Goal: Information Seeking & Learning: Learn about a topic

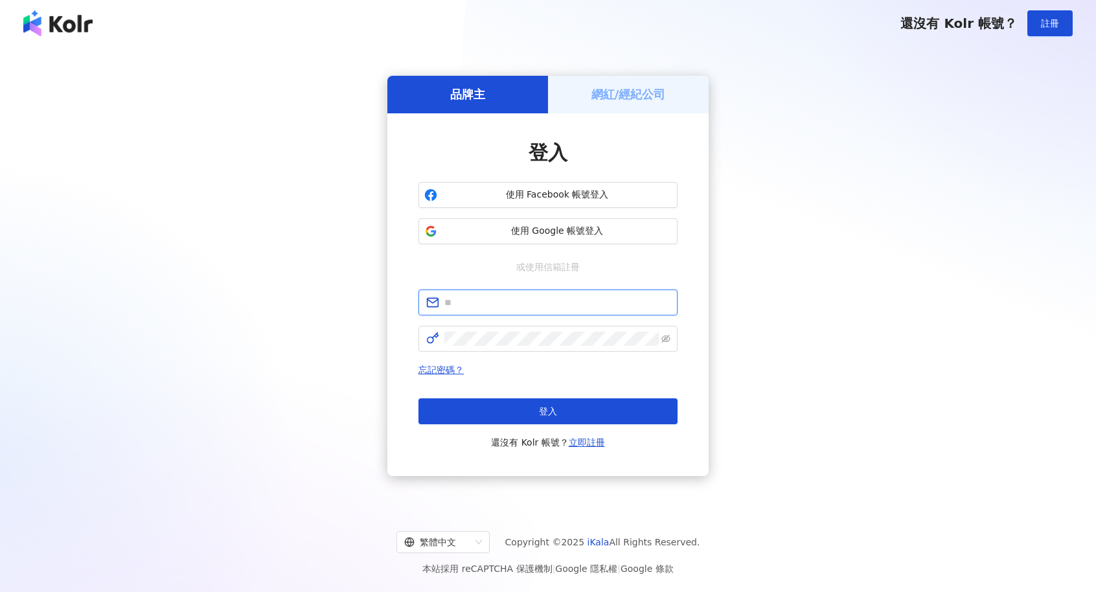
click at [612, 306] on input "text" at bounding box center [556, 302] width 225 height 14
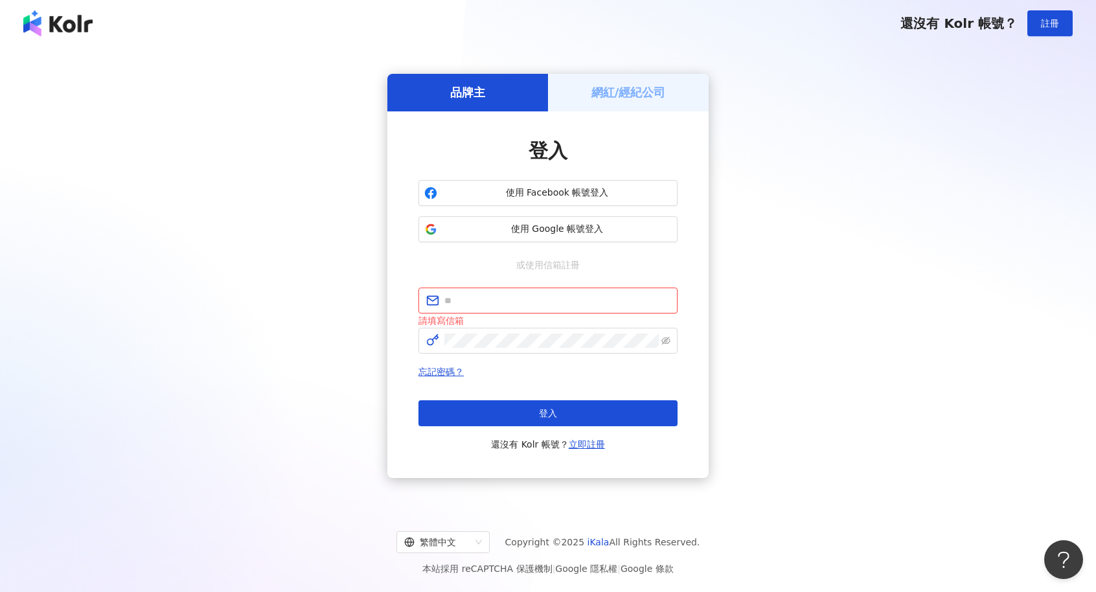
type input "**********"
click at [34, 566] on div "本站採用 reCAPTCHA 保護機制 | Google 隱私權 | Google 條款" at bounding box center [548, 569] width 1065 height 16
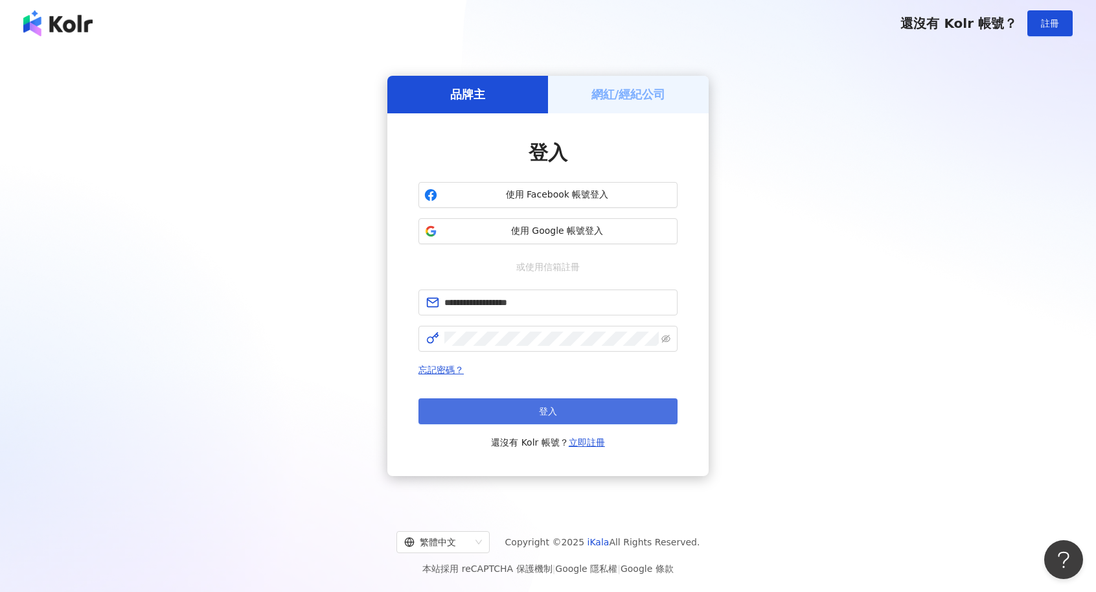
click at [575, 411] on button "登入" at bounding box center [548, 411] width 259 height 26
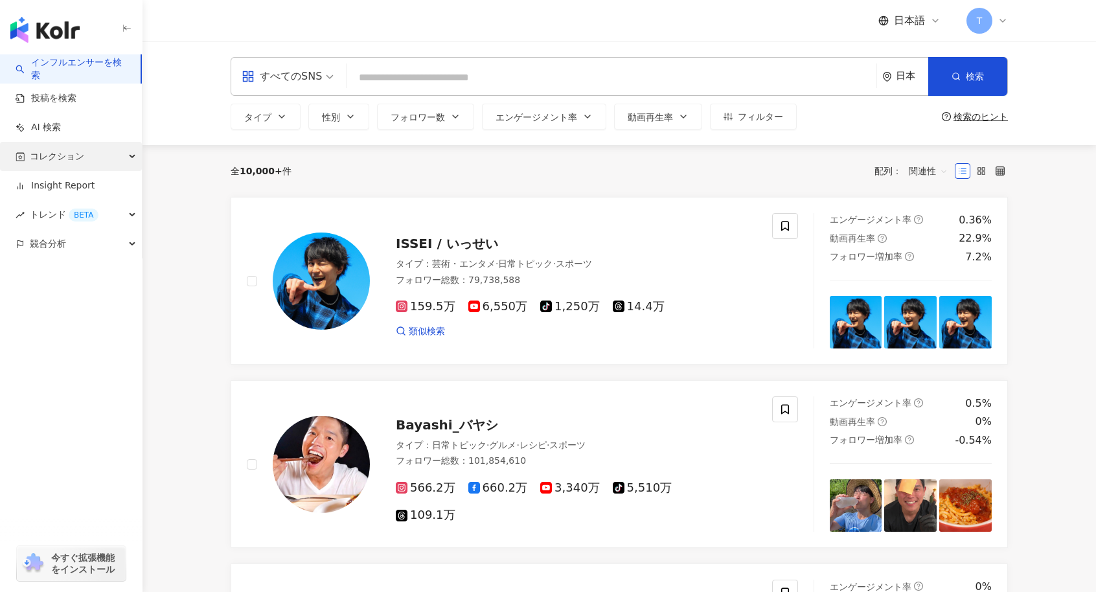
click at [58, 170] on span "コレクション" at bounding box center [57, 156] width 54 height 29
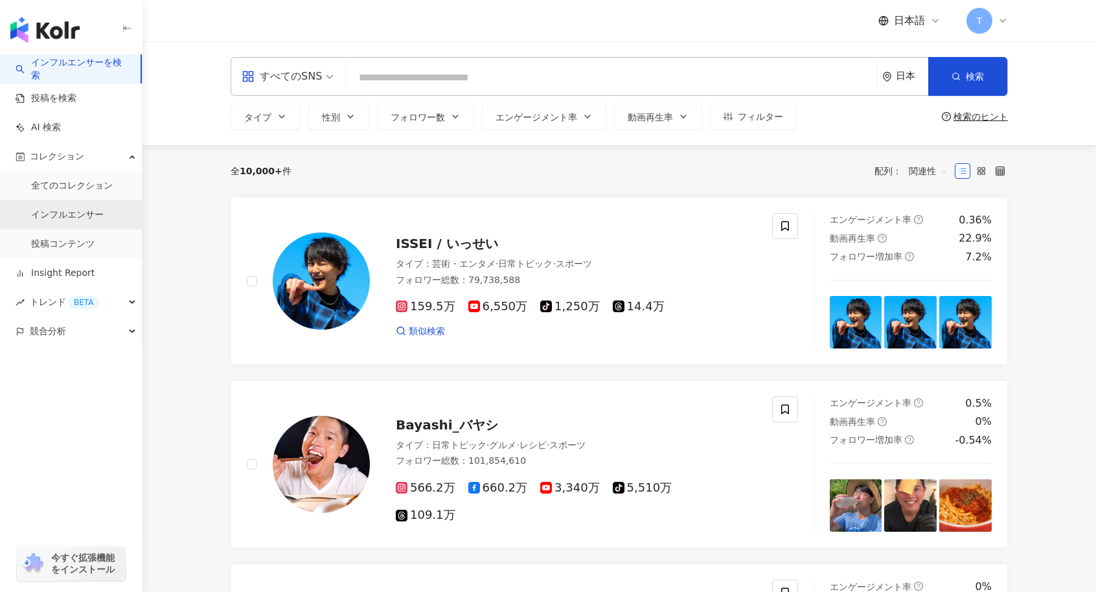
click at [53, 211] on link "インフルエンサー" at bounding box center [67, 215] width 73 height 13
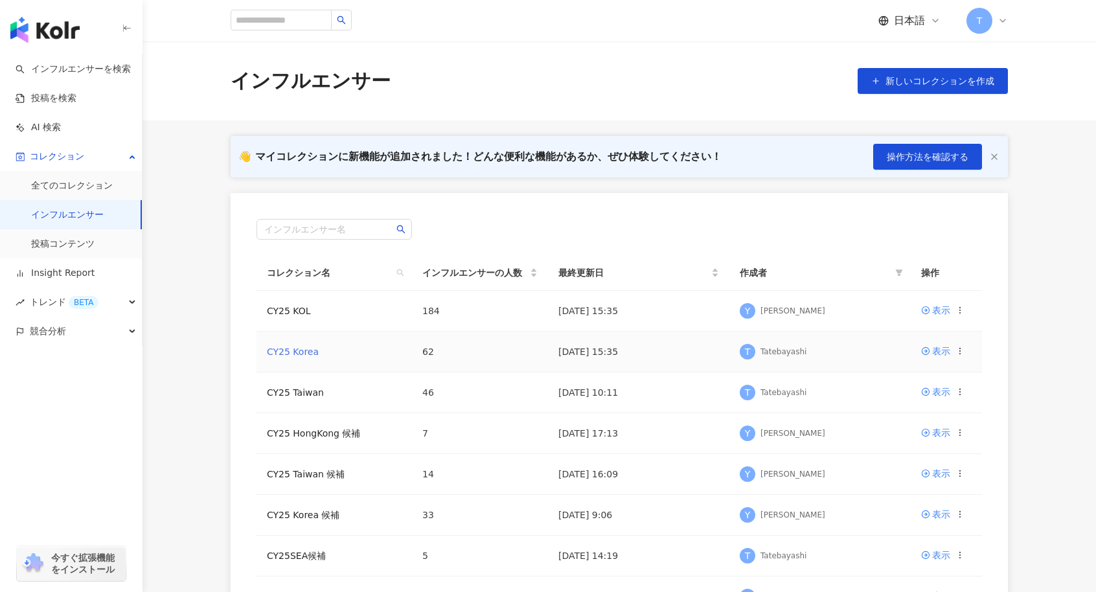
click at [271, 348] on link "CY25 Korea" at bounding box center [293, 352] width 52 height 10
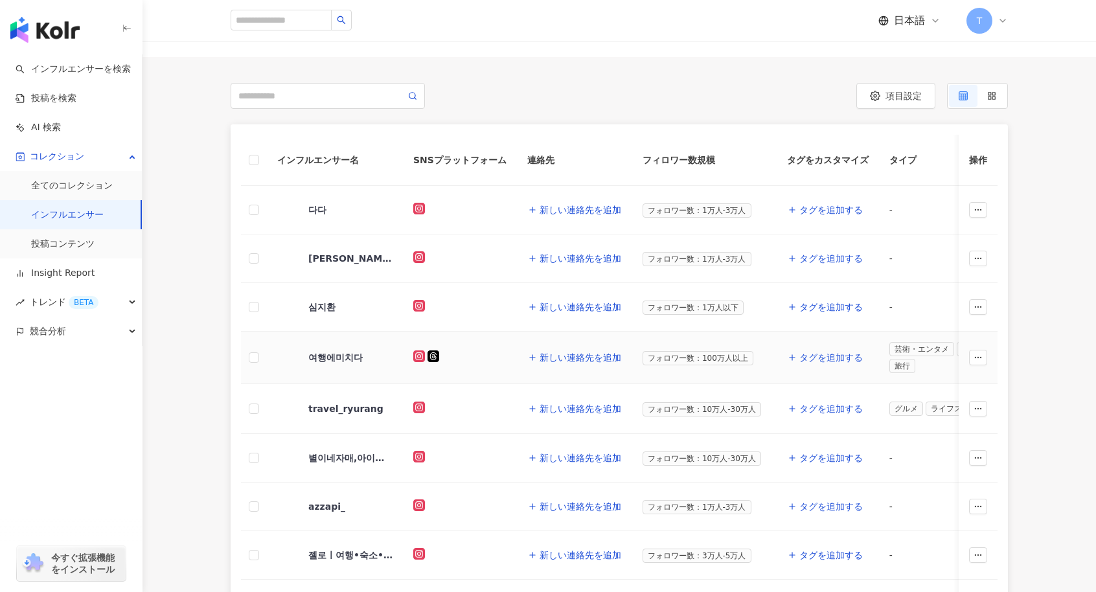
scroll to position [157, 0]
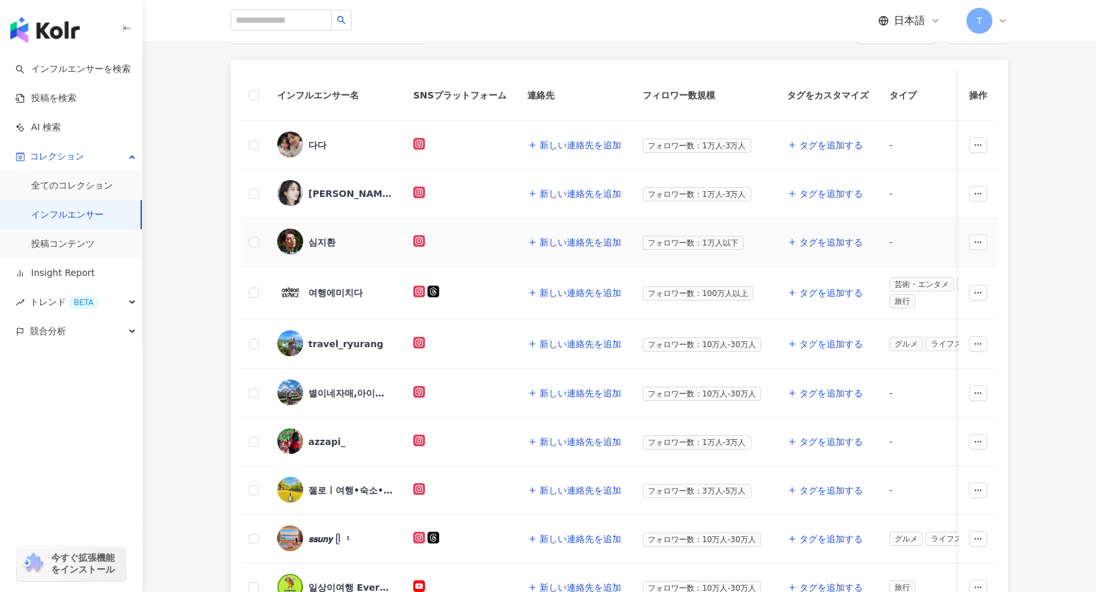
click at [317, 237] on div "심지환" at bounding box center [321, 242] width 27 height 13
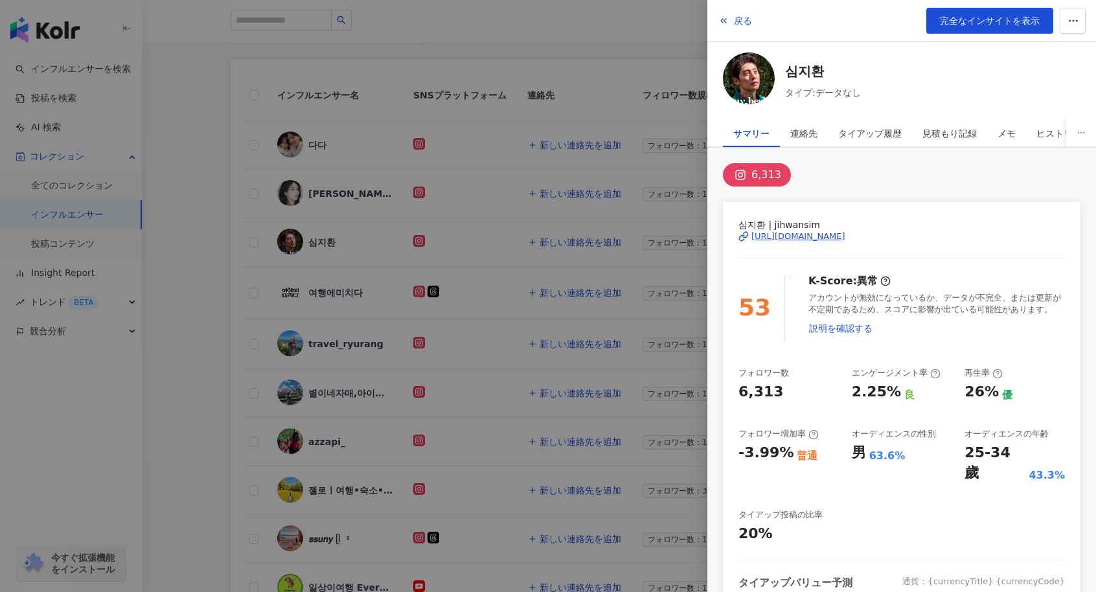
click at [48, 247] on div at bounding box center [548, 296] width 1096 height 592
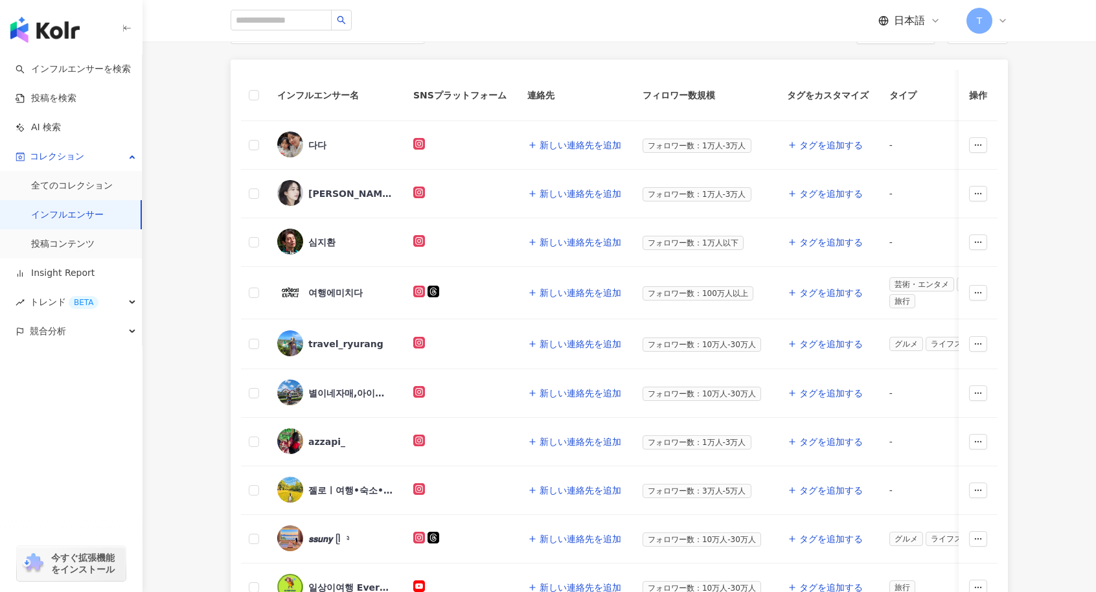
click at [49, 246] on link "投稿コンテンツ" at bounding box center [62, 244] width 63 height 13
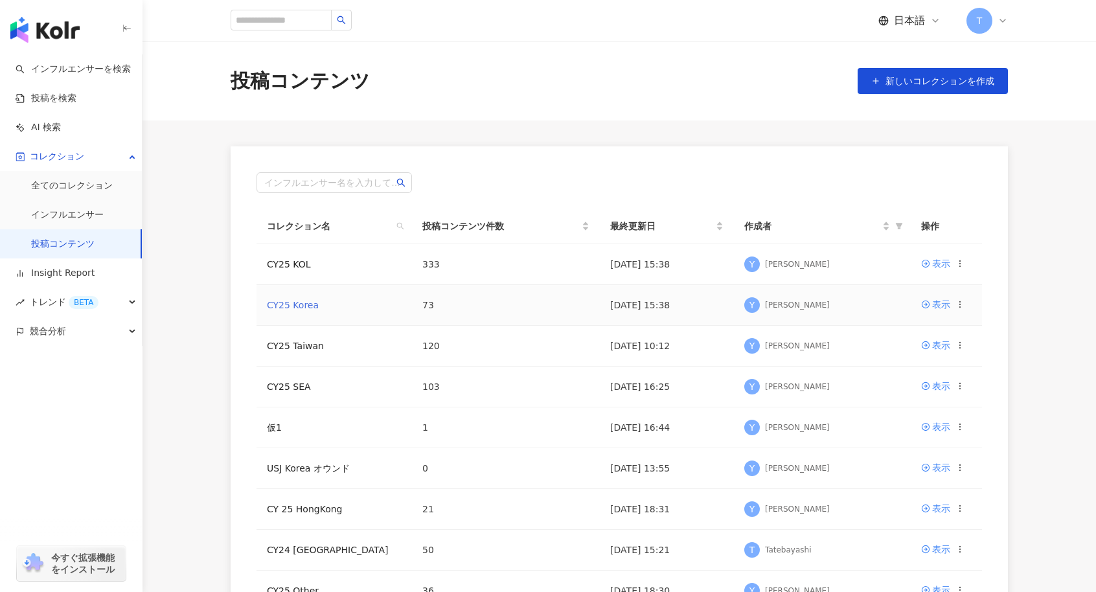
click at [289, 305] on link "CY25 Korea" at bounding box center [293, 305] width 52 height 10
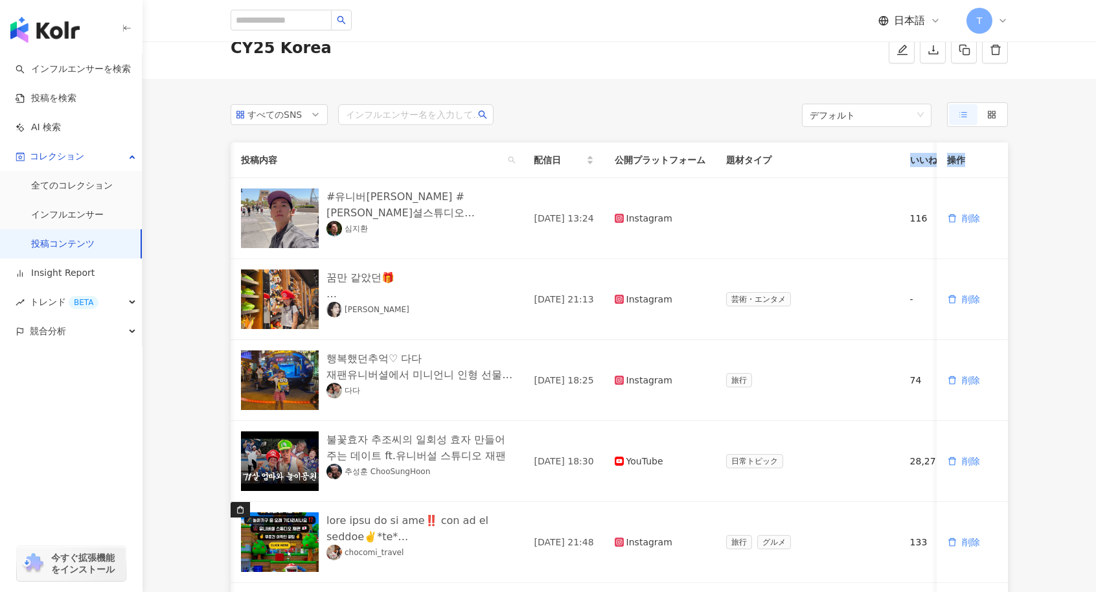
scroll to position [0, 345]
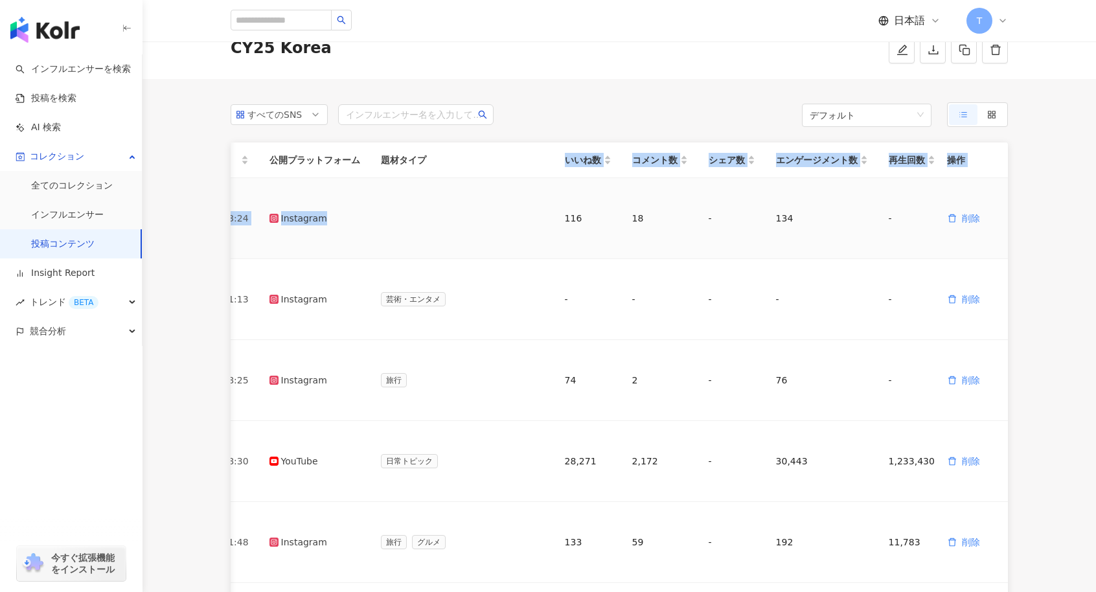
drag, startPoint x: 876, startPoint y: 168, endPoint x: 402, endPoint y: 183, distance: 474.5
click at [402, 183] on table "投稿内容 配信日 公開プラットフォーム 題材タイプ いいね数 コメント数 シェア数 エンゲージメント数 再生回数 操作 #유니버셜스튜디오재팬 #오사카유니버…" at bounding box center [451, 565] width 1132 height 845
click at [745, 113] on div "すべてのSNS インフルエンサー名を入力してください デフォルト" at bounding box center [619, 114] width 777 height 25
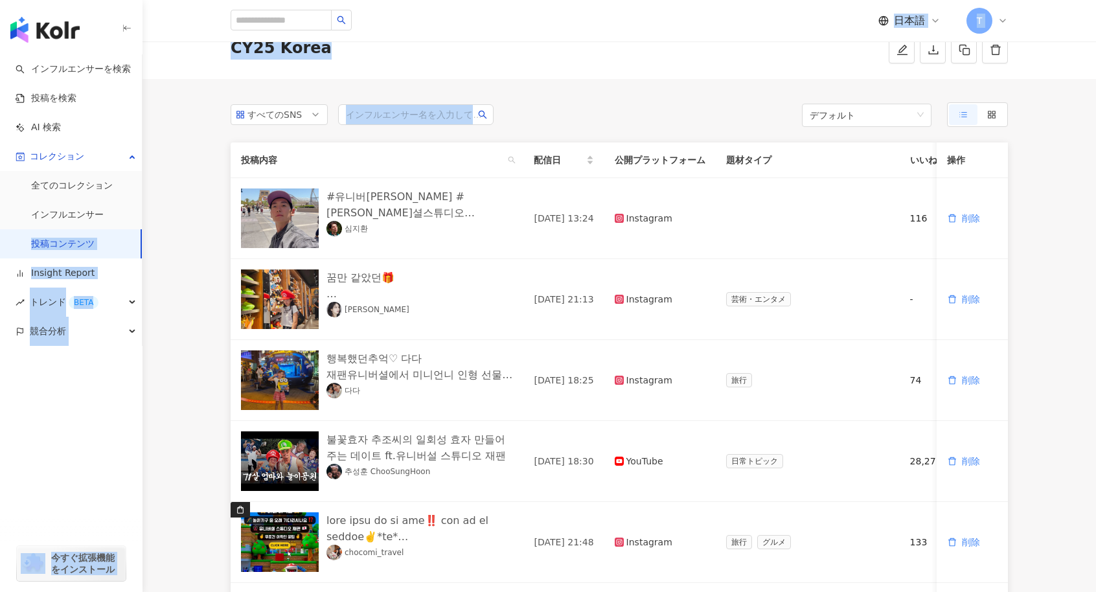
drag, startPoint x: 1050, startPoint y: 211, endPoint x: 0, endPoint y: 246, distance: 1050.2
click at [0, 246] on div "インフルエンサーを検索 投稿を検索 AI 検索 コレクション 全てのコレクション インフルエンサー 投稿コンテンツ Insight Report トレンド B…" at bounding box center [548, 568] width 1096 height 1256
click at [665, 111] on div "すべてのSNS インフルエンサー名を入力してください デフォルト" at bounding box center [619, 114] width 777 height 25
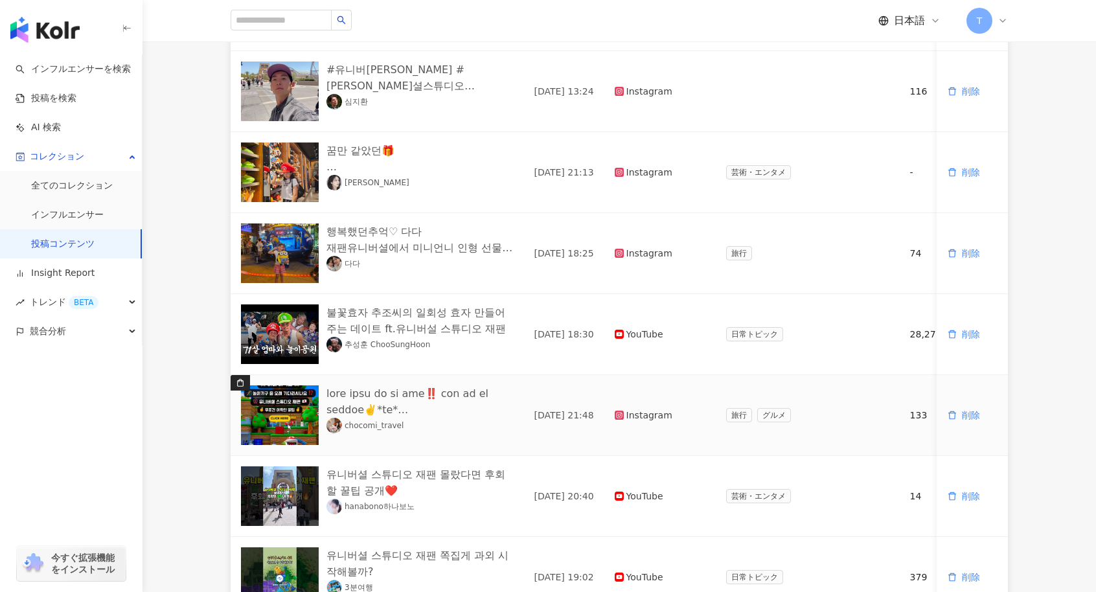
scroll to position [189, 0]
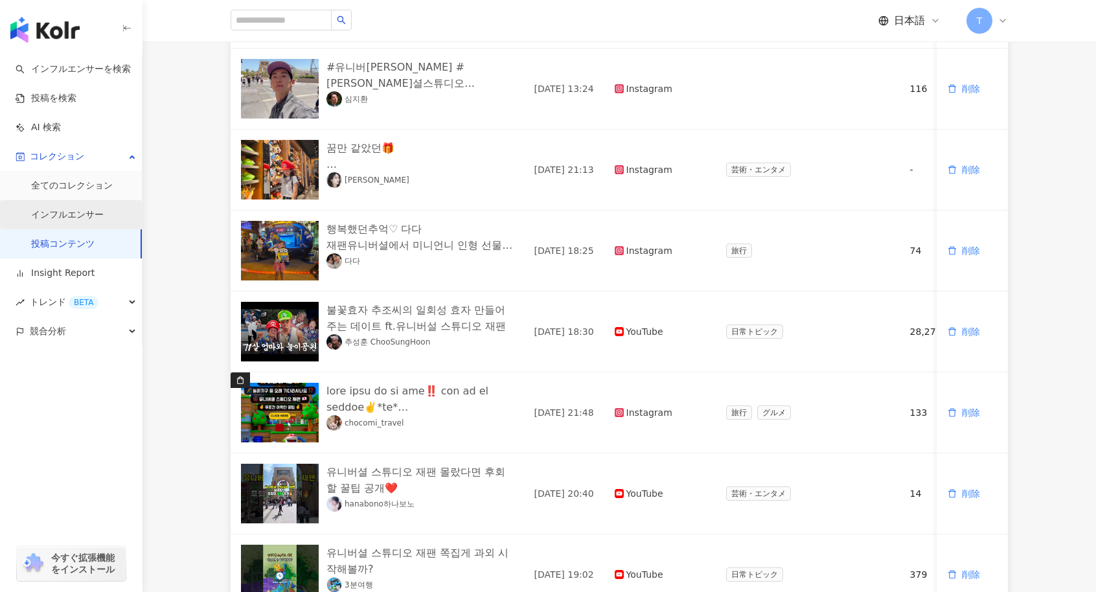
click at [42, 212] on link "インフルエンサー" at bounding box center [67, 215] width 73 height 13
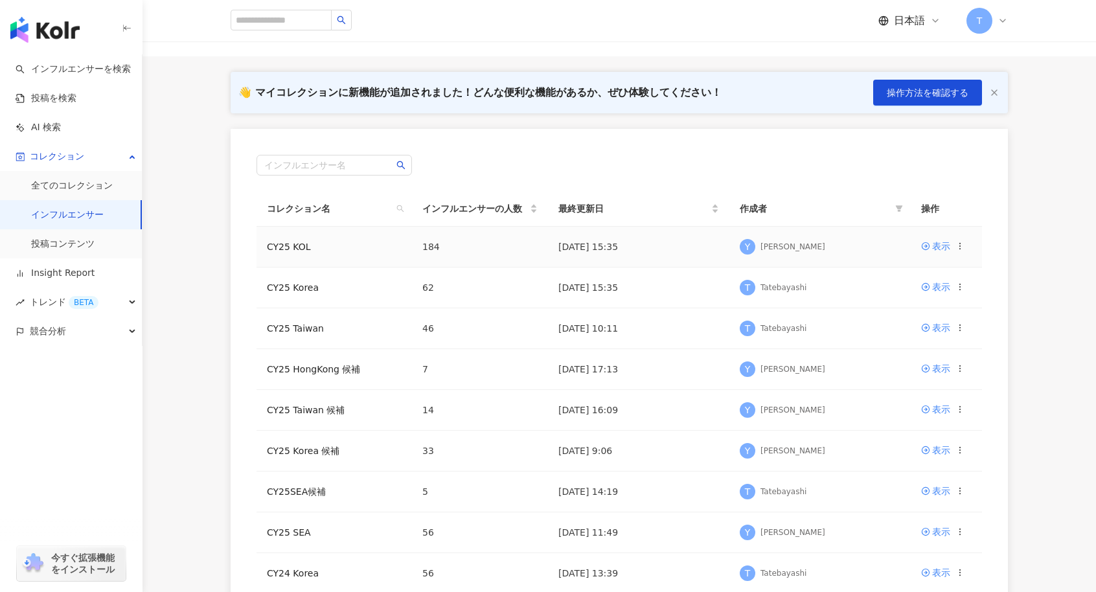
scroll to position [65, 0]
click at [284, 282] on link "CY25 Korea" at bounding box center [293, 287] width 52 height 10
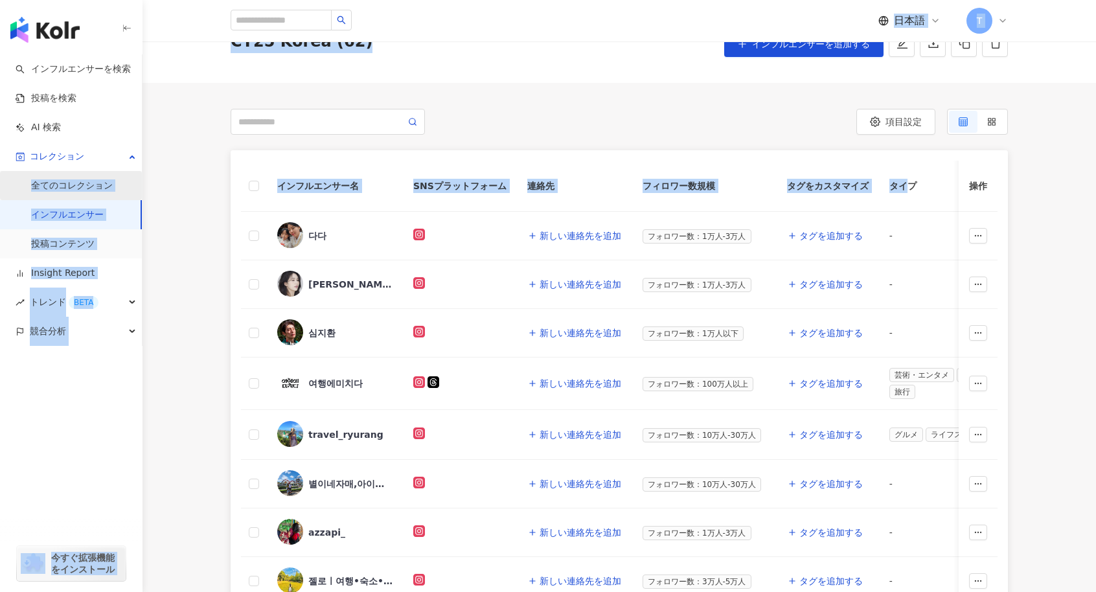
drag, startPoint x: 905, startPoint y: 185, endPoint x: 97, endPoint y: 183, distance: 807.9
click at [97, 183] on div "インフルエンサーを検索 投稿を検索 AI 検索 コレクション 全てのコレクション インフルエンサー 投稿コンテンツ Insight Report トレンド B…" at bounding box center [548, 591] width 1096 height 1314
click at [222, 217] on div "インフルエンサー名 SNSプラットフォーム 連絡先 フィロワー数規模 タグをカスタマイズ タイプ フォロワー数 K-Score 過去 3 か月 オーディエンス…" at bounding box center [619, 521] width 829 height 743
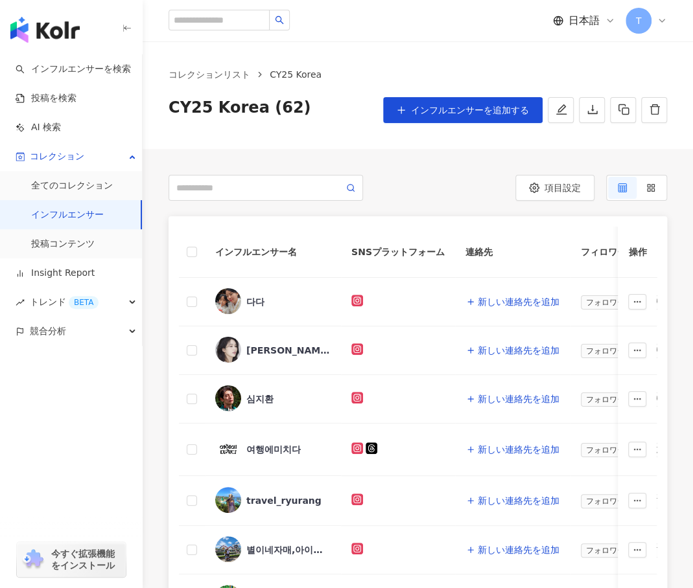
click at [434, 194] on div "項目設定" at bounding box center [542, 188] width 249 height 26
click at [207, 187] on input "search" at bounding box center [259, 188] width 167 height 14
click at [290, 181] on input "search" at bounding box center [259, 188] width 167 height 14
paste input "**********"
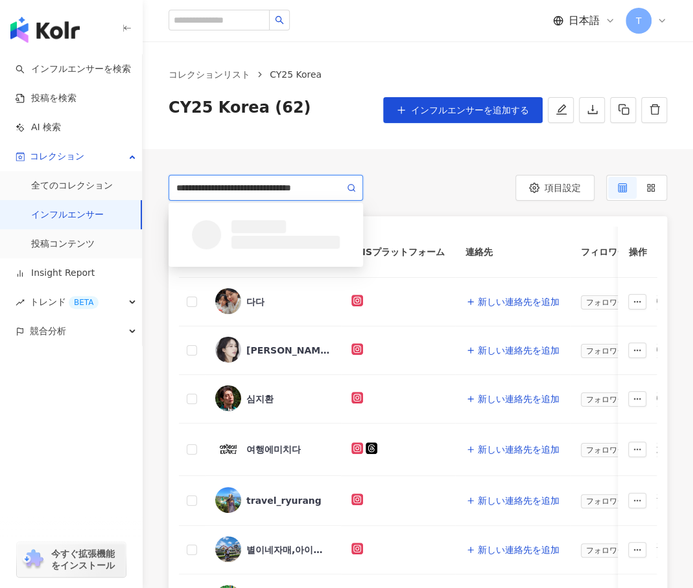
type input "**********"
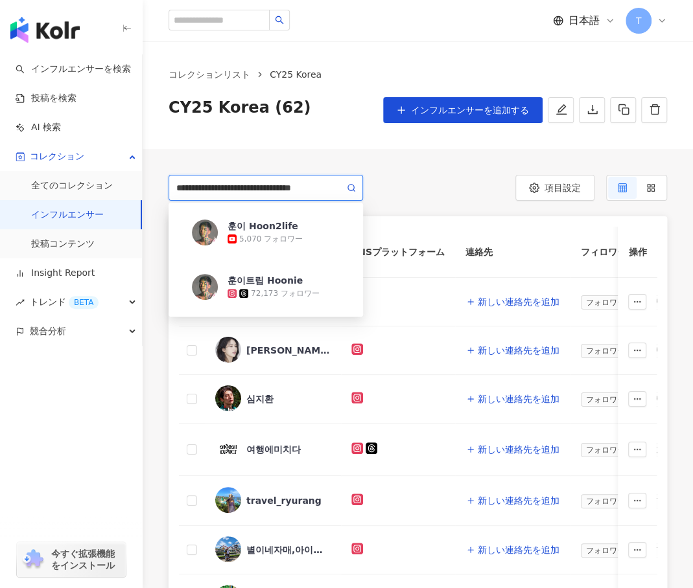
click at [347, 183] on icon at bounding box center [351, 187] width 9 height 9
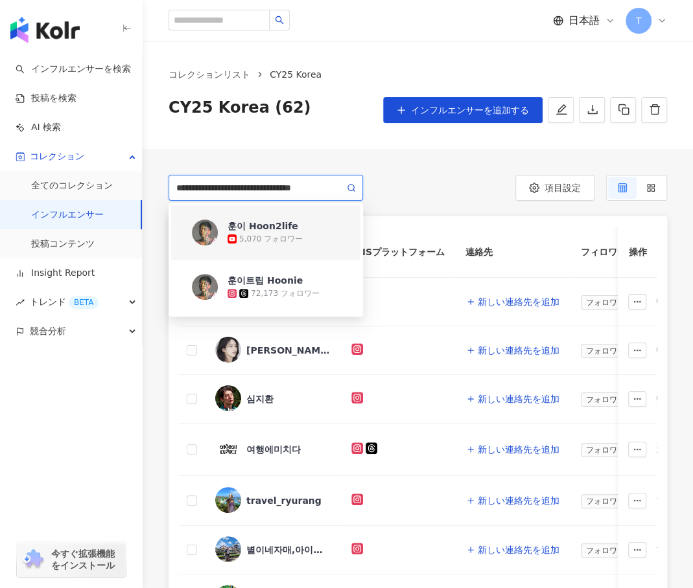
click at [277, 216] on div "훈이 Hoon2life 5,070 フォロワー" at bounding box center [266, 232] width 174 height 47
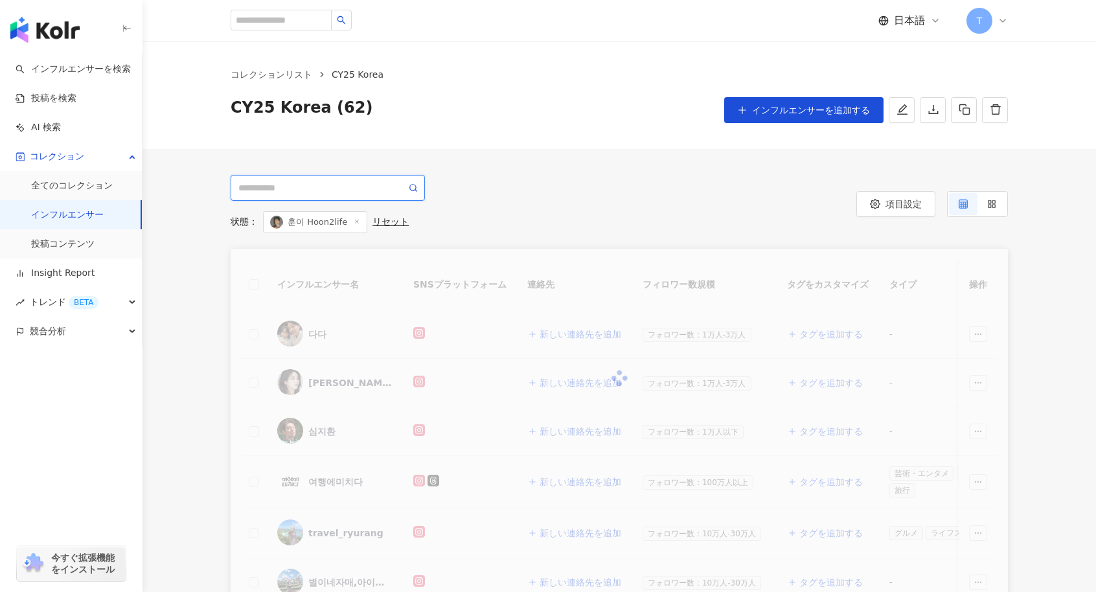
click at [292, 186] on input "search" at bounding box center [322, 188] width 168 height 14
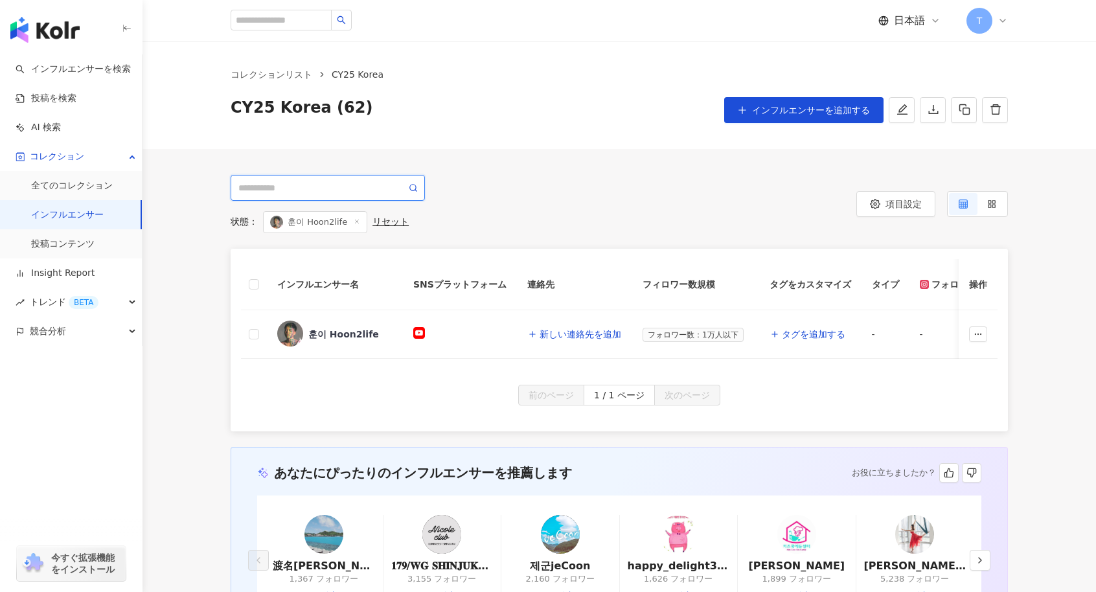
click at [341, 185] on input "search" at bounding box center [322, 188] width 168 height 14
type input "**********"
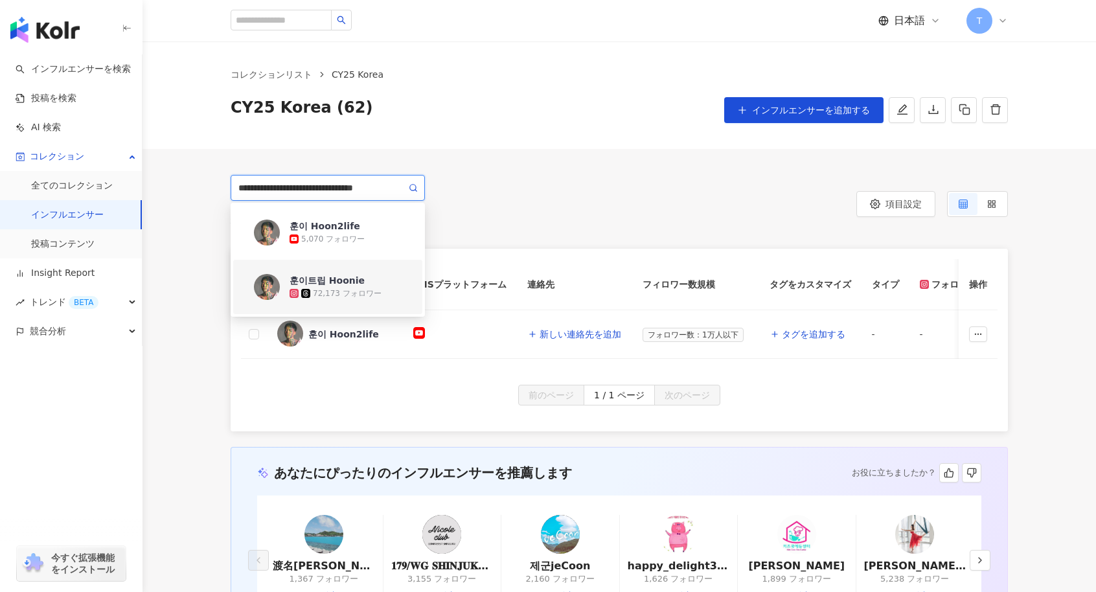
click at [323, 286] on div "훈이트립 Hoonie" at bounding box center [327, 280] width 75 height 13
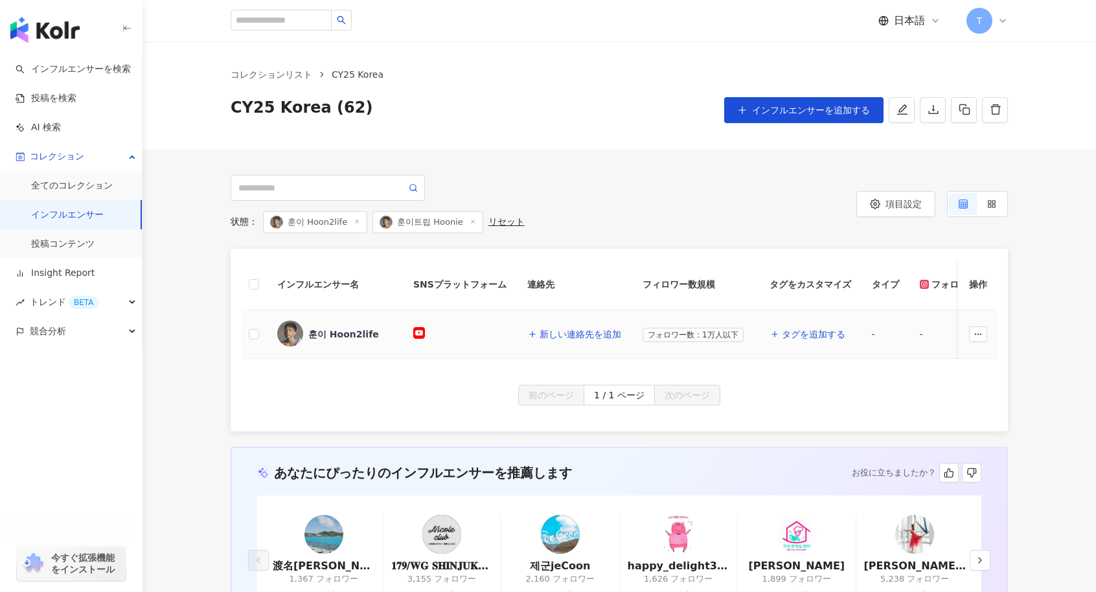
click at [329, 332] on div "훈이 Hoon2life" at bounding box center [343, 334] width 71 height 13
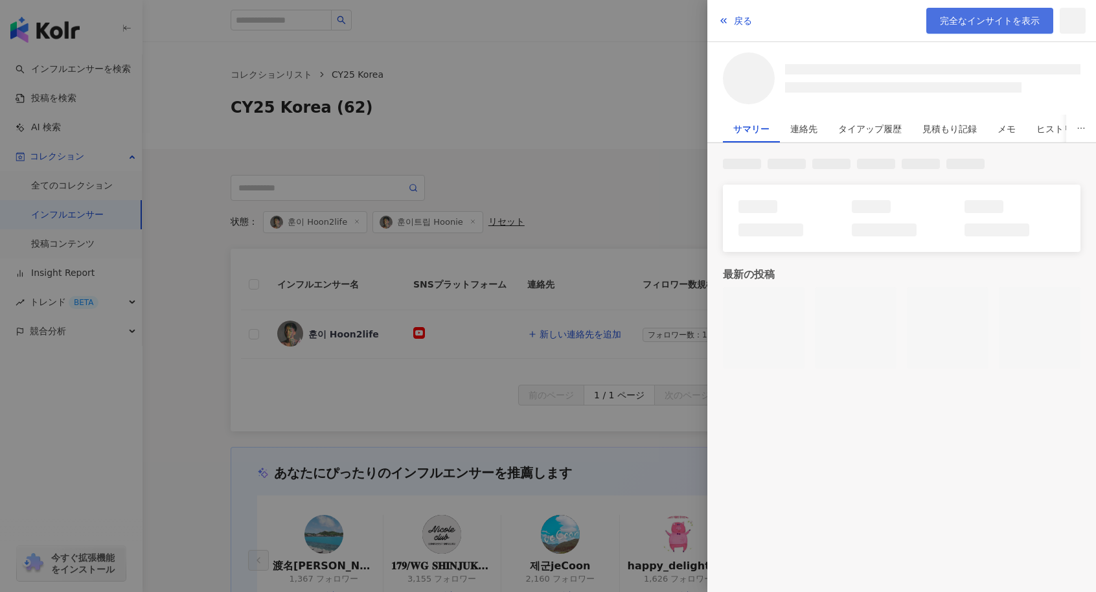
click at [955, 27] on link "完全なインサイトを表示" at bounding box center [989, 21] width 127 height 26
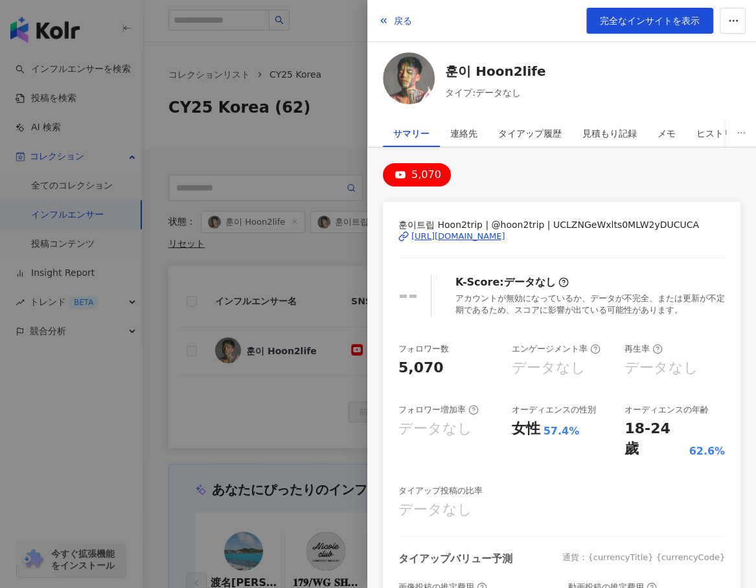
click at [237, 49] on div at bounding box center [378, 294] width 756 height 588
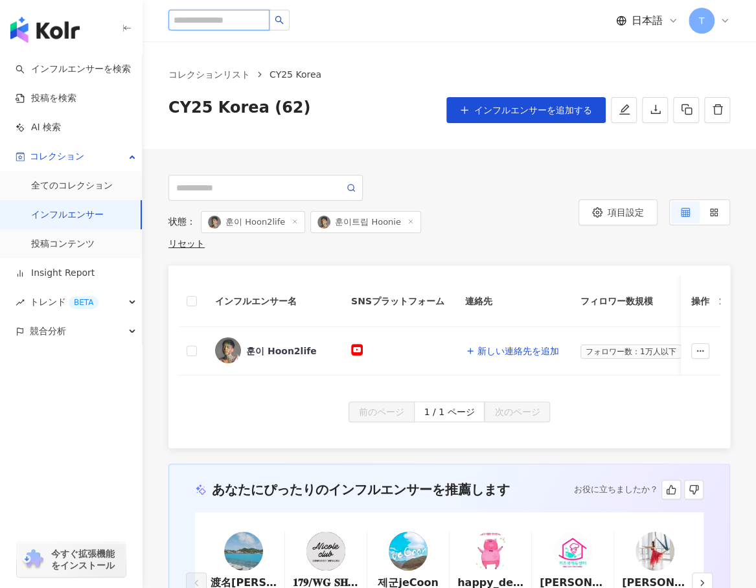
click at [236, 21] on input "search" at bounding box center [218, 20] width 101 height 21
paste input "**********"
type input "**********"
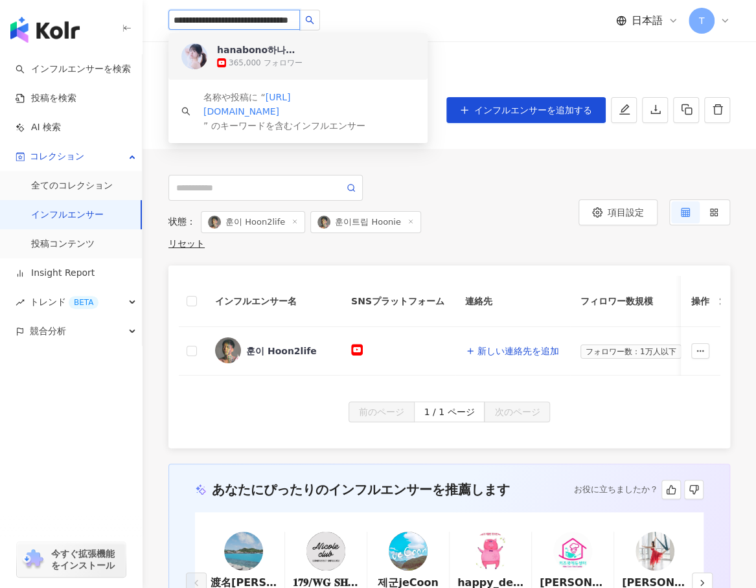
click at [263, 45] on div "hanabono하나보노" at bounding box center [259, 49] width 84 height 13
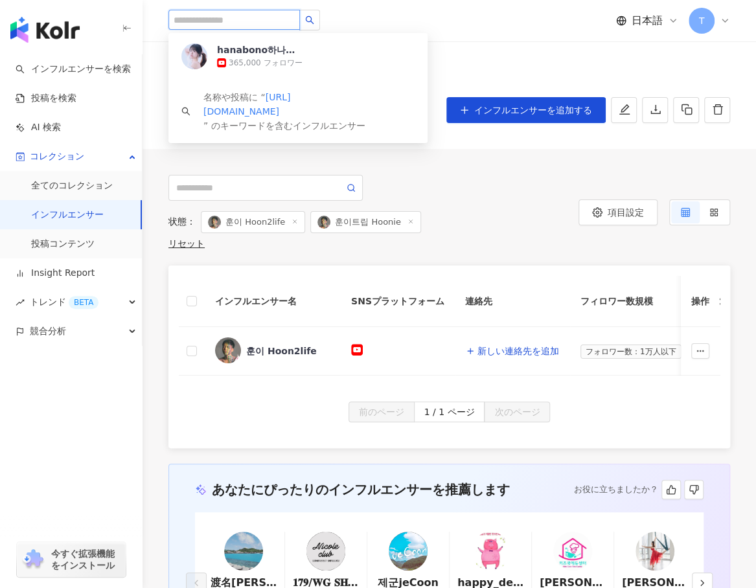
scroll to position [0, 0]
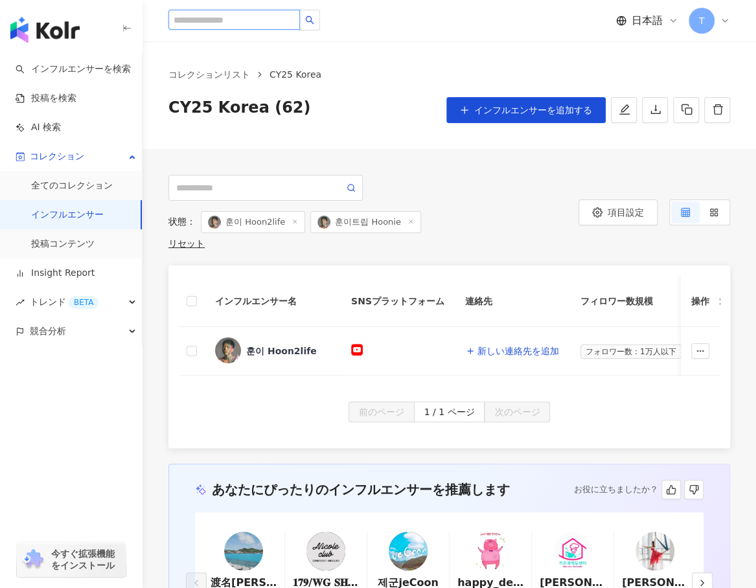
click at [219, 20] on input "search" at bounding box center [234, 20] width 132 height 20
paste input "**********"
type input "**********"
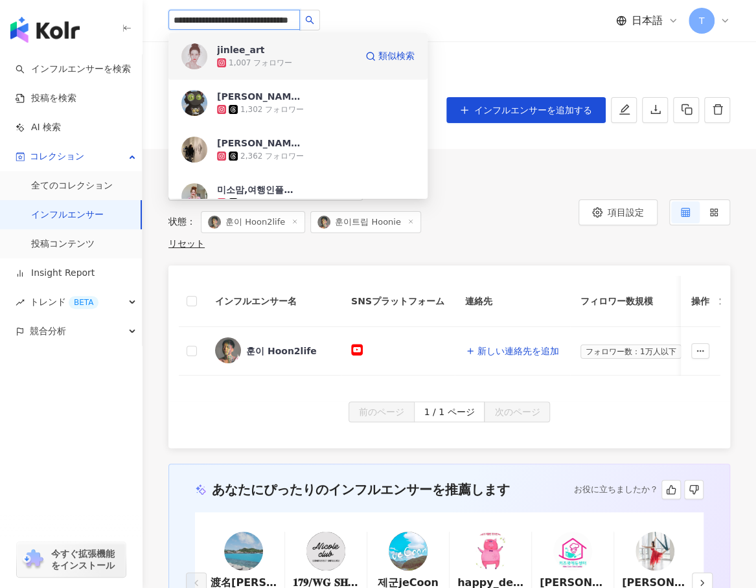
click at [257, 51] on div "jinlee_art" at bounding box center [240, 49] width 47 height 13
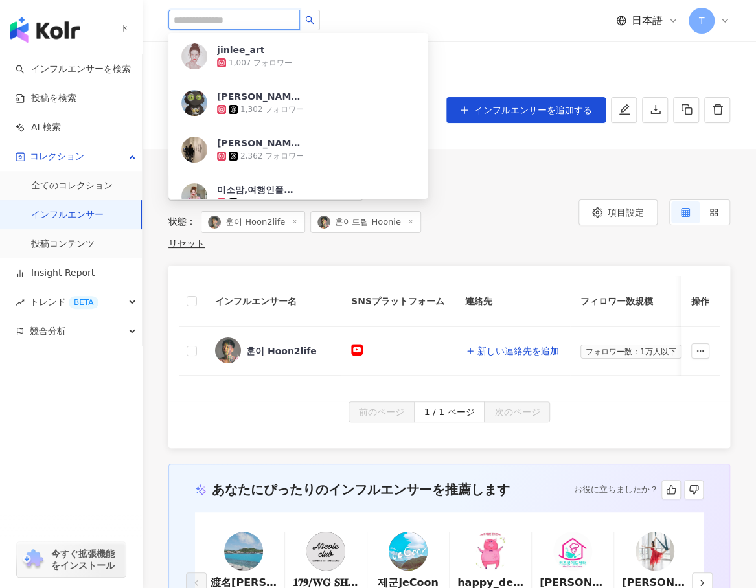
scroll to position [0, 0]
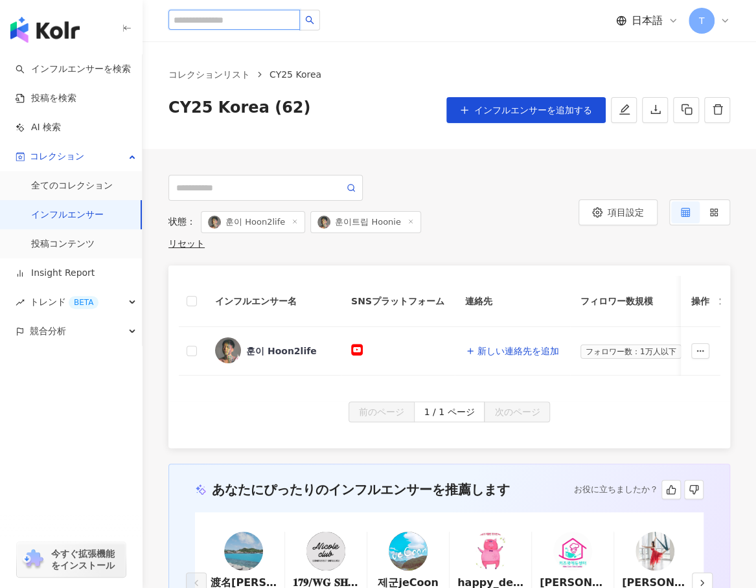
click at [231, 21] on input "search" at bounding box center [234, 20] width 132 height 20
paste input "**********"
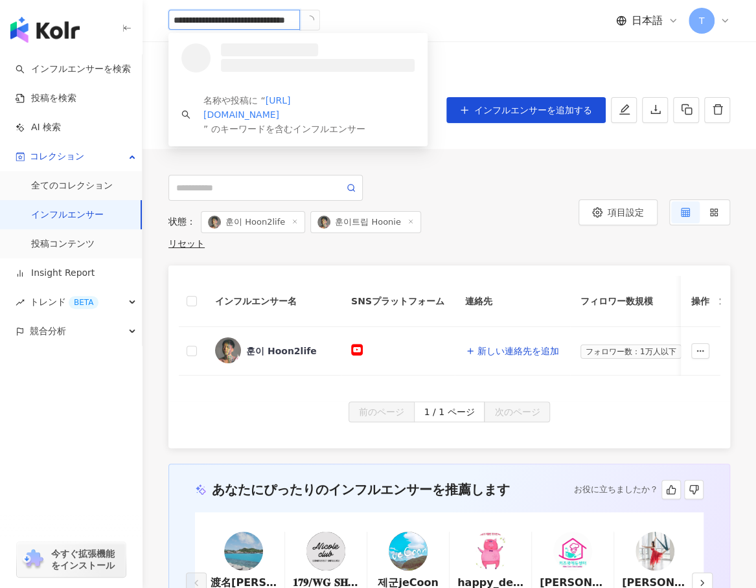
type input "**********"
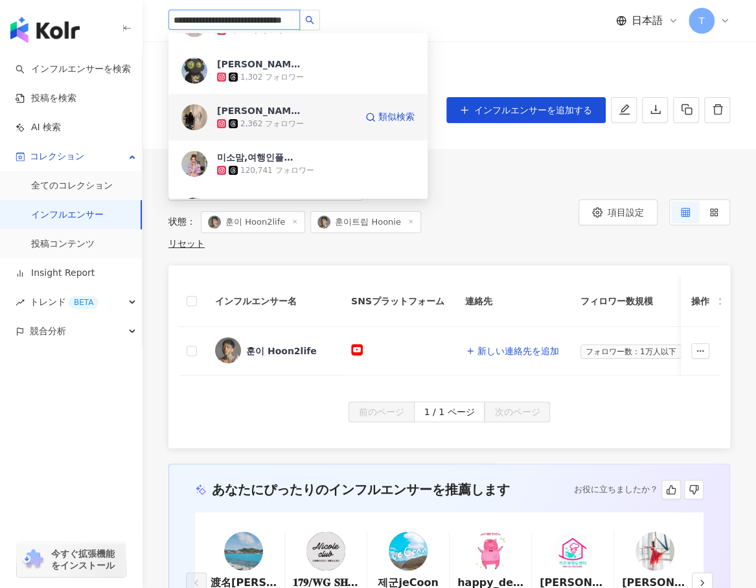
scroll to position [65, 0]
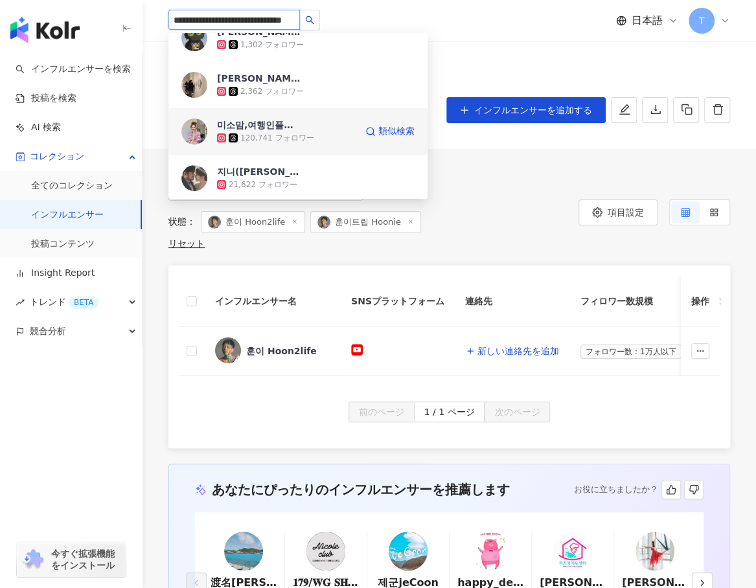
click at [266, 126] on div "미소맘,여행인플루언서" at bounding box center [259, 125] width 84 height 13
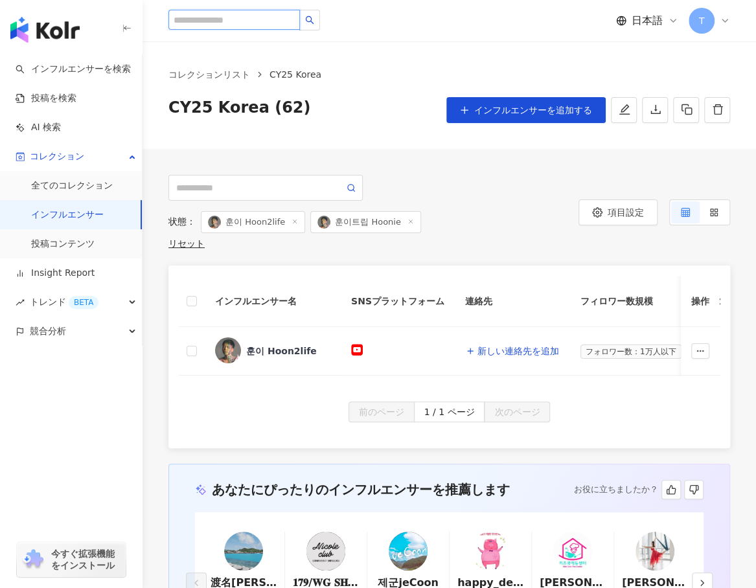
scroll to position [0, 0]
click at [235, 21] on input "search" at bounding box center [234, 20] width 132 height 20
paste input "**********"
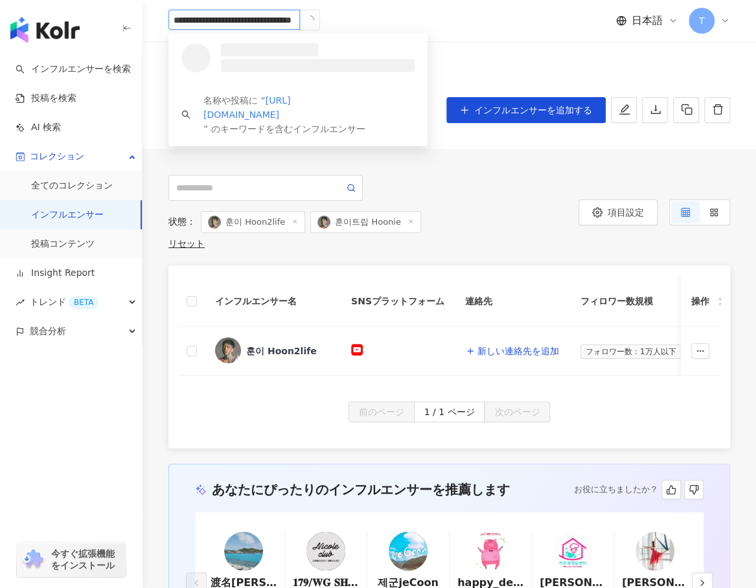
scroll to position [0, 52]
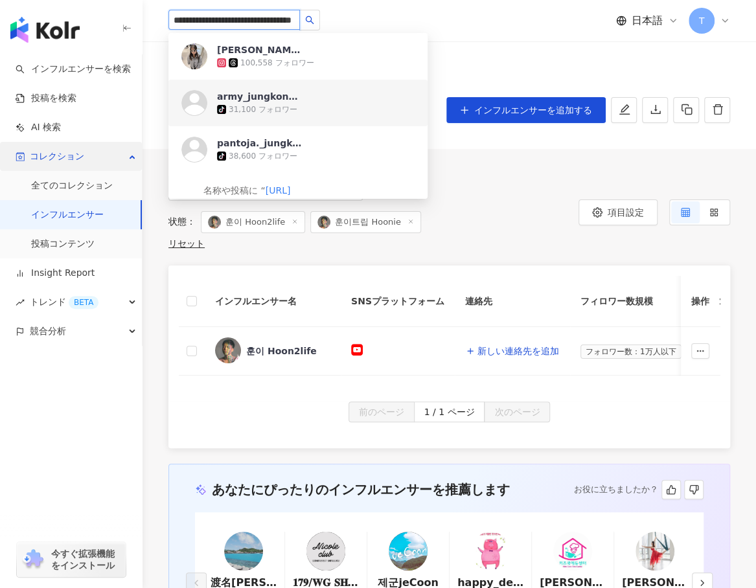
type input "**********"
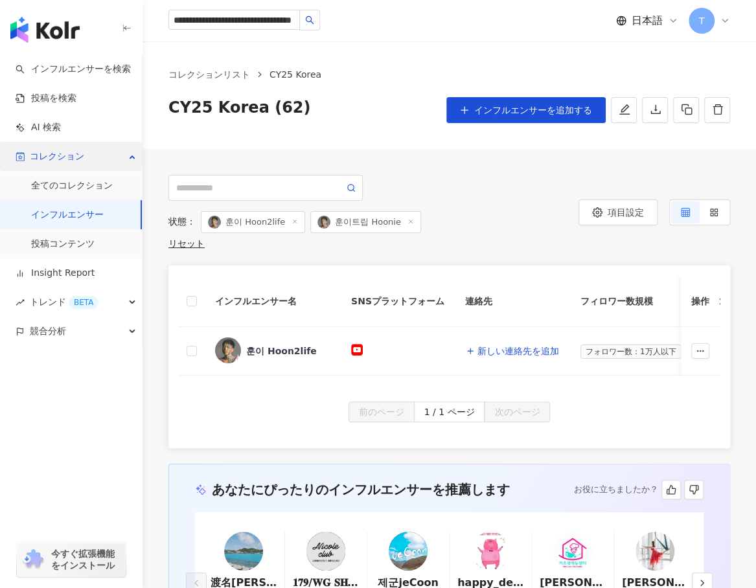
scroll to position [0, 0]
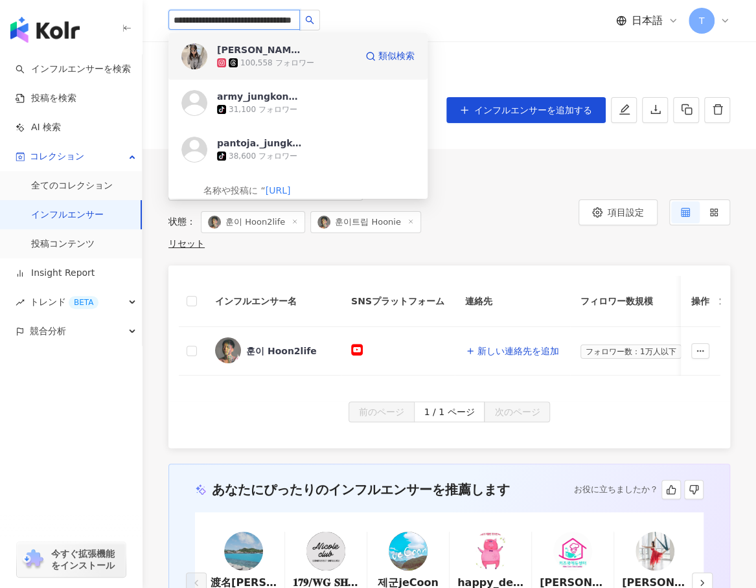
click at [264, 58] on div "100,558 フォロワー" at bounding box center [276, 63] width 73 height 11
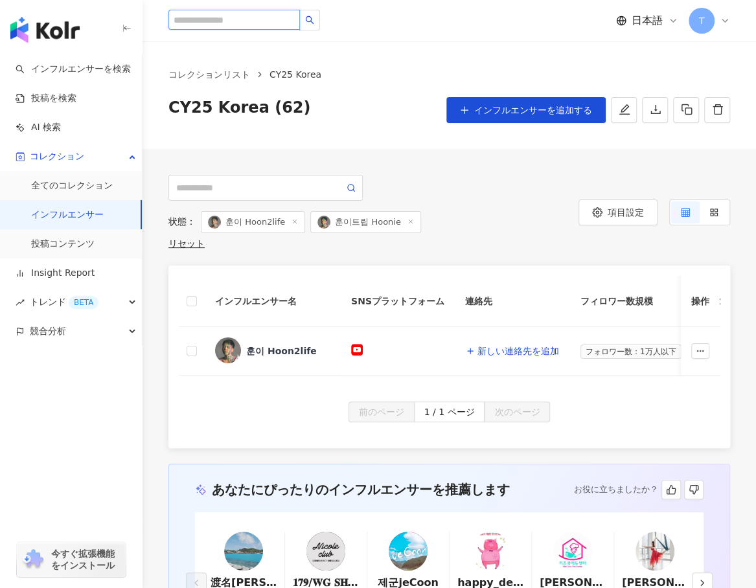
click at [225, 21] on input "search" at bounding box center [234, 20] width 132 height 20
paste input "**********"
type input "**********"
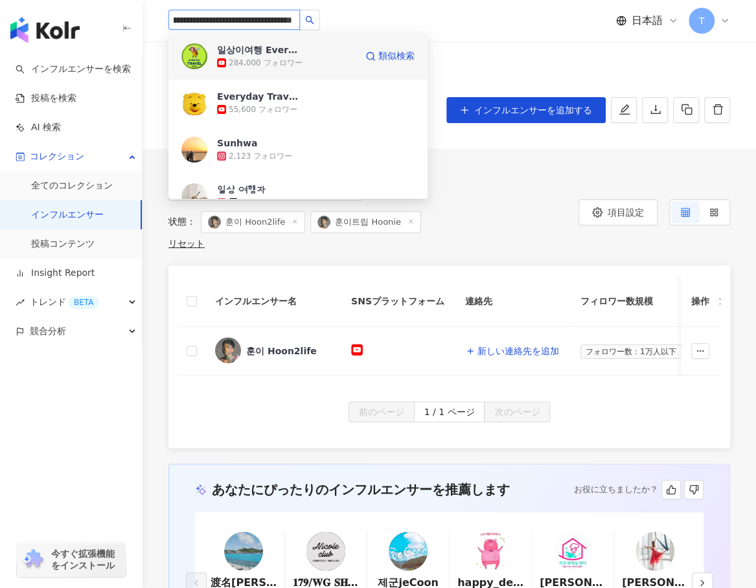
click at [262, 47] on div "일상이여행 Everyday travel" at bounding box center [259, 49] width 84 height 13
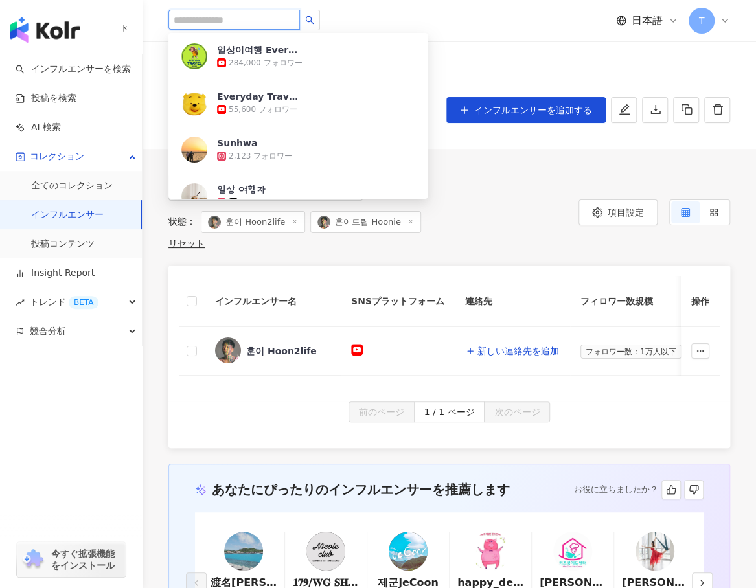
scroll to position [0, 0]
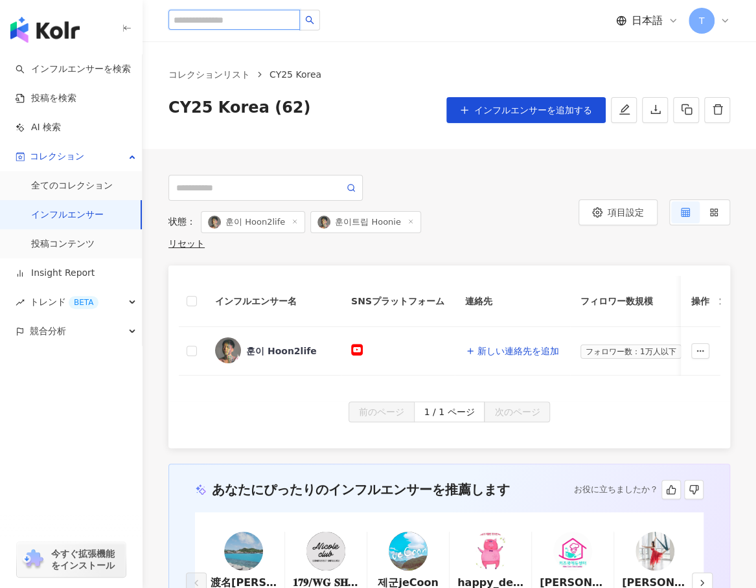
click at [247, 16] on input "search" at bounding box center [234, 20] width 132 height 20
paste input "**********"
type input "**********"
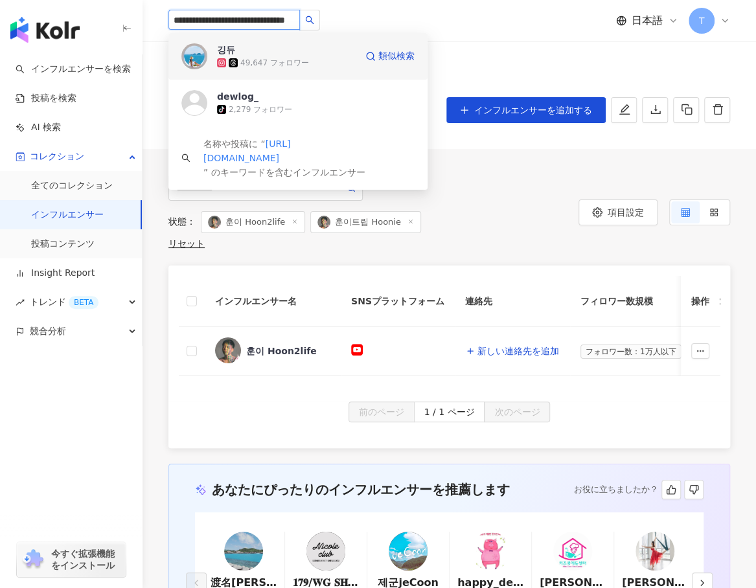
click at [237, 58] on div "49,647 フォロワー" at bounding box center [286, 62] width 139 height 13
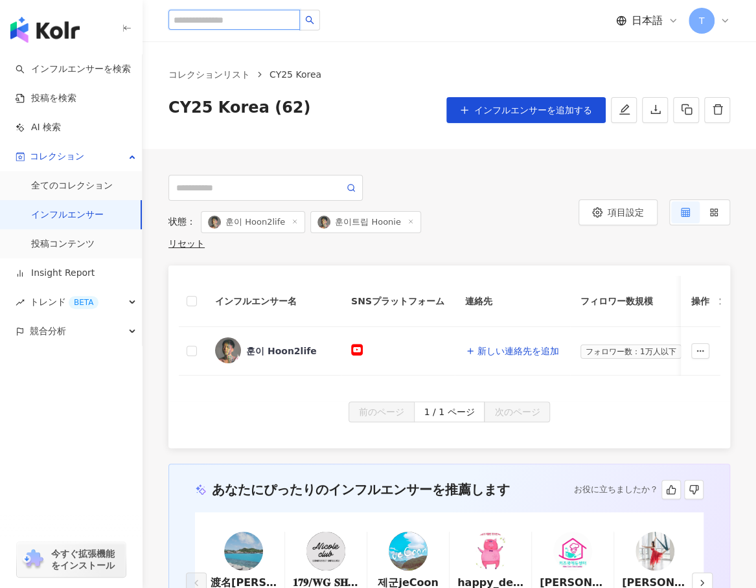
scroll to position [0, 0]
click at [206, 13] on input "search" at bounding box center [234, 20] width 132 height 20
paste input "**********"
type input "**********"
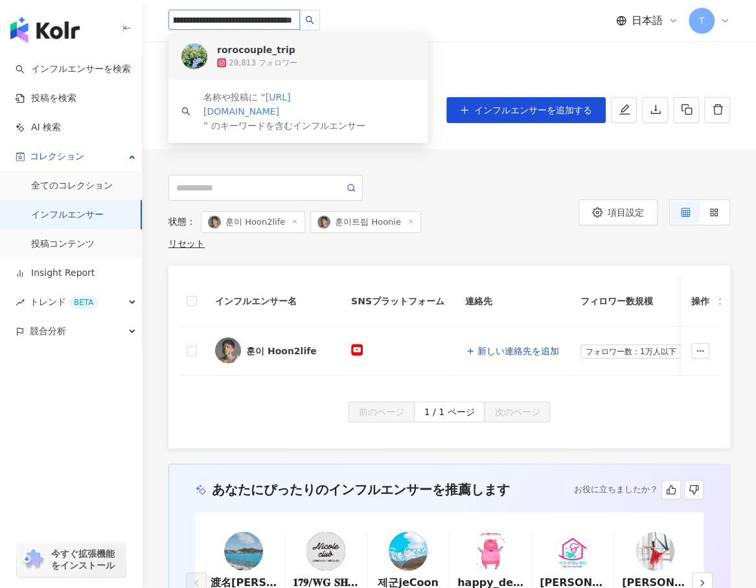
click at [236, 53] on div "rorocouple_trip" at bounding box center [256, 49] width 78 height 13
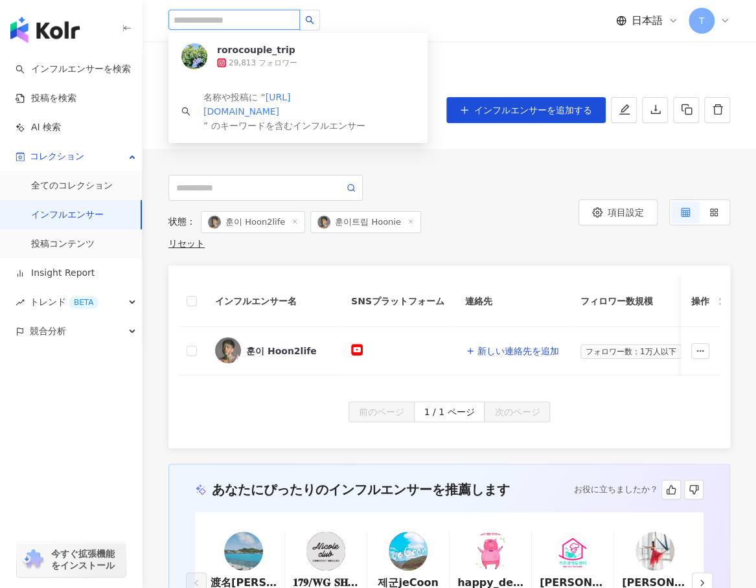
scroll to position [0, 0]
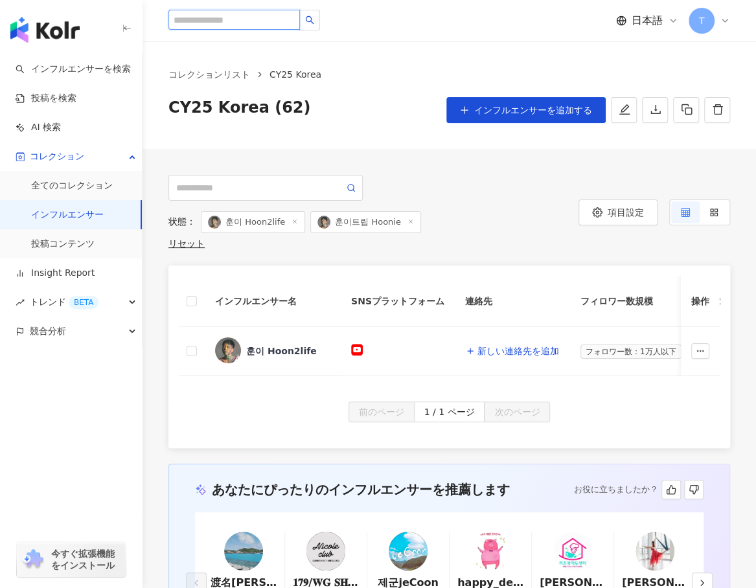
click at [216, 16] on input "search" at bounding box center [234, 20] width 132 height 20
paste input "**********"
type input "**********"
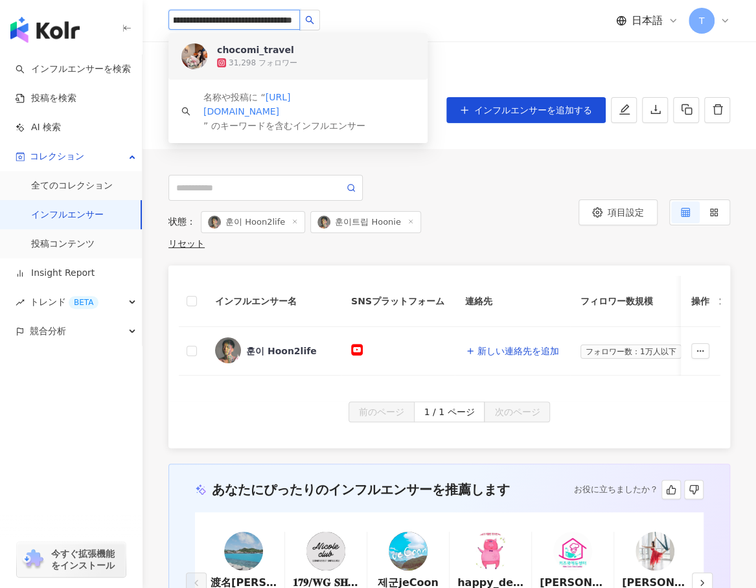
click at [268, 49] on div "chocomi_travel" at bounding box center [255, 49] width 77 height 13
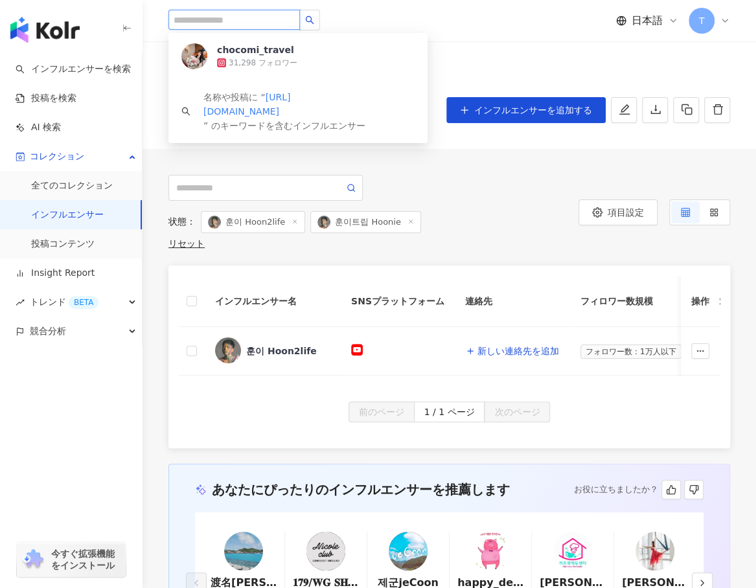
scroll to position [0, 0]
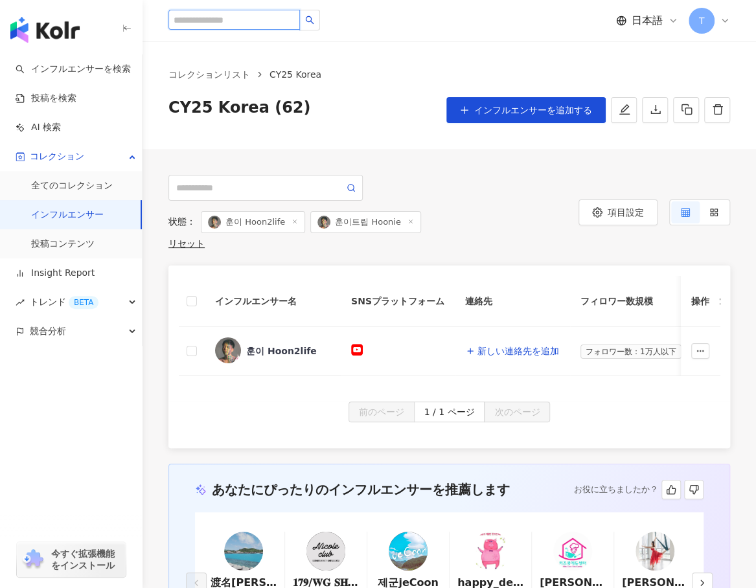
click at [231, 17] on input "search" at bounding box center [234, 20] width 132 height 20
type input "*"
type input "*****"
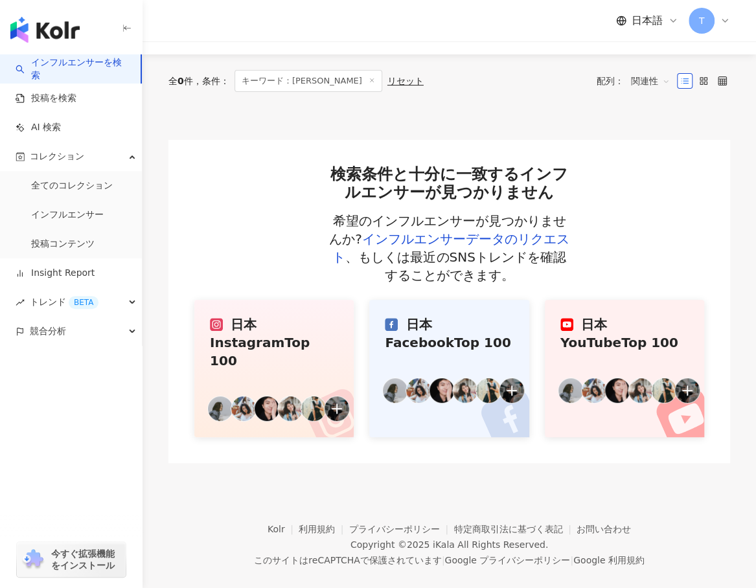
scroll to position [124, 0]
click at [51, 184] on link "全てのコレクション" at bounding box center [72, 185] width 82 height 13
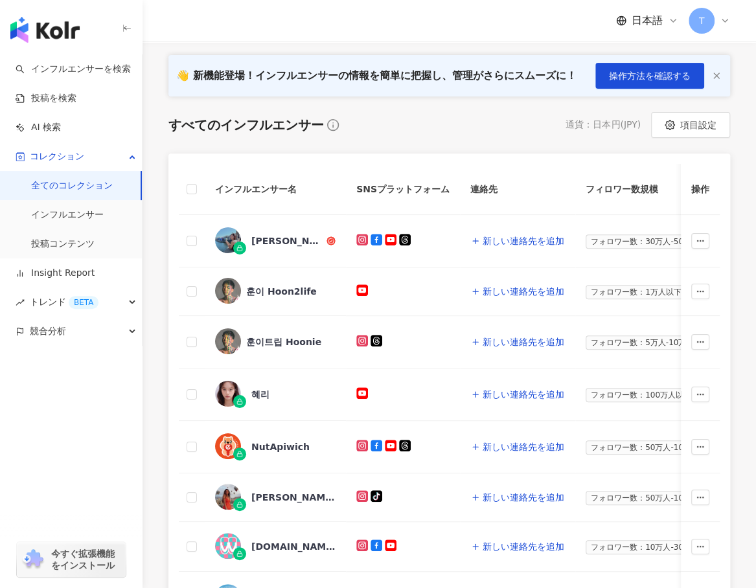
scroll to position [194, 0]
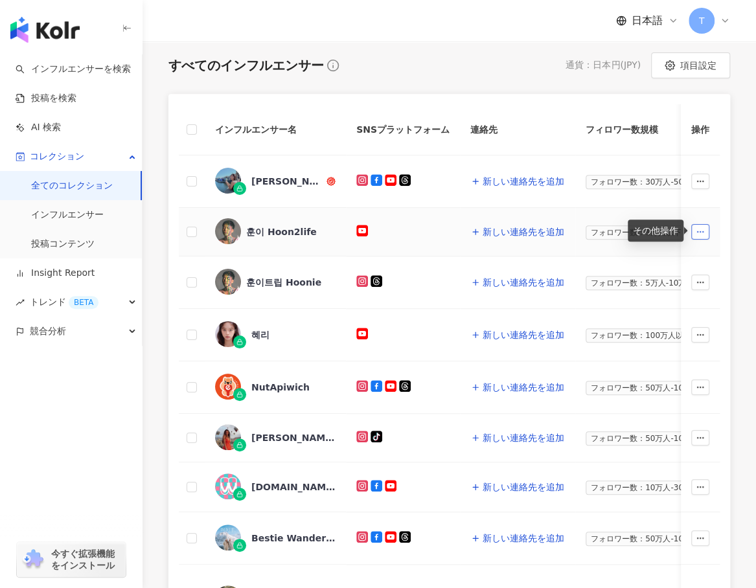
click at [700, 232] on icon "button" at bounding box center [700, 231] width 9 height 9
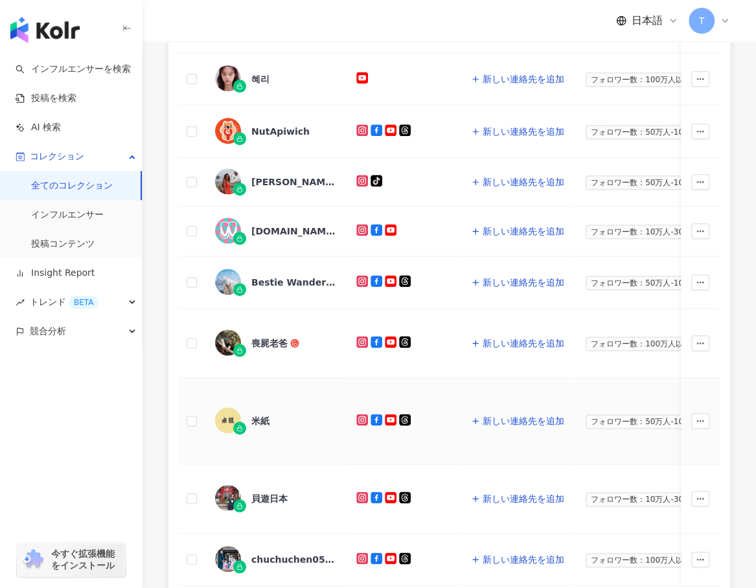
scroll to position [454, 0]
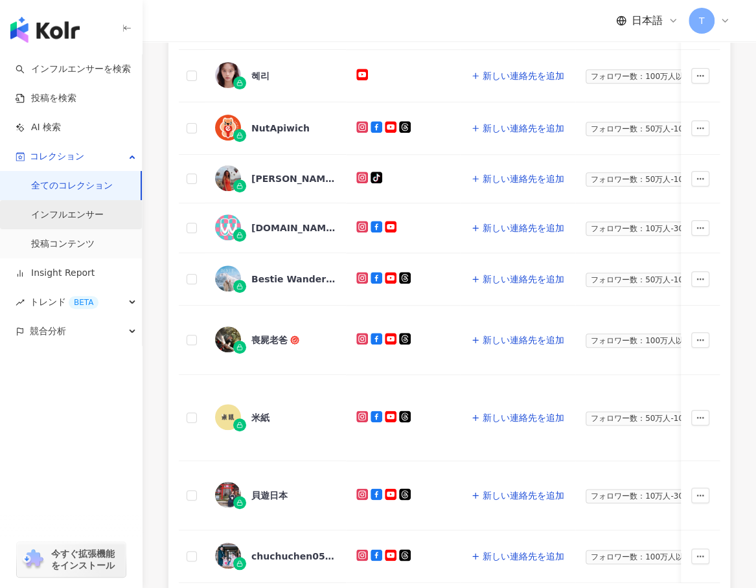
click at [70, 209] on link "インフルエンサー" at bounding box center [67, 215] width 73 height 13
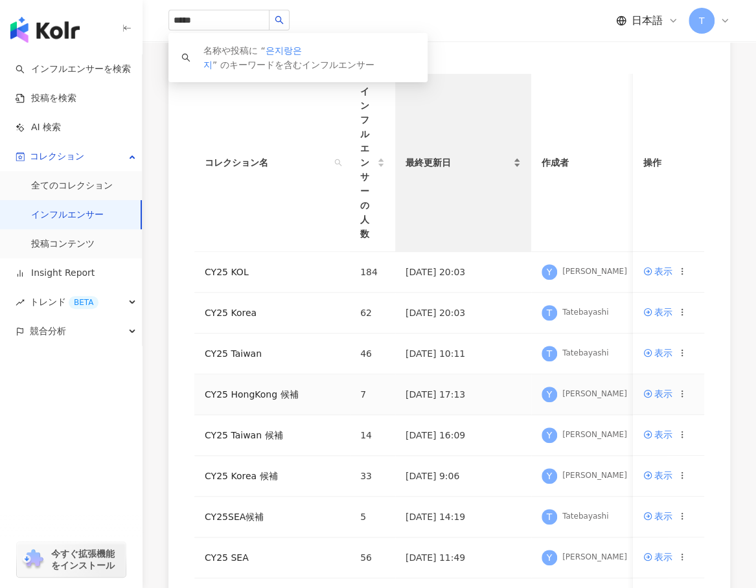
scroll to position [194, 0]
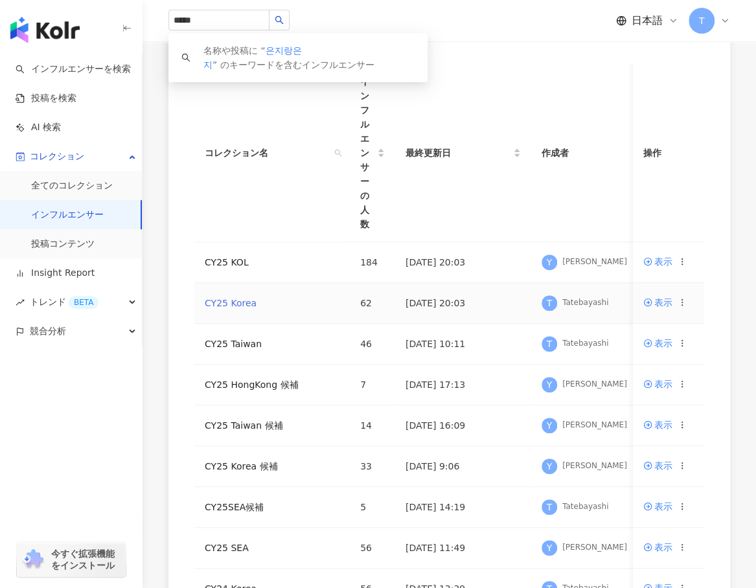
click at [233, 308] on link "CY25 Korea" at bounding box center [231, 303] width 52 height 10
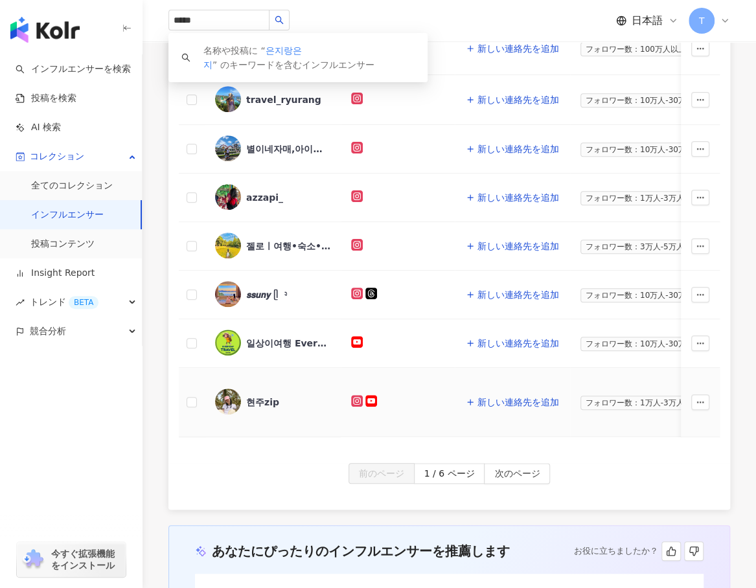
scroll to position [518, 0]
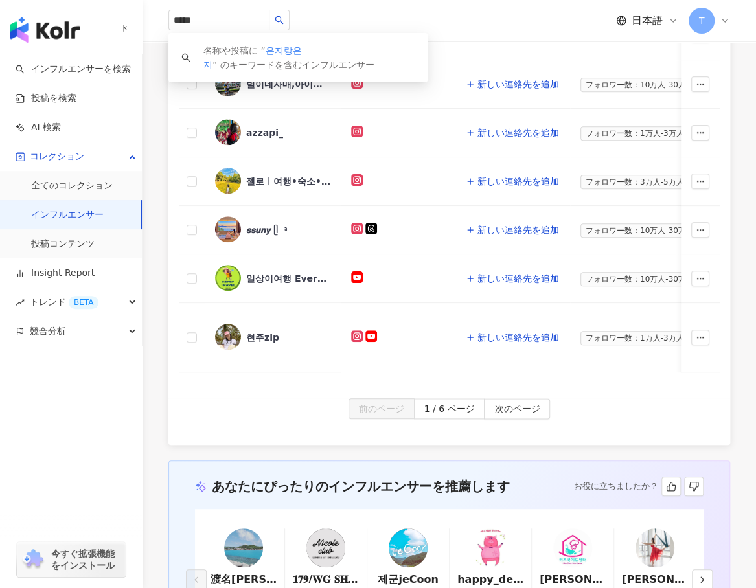
click at [504, 385] on div "インフルエンサー名 SNSプラットフォーム 連絡先 フィロワー数規模 タグをカスタマイズ タイプ フォロワー数 K-Score 過去 3 か月 オーディエンス…" at bounding box center [449, 48] width 562 height 700
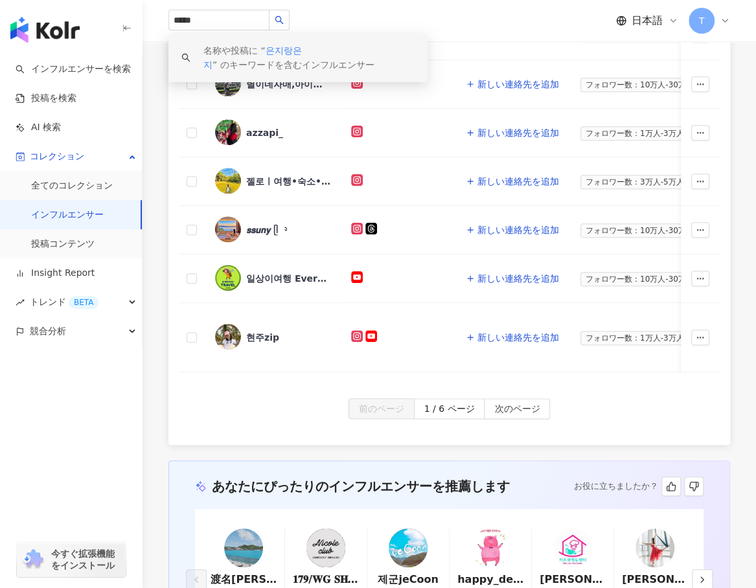
click at [54, 219] on link "インフルエンサー" at bounding box center [67, 215] width 73 height 13
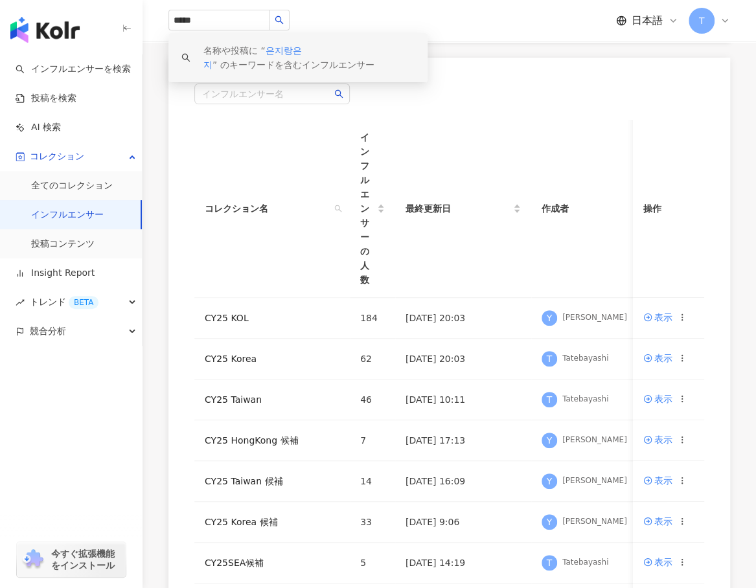
scroll to position [194, 0]
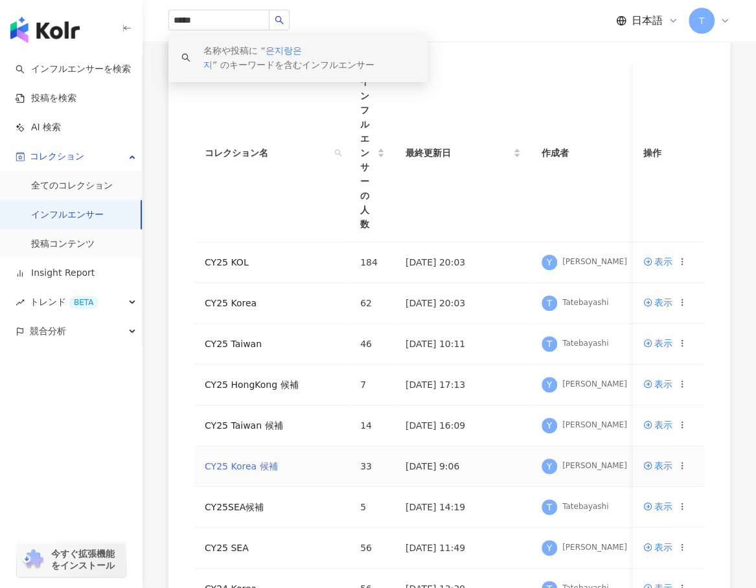
click at [257, 465] on link "CY25 Korea 候補" at bounding box center [241, 466] width 73 height 10
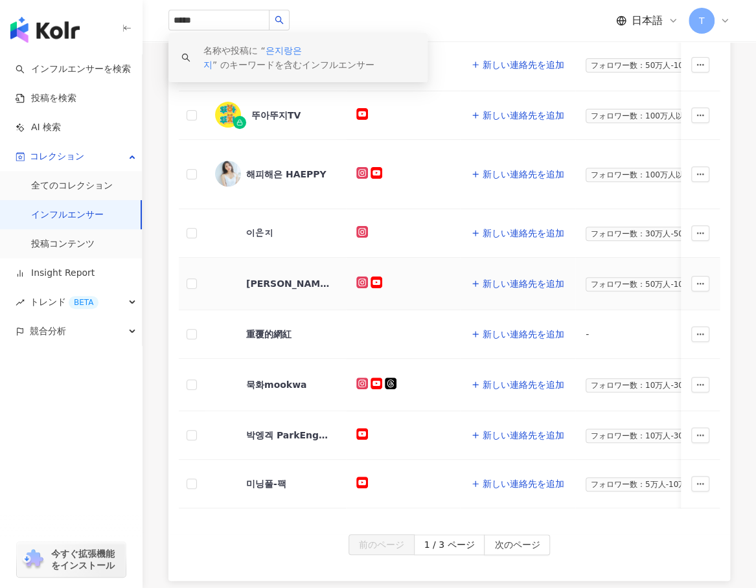
scroll to position [324, 0]
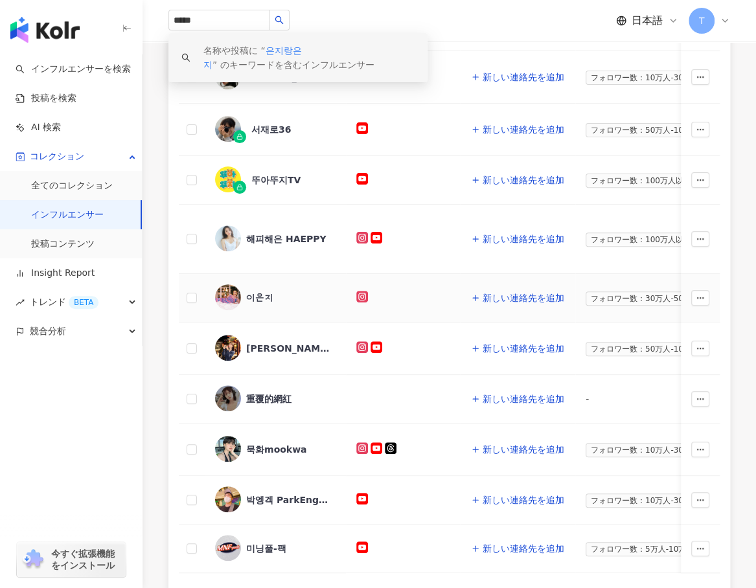
click at [257, 294] on div "이은지" at bounding box center [259, 298] width 27 height 13
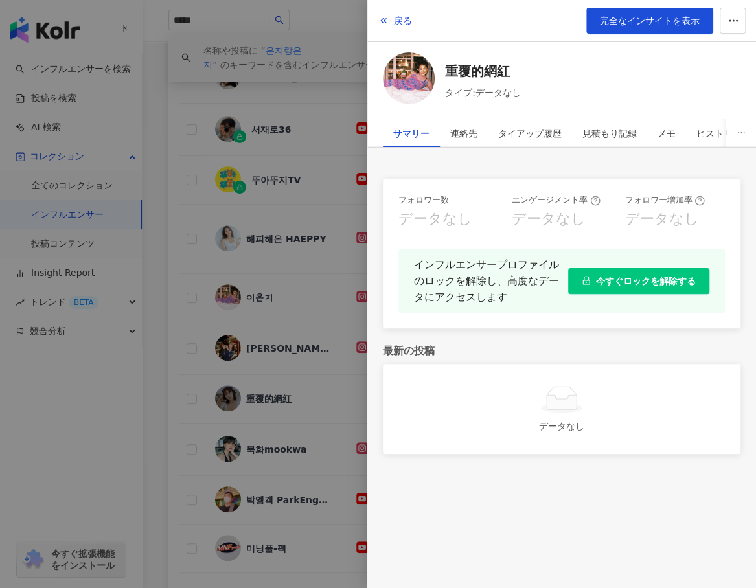
click at [169, 270] on div at bounding box center [378, 294] width 756 height 588
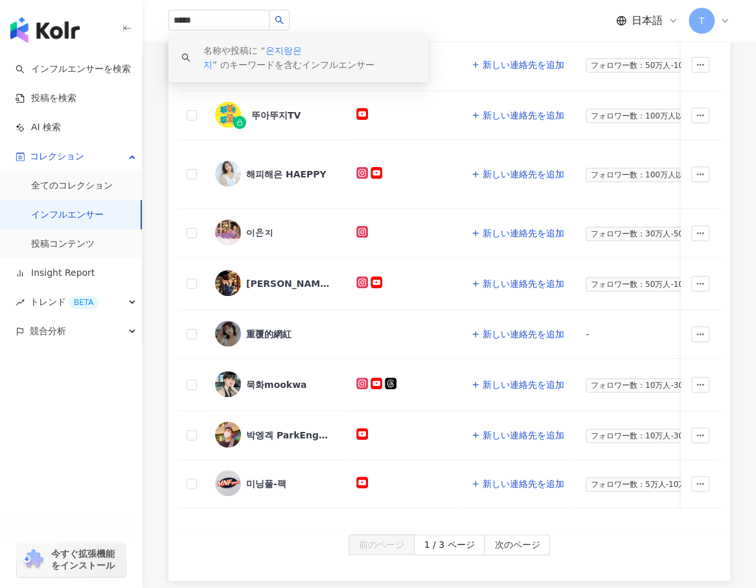
scroll to position [518, 0]
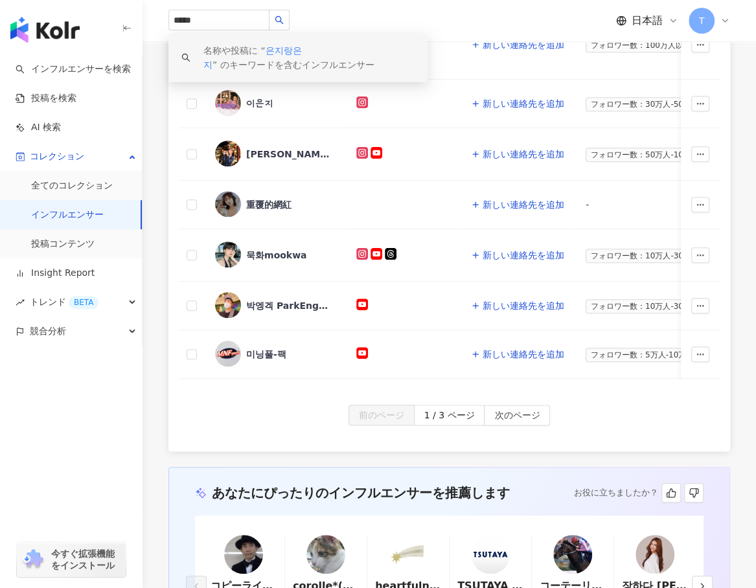
click at [468, 429] on div "前のページ 1 / 3 ページ 次のページ" at bounding box center [449, 428] width 562 height 47
click at [526, 413] on span "次のページ" at bounding box center [516, 416] width 45 height 21
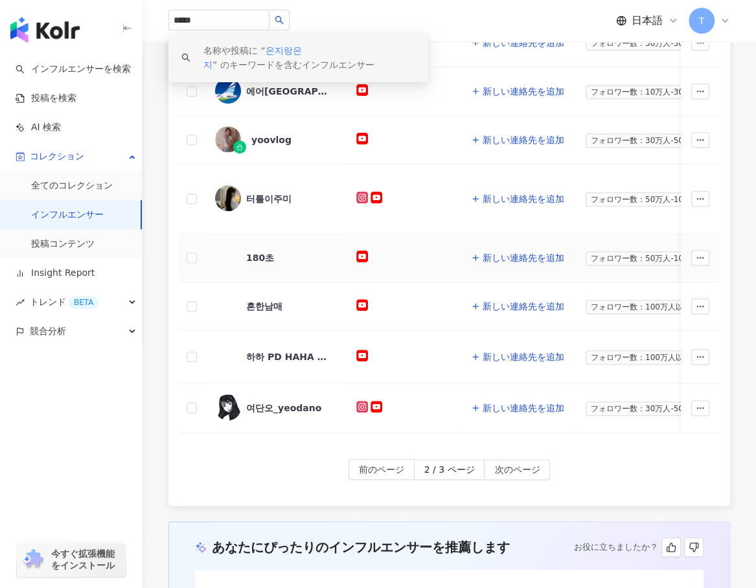
scroll to position [389, 0]
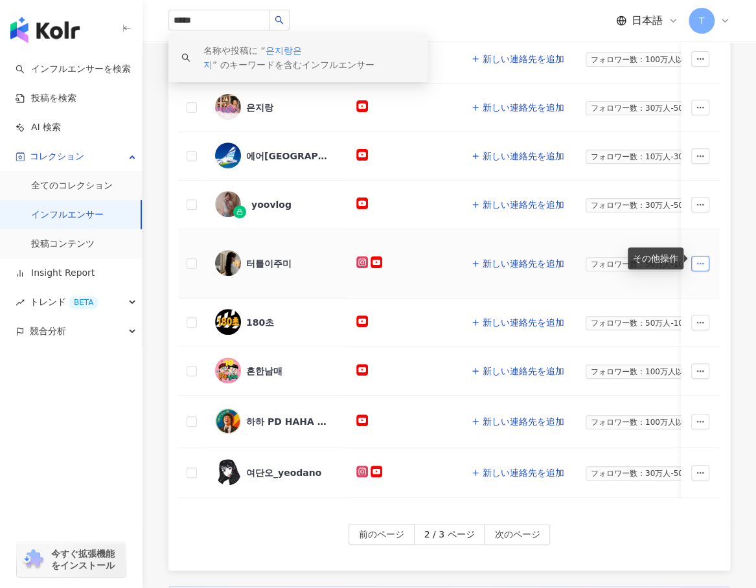
click at [699, 259] on icon "button" at bounding box center [700, 263] width 9 height 9
click at [257, 258] on div "터틀이주미" at bounding box center [268, 263] width 45 height 13
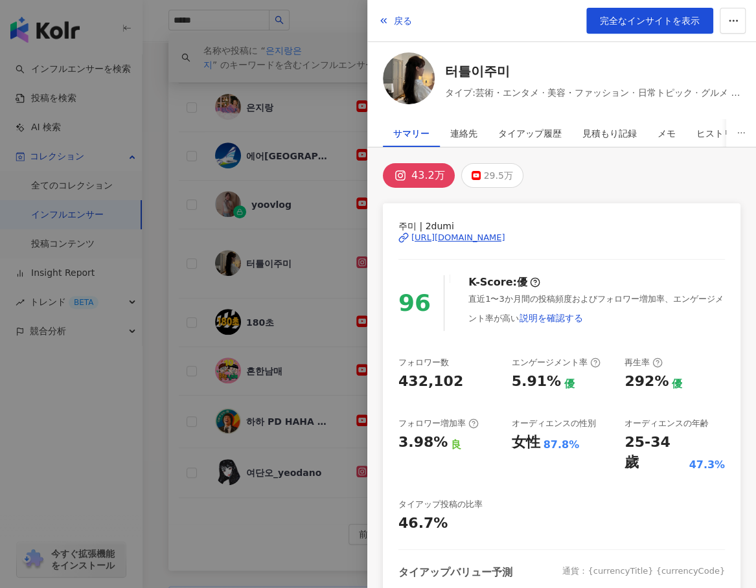
click at [590, 174] on div "43.2万 29.5万" at bounding box center [562, 175] width 358 height 25
click at [654, 26] on span "完全なインサイトを表示" at bounding box center [650, 21] width 100 height 10
click at [165, 301] on div at bounding box center [378, 294] width 756 height 588
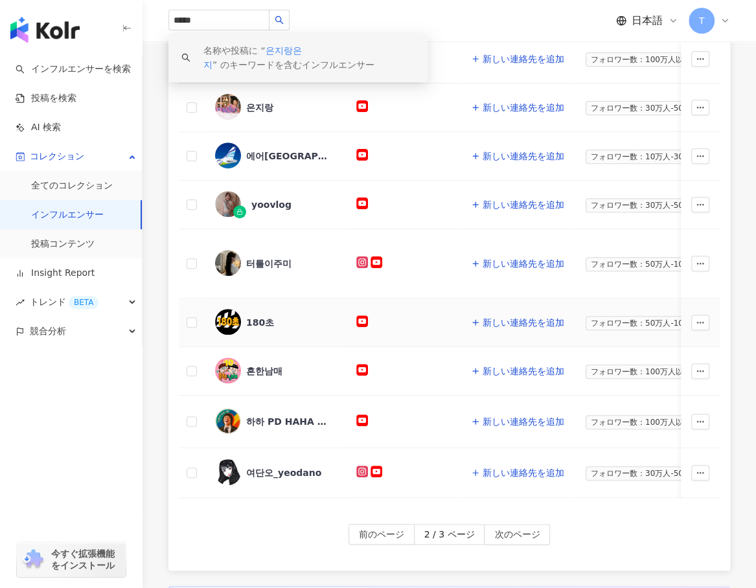
click at [251, 316] on div "180초" at bounding box center [260, 322] width 28 height 13
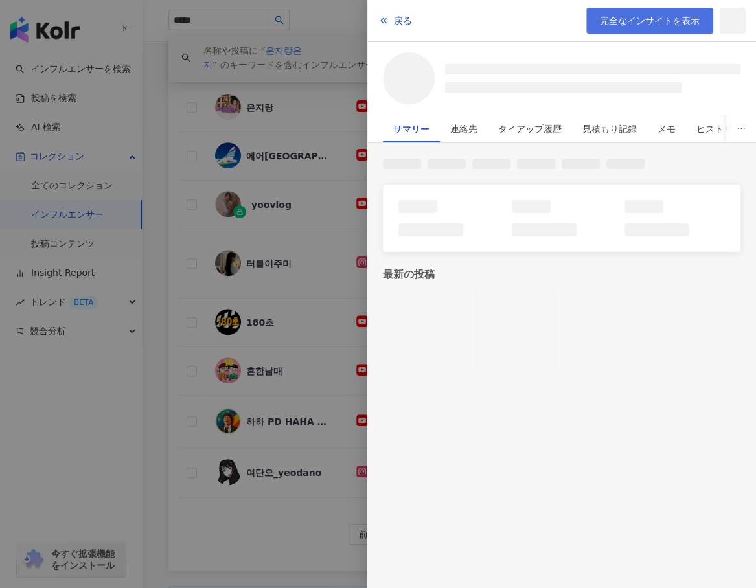
click at [633, 16] on span "完全なインサイトを表示" at bounding box center [650, 21] width 100 height 10
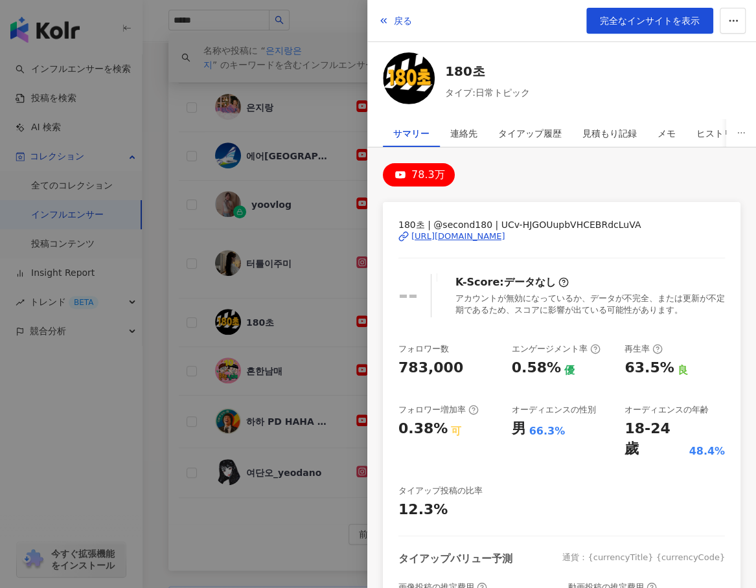
click at [154, 255] on div at bounding box center [378, 294] width 756 height 588
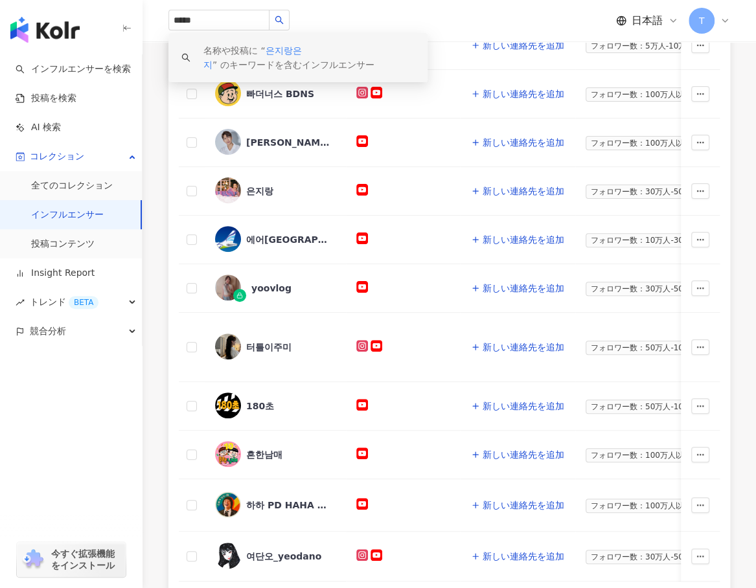
scroll to position [259, 0]
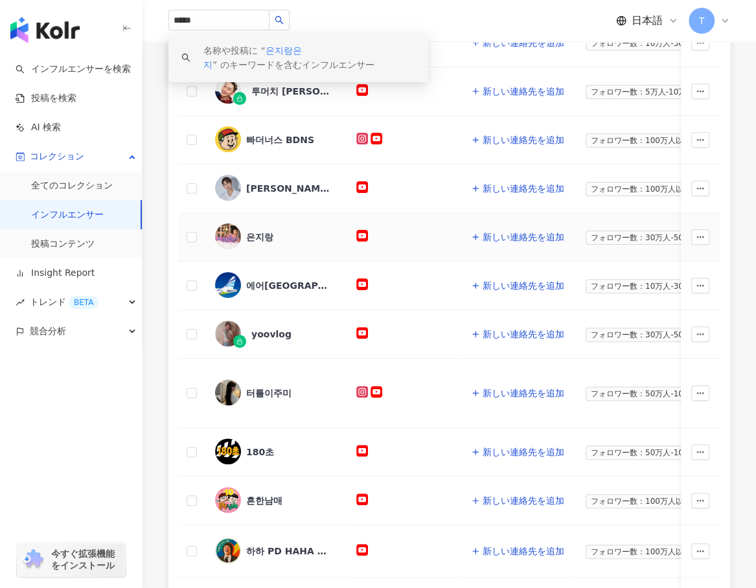
click at [260, 232] on div "은지랑" at bounding box center [259, 237] width 27 height 13
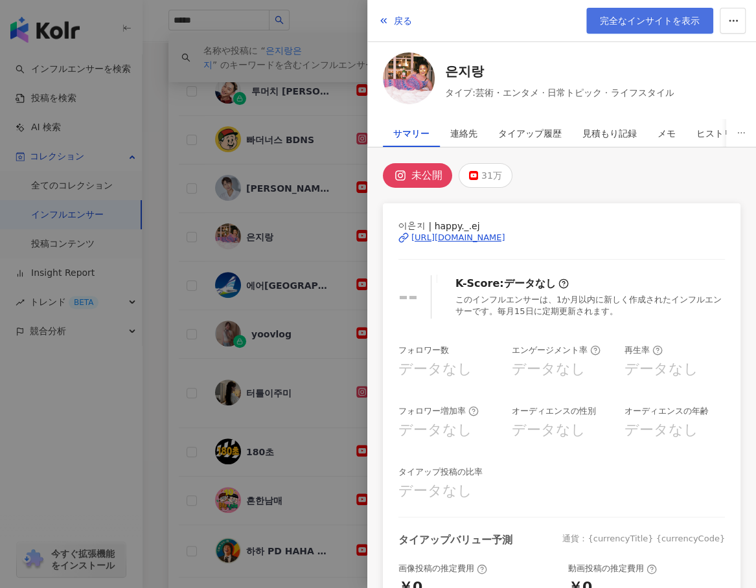
click at [654, 23] on span "完全なインサイトを表示" at bounding box center [650, 21] width 100 height 10
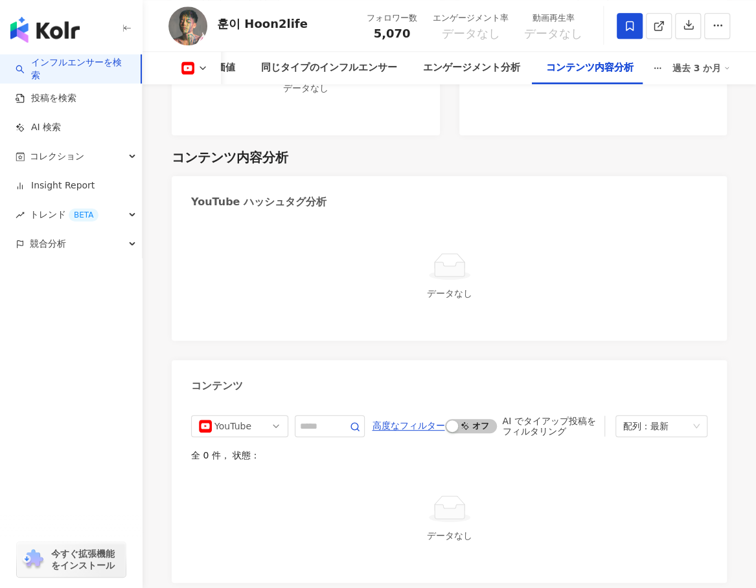
scroll to position [2805, 0]
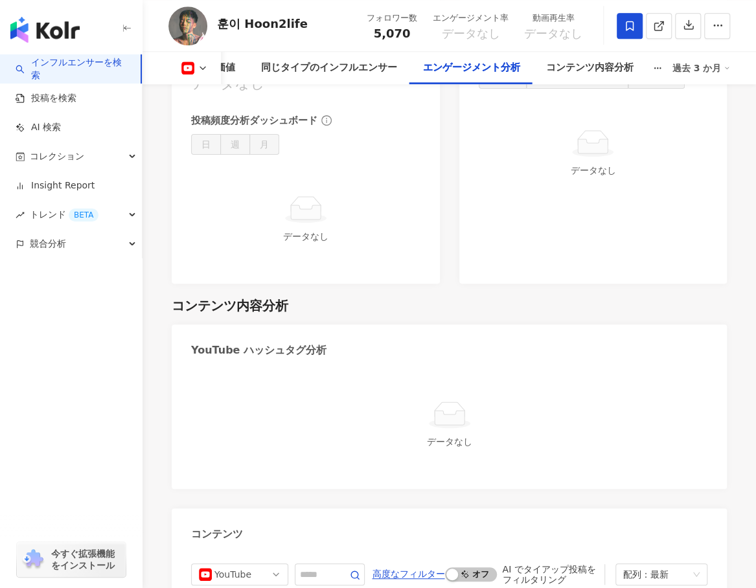
click at [185, 62] on icon at bounding box center [187, 68] width 13 height 13
click at [205, 68] on icon at bounding box center [203, 68] width 10 height 10
click at [200, 67] on polyline at bounding box center [202, 68] width 5 height 3
click at [201, 62] on button at bounding box center [194, 68] width 52 height 13
click at [200, 62] on button at bounding box center [194, 68] width 52 height 13
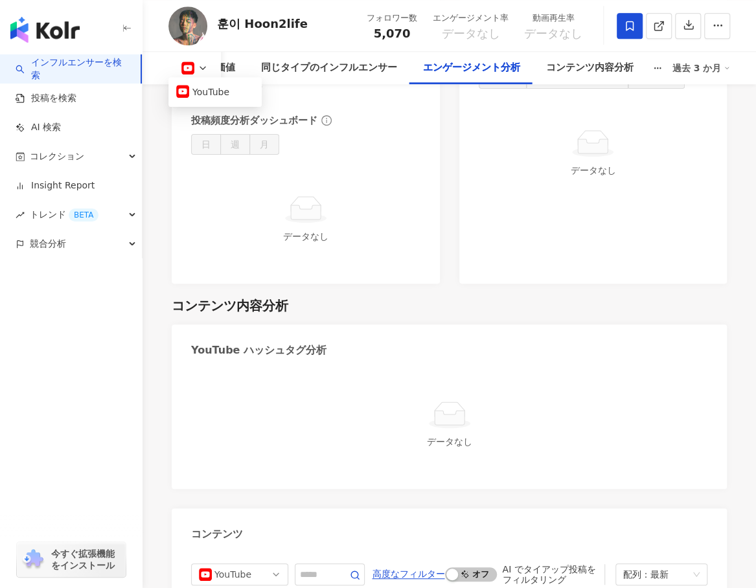
click at [67, 61] on link "インフルエンサーを検索" at bounding box center [73, 68] width 115 height 25
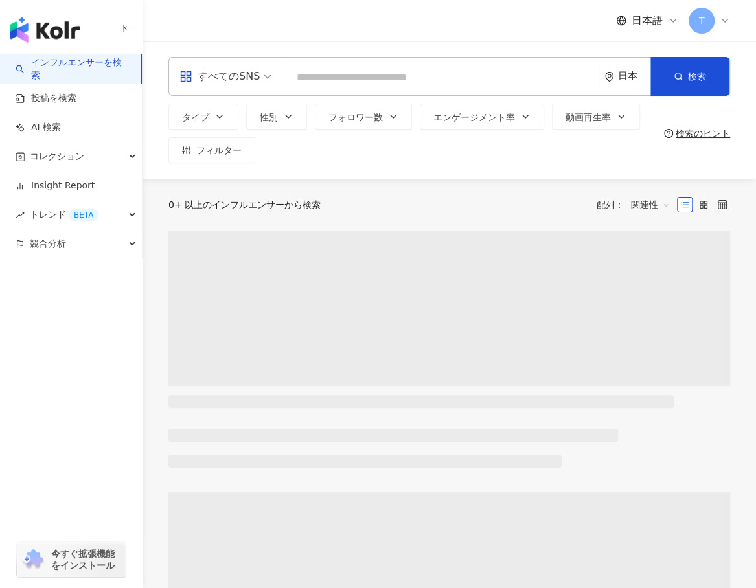
click at [358, 82] on input "search" at bounding box center [442, 77] width 304 height 25
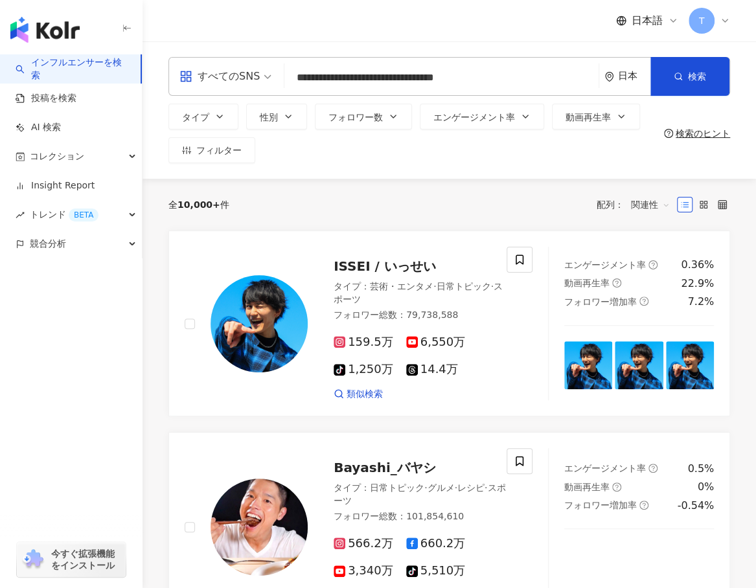
type input "**********"
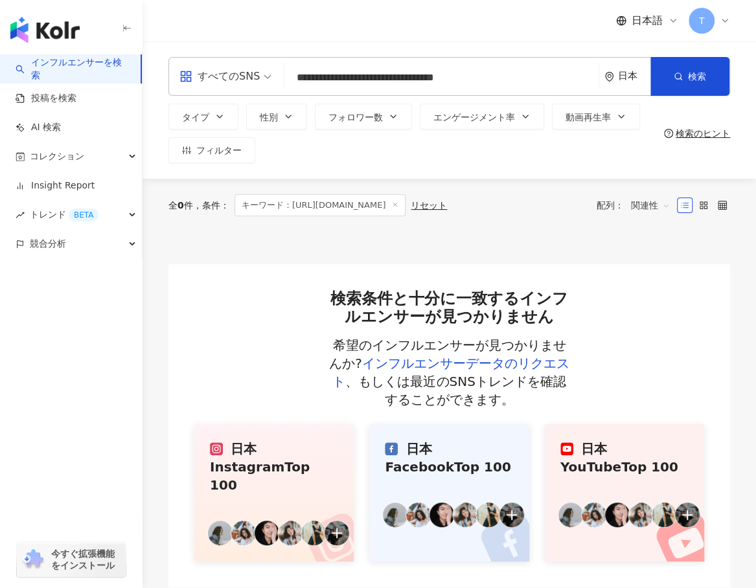
click at [530, 80] on input "**********" at bounding box center [442, 77] width 304 height 25
click at [509, 369] on link "インフルエンサーデータのリクエスト" at bounding box center [450, 373] width 237 height 34
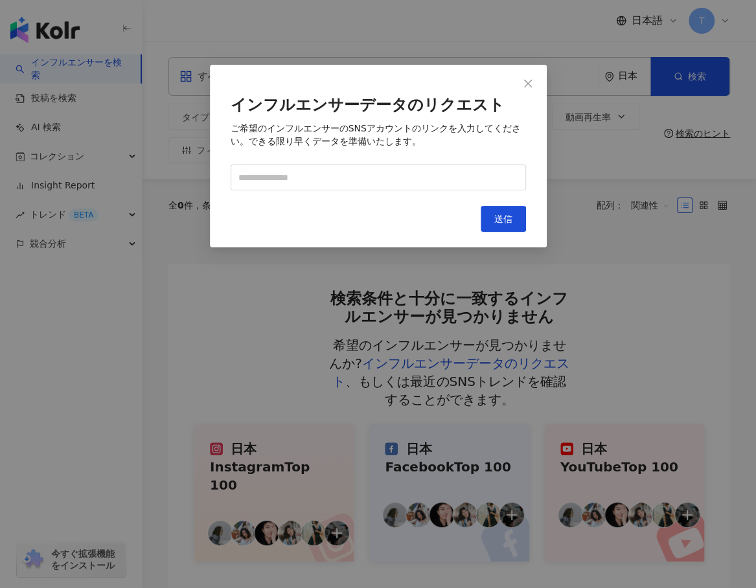
click at [374, 165] on form "インフルエンサーデータのリクエスト ご希望のインフルエンサーのSNSアカウントのリンクを入力してください。できる限り早くデータを準備いたします。" at bounding box center [378, 143] width 295 height 95
click at [369, 175] on input "text" at bounding box center [378, 178] width 295 height 26
paste input "**********"
type input "**********"
click at [507, 213] on button "送信" at bounding box center [503, 219] width 45 height 26
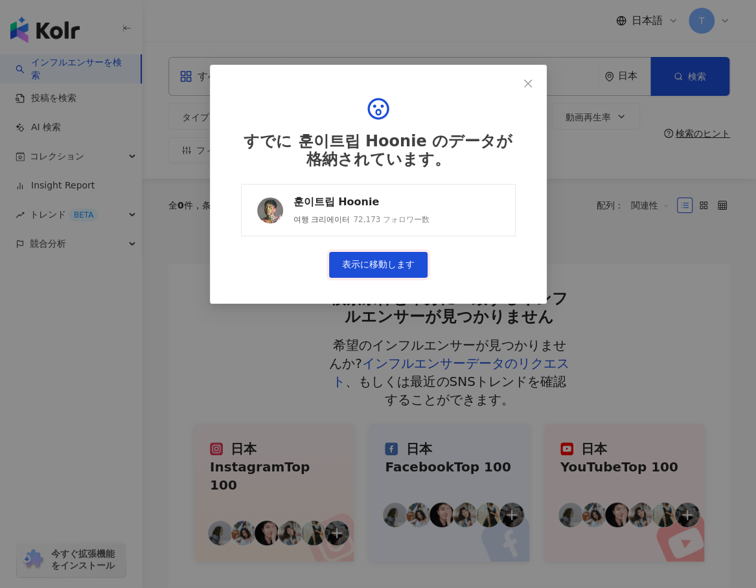
click at [380, 266] on link "表示に移動します" at bounding box center [378, 265] width 98 height 26
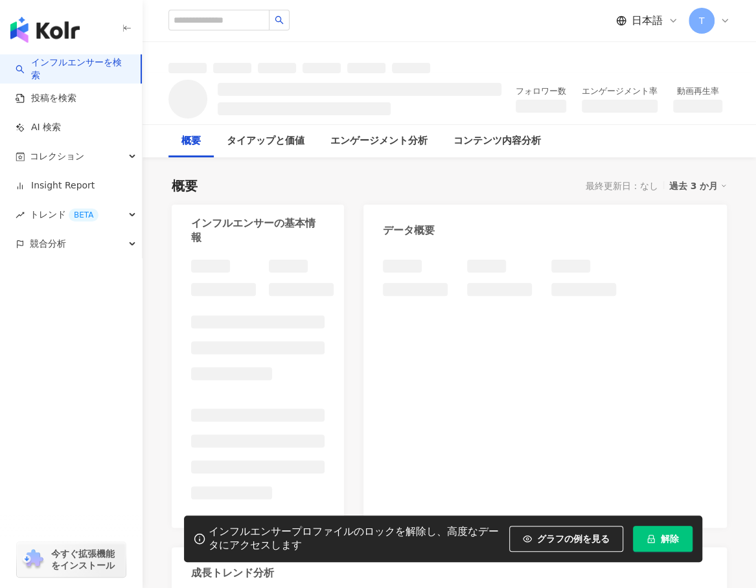
click at [678, 531] on button "解除" at bounding box center [663, 539] width 60 height 26
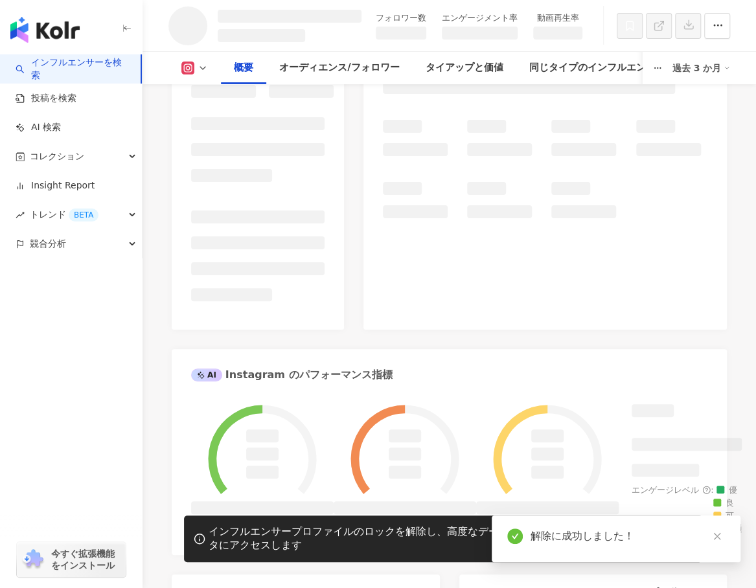
scroll to position [65, 0]
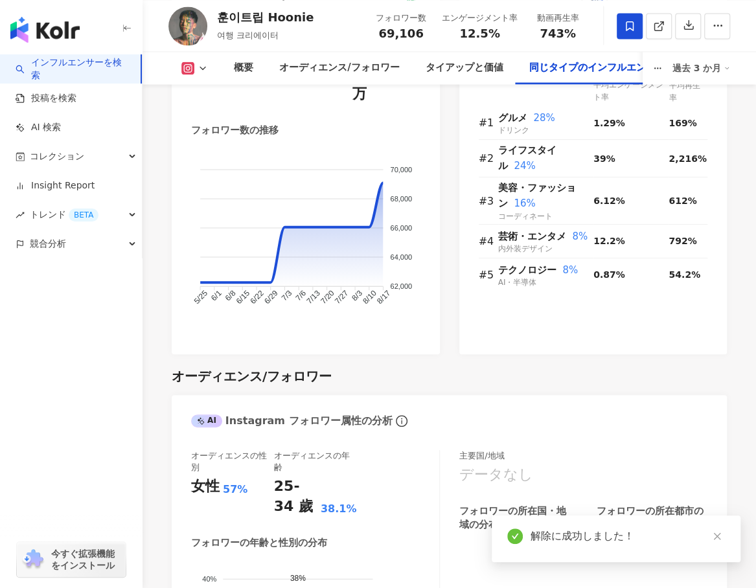
scroll to position [2601, 0]
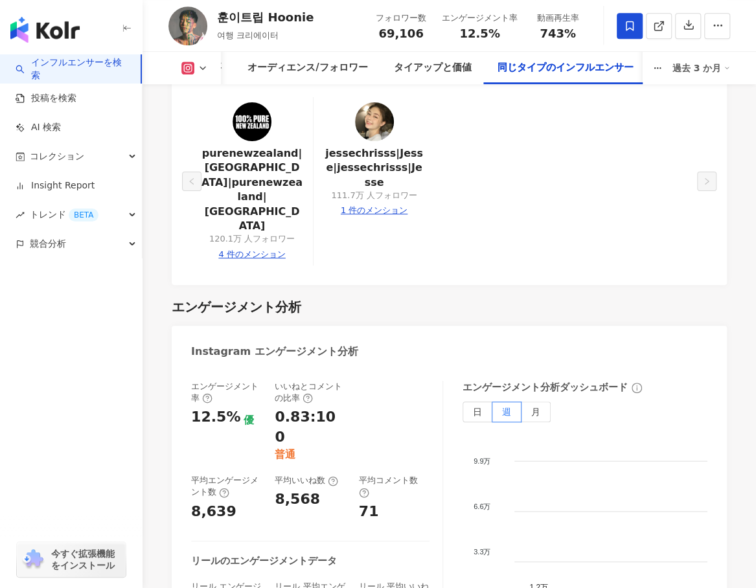
click at [628, 29] on icon at bounding box center [630, 26] width 8 height 10
click at [634, 23] on icon at bounding box center [630, 26] width 12 height 12
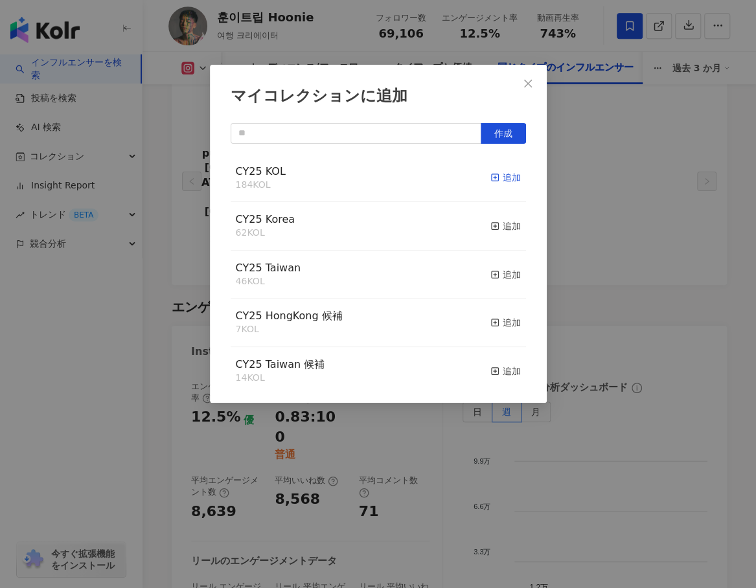
click at [494, 179] on div "追加" at bounding box center [505, 177] width 30 height 14
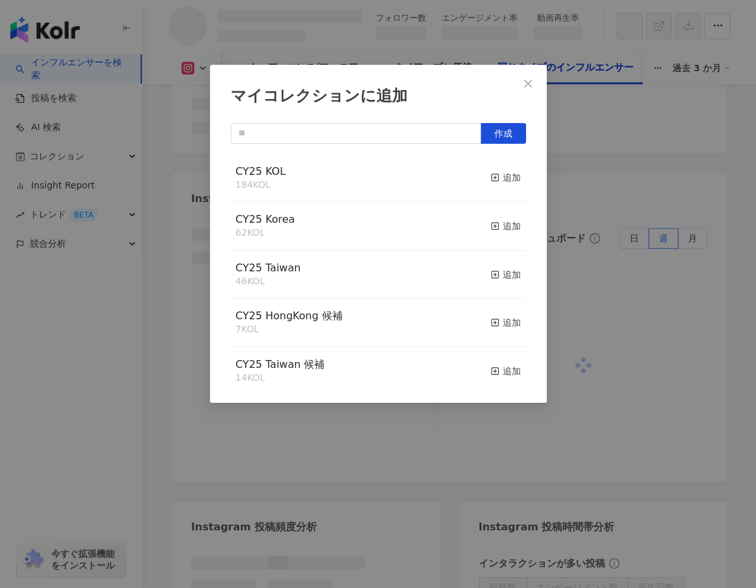
scroll to position [2142, 0]
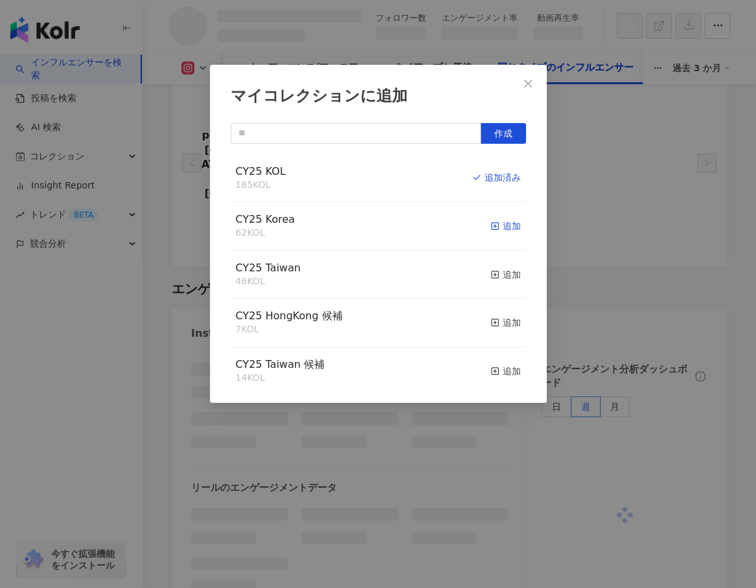
click at [494, 224] on div "追加" at bounding box center [505, 226] width 30 height 14
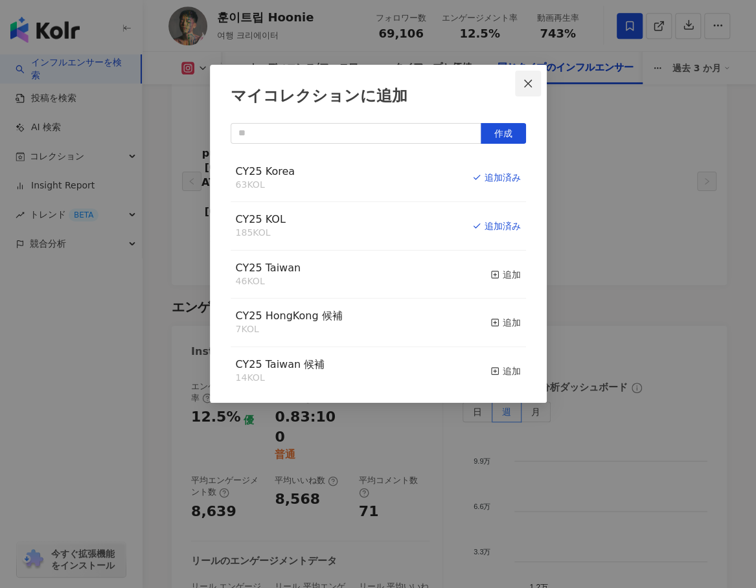
click at [527, 80] on icon "close" at bounding box center [528, 83] width 10 height 10
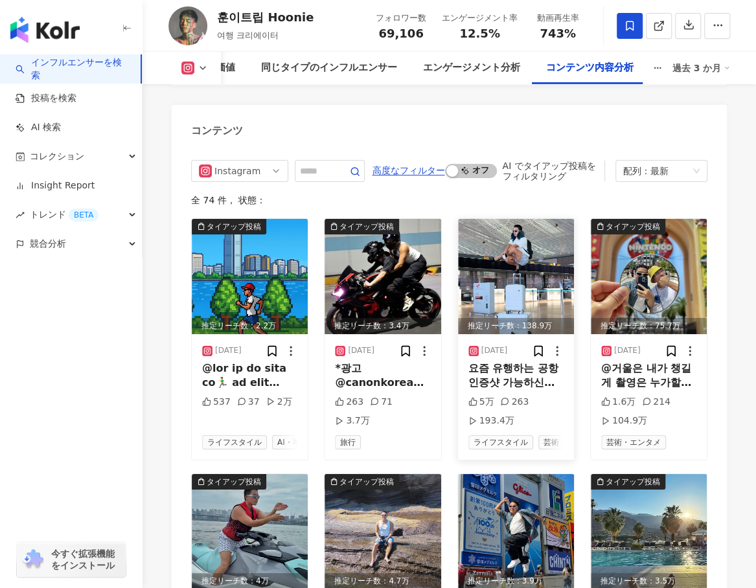
scroll to position [4286, 0]
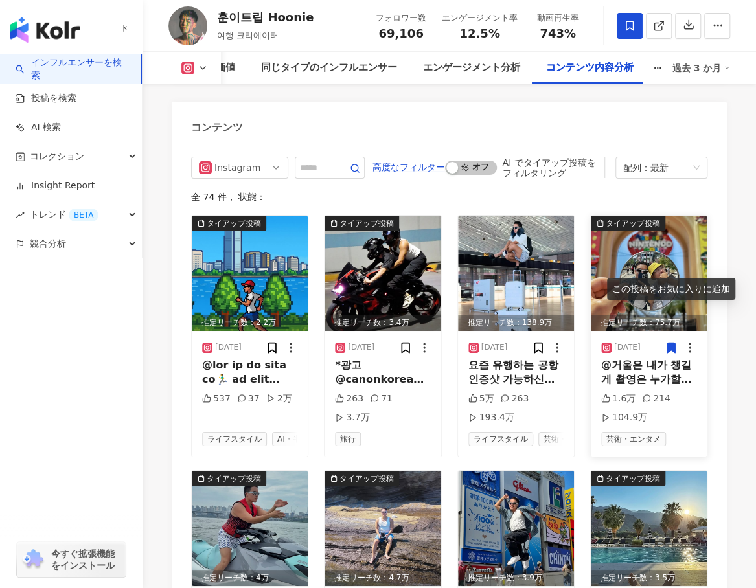
click at [671, 343] on icon at bounding box center [671, 348] width 8 height 10
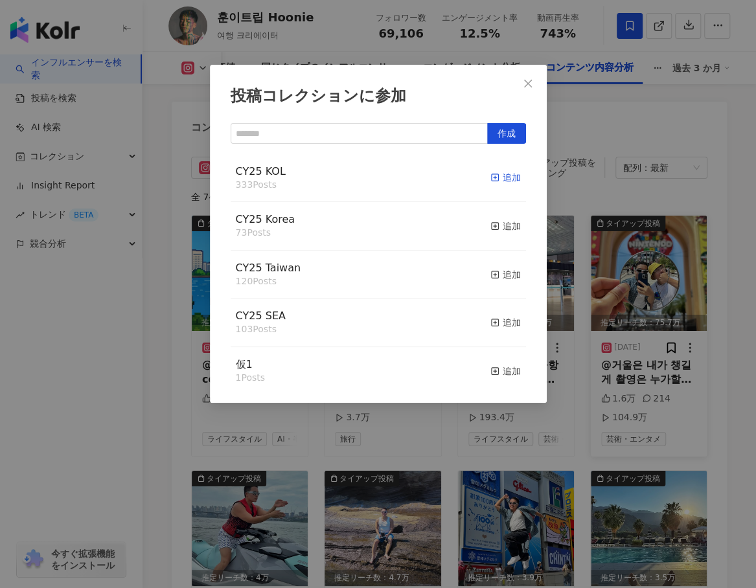
click at [500, 180] on div "追加" at bounding box center [505, 177] width 30 height 14
click at [496, 225] on div "追加" at bounding box center [505, 226] width 30 height 14
click at [531, 79] on icon "close" at bounding box center [528, 83] width 10 height 10
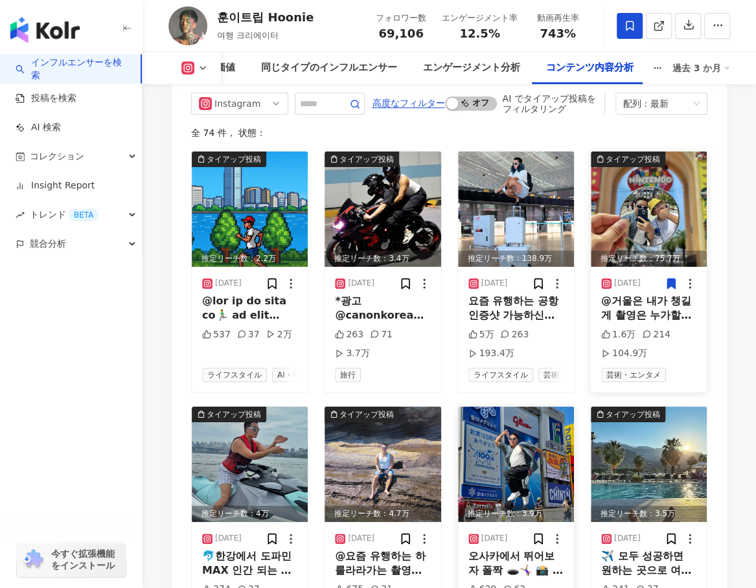
scroll to position [4351, 0]
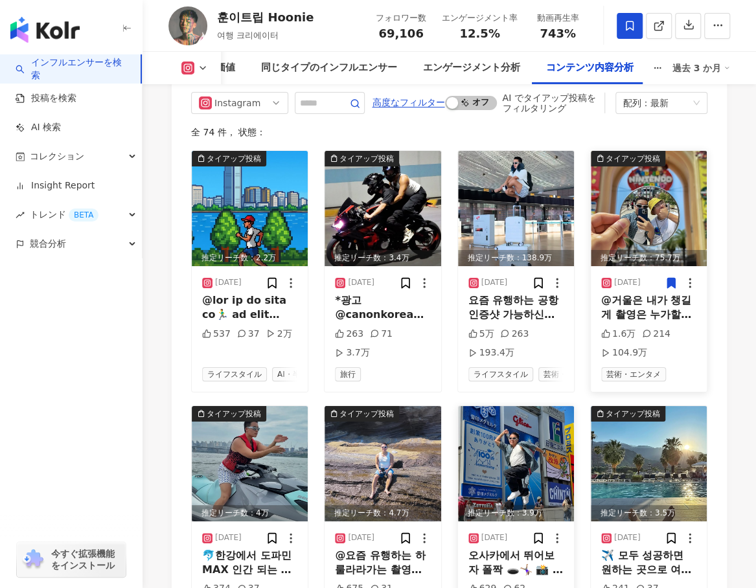
click at [486, 406] on img at bounding box center [516, 463] width 116 height 115
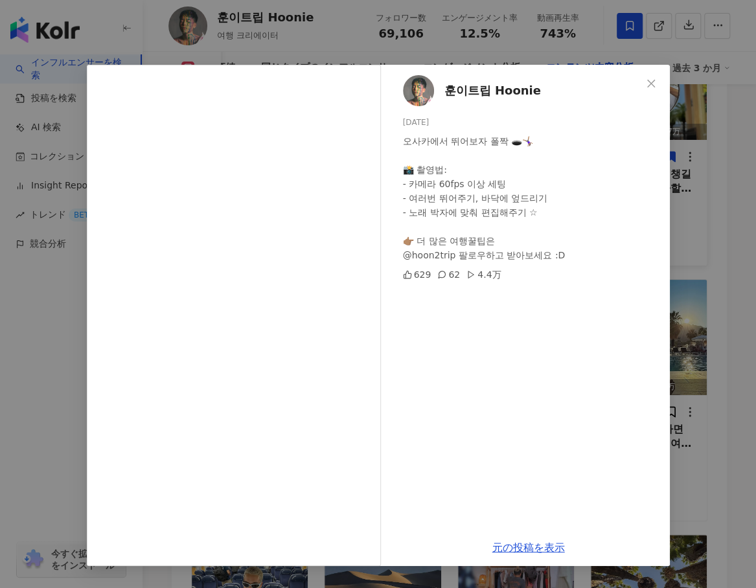
scroll to position [4480, 0]
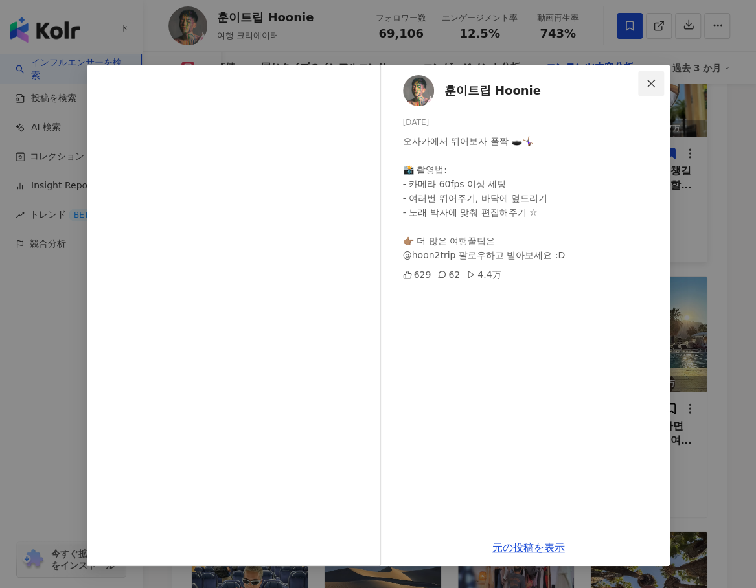
click at [659, 78] on span "Close" at bounding box center [651, 83] width 26 height 10
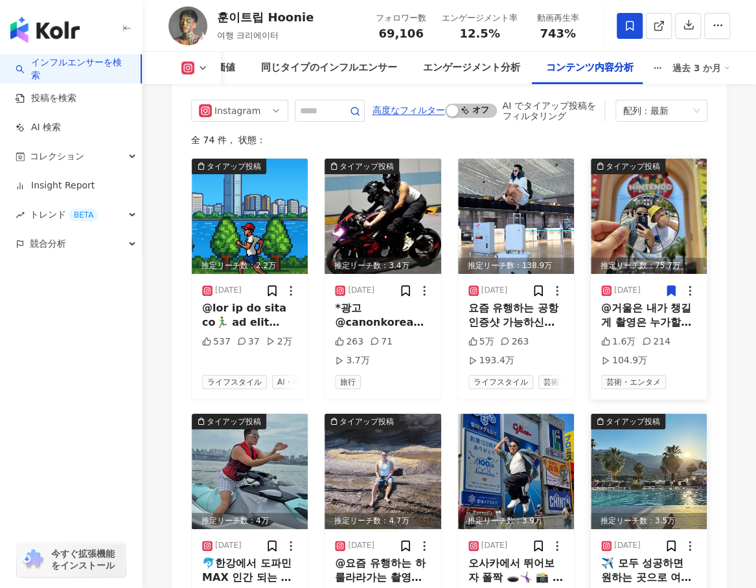
scroll to position [4286, 0]
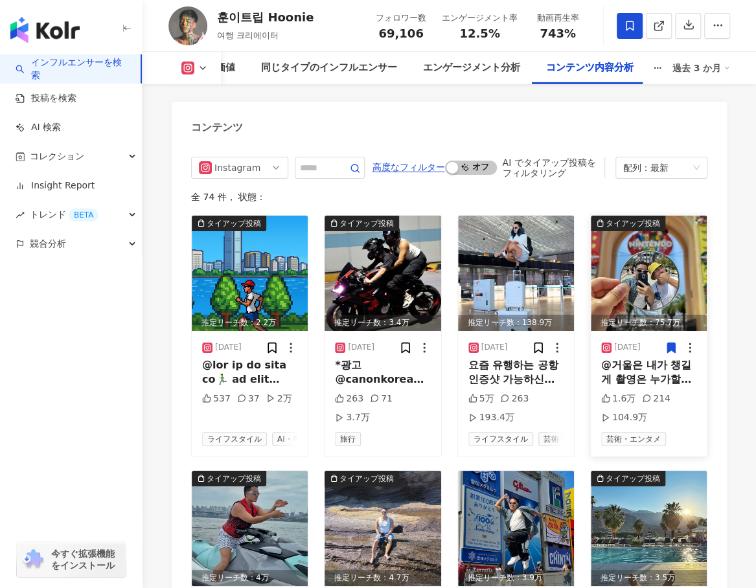
click at [643, 216] on img at bounding box center [649, 273] width 116 height 115
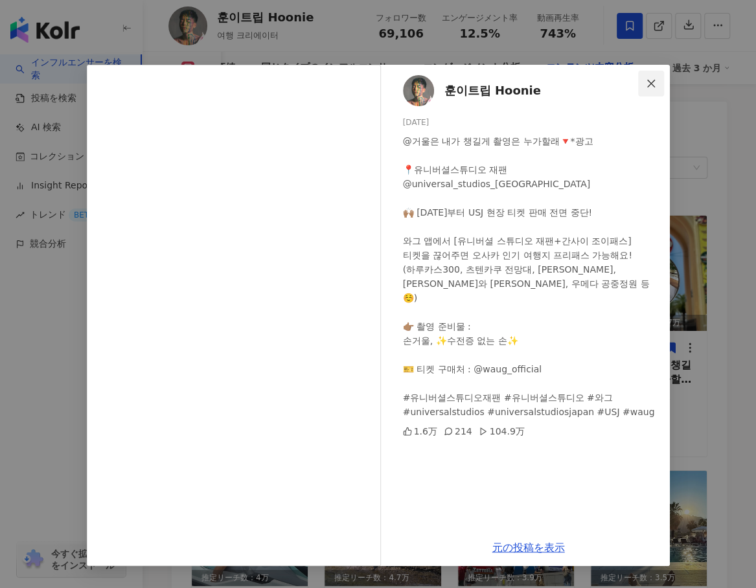
click at [648, 84] on icon "close" at bounding box center [651, 83] width 10 height 10
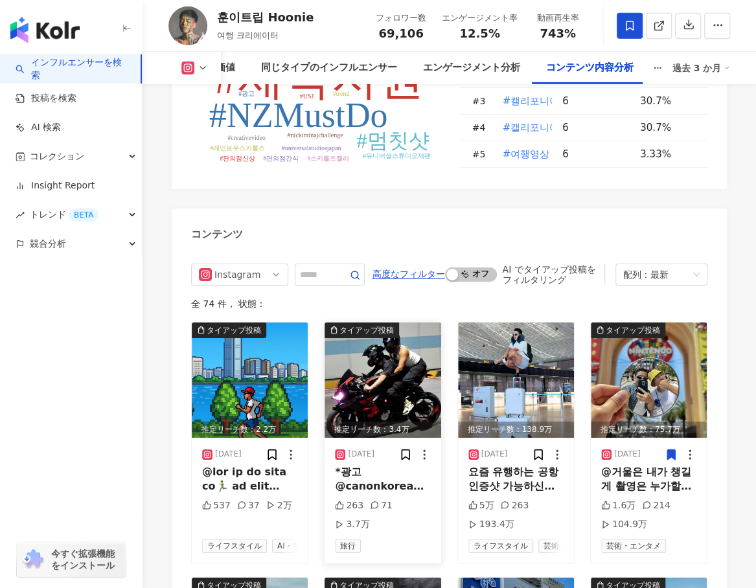
scroll to position [4156, 0]
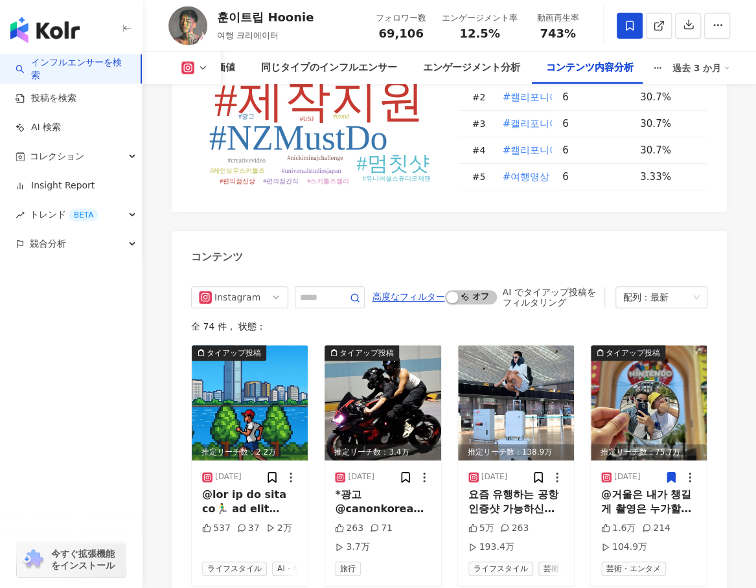
click at [490, 144] on div "Instagram ハッシュタグ分析 #제작지원 #NZMustDo #튜토리얼 #멈칫샷 #nickiminajchallenge #trend #crea…" at bounding box center [449, 572] width 555 height 1173
click at [71, 154] on span "コレクション" at bounding box center [57, 156] width 54 height 29
click at [69, 63] on link "インフルエンサーを検索" at bounding box center [73, 68] width 115 height 25
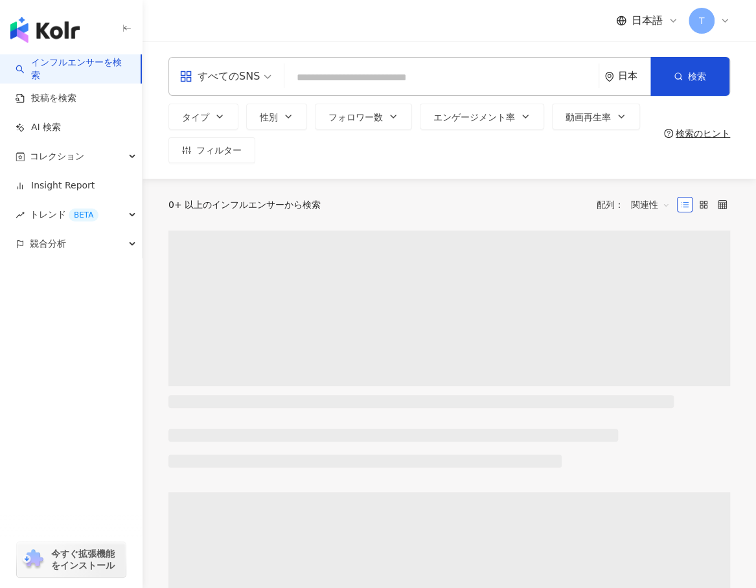
click at [393, 75] on input "search" at bounding box center [442, 77] width 304 height 25
click at [539, 87] on div "**********" at bounding box center [449, 76] width 562 height 39
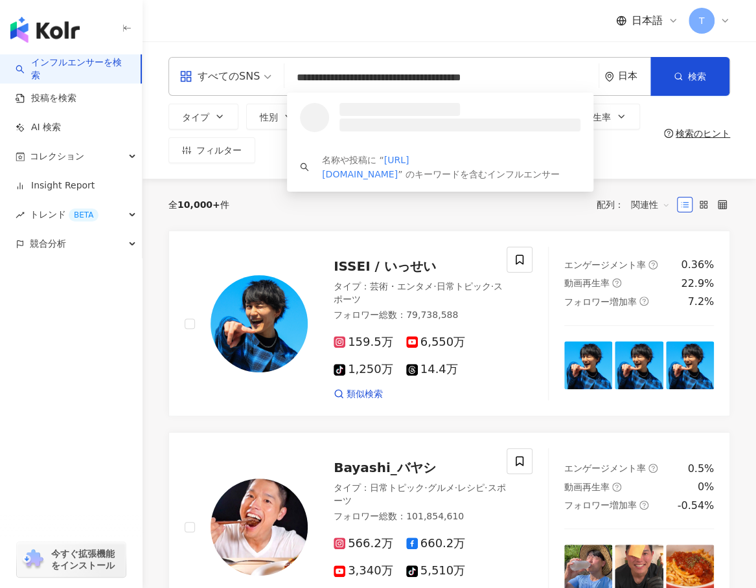
drag, startPoint x: 494, startPoint y: 82, endPoint x: 496, endPoint y: 89, distance: 7.6
click at [492, 82] on input "**********" at bounding box center [442, 77] width 304 height 25
type input "**********"
click at [672, 74] on button "検索" at bounding box center [689, 76] width 79 height 39
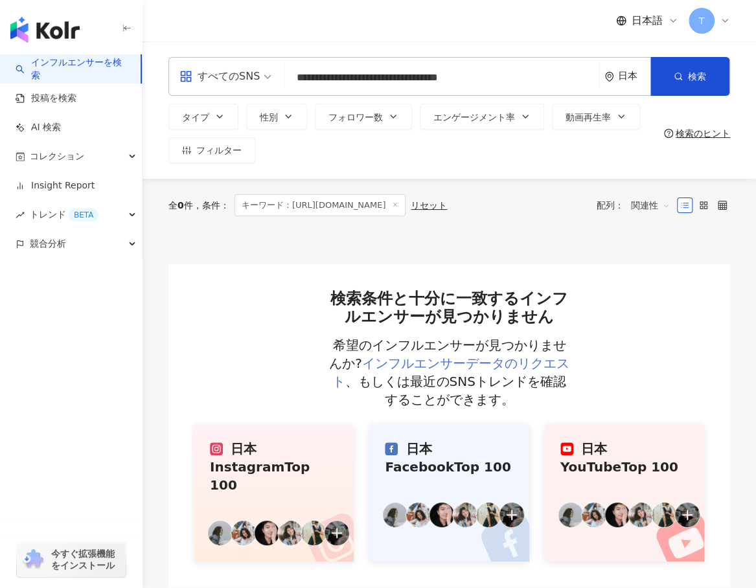
click at [505, 360] on link "インフルエンサーデータのリクエスト" at bounding box center [450, 373] width 237 height 34
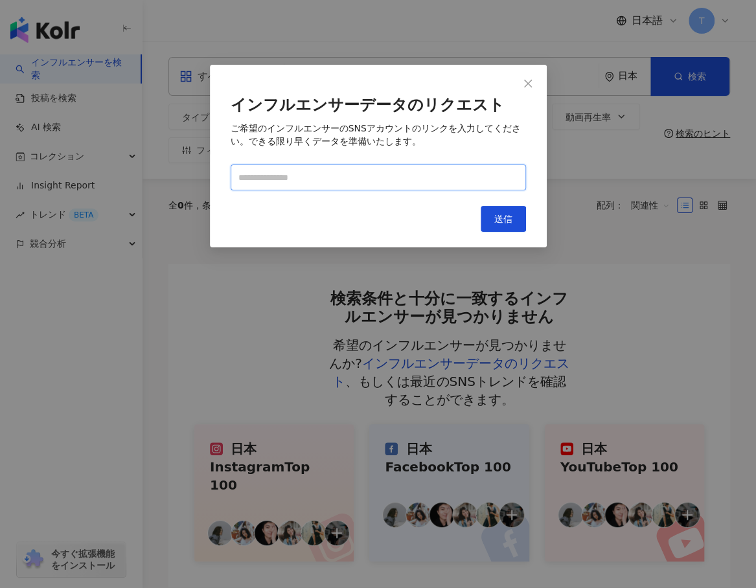
click at [370, 187] on input "text" at bounding box center [378, 178] width 295 height 26
paste input "**********"
drag, startPoint x: 409, startPoint y: 179, endPoint x: 626, endPoint y: 193, distance: 216.8
click at [626, 193] on div "**********" at bounding box center [378, 294] width 756 height 588
type input "**********"
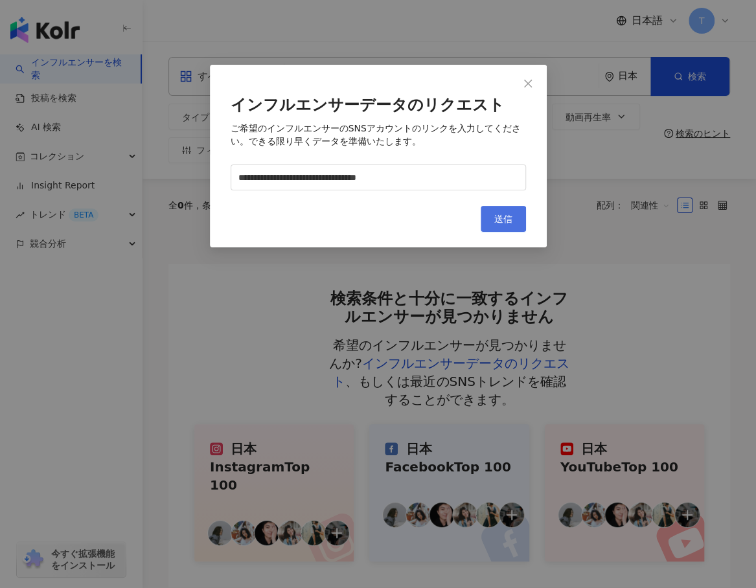
click at [503, 219] on span "送信" at bounding box center [503, 219] width 18 height 10
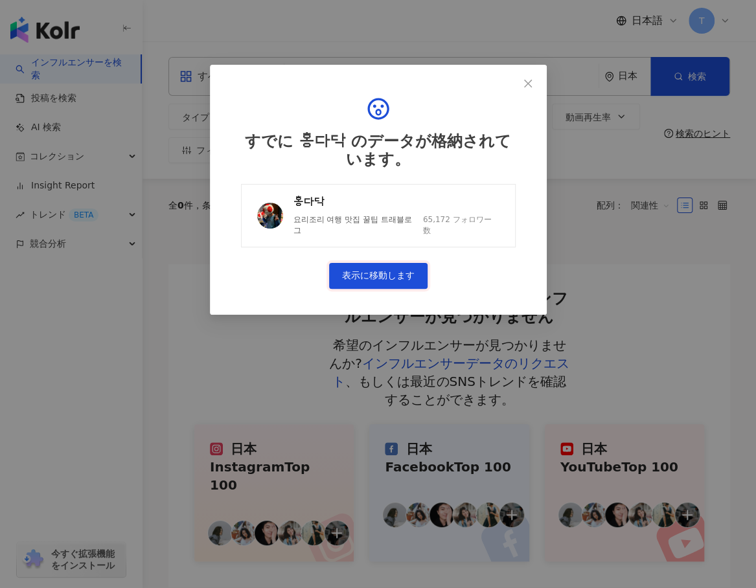
click at [367, 270] on link "表示に移動します" at bounding box center [378, 276] width 98 height 26
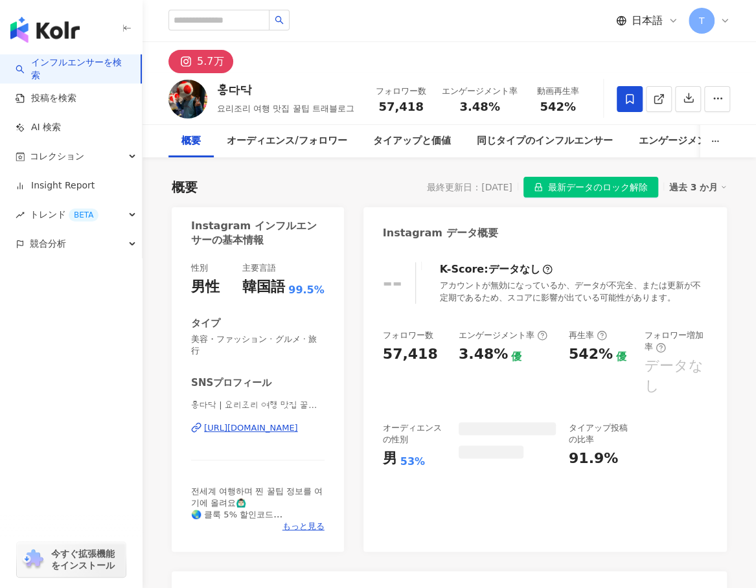
click at [630, 101] on icon at bounding box center [630, 99] width 8 height 10
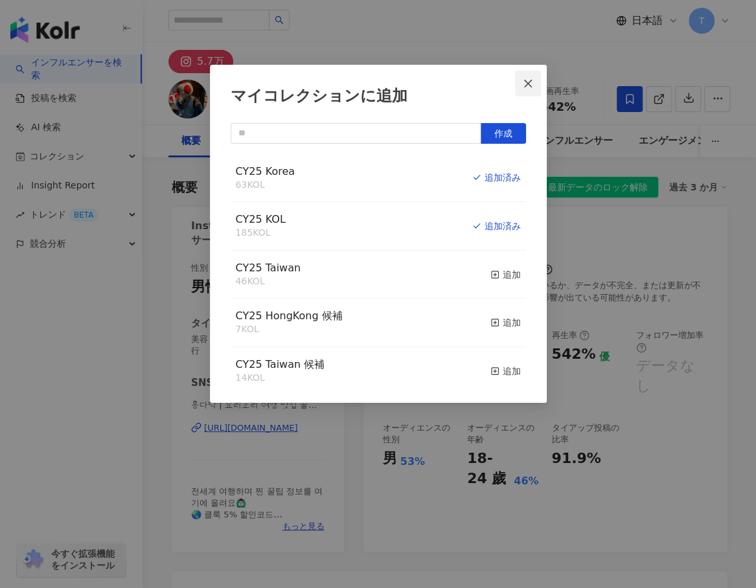
click at [529, 84] on icon "close" at bounding box center [528, 83] width 8 height 8
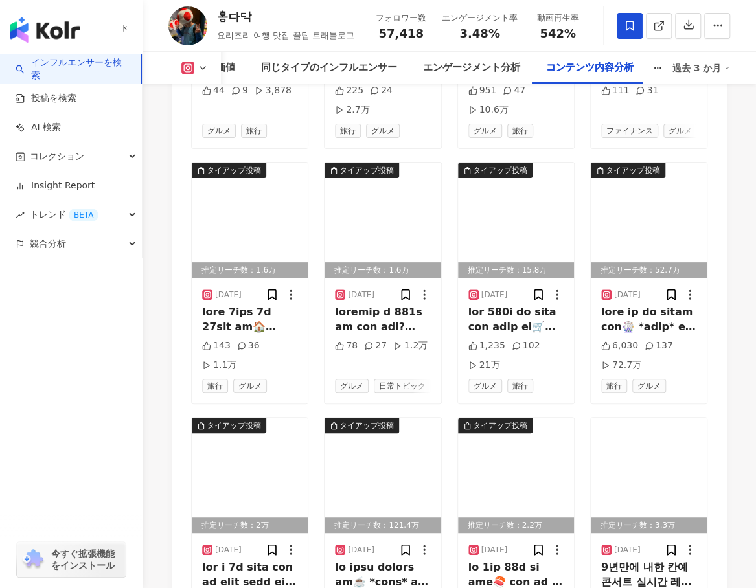
scroll to position [4341, 0]
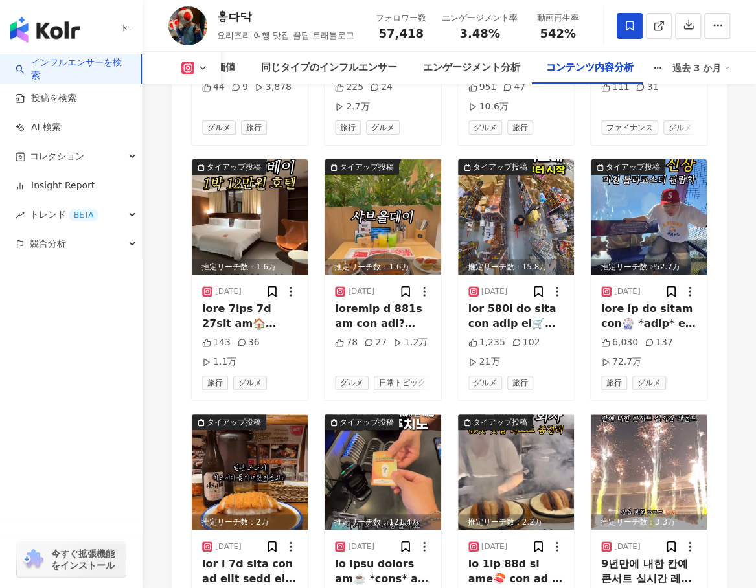
click at [451, 143] on div "タイアップ投稿 推定リーチ数：1.1万 2025/08/06 44 9 3,878 グルメ 旅行 タイアップ投稿 推定リーチ数：2.7万 2025/08/05…" at bounding box center [449, 279] width 516 height 753
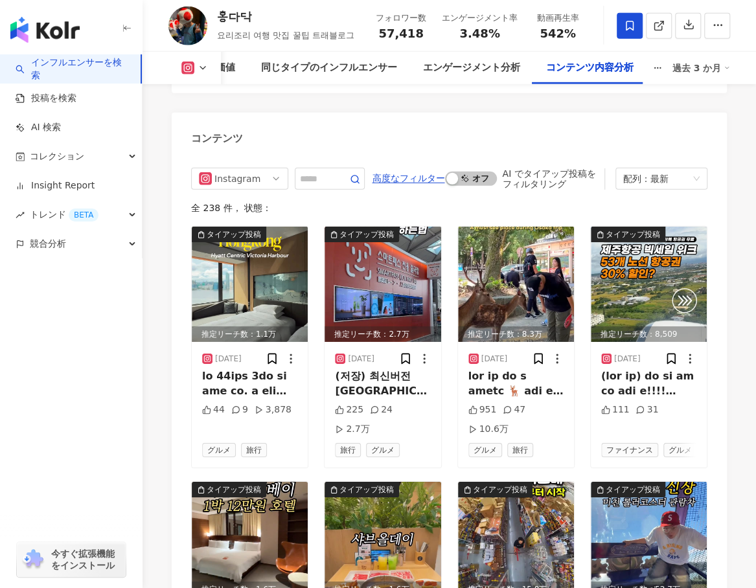
scroll to position [4017, 0]
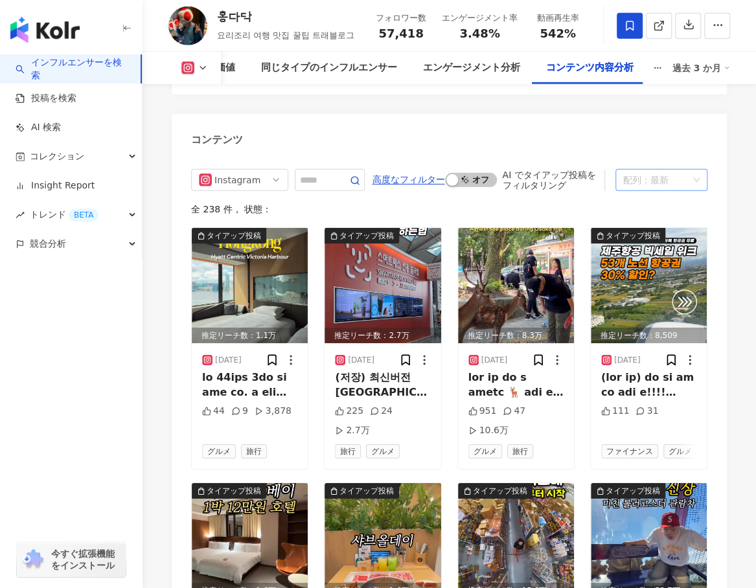
click at [673, 176] on div "配列：最新" at bounding box center [655, 180] width 65 height 21
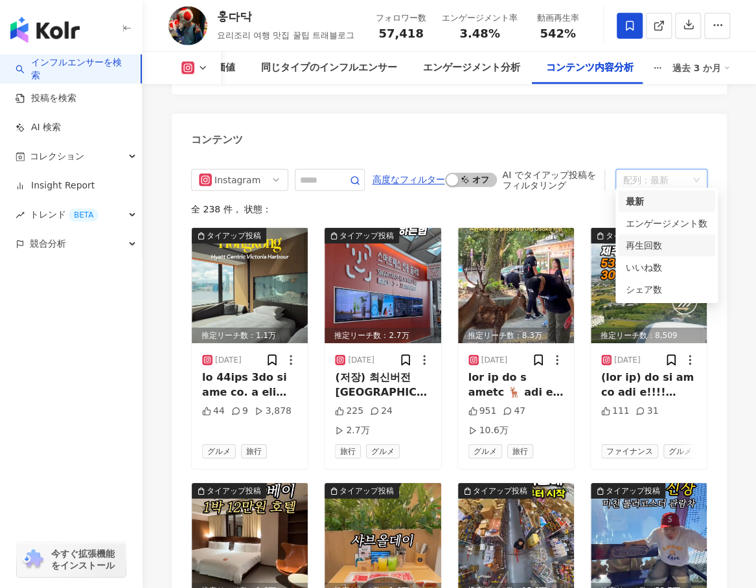
click at [645, 240] on div "再生回数" at bounding box center [667, 245] width 82 height 14
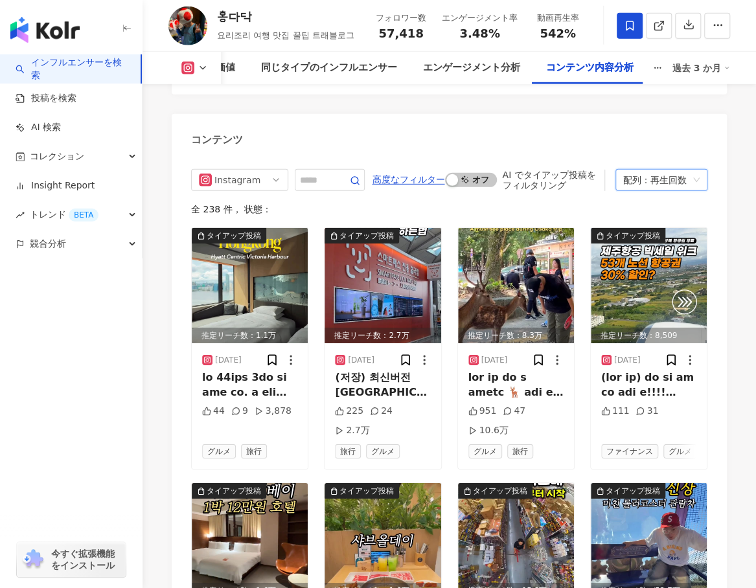
scroll to position [4040, 0]
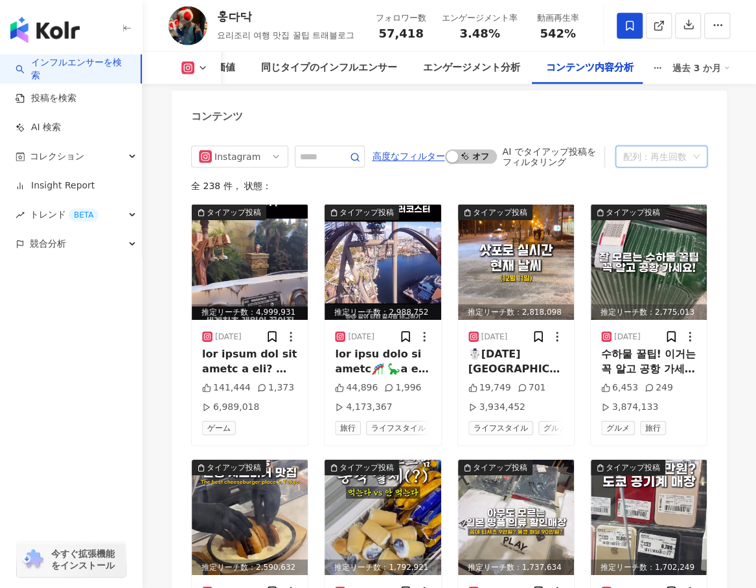
click at [658, 156] on div "再生回数" at bounding box center [668, 156] width 36 height 21
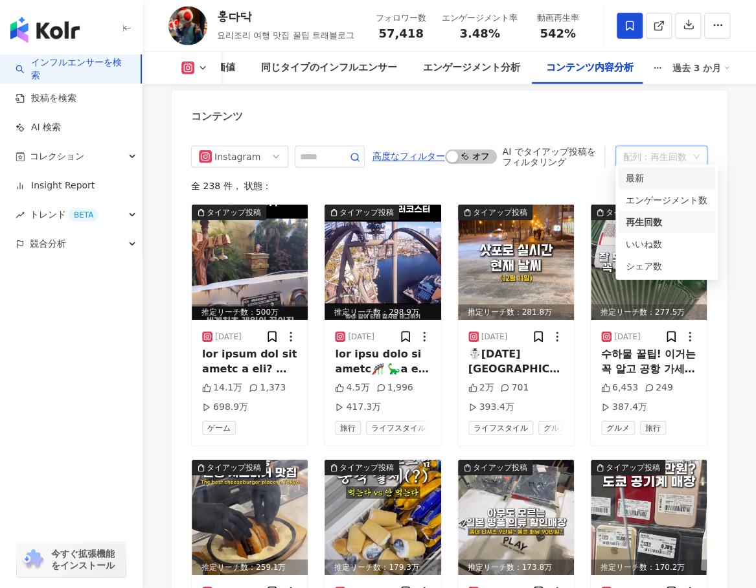
click at [646, 170] on div "最新" at bounding box center [666, 178] width 97 height 22
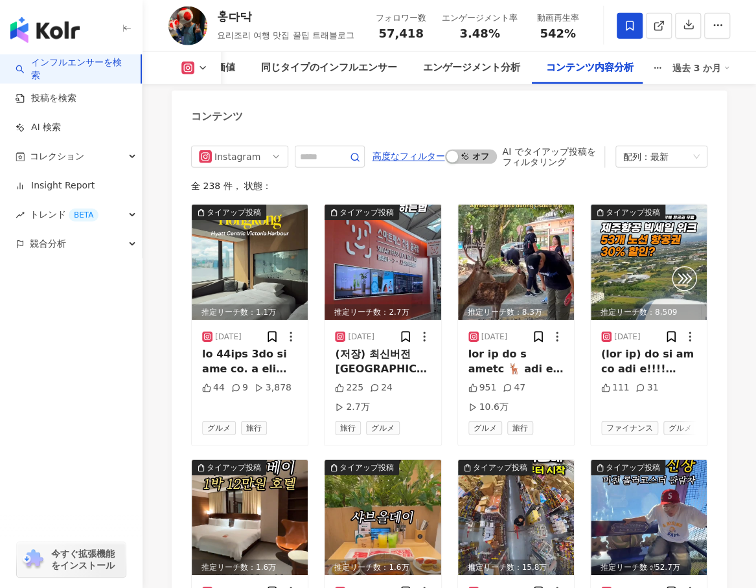
click at [507, 97] on div "コンテンツ" at bounding box center [449, 112] width 555 height 42
click at [67, 61] on link "インフルエンサーを検索" at bounding box center [73, 68] width 115 height 25
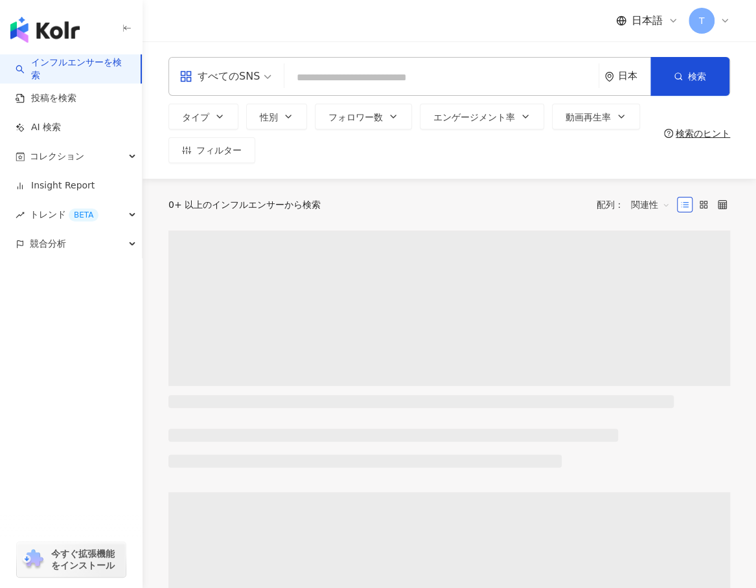
click at [336, 69] on input "search" at bounding box center [442, 77] width 304 height 25
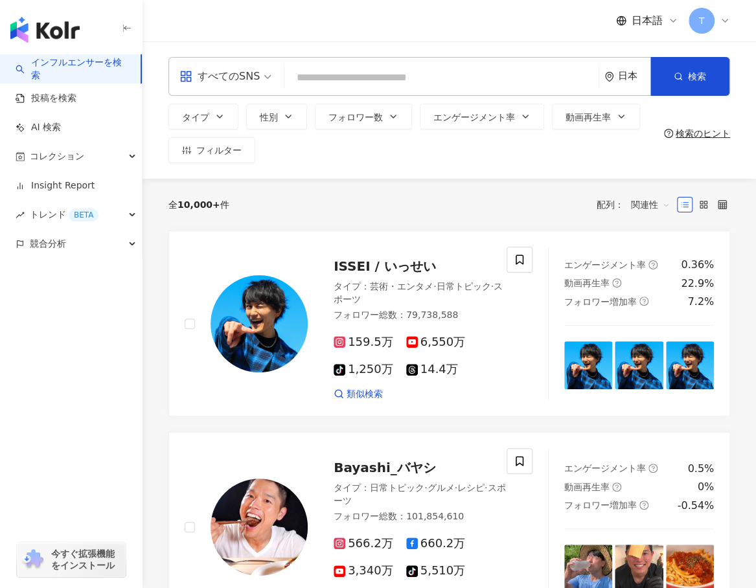
click at [332, 75] on input "search" at bounding box center [442, 77] width 304 height 25
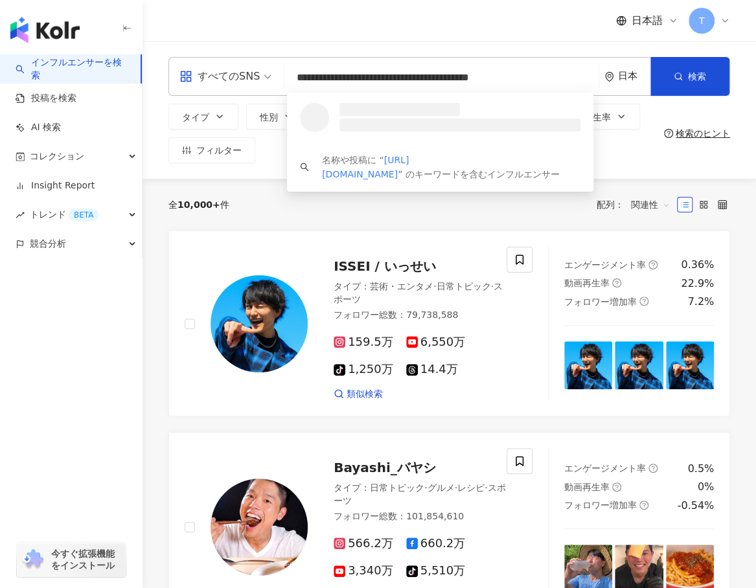
drag, startPoint x: 496, startPoint y: 80, endPoint x: 636, endPoint y: 78, distance: 139.3
click at [636, 78] on div "**********" at bounding box center [449, 76] width 562 height 39
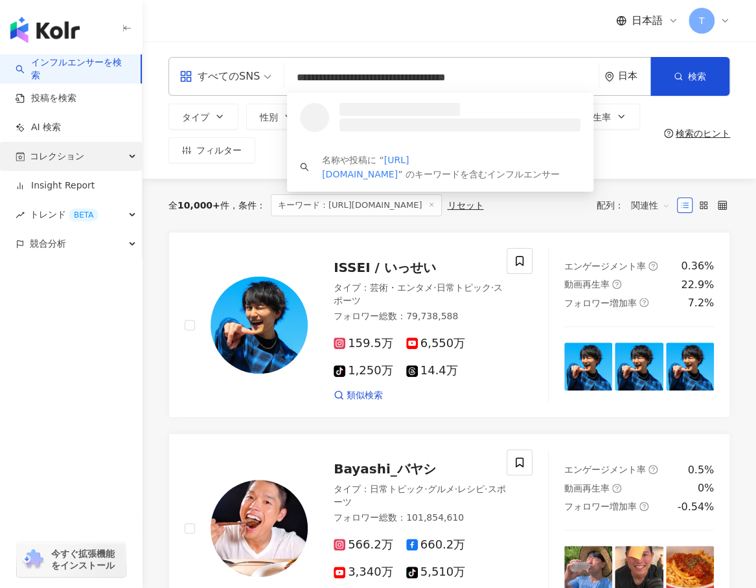
type input "**********"
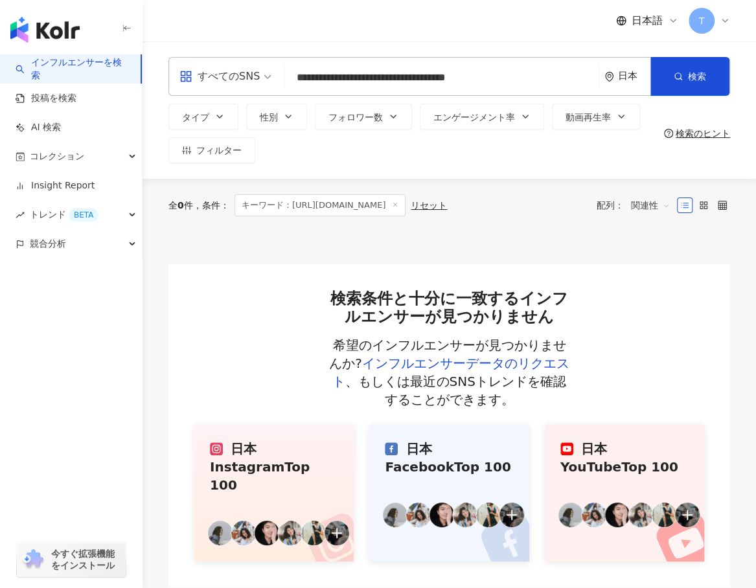
click at [514, 240] on div at bounding box center [449, 248] width 562 height 32
click at [484, 362] on link "インフルエンサーデータのリクエスト" at bounding box center [450, 373] width 237 height 34
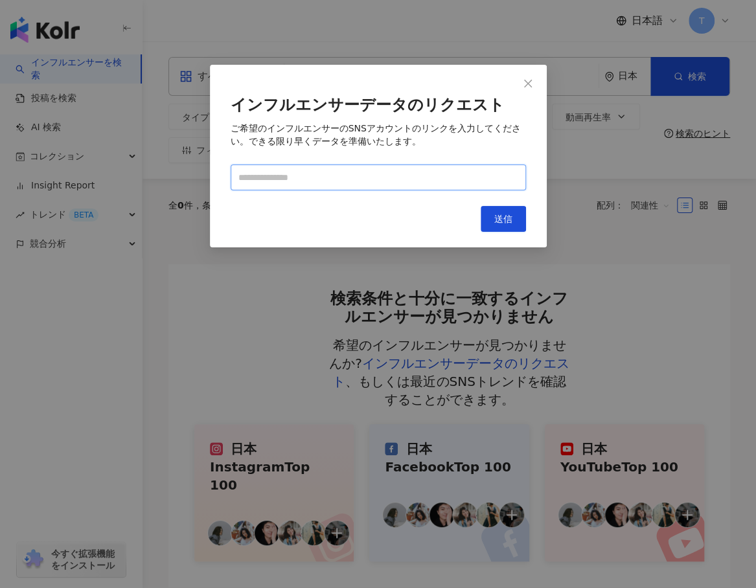
click at [375, 183] on input "text" at bounding box center [378, 178] width 295 height 26
paste input "**********"
drag, startPoint x: 419, startPoint y: 178, endPoint x: 630, endPoint y: 187, distance: 210.8
click at [630, 187] on div "**********" at bounding box center [378, 294] width 756 height 588
type input "**********"
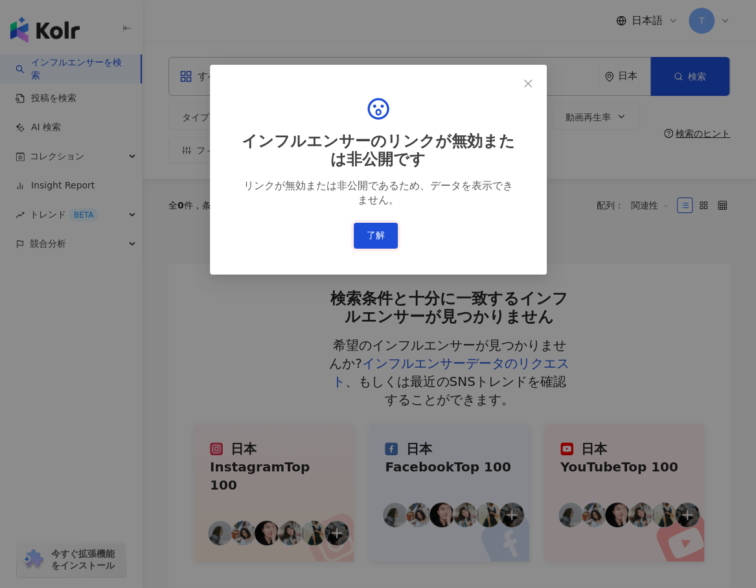
click at [382, 229] on button "了解" at bounding box center [376, 236] width 44 height 26
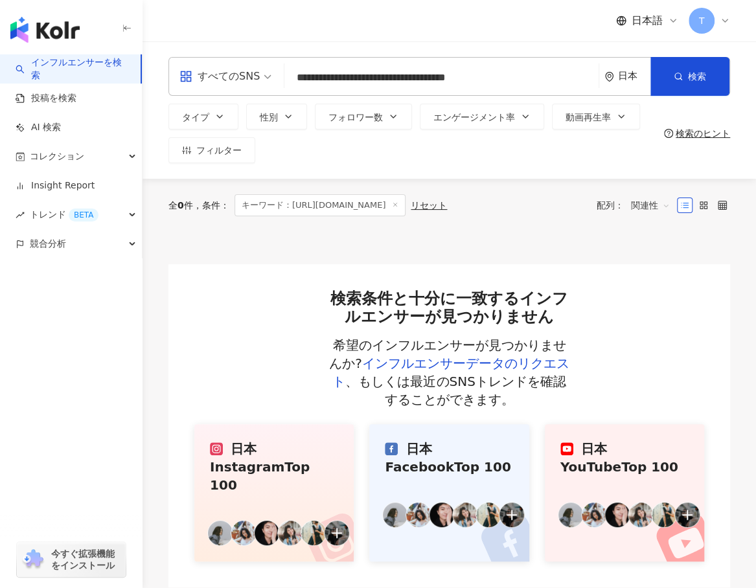
click at [406, 202] on span "キーワード：http://www.instagram.com/daero._.nana/" at bounding box center [321, 205] width 172 height 22
click at [406, 207] on span "キーワード：http://www.instagram.com/daero._.nana/" at bounding box center [321, 205] width 172 height 22
click at [406, 211] on span "キーワード：http://www.instagram.com/daero._.nana/" at bounding box center [321, 205] width 172 height 22
click at [406, 205] on span "キーワード：http://www.instagram.com/daero._.nana/" at bounding box center [321, 205] width 172 height 22
click at [530, 75] on input "**********" at bounding box center [442, 77] width 304 height 25
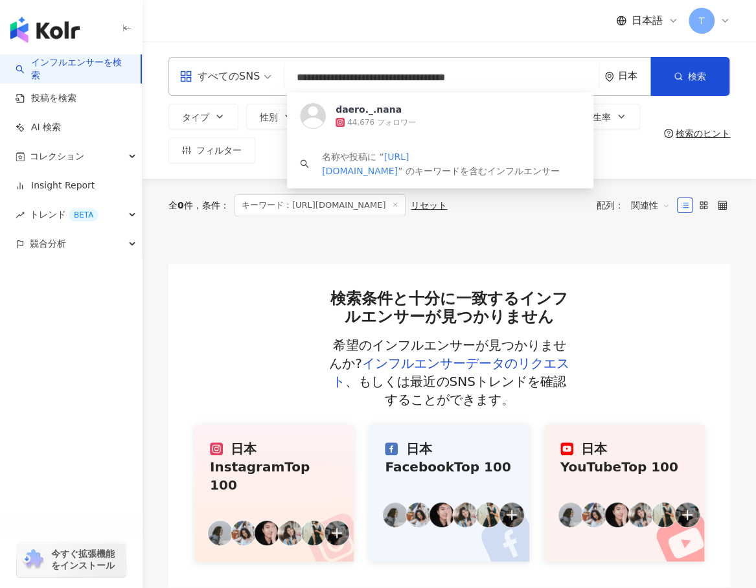
type input "**********"
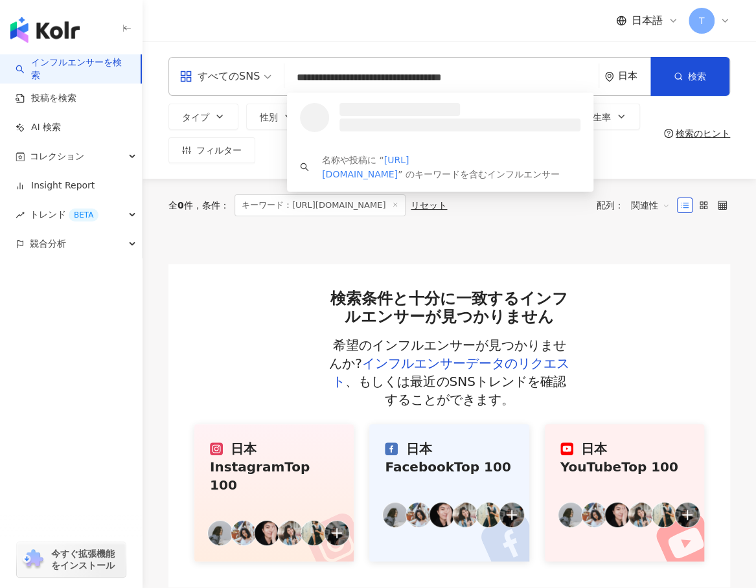
click at [327, 111] on span at bounding box center [314, 117] width 29 height 29
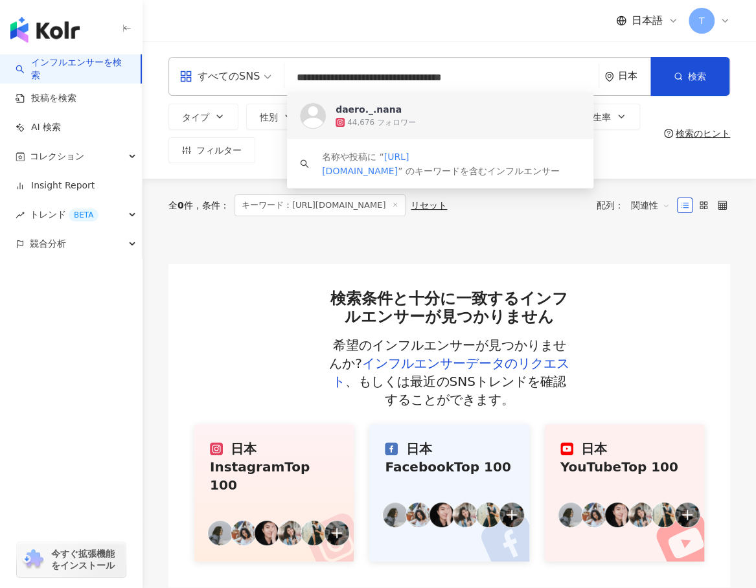
click at [406, 115] on span "daero._.nana" at bounding box center [433, 109] width 195 height 13
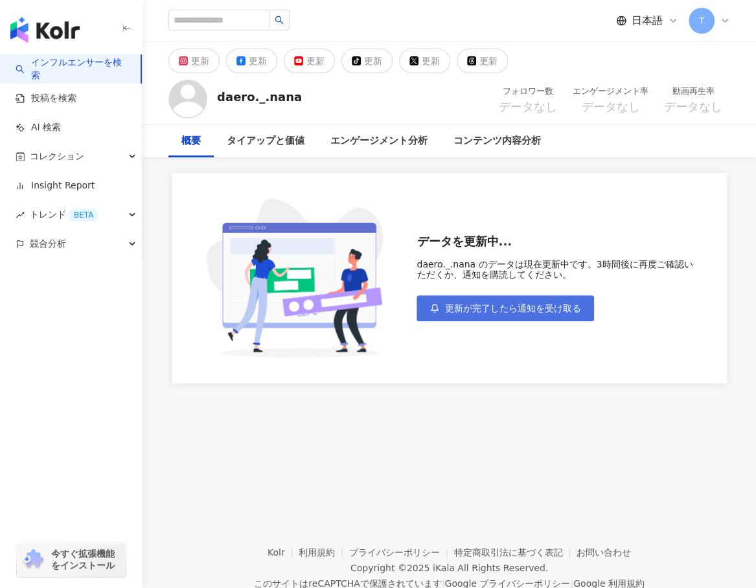
click at [527, 308] on span "更新が完了したら通知を受け取る" at bounding box center [512, 308] width 136 height 10
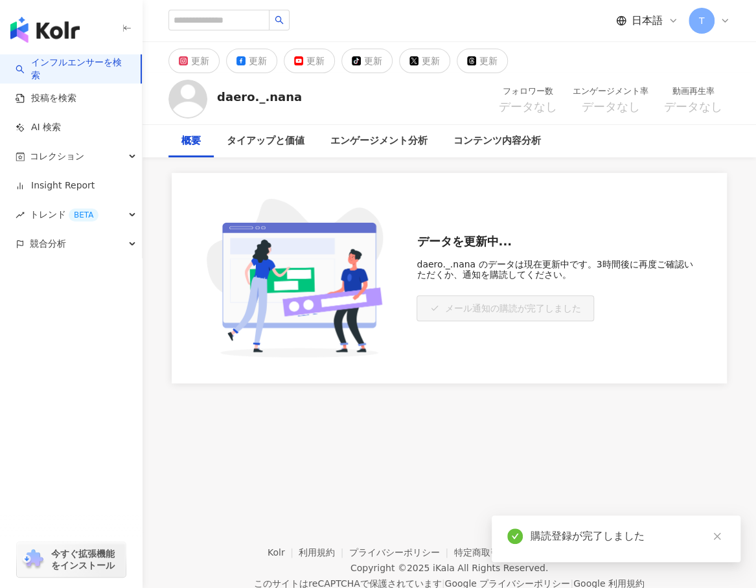
click at [621, 189] on div "データを更新中... daero._.nana のデータは現在更新中です。3時間後に再度ご確認いただくか、通知を購読してください。 メール通知の購読が完了しま…" at bounding box center [449, 278] width 555 height 211
click at [542, 411] on div "更新 更新 更新 tiktok-icon 更新 更新 更新 daero._.nana フォロワー数 データなし エンゲージメント率 データなし 動画再生率 デ…" at bounding box center [450, 264] width 614 height 444
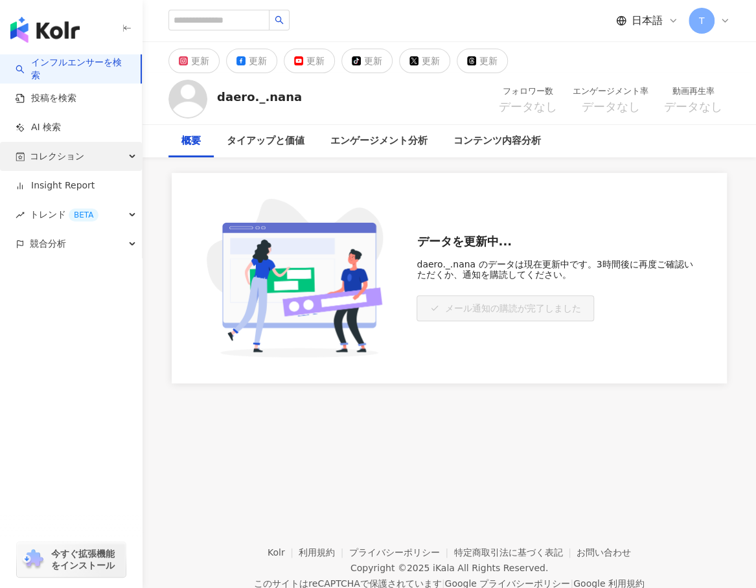
click at [48, 153] on span "コレクション" at bounding box center [57, 156] width 54 height 29
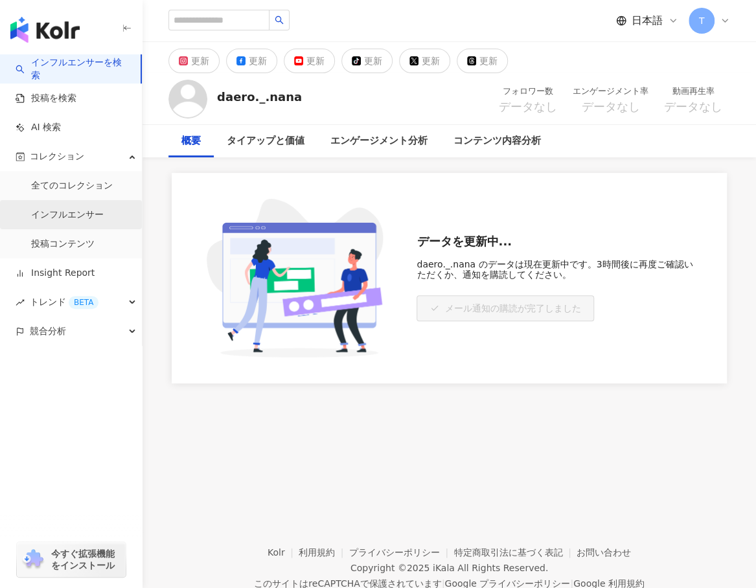
click at [69, 215] on link "インフルエンサー" at bounding box center [67, 215] width 73 height 13
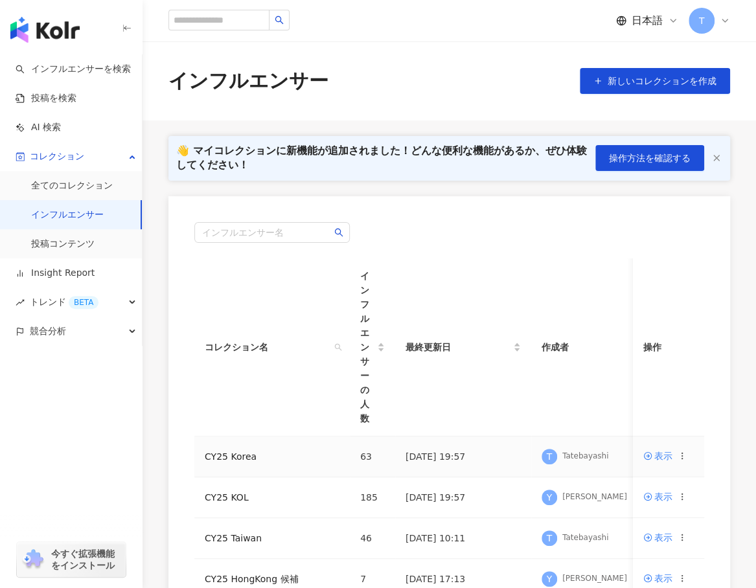
click at [238, 442] on td "CY25 Korea" at bounding box center [271, 457] width 155 height 41
click at [233, 452] on link "CY25 Korea" at bounding box center [231, 457] width 52 height 10
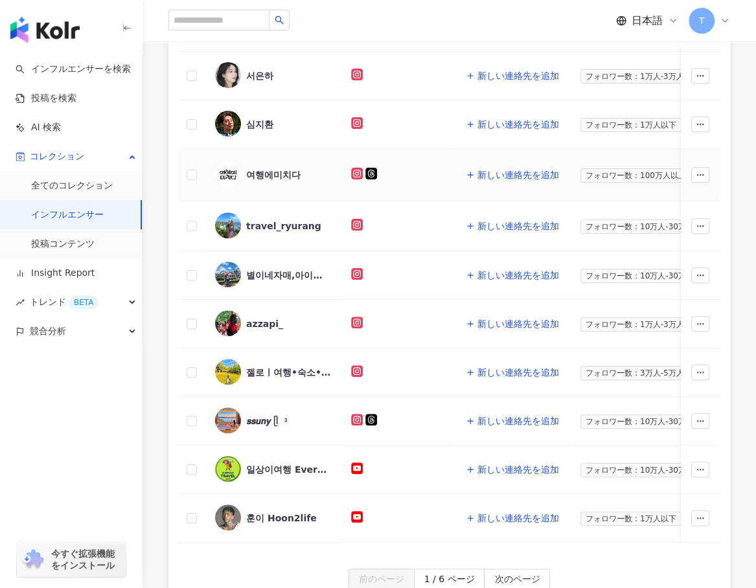
scroll to position [329, 0]
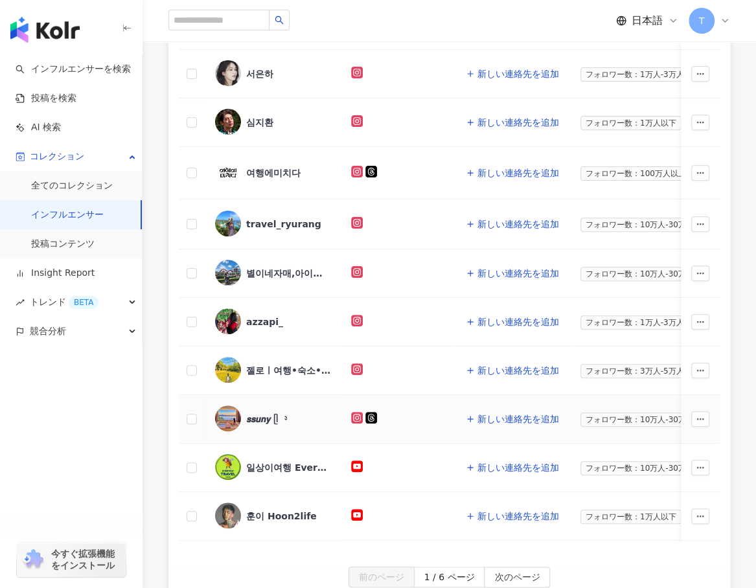
click at [260, 413] on div "𝙨𝙨𝙪𝙣𝙮 ᥫ᭡" at bounding box center [266, 419] width 41 height 13
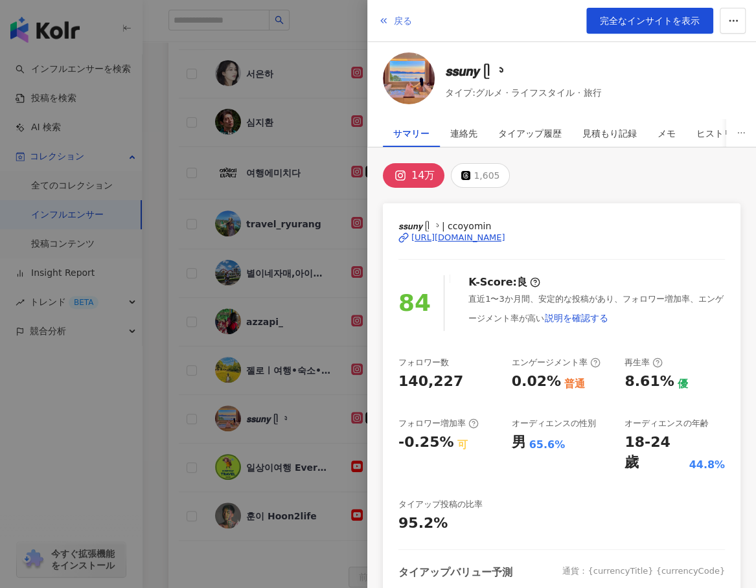
click at [399, 20] on span "戻る" at bounding box center [403, 21] width 18 height 10
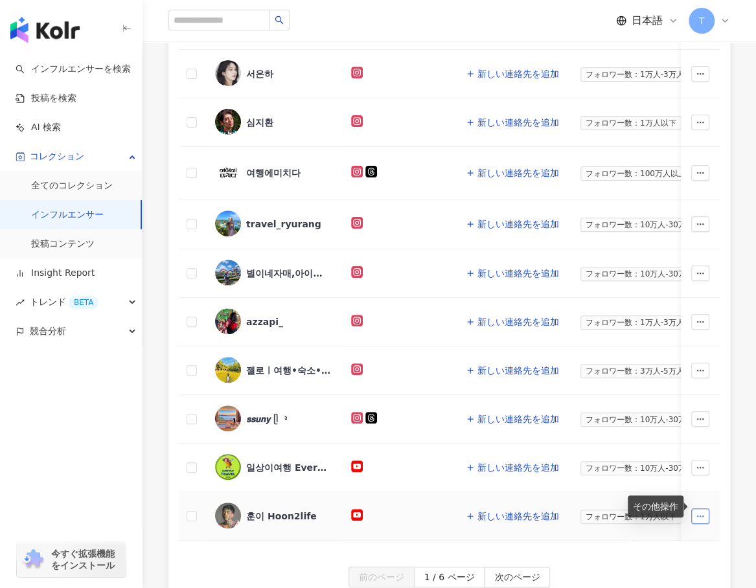
click at [700, 512] on icon "button" at bounding box center [700, 516] width 9 height 9
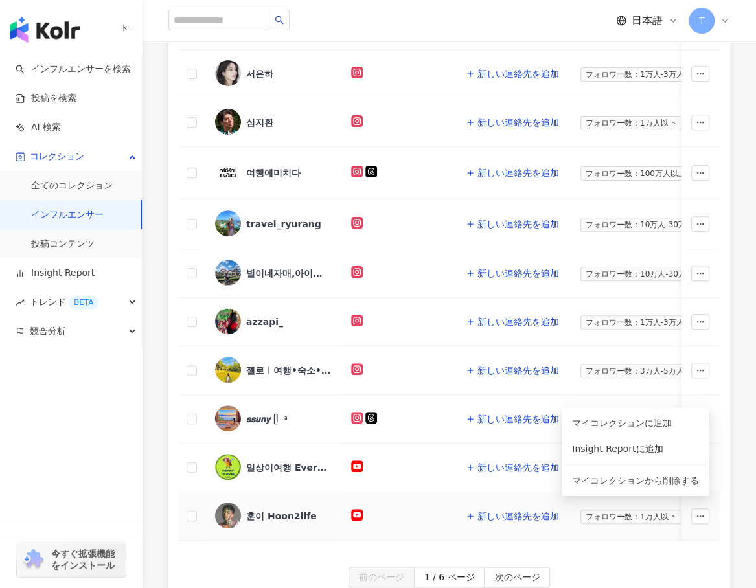
click at [275, 510] on div "훈이 Hoon2life" at bounding box center [281, 516] width 71 height 13
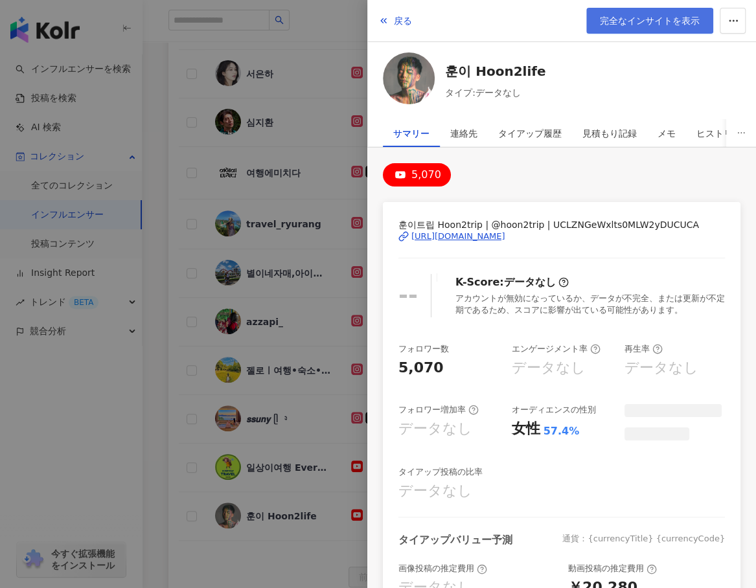
click at [654, 16] on span "完全なインサイトを表示" at bounding box center [650, 21] width 100 height 10
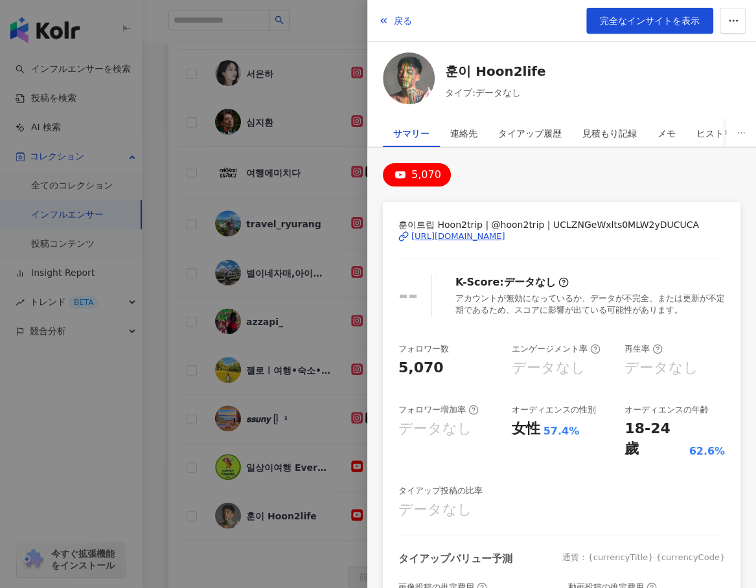
click at [154, 459] on div at bounding box center [378, 294] width 756 height 588
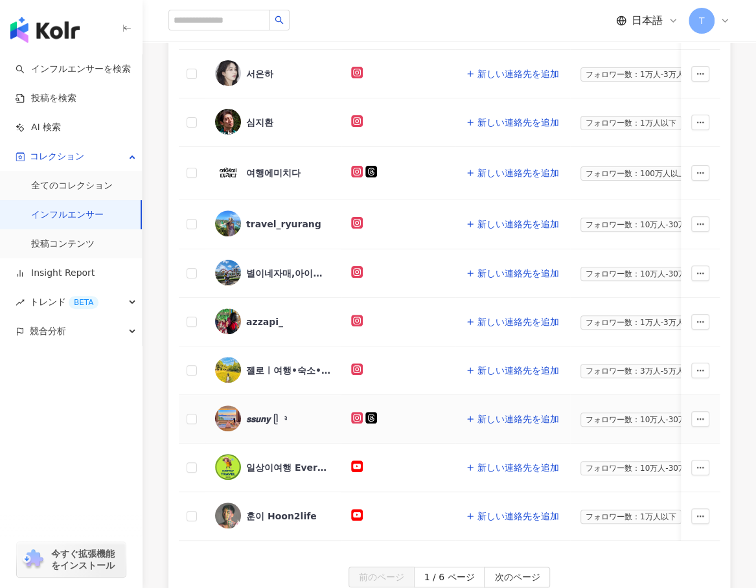
click at [264, 413] on div "𝙨𝙨𝙪𝙣𝙮 ᥫ᭡" at bounding box center [266, 419] width 41 height 13
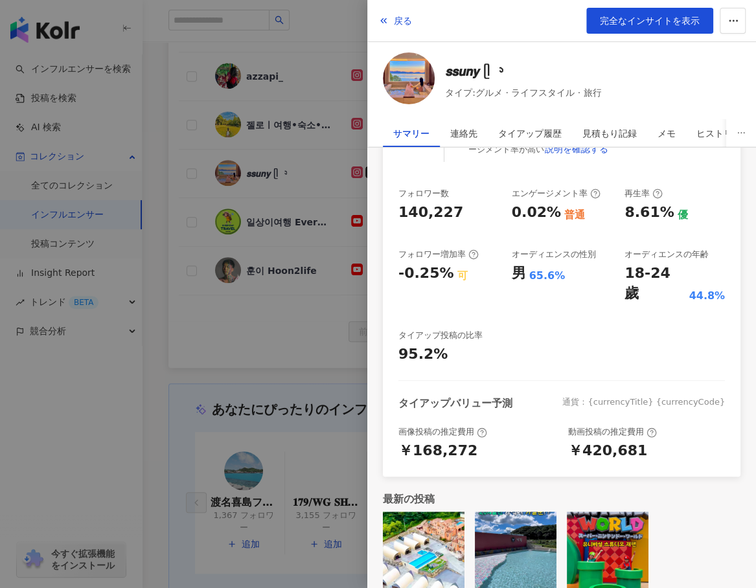
scroll to position [708, 0]
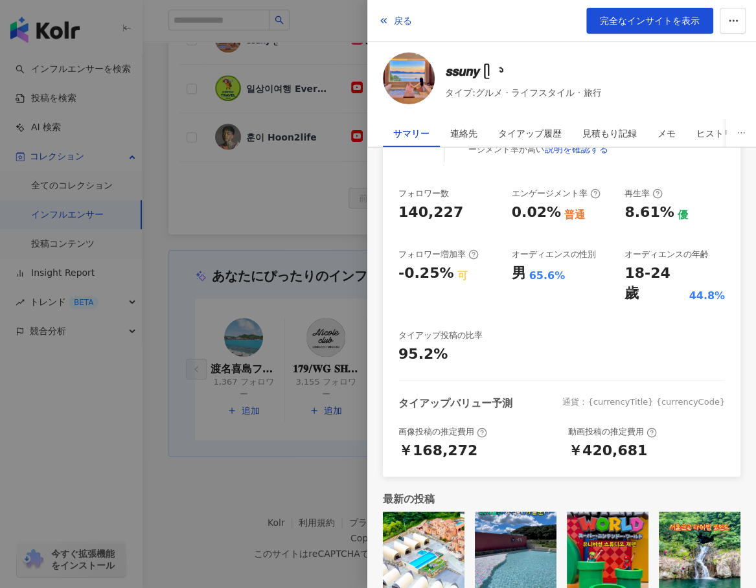
click at [583, 512] on img at bounding box center [608, 553] width 82 height 82
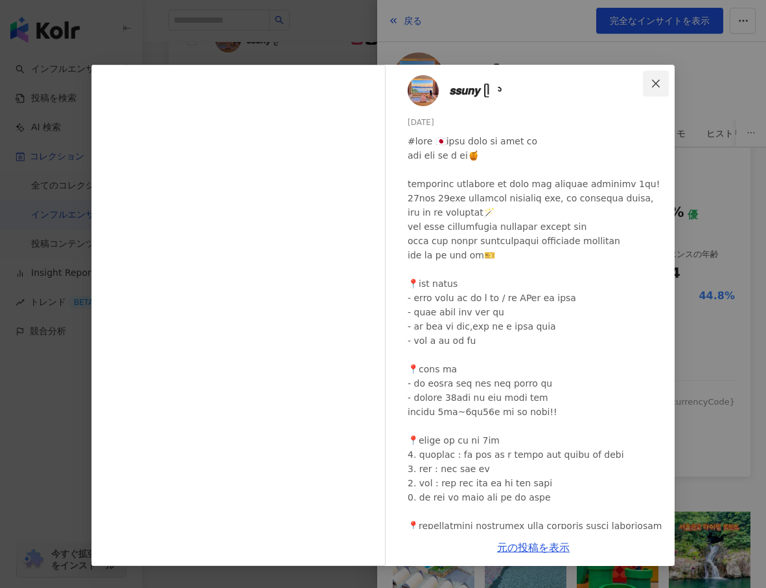
click at [651, 80] on icon "close" at bounding box center [655, 83] width 10 height 10
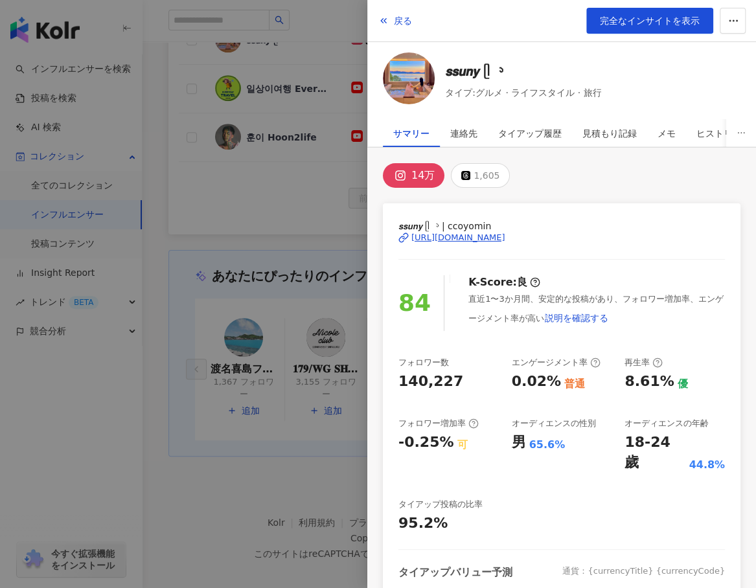
scroll to position [169, 0]
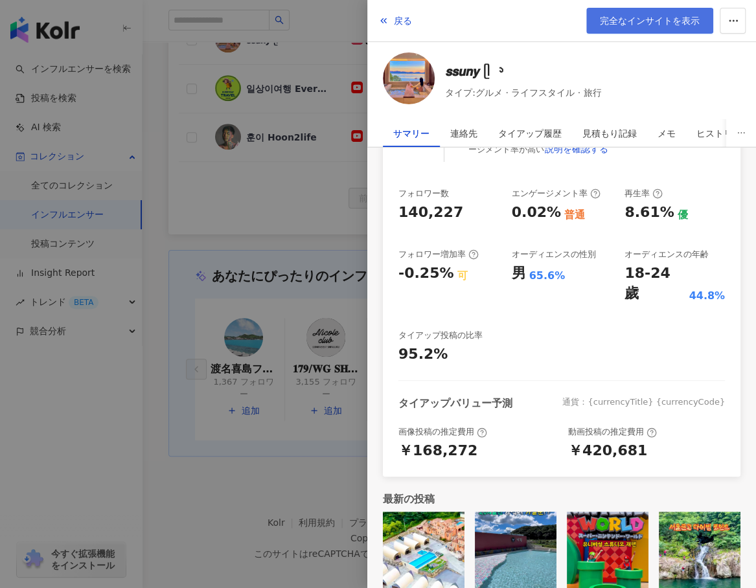
click at [661, 22] on span "完全なインサイトを表示" at bounding box center [650, 21] width 100 height 10
click at [227, 472] on div at bounding box center [378, 294] width 756 height 588
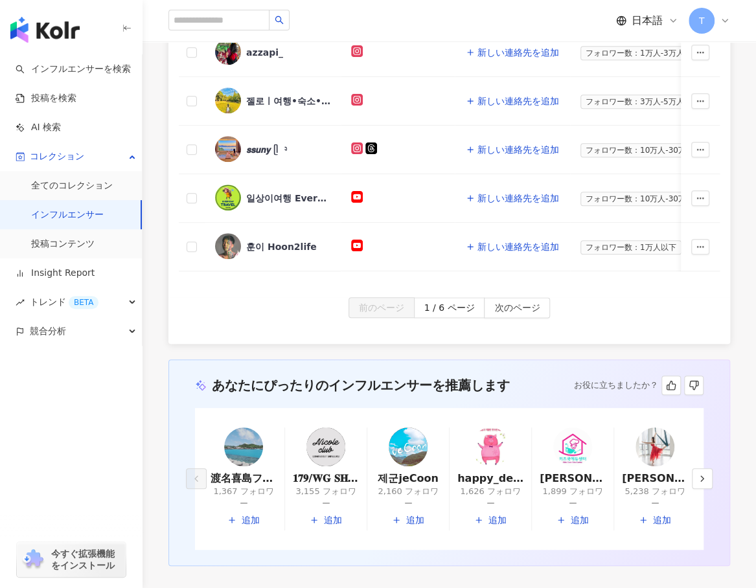
scroll to position [579, 0]
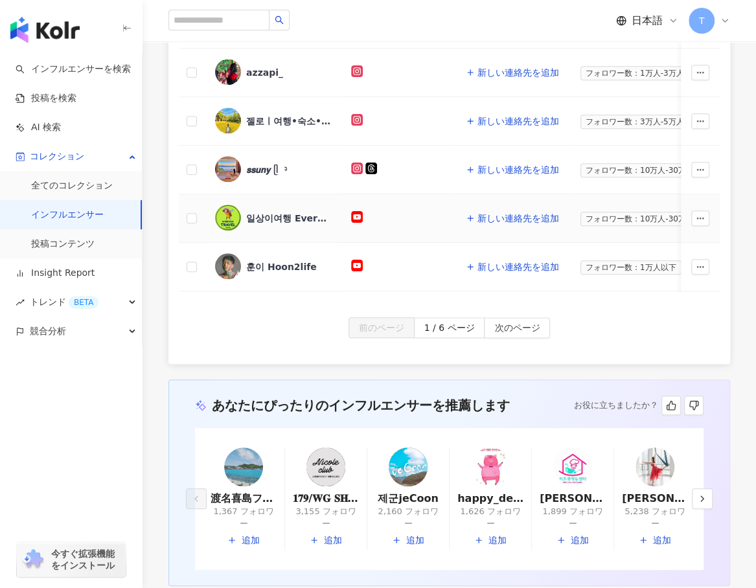
click at [271, 212] on div "일상이여행 Everyday travel" at bounding box center [288, 218] width 84 height 13
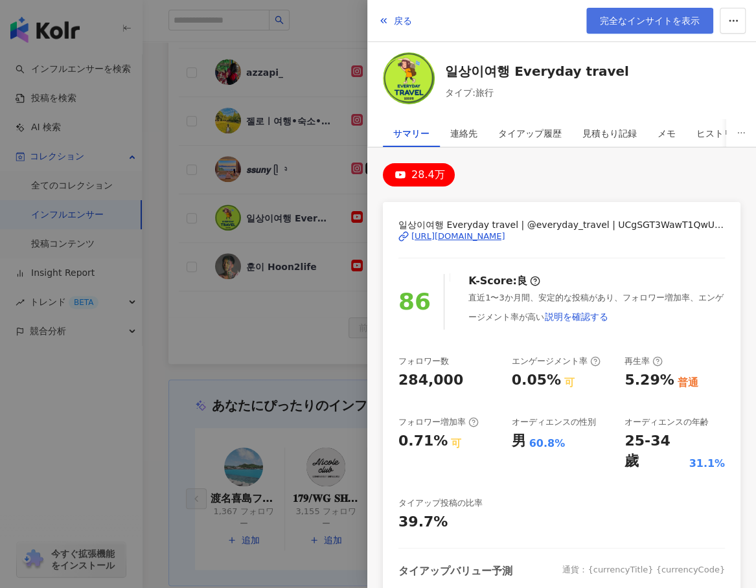
click at [652, 22] on span "完全なインサイトを表示" at bounding box center [650, 21] width 100 height 10
click at [242, 340] on div at bounding box center [378, 294] width 756 height 588
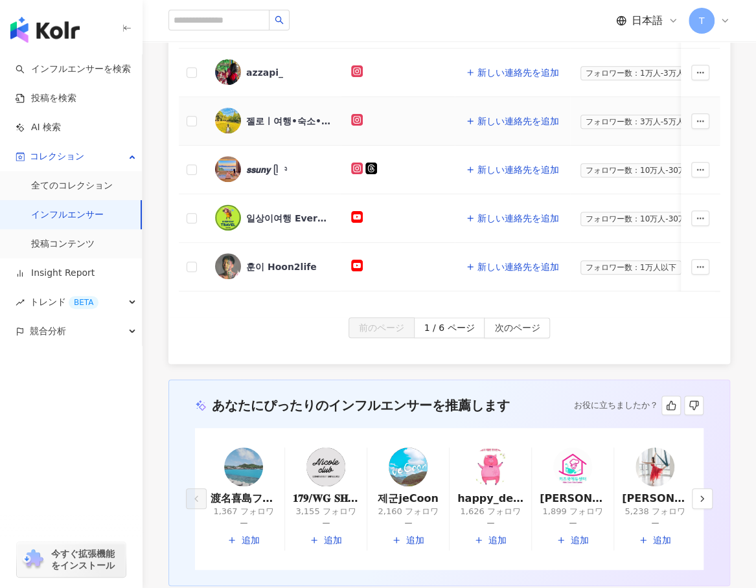
click at [268, 115] on div "젤로ㅣ여행•숙소•카페•맛집•팝업" at bounding box center [288, 121] width 84 height 13
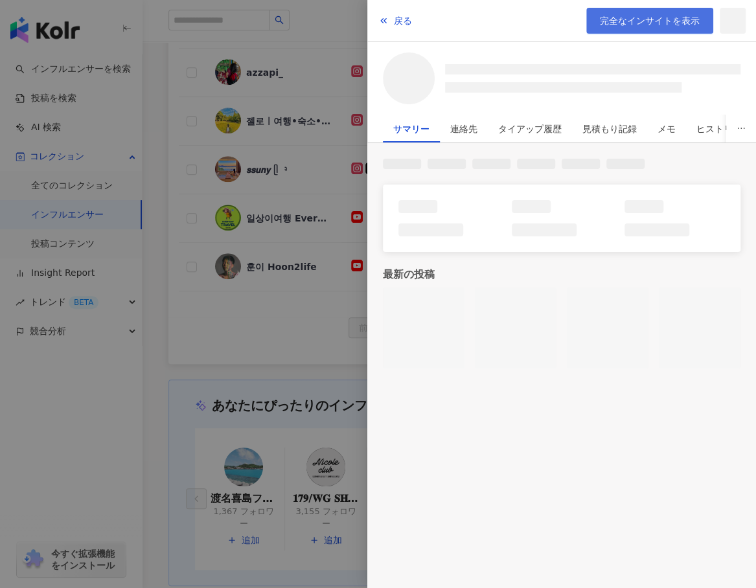
click at [665, 25] on span "完全なインサイトを表示" at bounding box center [650, 21] width 100 height 10
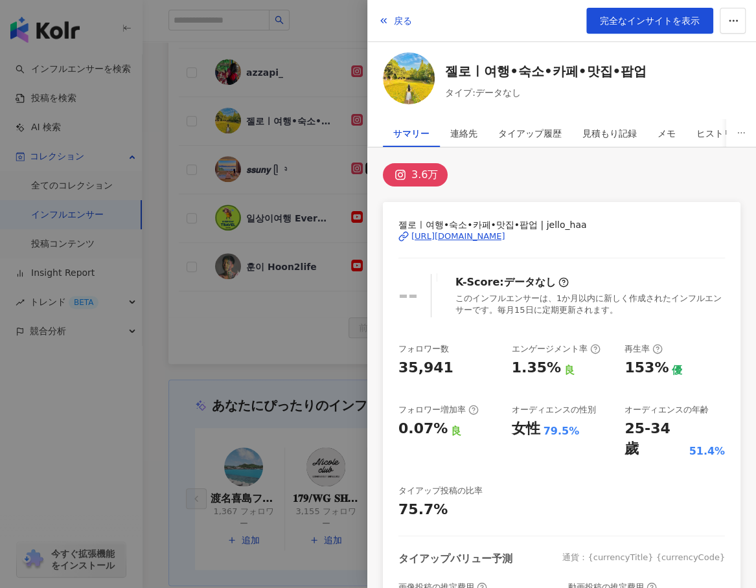
click at [266, 340] on div at bounding box center [378, 294] width 756 height 588
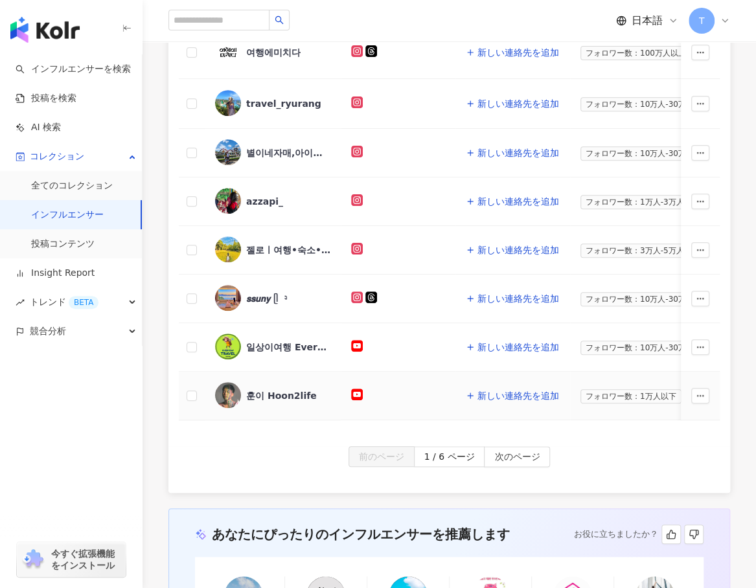
scroll to position [449, 0]
drag, startPoint x: 486, startPoint y: 174, endPoint x: 237, endPoint y: 176, distance: 248.8
click at [264, 196] on div "azzapi_" at bounding box center [264, 202] width 37 height 13
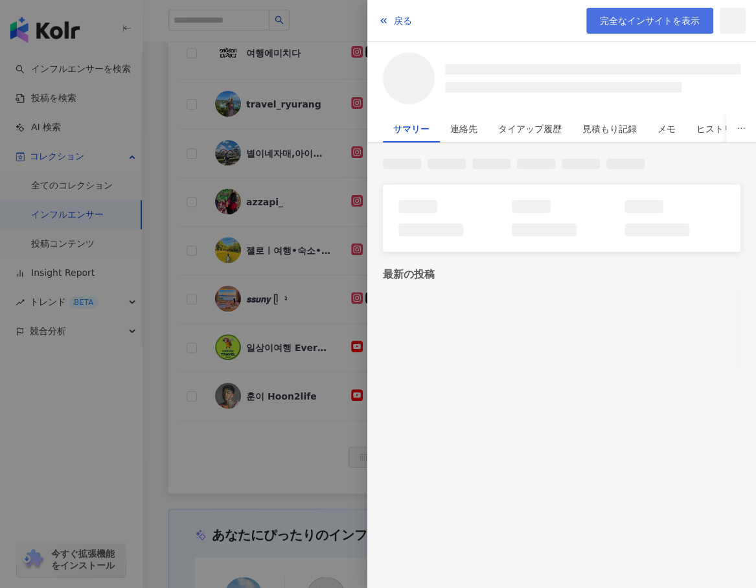
click at [663, 20] on span "完全なインサイトを表示" at bounding box center [650, 21] width 100 height 10
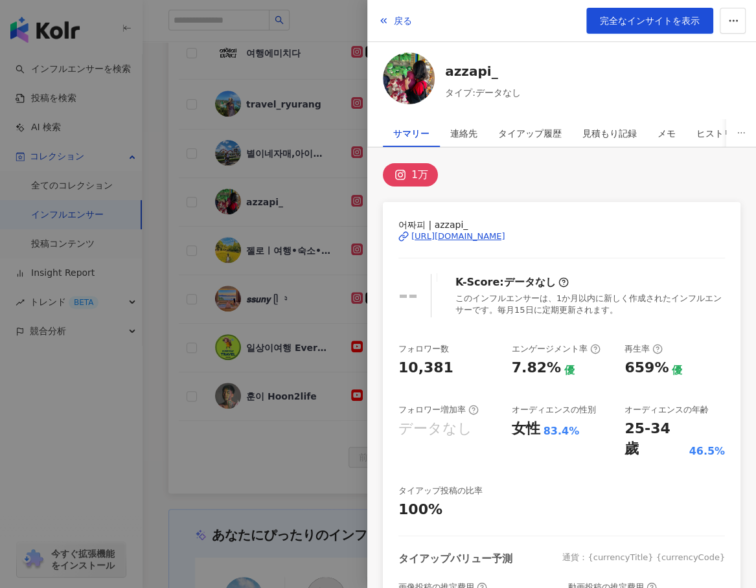
click at [159, 199] on div at bounding box center [378, 294] width 756 height 588
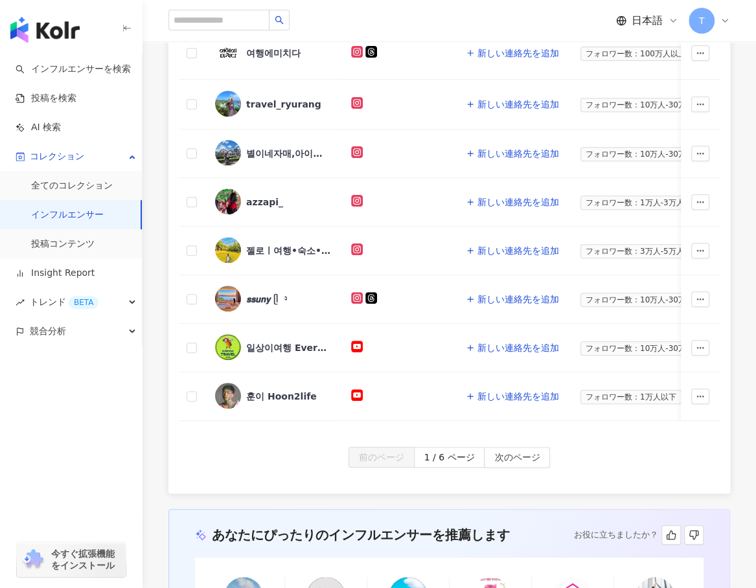
click at [603, 432] on div "インフルエンサー名 SNSプラットフォーム 連絡先 フィロワー数規模 タグをカスタマイズ タイプ フォロワー数 K-Score 過去 3 か月 オーディエンス…" at bounding box center [449, 107] width 562 height 680
click at [516, 457] on span "次のページ" at bounding box center [516, 458] width 45 height 21
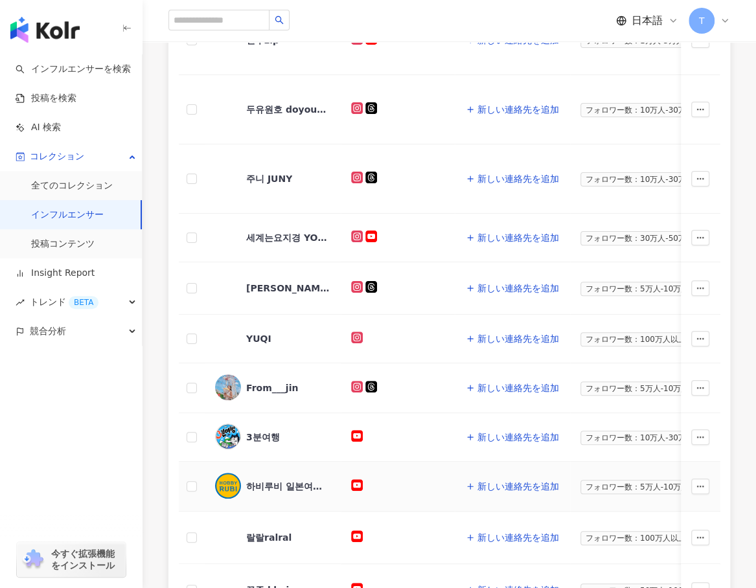
scroll to position [190, 0]
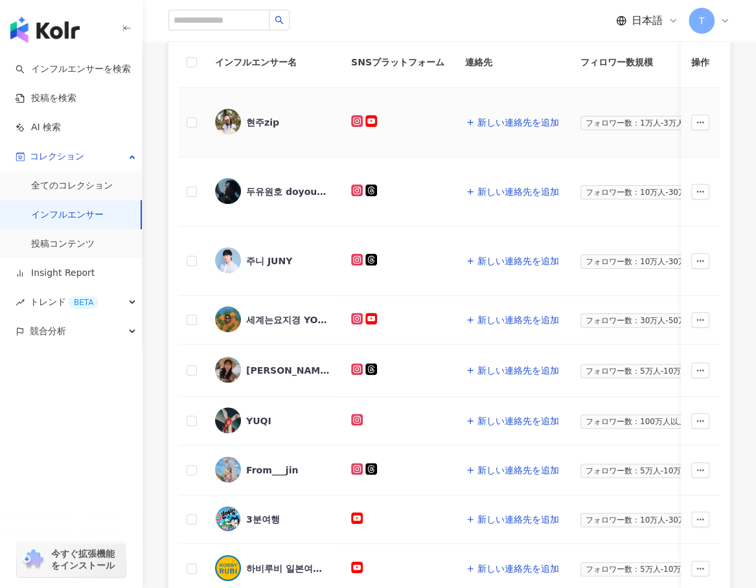
click at [562, 90] on td "新しい連絡先を追加" at bounding box center [512, 122] width 115 height 69
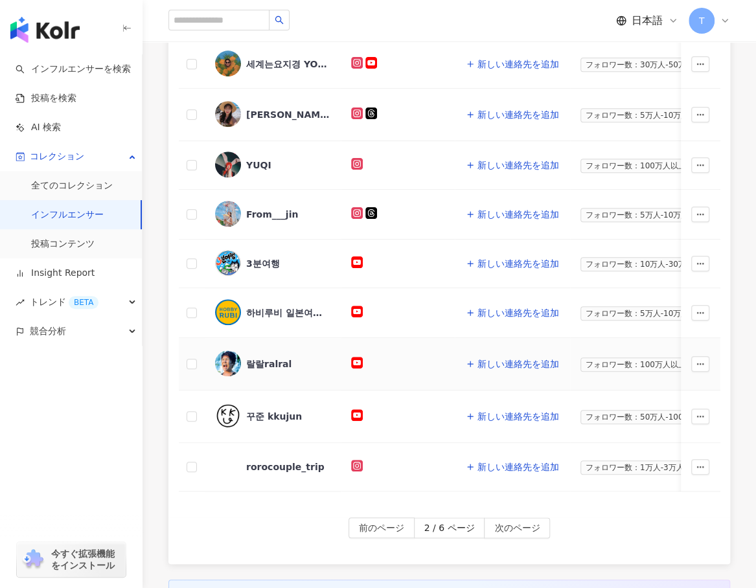
scroll to position [449, 0]
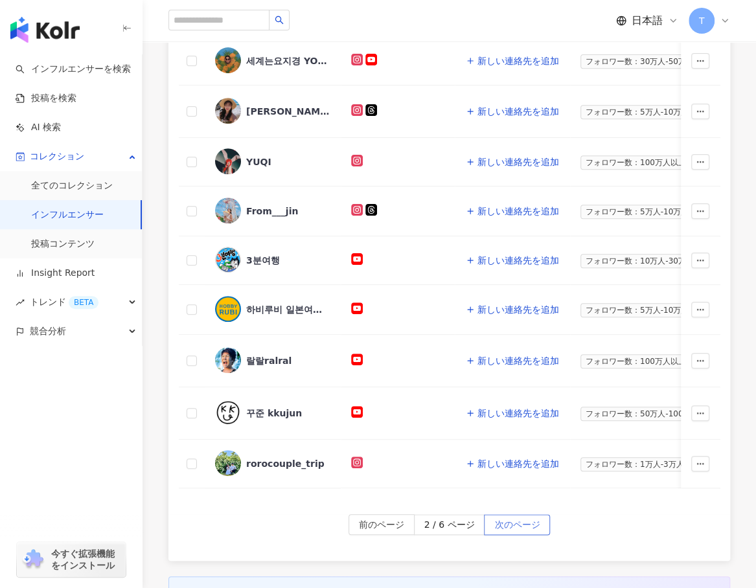
click at [517, 518] on span "次のページ" at bounding box center [516, 525] width 45 height 21
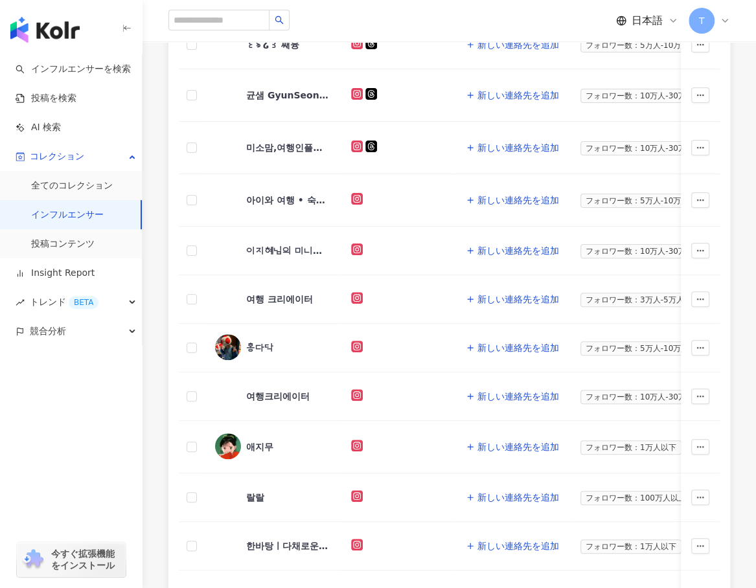
scroll to position [514, 0]
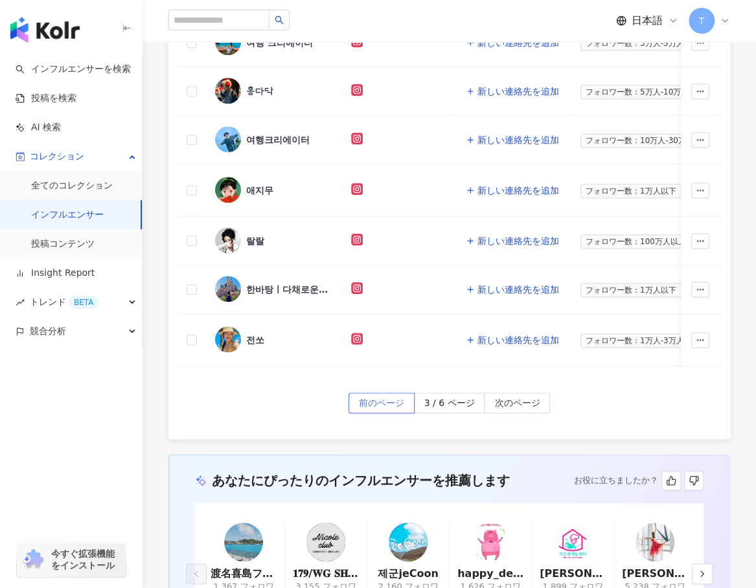
click at [389, 403] on span "前のページ" at bounding box center [381, 403] width 45 height 21
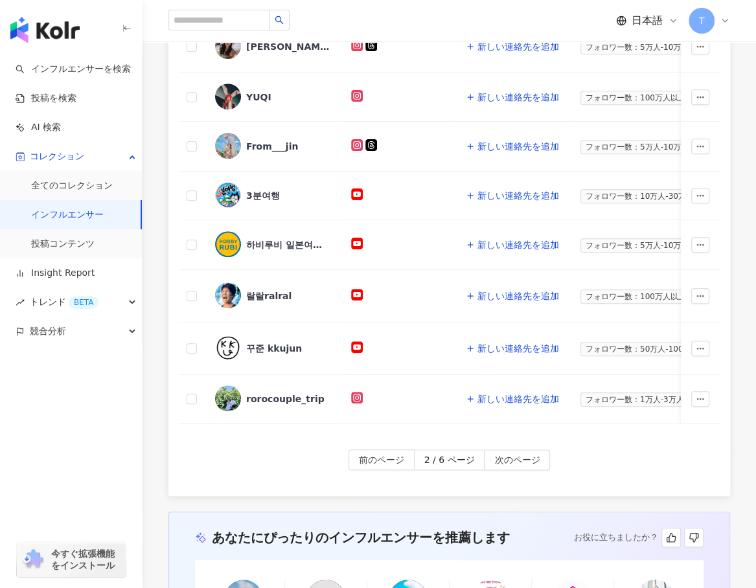
click at [613, 433] on div "インフルエンサー名 SNSプラットフォーム 連絡先 フィロワー数規模 タグをカスタマイズ タイプ フォロワー数 K-Score 過去 3 か月 オーディエンス…" at bounding box center [449, 76] width 562 height 747
click at [262, 238] on div "하비루비 일본여행의 모든 것" at bounding box center [288, 244] width 84 height 13
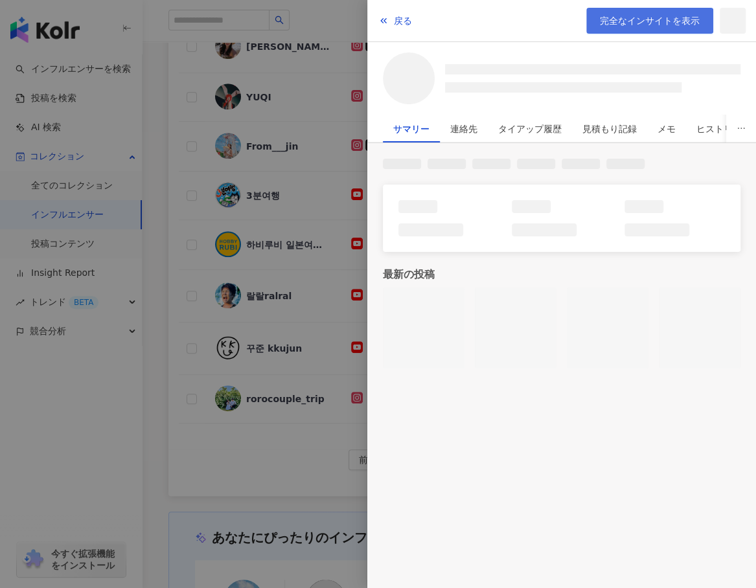
click at [649, 17] on span "完全なインサイトを表示" at bounding box center [650, 21] width 100 height 10
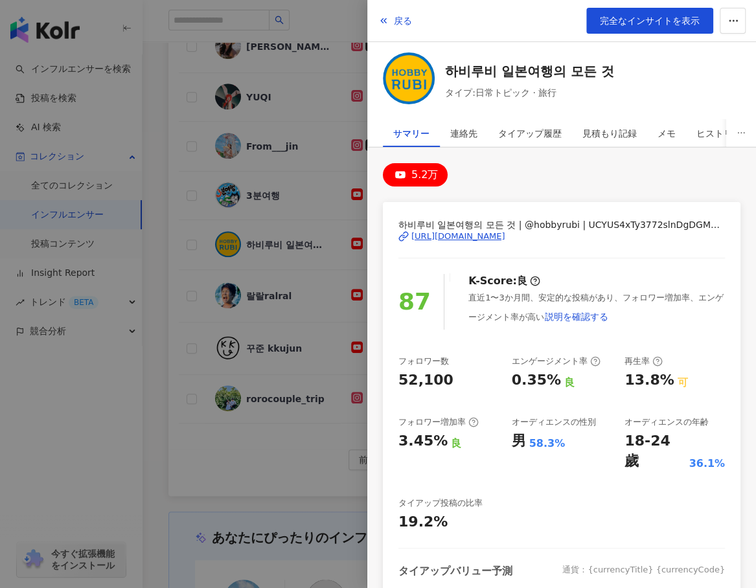
click at [229, 457] on div at bounding box center [378, 294] width 756 height 588
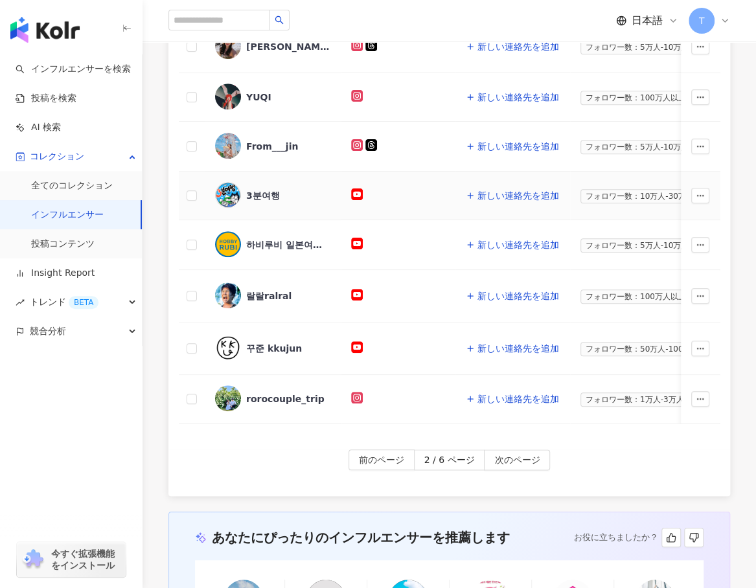
click at [259, 189] on div "3분여행" at bounding box center [263, 195] width 34 height 13
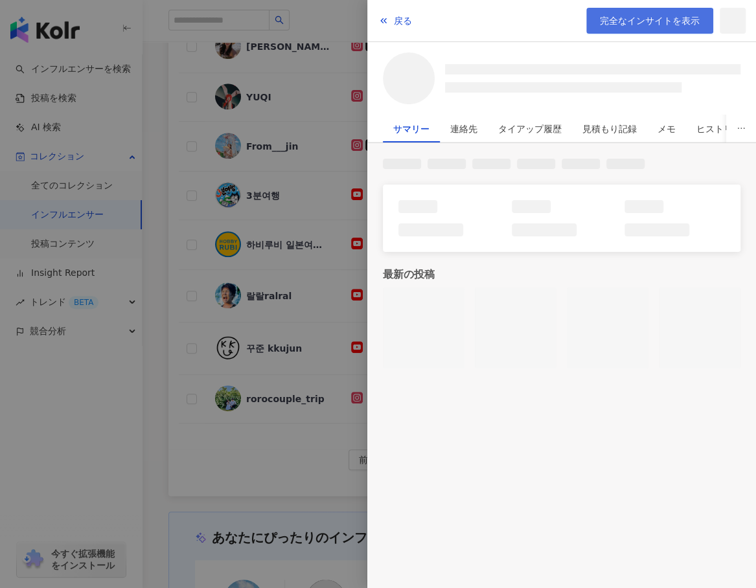
click at [674, 17] on span "完全なインサイトを表示" at bounding box center [650, 21] width 100 height 10
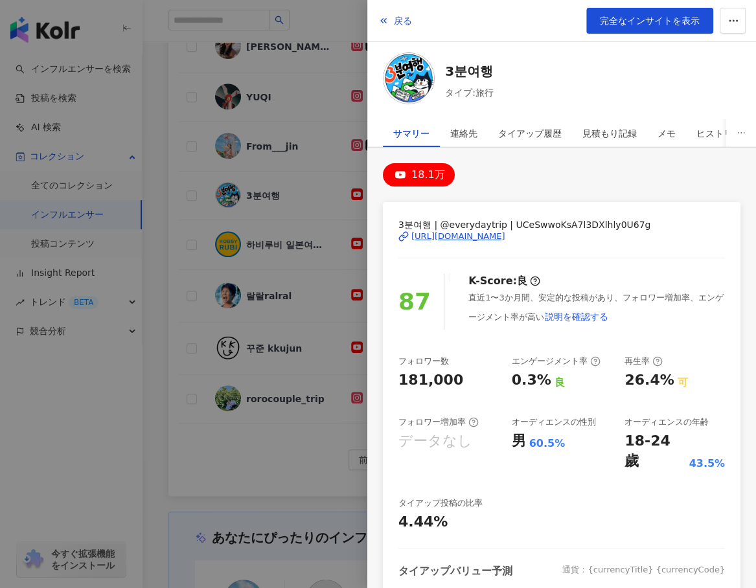
click at [191, 451] on div at bounding box center [378, 294] width 756 height 588
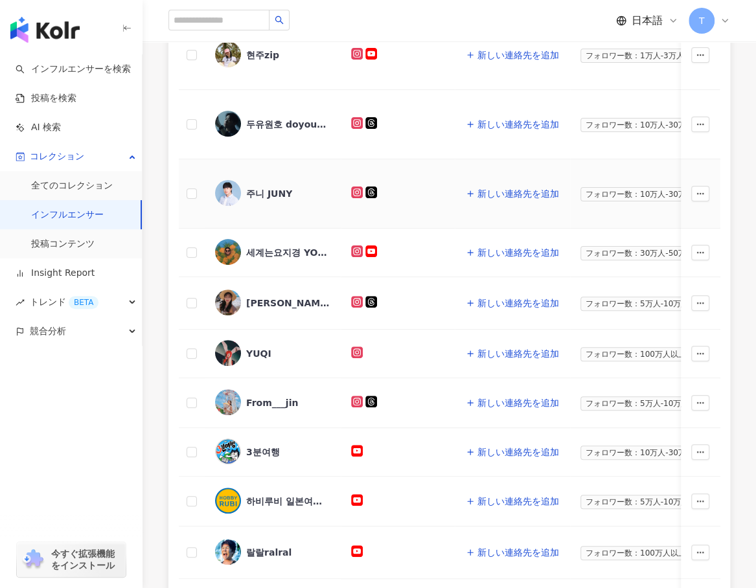
scroll to position [259, 0]
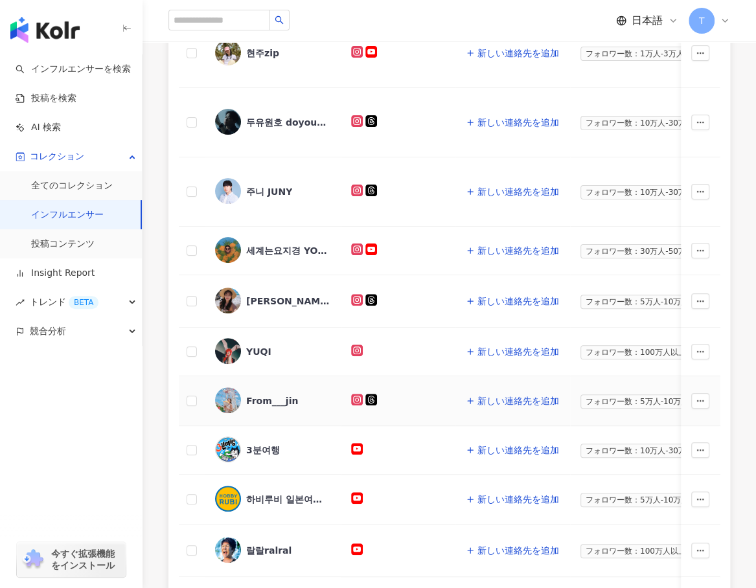
click at [276, 395] on div "From___jin" at bounding box center [272, 401] width 52 height 13
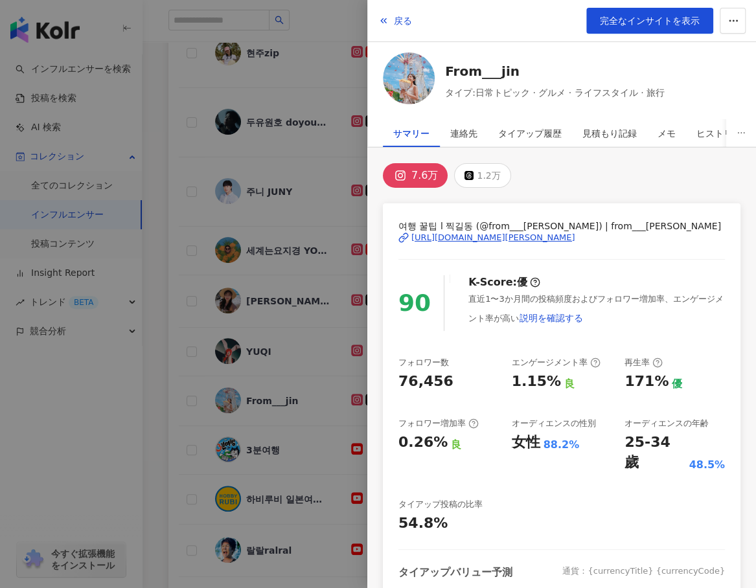
drag, startPoint x: 665, startPoint y: 111, endPoint x: 608, endPoint y: 111, distance: 57.0
click at [665, 111] on div "戻る 完全なインサイトを表示 From___jin タイプ:日常トピック · グルメ · ライフスタイル · 旅行 サマリー 連絡先 タイアップ履歴 見積もり…" at bounding box center [561, 294] width 389 height 588
click at [154, 86] on div at bounding box center [378, 294] width 756 height 588
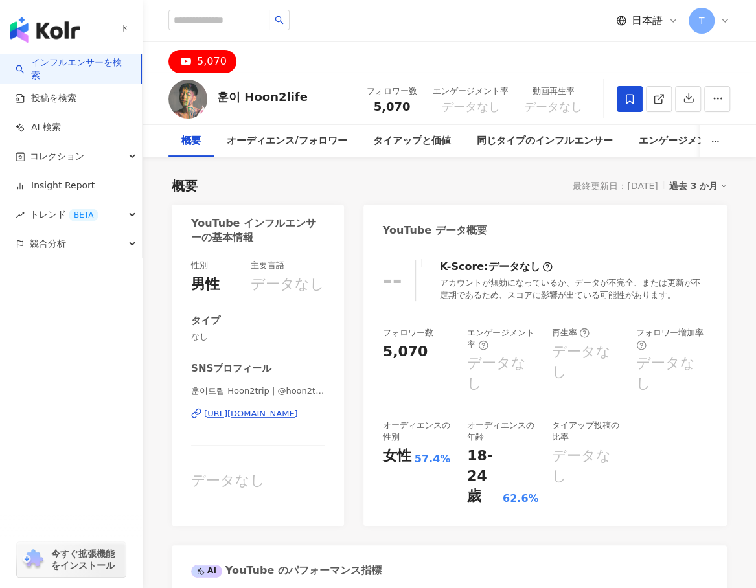
click at [636, 98] on span at bounding box center [630, 99] width 26 height 26
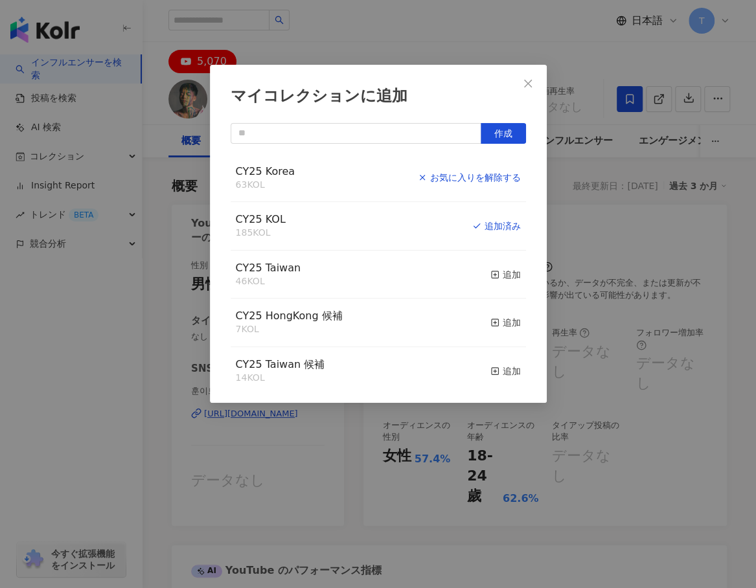
click at [499, 184] on div "お気に入りを解除する" at bounding box center [469, 177] width 103 height 14
click at [490, 230] on div "お気に入りを解除する" at bounding box center [469, 226] width 103 height 14
click at [525, 80] on icon "close" at bounding box center [528, 83] width 8 height 8
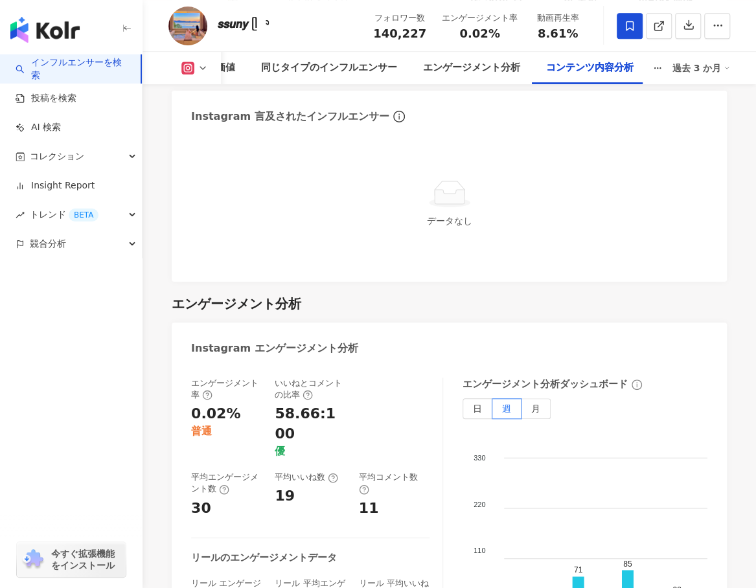
scroll to position [4273, 0]
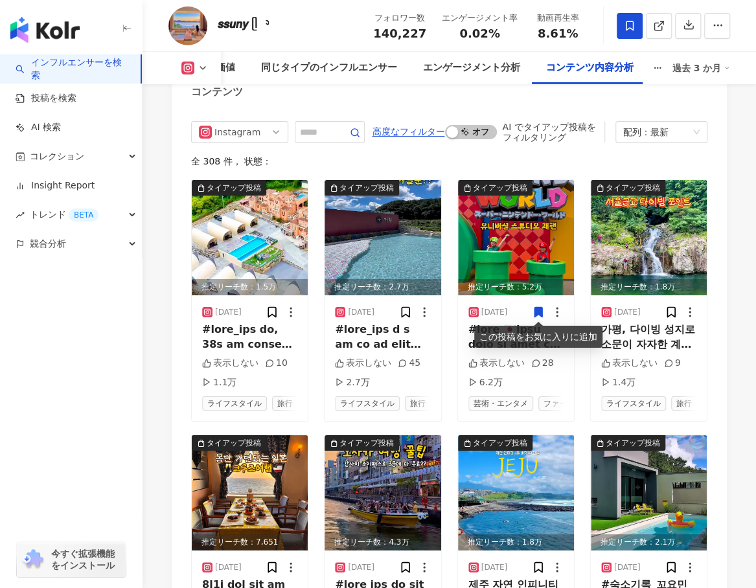
click at [540, 311] on icon at bounding box center [539, 313] width 8 height 10
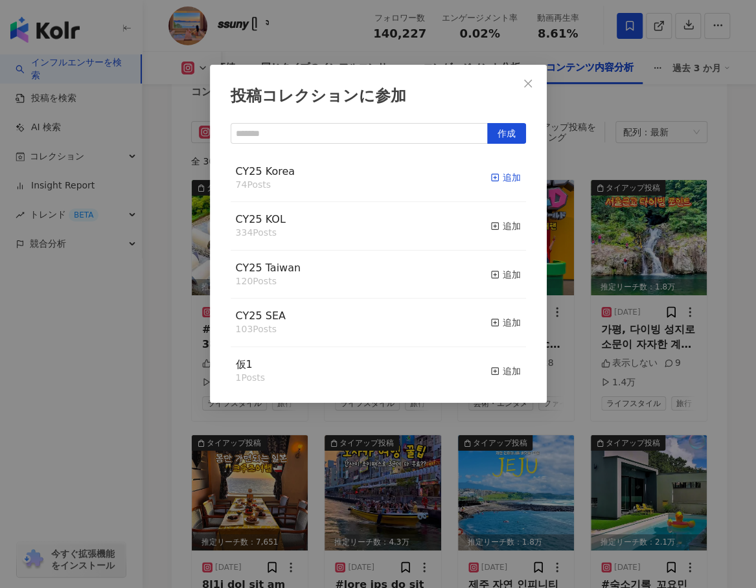
click at [500, 174] on div "追加" at bounding box center [505, 177] width 30 height 14
click at [498, 227] on div "追加" at bounding box center [505, 226] width 30 height 14
click at [540, 79] on span "Close" at bounding box center [528, 83] width 26 height 10
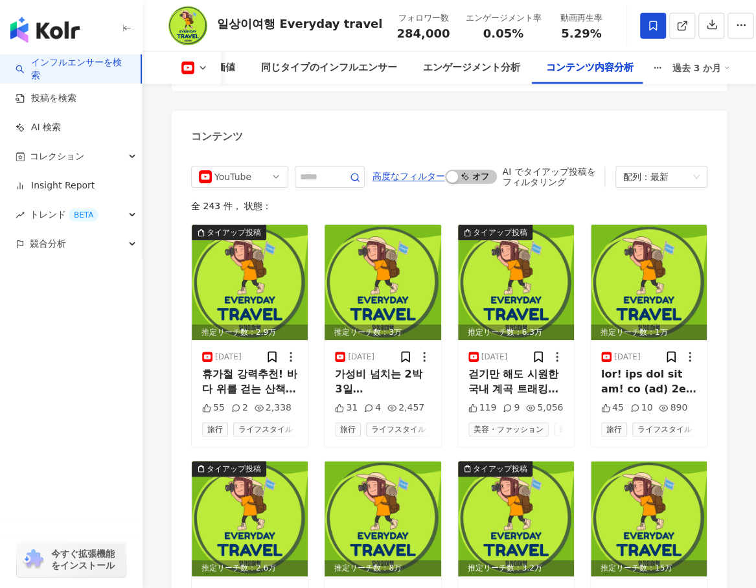
scroll to position [3839, 0]
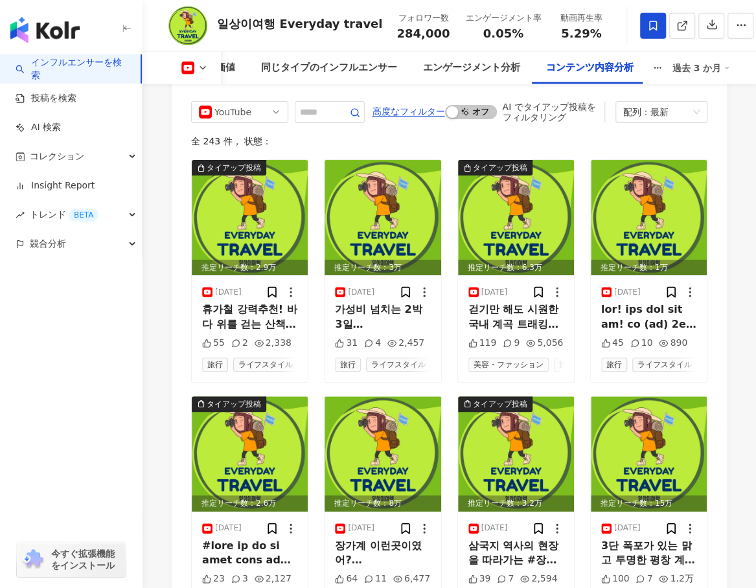
click at [664, 136] on div "全 243 件 ， 状態：" at bounding box center [449, 141] width 516 height 10
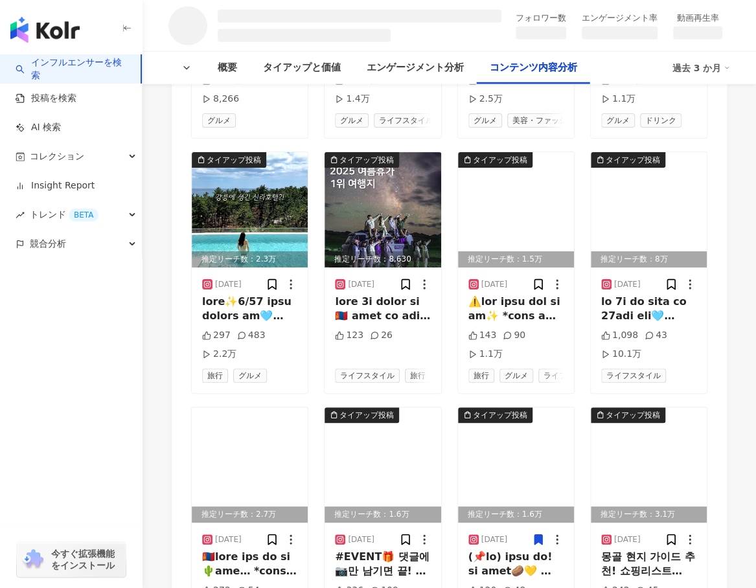
scroll to position [1704, 0]
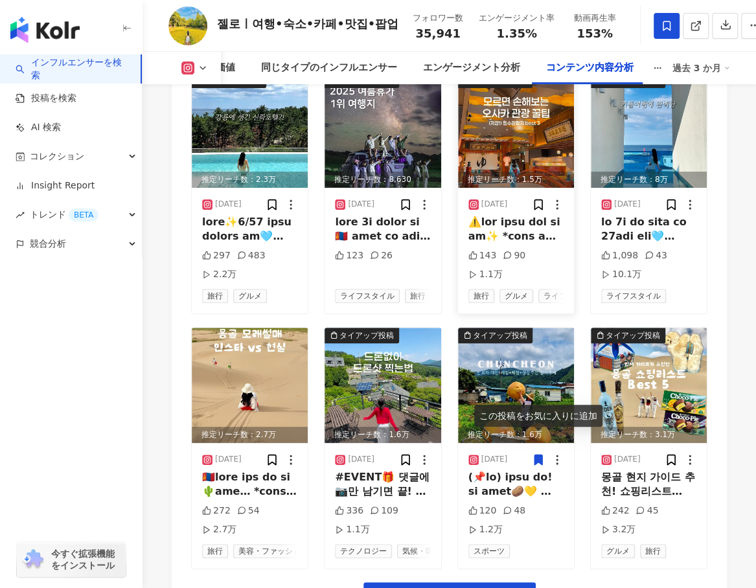
scroll to position [4214, 0]
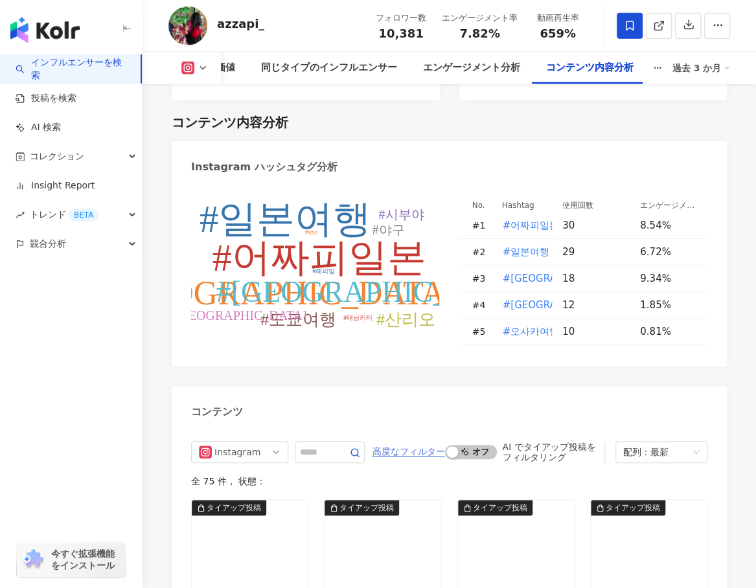
scroll to position [4211, 0]
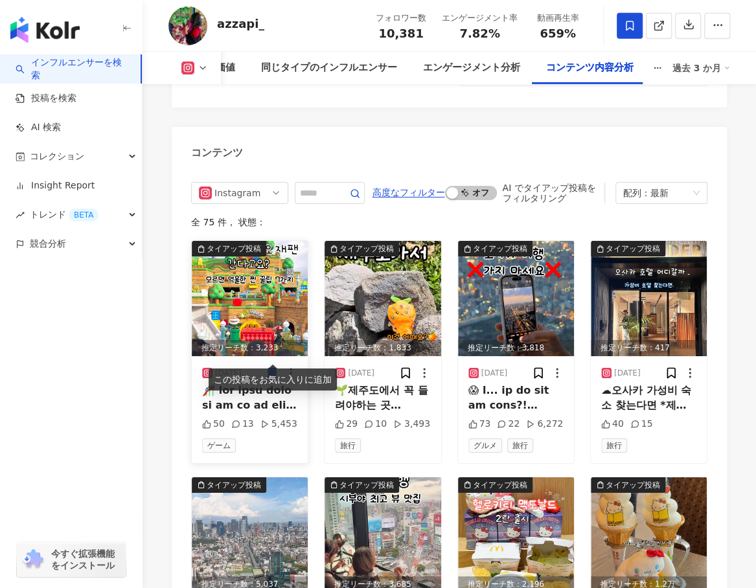
click at [268, 369] on icon at bounding box center [272, 374] width 8 height 10
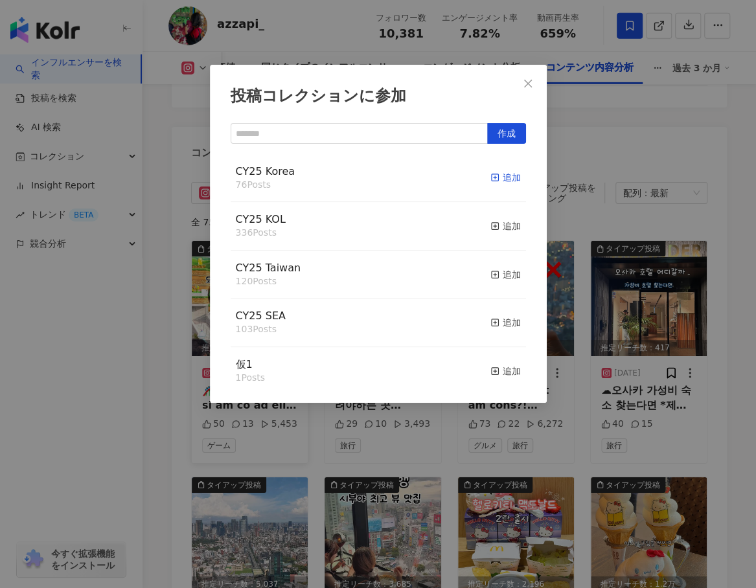
click at [500, 171] on div "追加" at bounding box center [505, 177] width 30 height 14
click at [495, 226] on div "追加" at bounding box center [505, 226] width 30 height 14
click at [729, 397] on div "投稿コレクションに参加 作成 CY25 KOL 337 Posts 追加済み CY25 Korea 77 Posts 追加済み CY25 Taiwan 120…" at bounding box center [378, 294] width 756 height 588
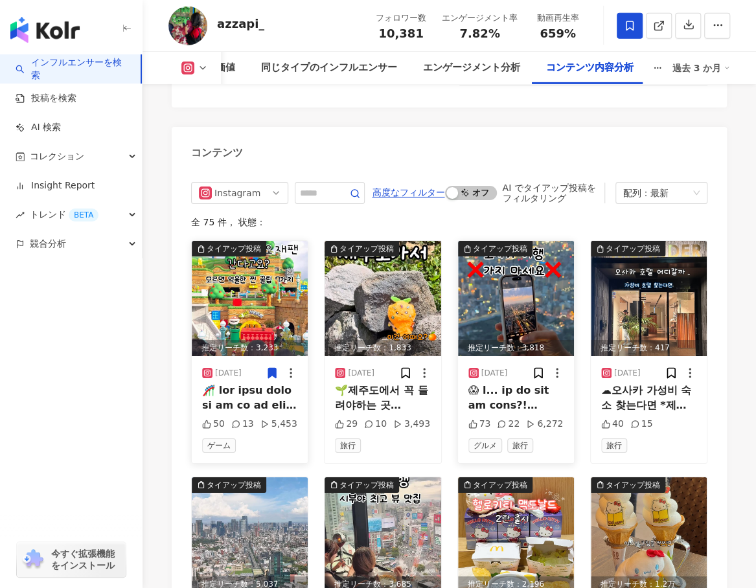
click at [514, 294] on img at bounding box center [516, 298] width 116 height 115
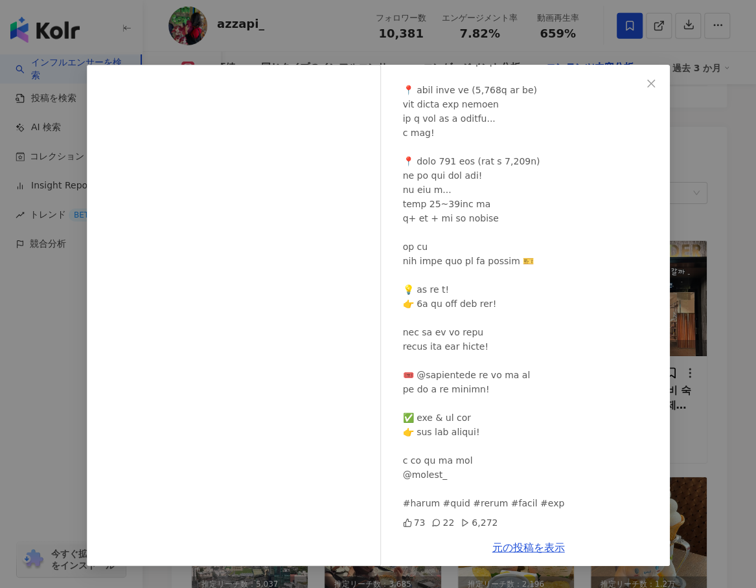
scroll to position [323, 0]
click at [657, 80] on span "Close" at bounding box center [651, 83] width 26 height 10
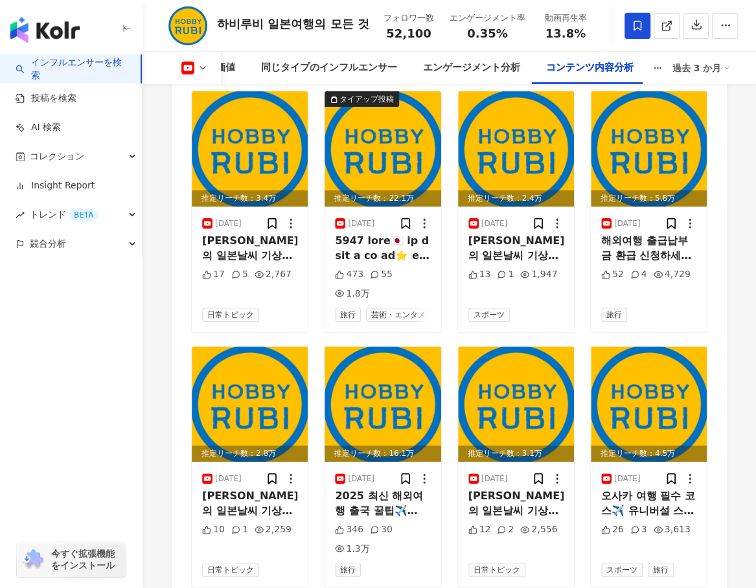
scroll to position [4276, 0]
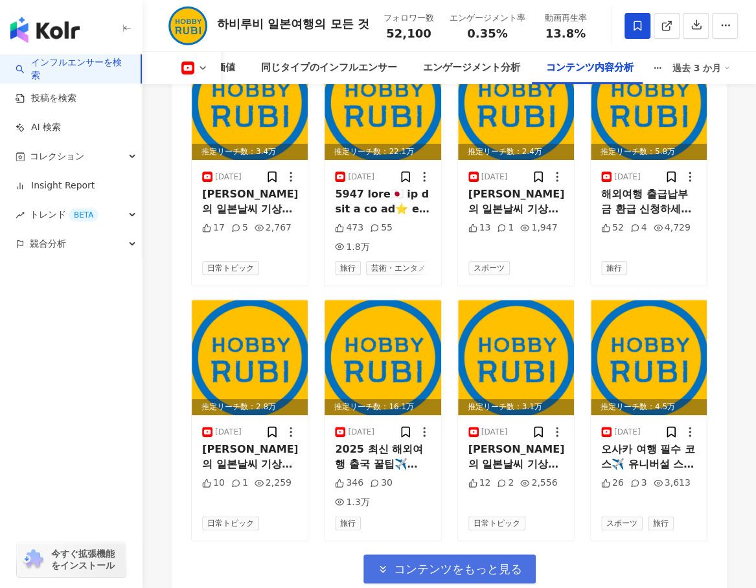
click at [455, 562] on span "コンテンツをもっと見る" at bounding box center [458, 569] width 128 height 14
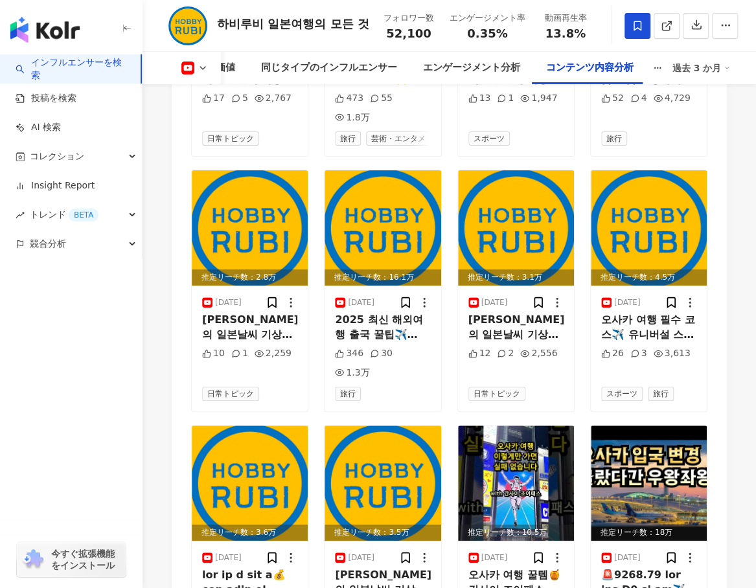
scroll to position [4406, 0]
click at [670, 298] on icon at bounding box center [671, 303] width 8 height 10
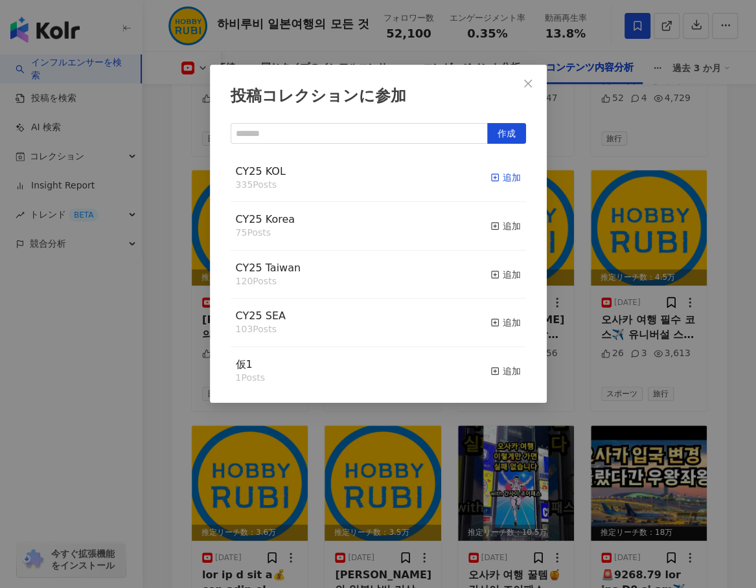
click at [496, 178] on div "追加" at bounding box center [505, 177] width 30 height 14
click at [495, 227] on div "追加" at bounding box center [505, 226] width 30 height 14
click at [484, 101] on div "投稿コレクションに参加" at bounding box center [378, 97] width 295 height 22
click at [531, 84] on icon "close" at bounding box center [528, 83] width 10 height 10
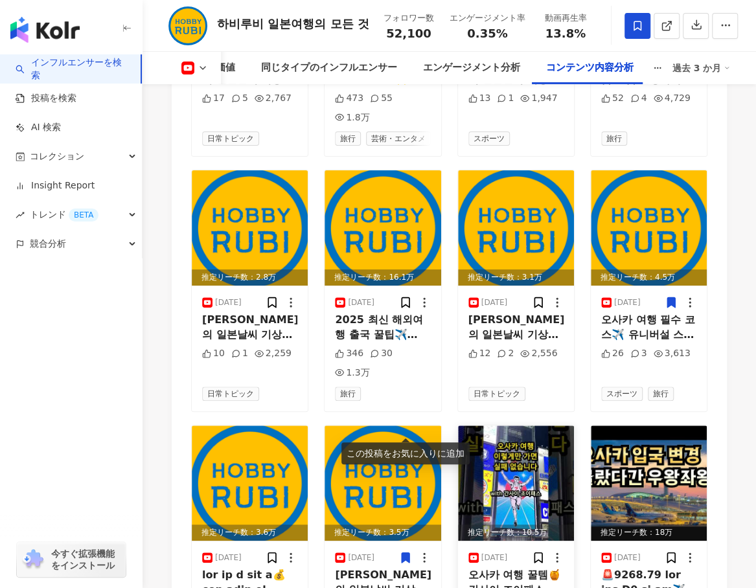
click at [514, 426] on img at bounding box center [516, 483] width 116 height 115
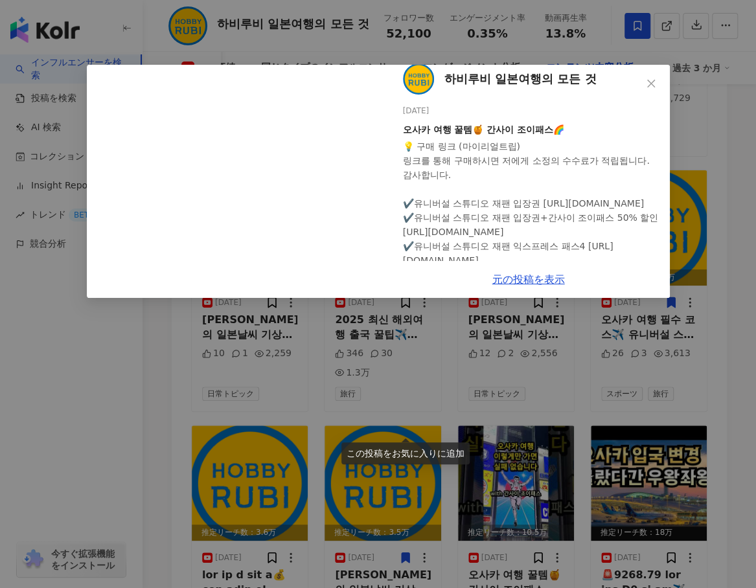
scroll to position [0, 0]
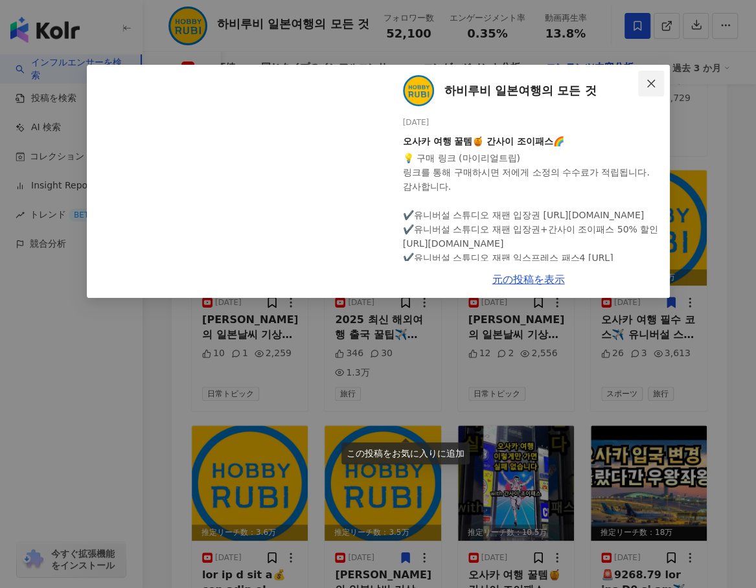
click at [652, 81] on icon "close" at bounding box center [651, 83] width 8 height 8
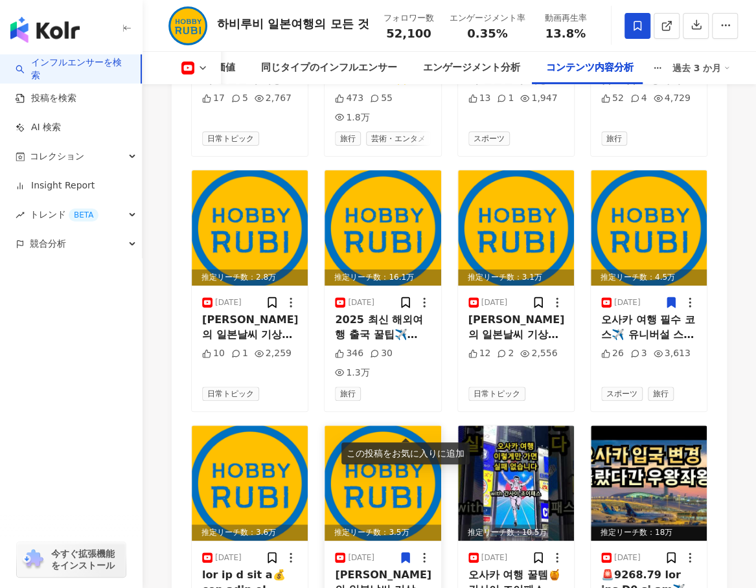
click at [373, 426] on img at bounding box center [383, 483] width 116 height 115
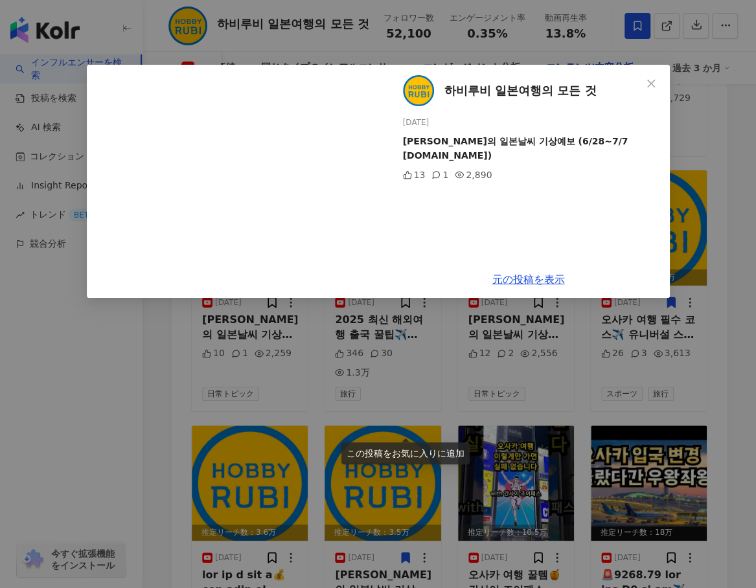
click at [233, 380] on div "하비루비 일본여행의 모든 것 2025/06/27 하비루비의 일본날씨 기상예보 (6/28~7/7 Tenki.jp) 13 1 2,890 元の投稿を…" at bounding box center [378, 294] width 756 height 588
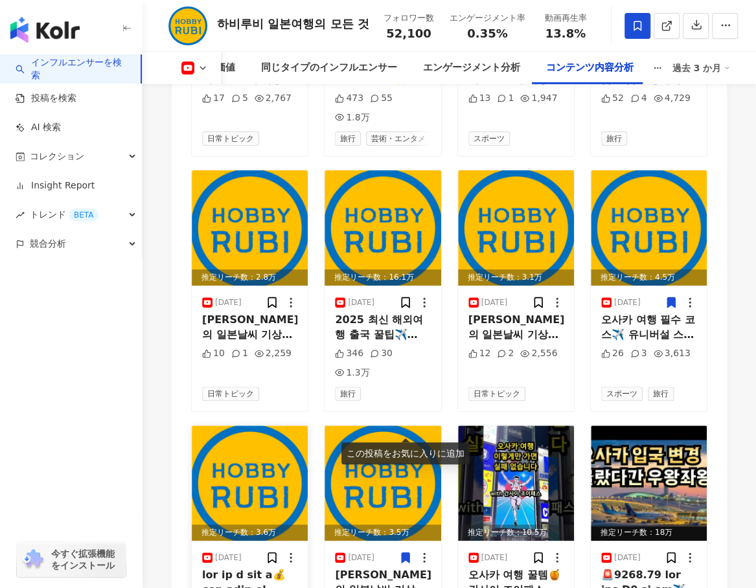
click at [261, 426] on img at bounding box center [250, 483] width 116 height 115
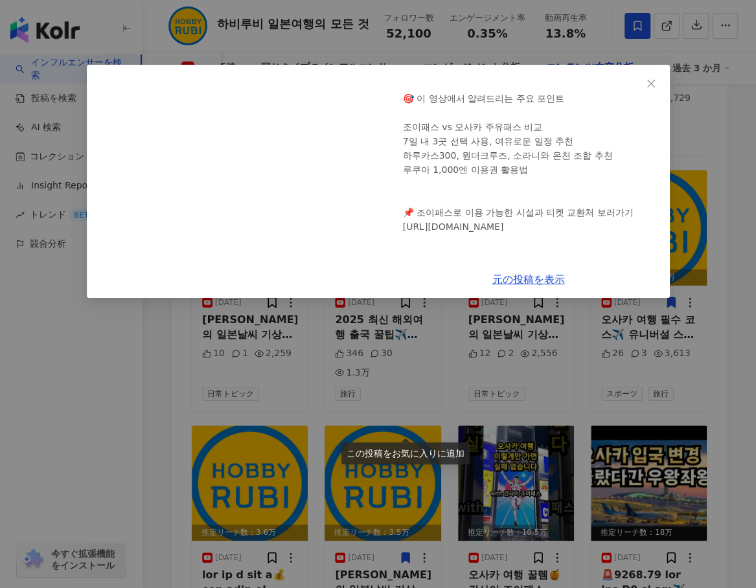
scroll to position [194, 0]
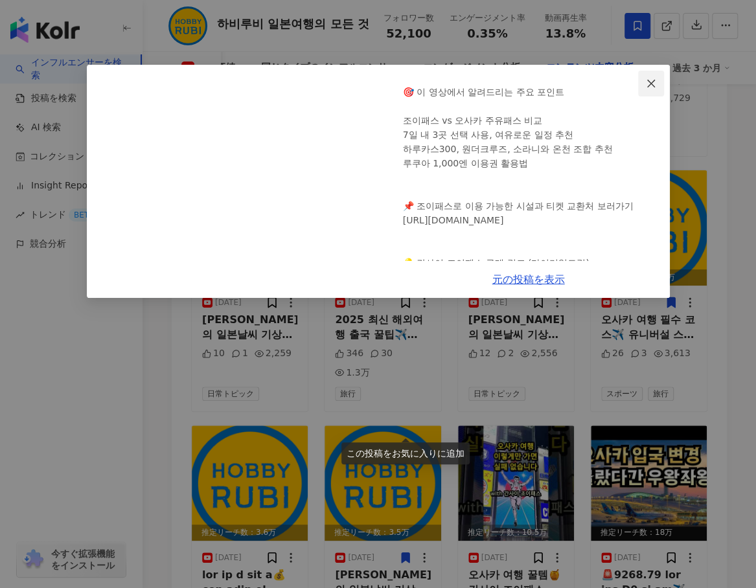
click at [656, 77] on button "Close" at bounding box center [651, 84] width 26 height 26
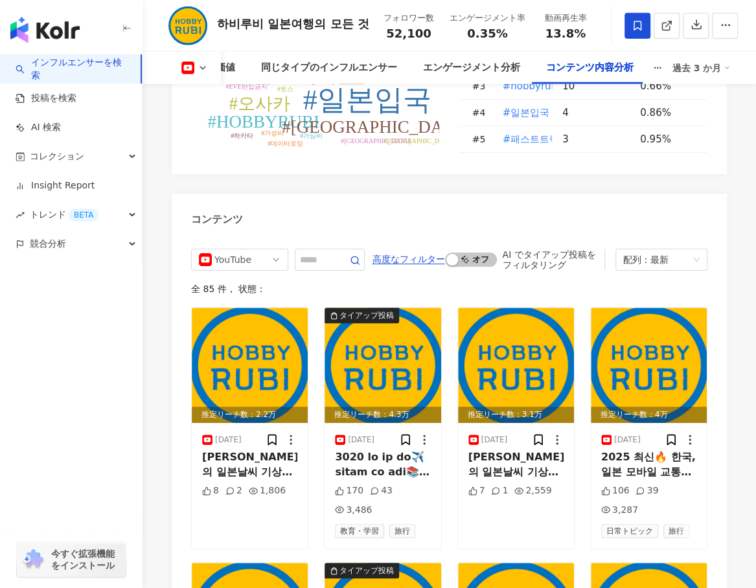
scroll to position [3693, 0]
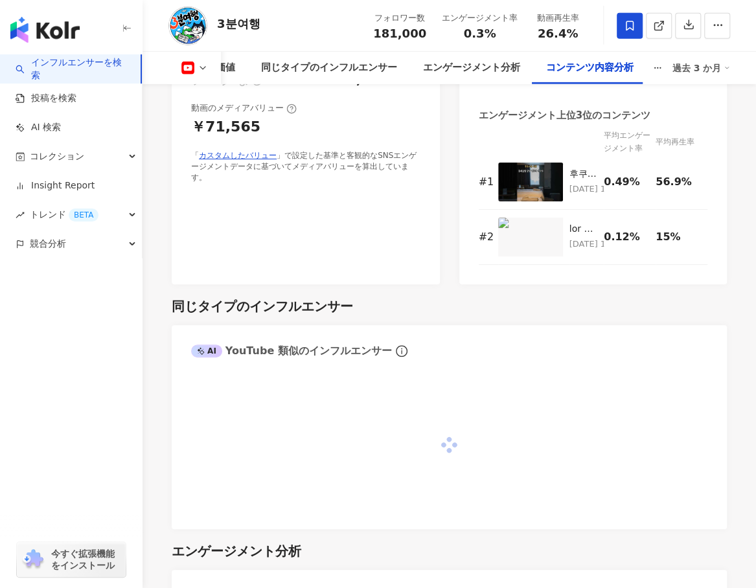
scroll to position [4239, 0]
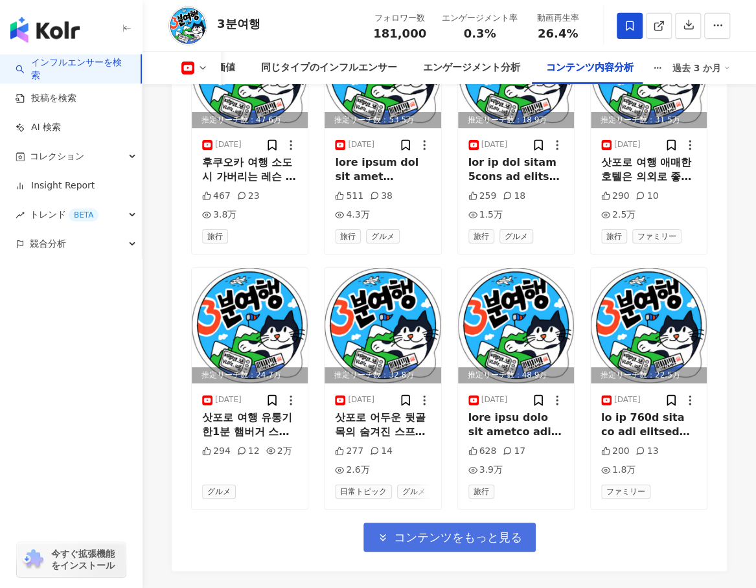
click at [454, 531] on span "コンテンツをもっと見る" at bounding box center [458, 538] width 128 height 14
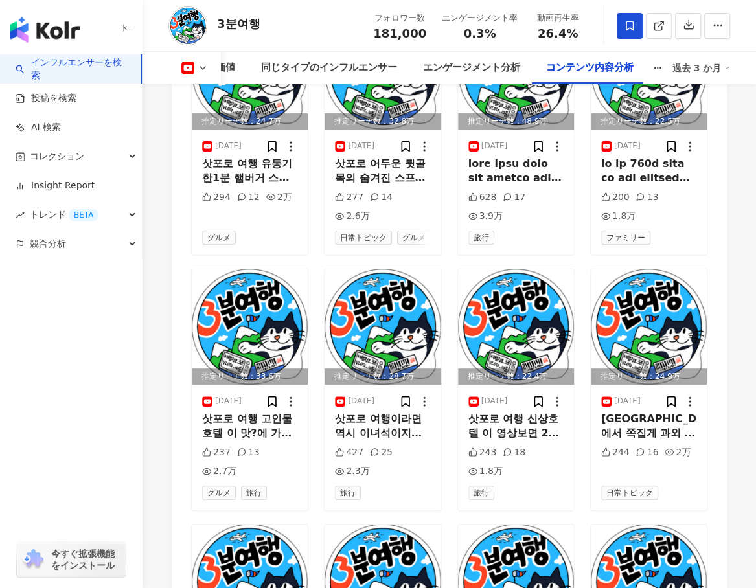
scroll to position [4997, 0]
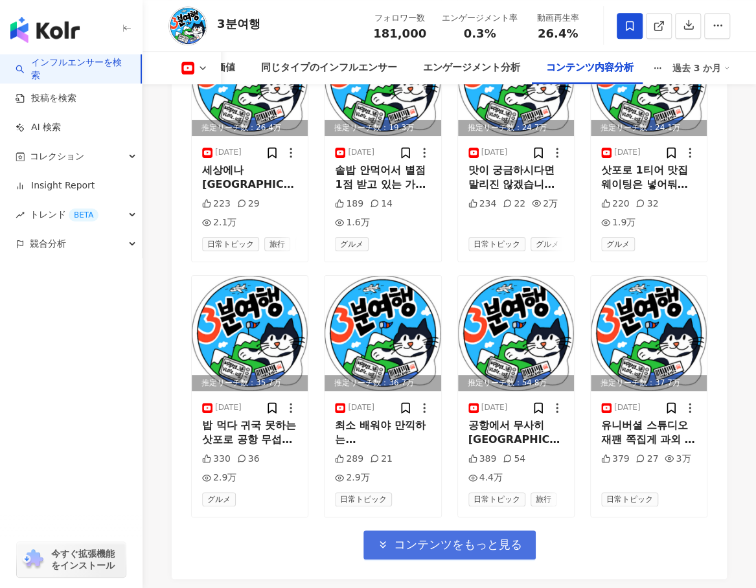
click at [452, 538] on span "コンテンツをもっと見る" at bounding box center [458, 545] width 128 height 14
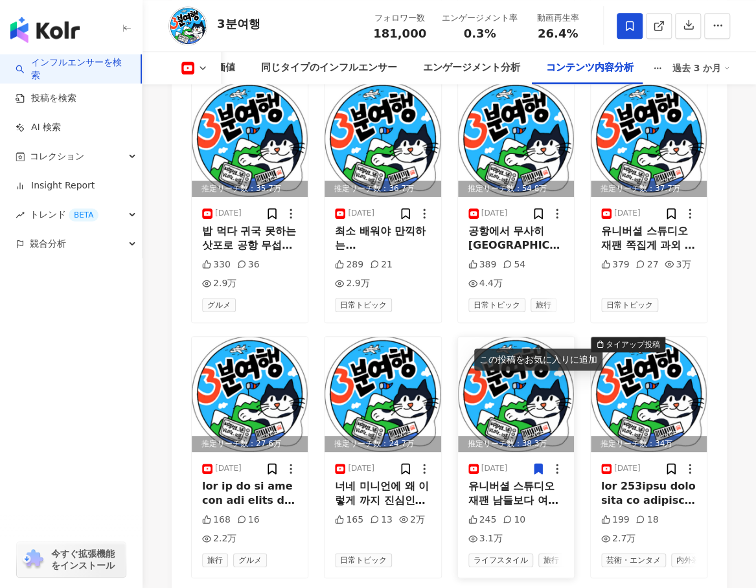
scroll to position [5385, 0]
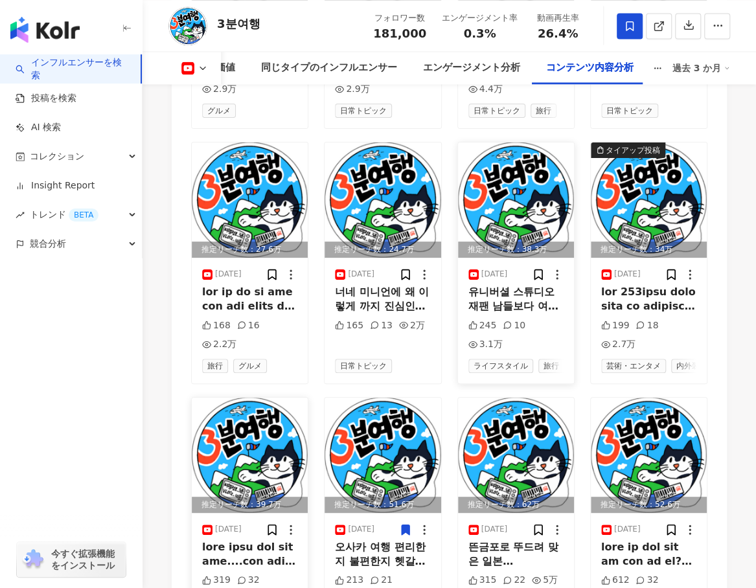
click at [256, 398] on img at bounding box center [250, 455] width 116 height 115
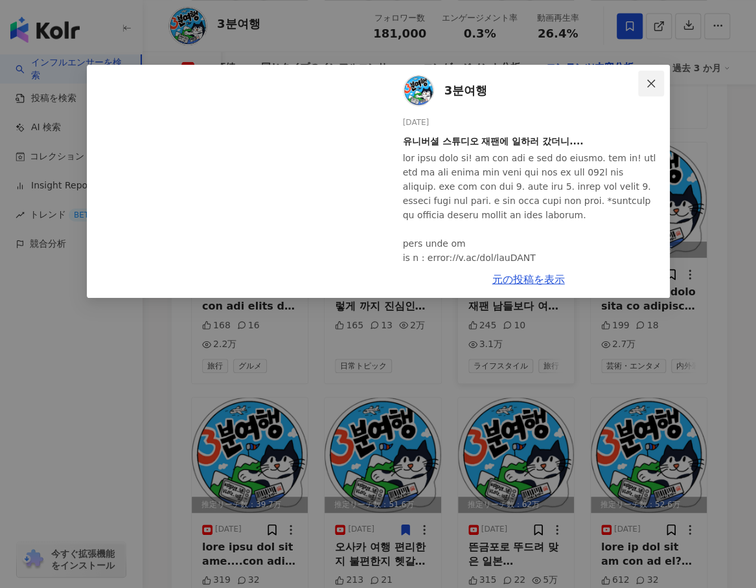
click at [656, 79] on icon "close" at bounding box center [651, 83] width 10 height 10
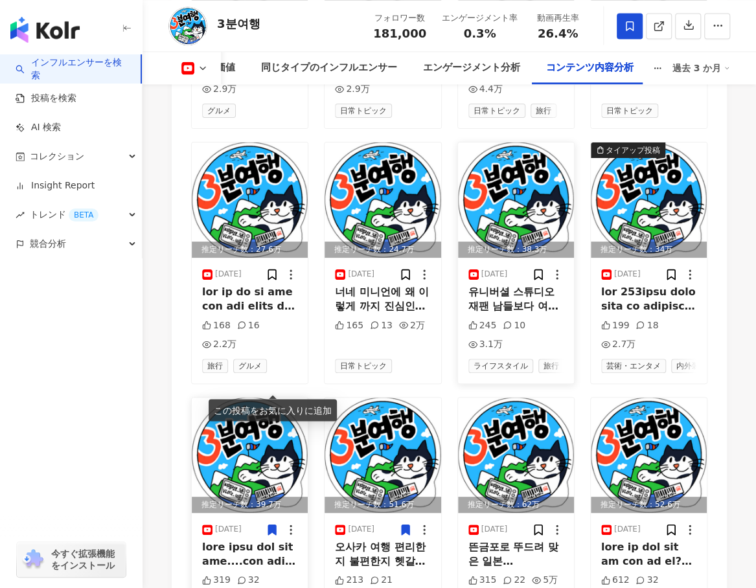
click at [271, 525] on icon at bounding box center [272, 530] width 8 height 10
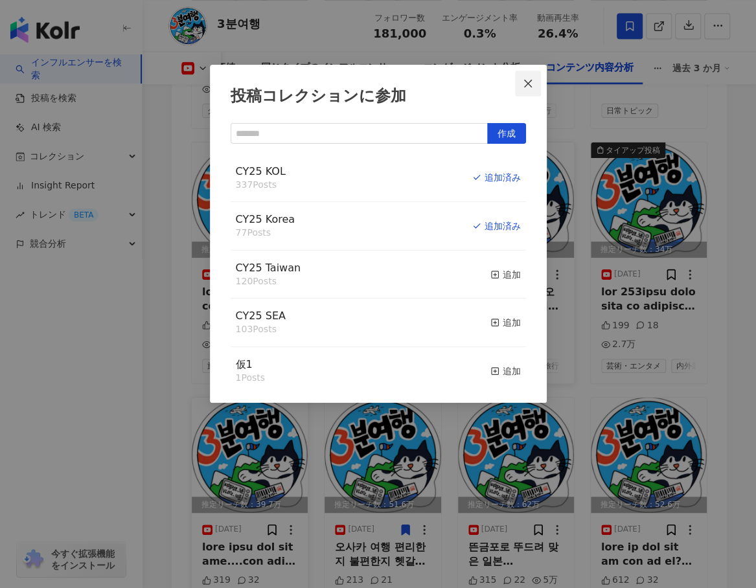
click at [525, 87] on icon "close" at bounding box center [528, 83] width 8 height 8
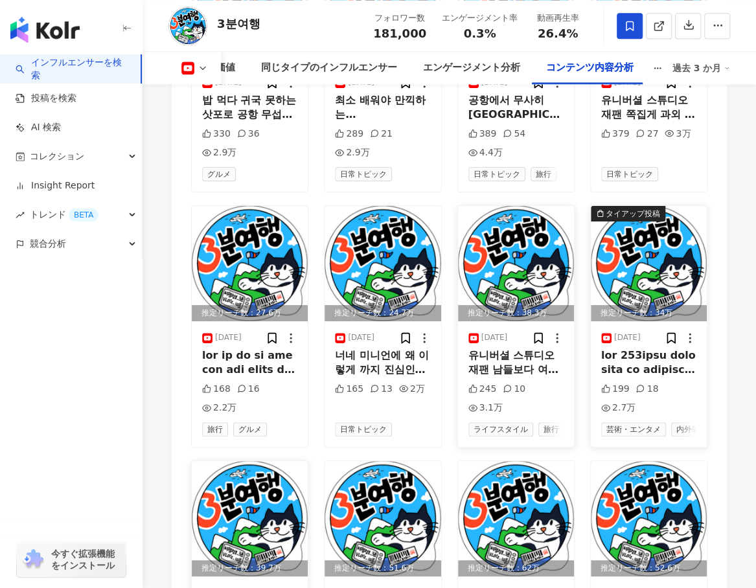
scroll to position [5320, 0]
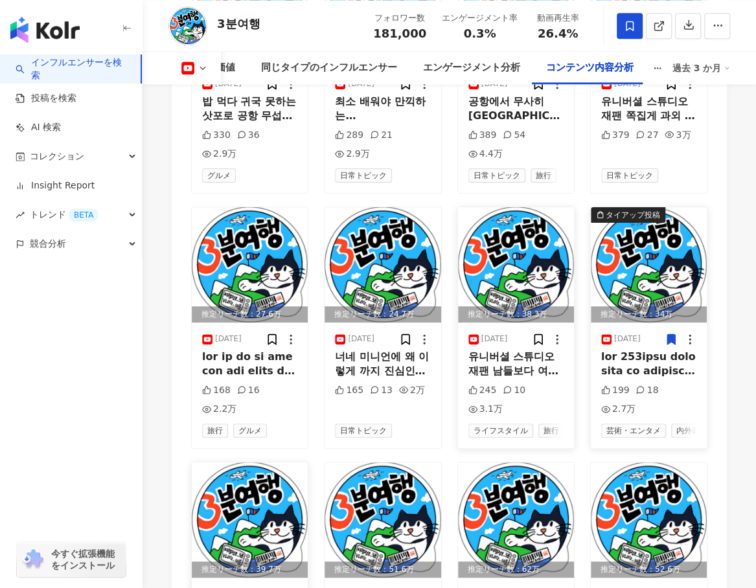
click at [668, 334] on icon at bounding box center [671, 339] width 8 height 10
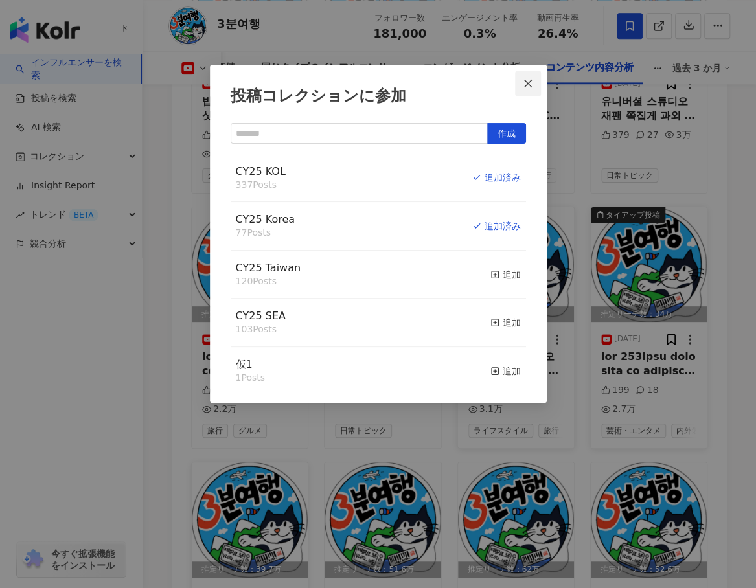
click at [529, 86] on icon "close" at bounding box center [528, 83] width 10 height 10
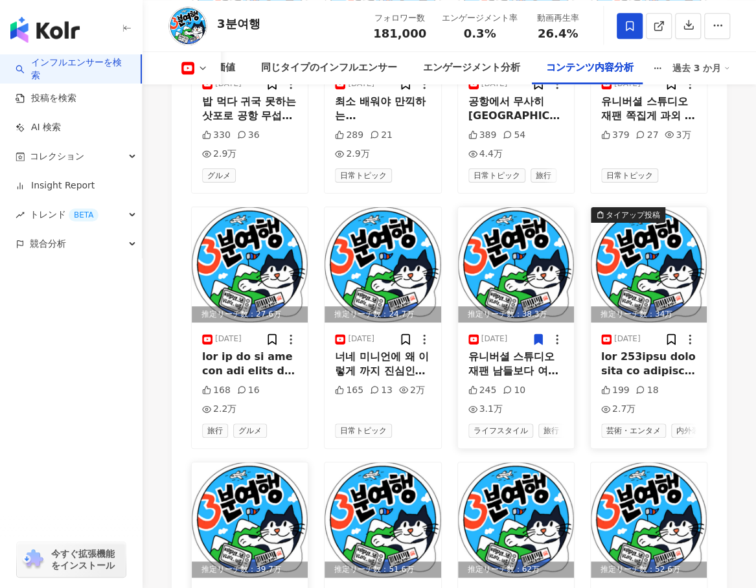
click at [532, 333] on icon at bounding box center [538, 339] width 13 height 13
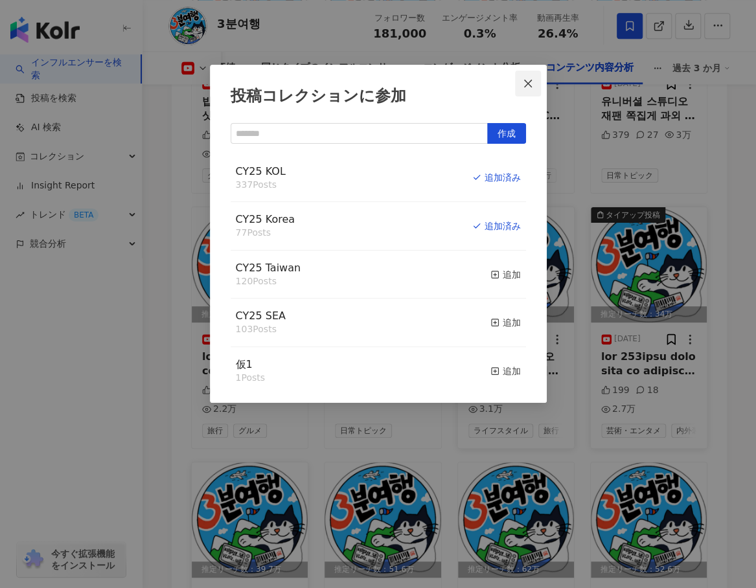
click at [527, 85] on icon "close" at bounding box center [528, 83] width 10 height 10
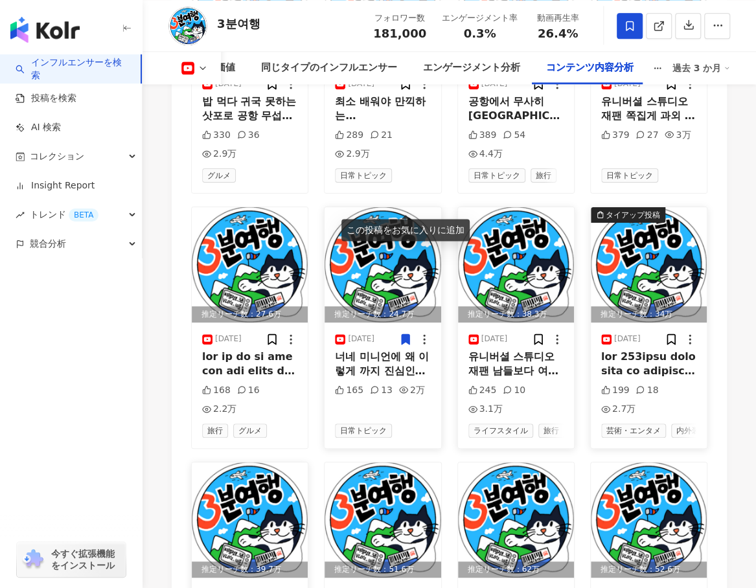
click at [402, 332] on span at bounding box center [405, 340] width 13 height 16
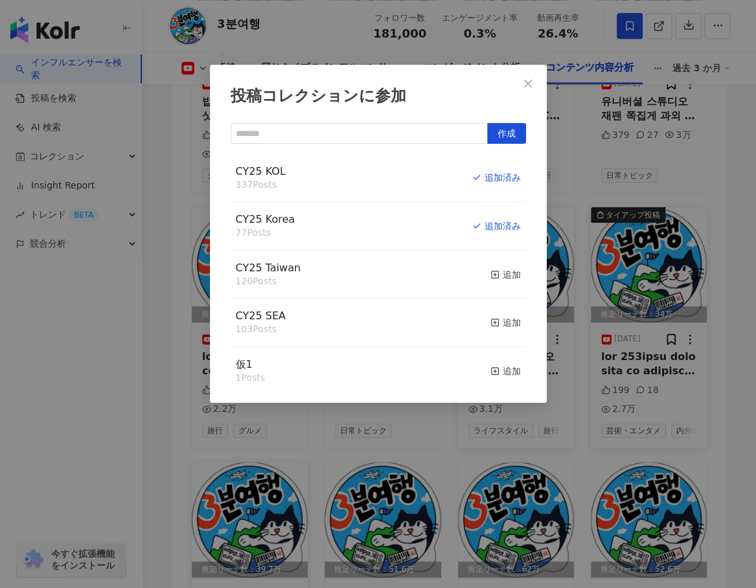
drag, startPoint x: 529, startPoint y: 86, endPoint x: 290, endPoint y: 199, distance: 264.0
click at [529, 86] on icon "close" at bounding box center [528, 83] width 10 height 10
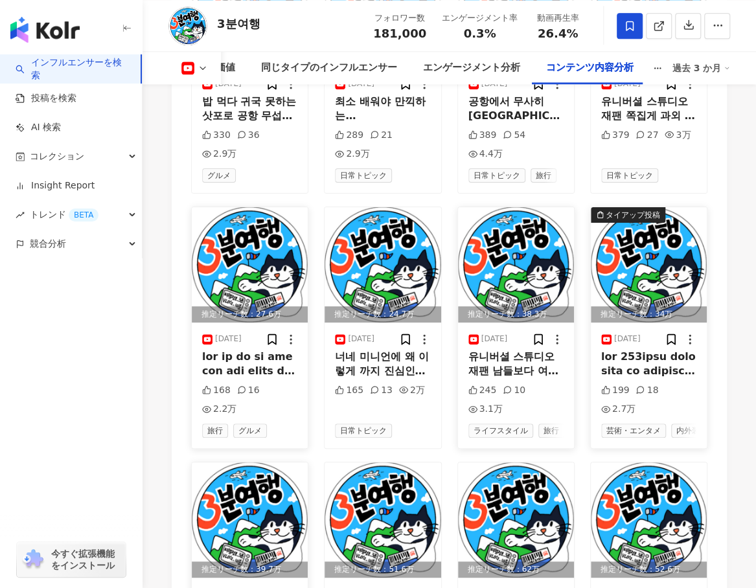
click at [281, 333] on div at bounding box center [282, 339] width 32 height 13
click at [251, 207] on img at bounding box center [250, 264] width 116 height 115
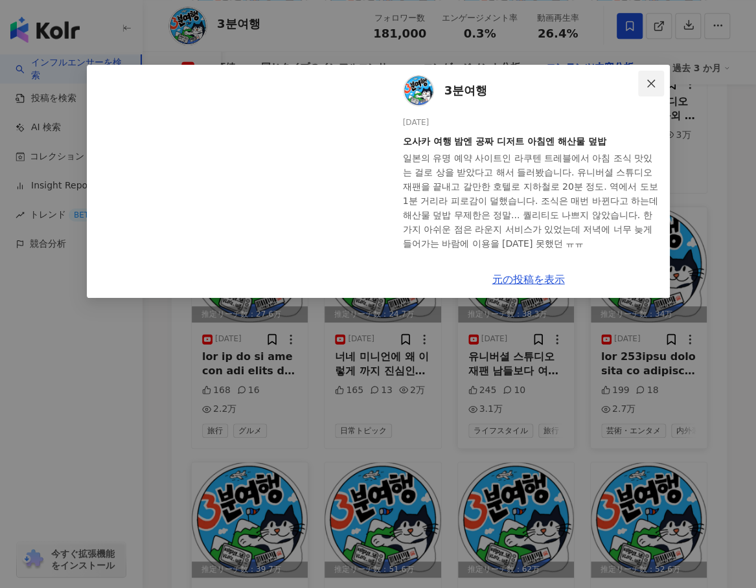
click at [657, 80] on span "Close" at bounding box center [651, 83] width 26 height 10
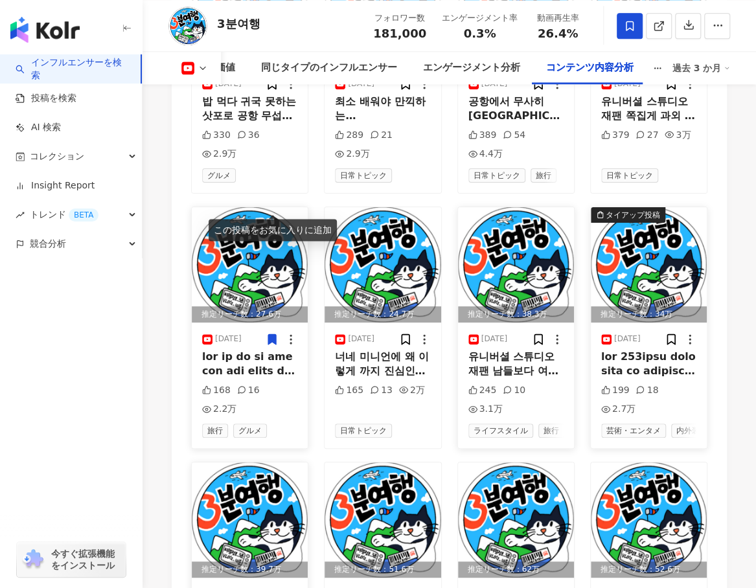
click at [269, 334] on icon at bounding box center [272, 339] width 8 height 10
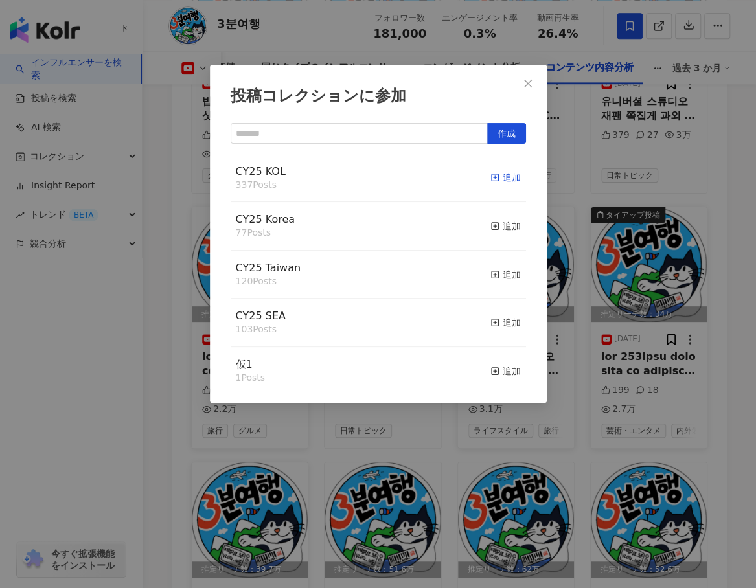
click at [498, 172] on div "追加" at bounding box center [505, 177] width 30 height 14
click at [494, 230] on div "追加" at bounding box center [505, 226] width 30 height 14
click at [523, 80] on icon "close" at bounding box center [528, 83] width 10 height 10
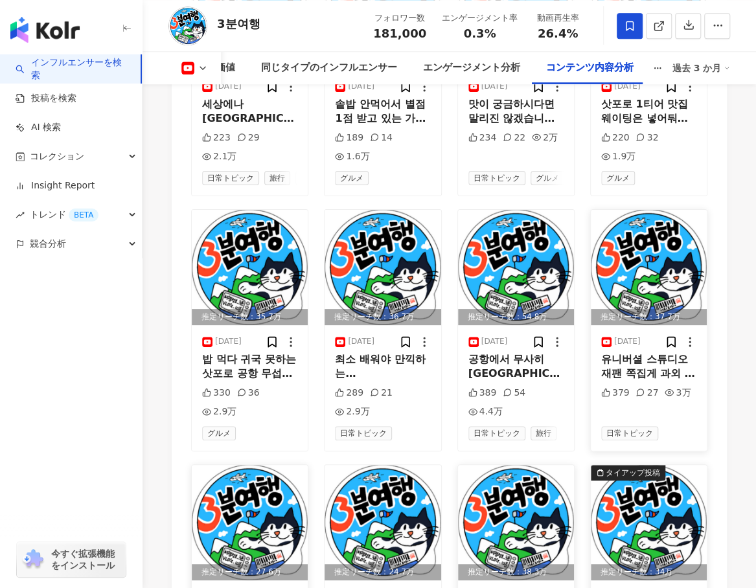
scroll to position [5061, 0]
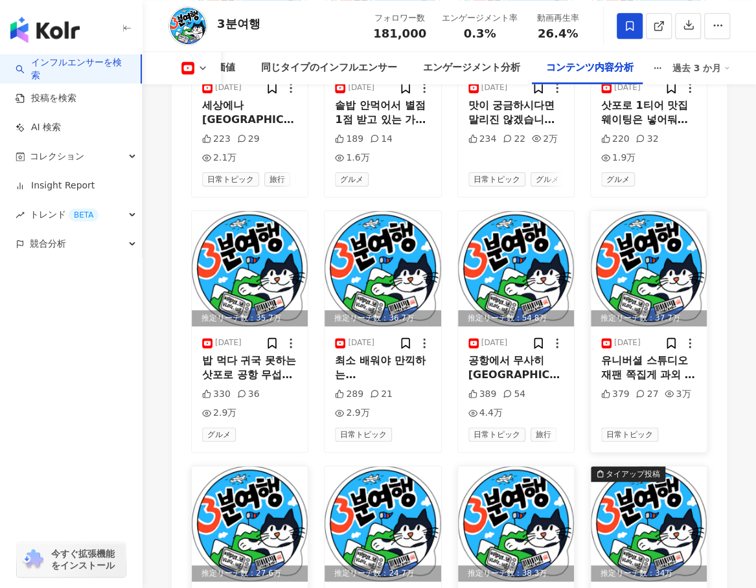
click at [628, 211] on img at bounding box center [649, 268] width 116 height 115
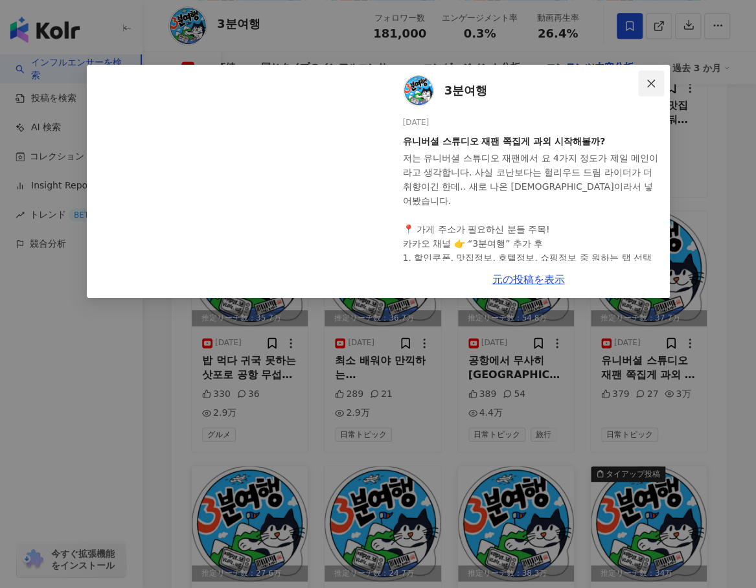
click at [662, 80] on span "Close" at bounding box center [651, 83] width 26 height 10
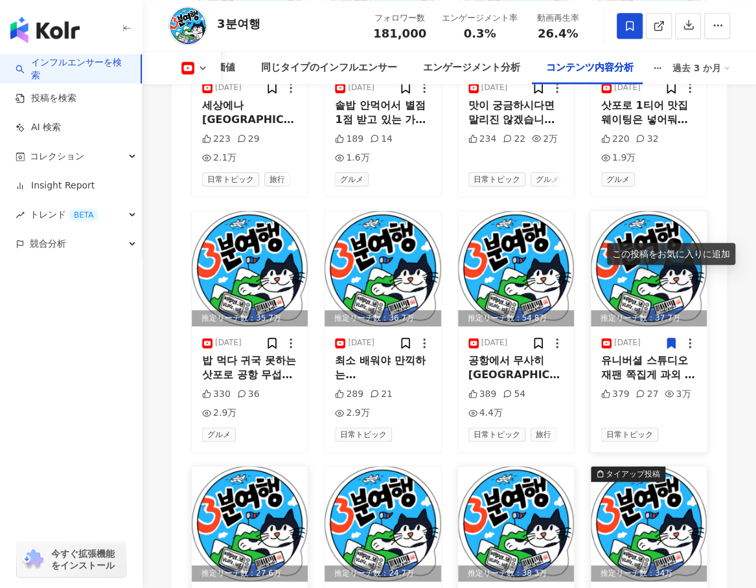
click at [669, 338] on icon at bounding box center [671, 343] width 8 height 10
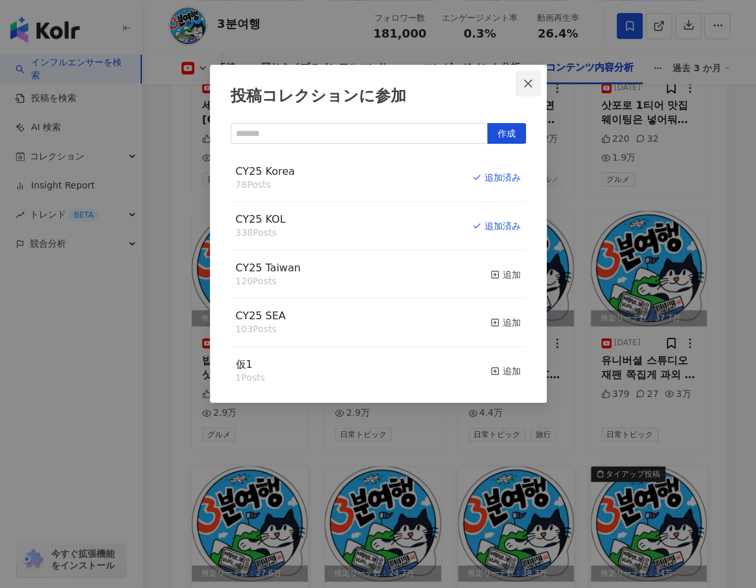
click at [526, 77] on button "Close" at bounding box center [528, 84] width 26 height 26
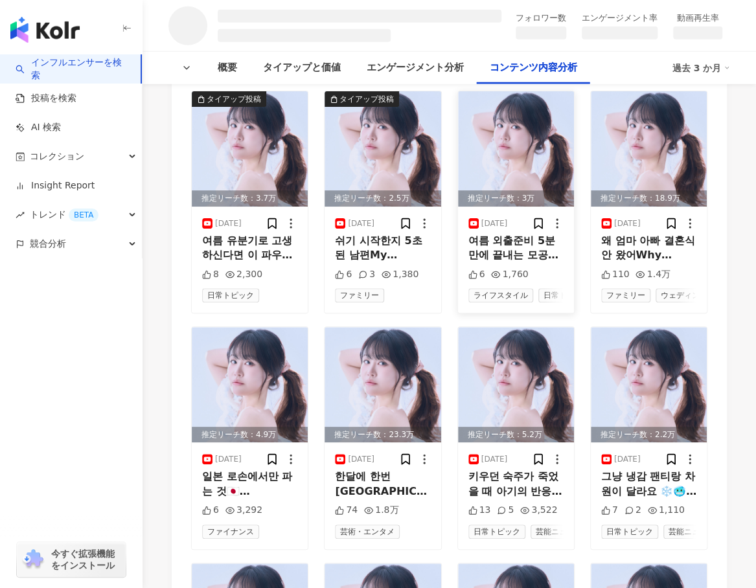
scroll to position [1944, 0]
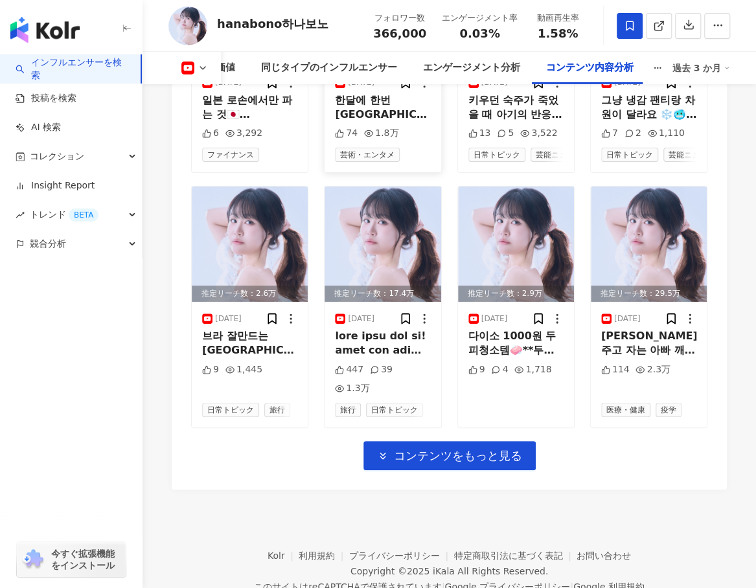
scroll to position [4306, 0]
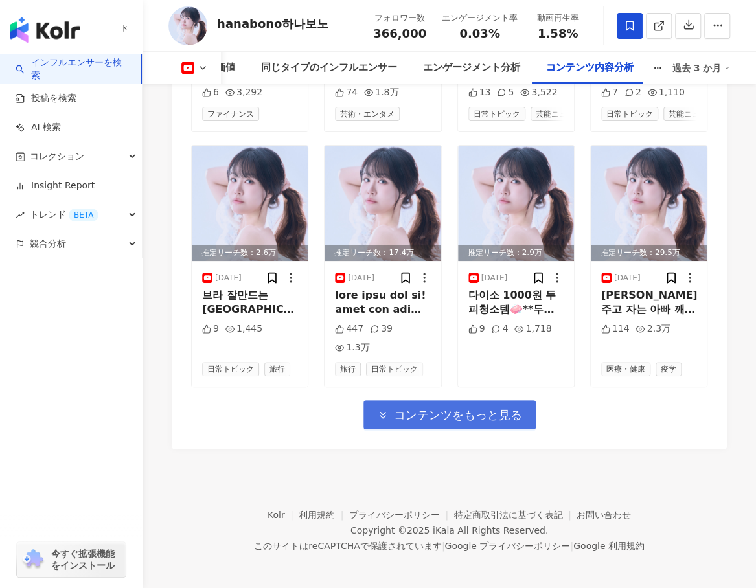
click at [429, 417] on span "コンテンツをもっと見る" at bounding box center [458, 415] width 128 height 14
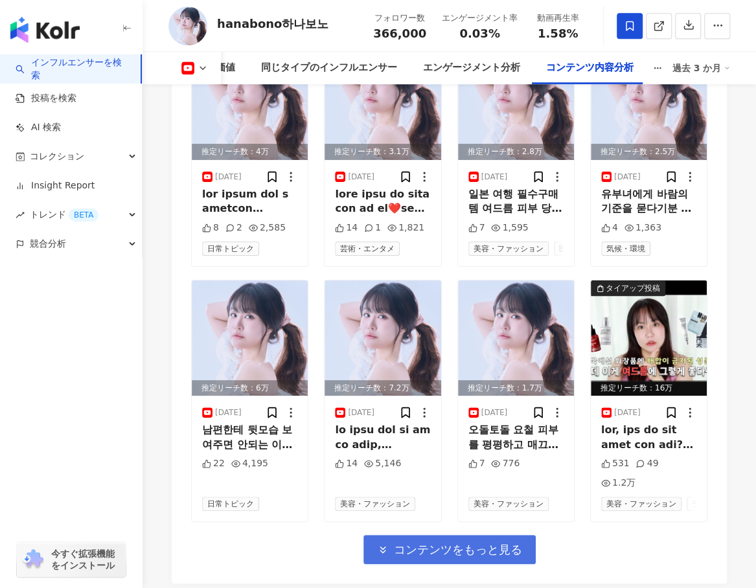
scroll to position [4912, 0]
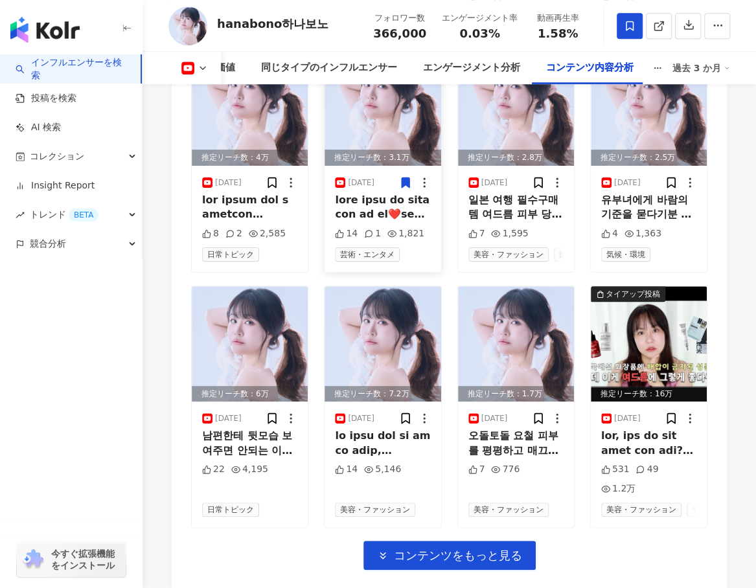
click at [409, 178] on icon at bounding box center [406, 183] width 8 height 10
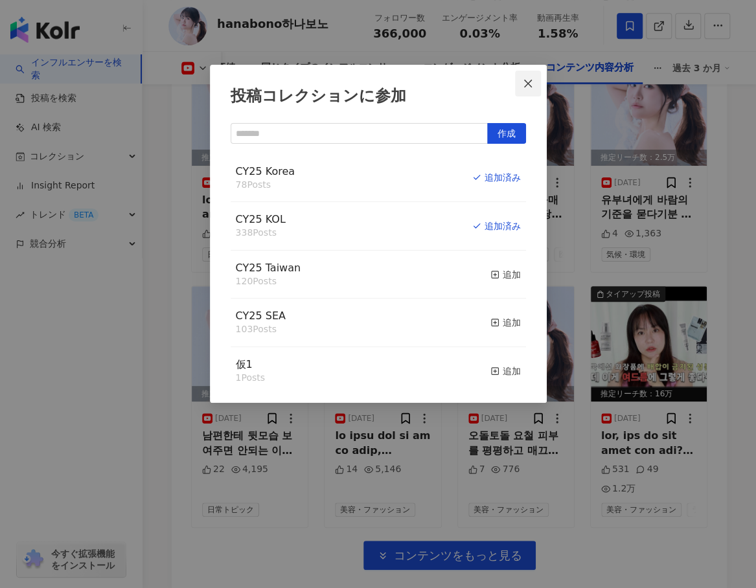
click at [525, 84] on icon "close" at bounding box center [528, 83] width 10 height 10
click at [526, 84] on icon "close" at bounding box center [528, 83] width 8 height 8
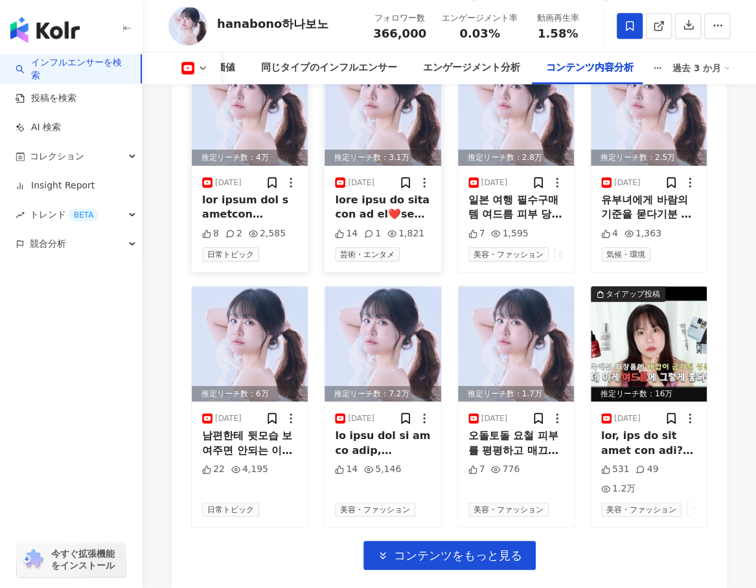
click at [264, 128] on img at bounding box center [250, 108] width 116 height 115
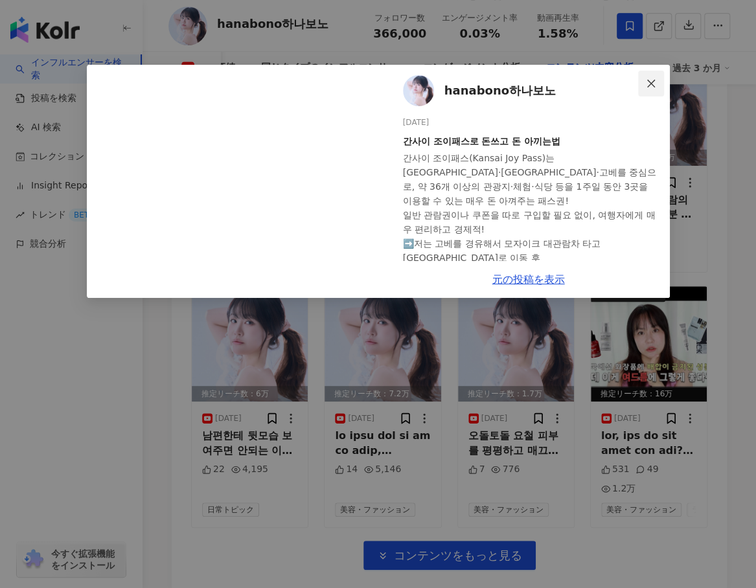
click at [654, 83] on icon "close" at bounding box center [651, 83] width 10 height 10
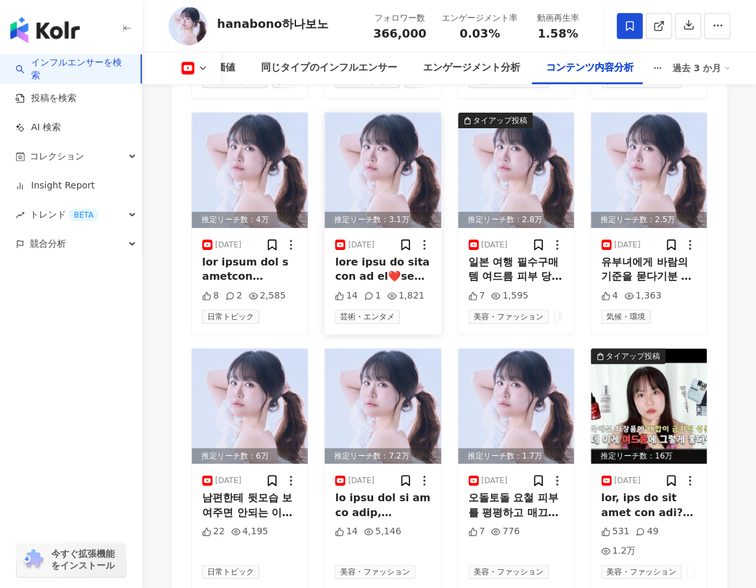
scroll to position [4847, 0]
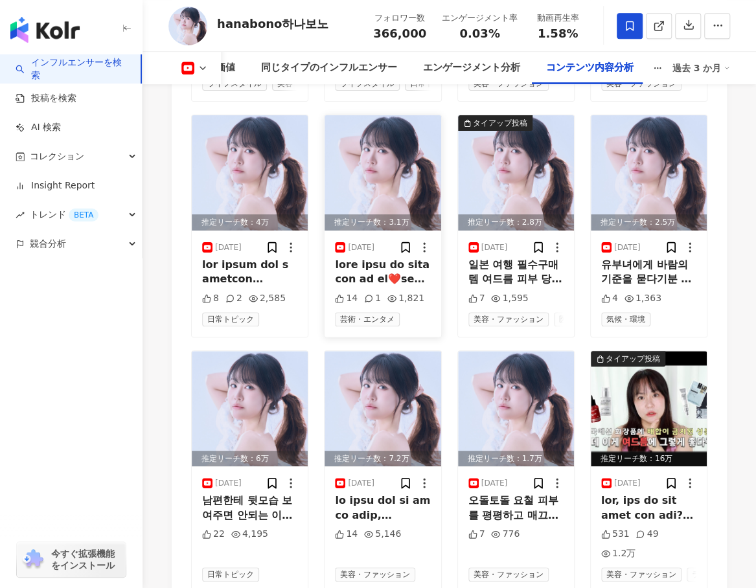
click at [372, 137] on img at bounding box center [383, 172] width 116 height 115
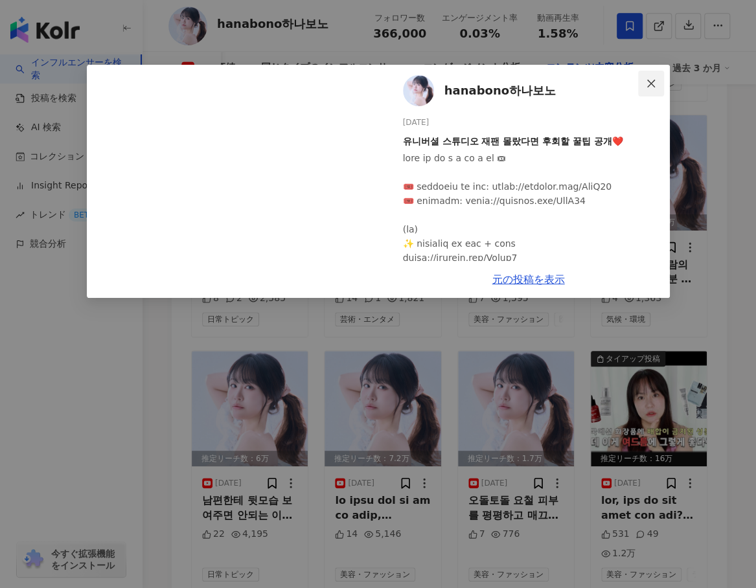
click at [651, 82] on icon "close" at bounding box center [651, 83] width 10 height 10
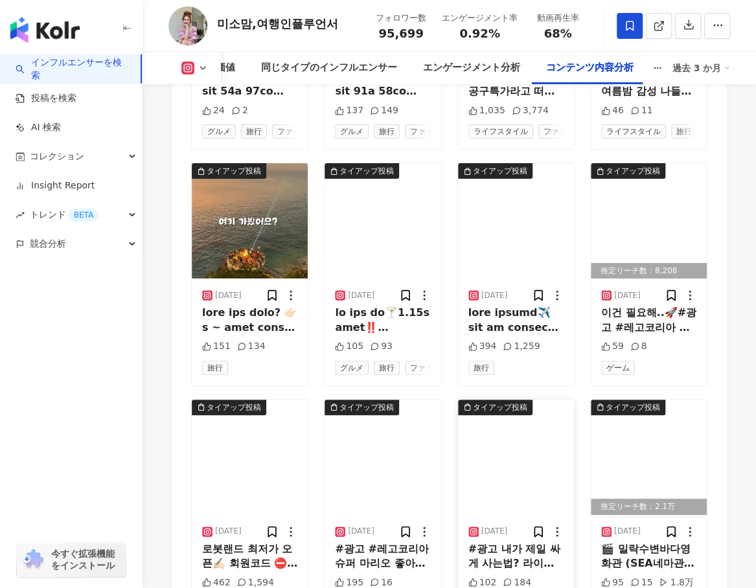
scroll to position [4784, 0]
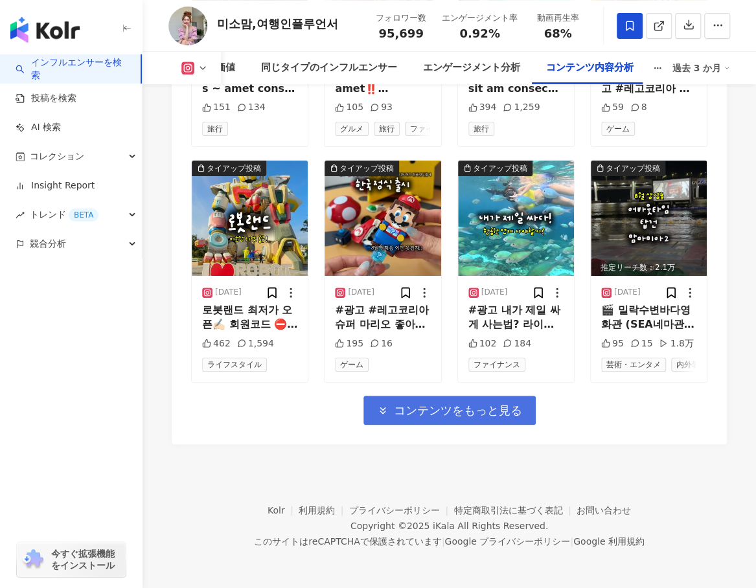
click at [457, 417] on span "コンテンツをもっと見る" at bounding box center [458, 411] width 128 height 14
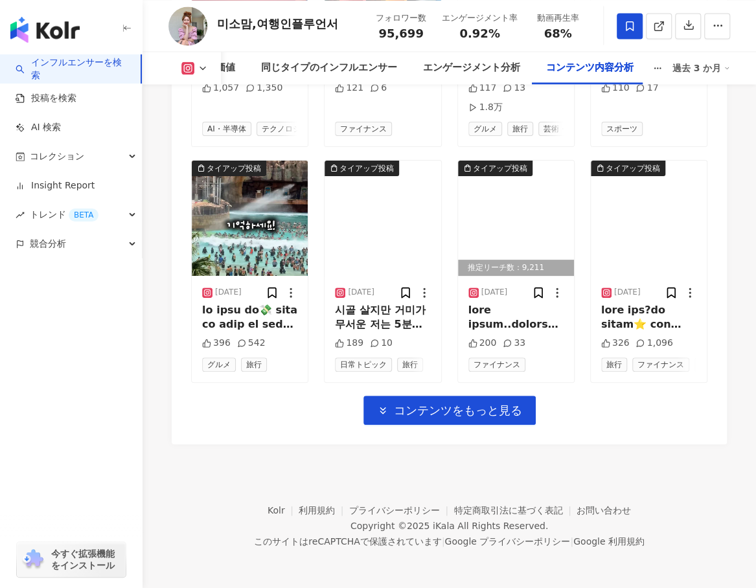
scroll to position [5520, 0]
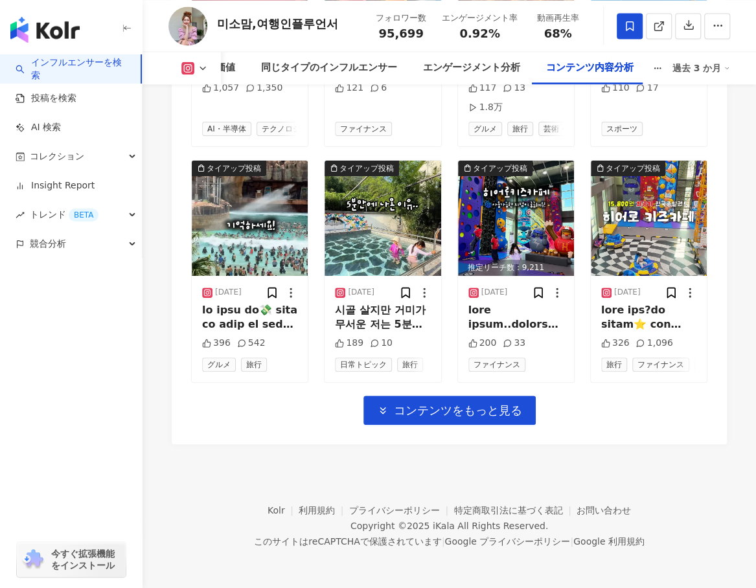
click at [454, 411] on span "コンテンツをもっと見る" at bounding box center [458, 411] width 128 height 14
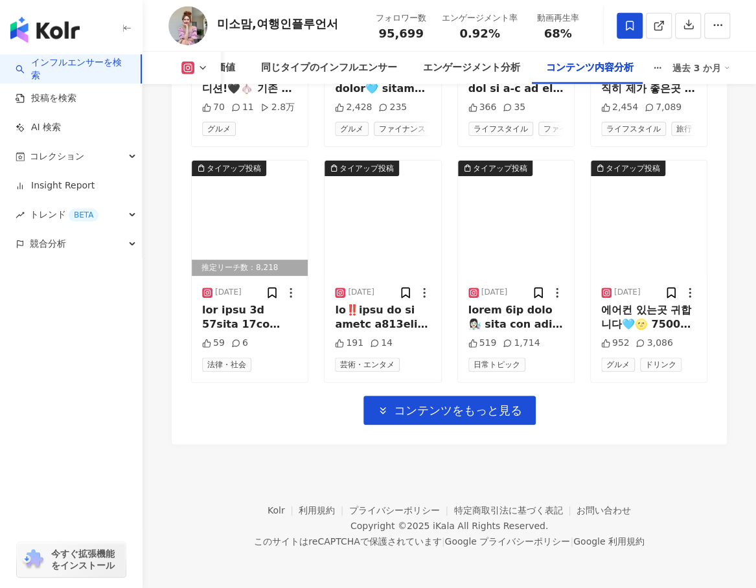
scroll to position [6246, 0]
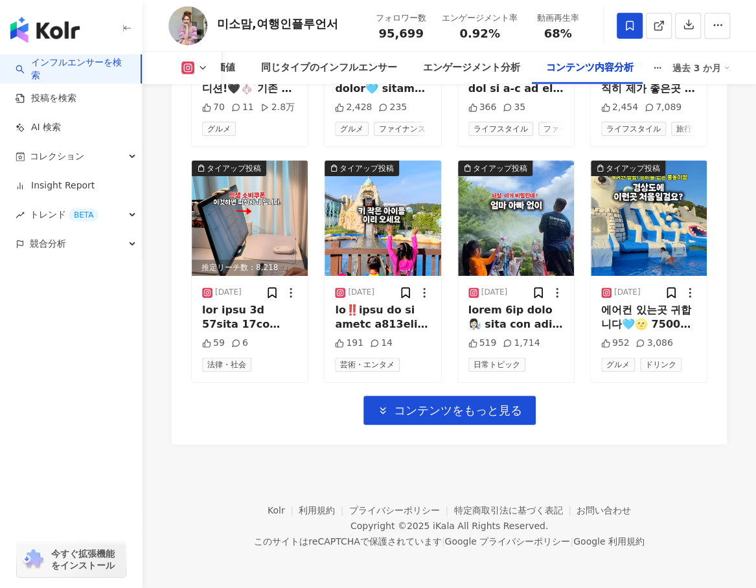
click at [455, 413] on span "コンテンツをもっと見る" at bounding box center [458, 411] width 128 height 14
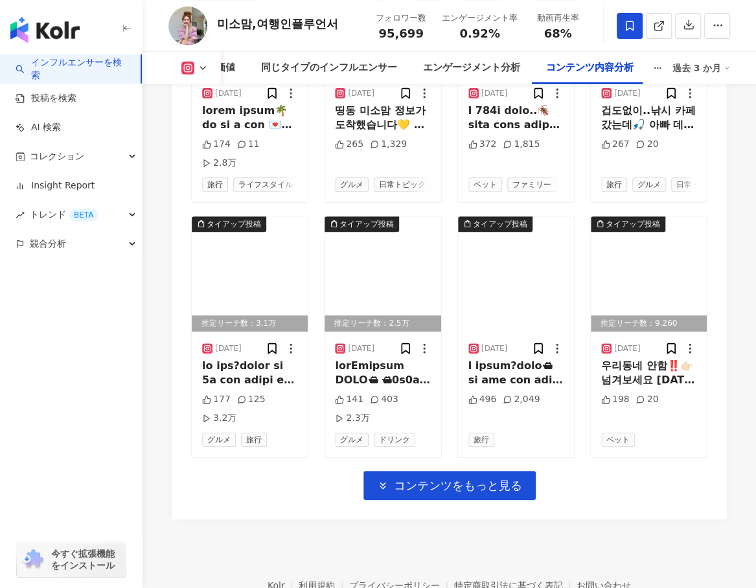
scroll to position [6910, 0]
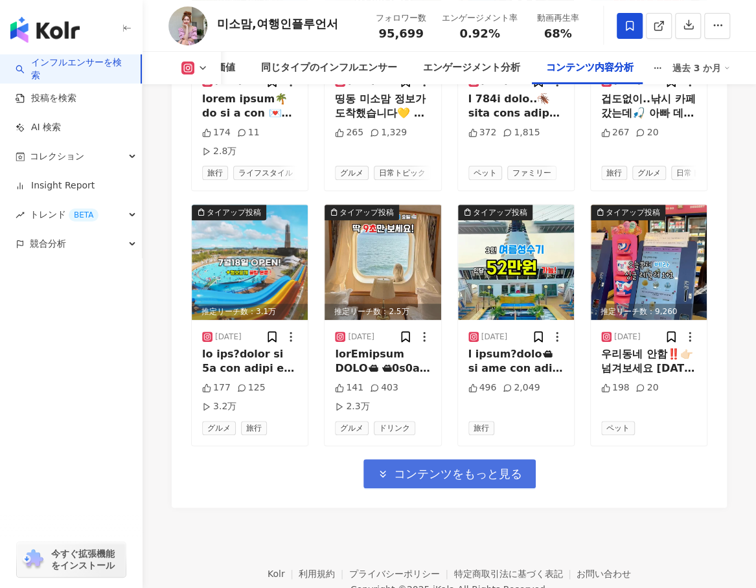
click at [457, 481] on span "コンテンツをもっと見る" at bounding box center [458, 474] width 128 height 14
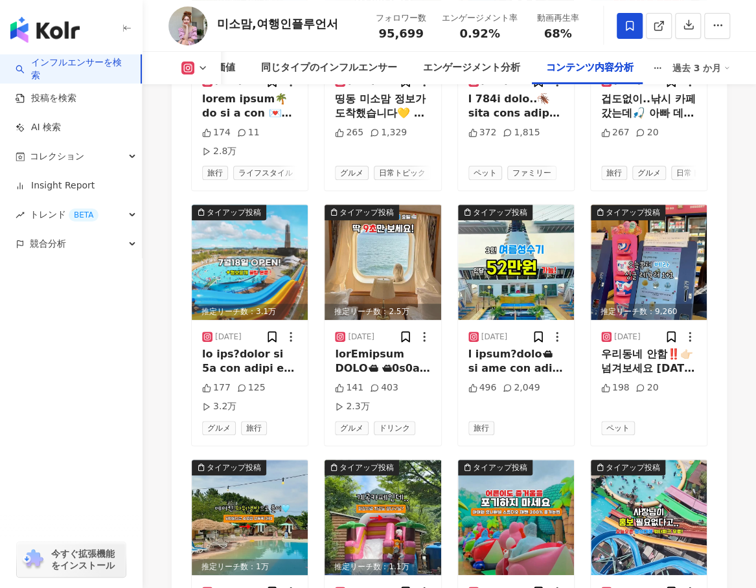
scroll to position [7211, 0]
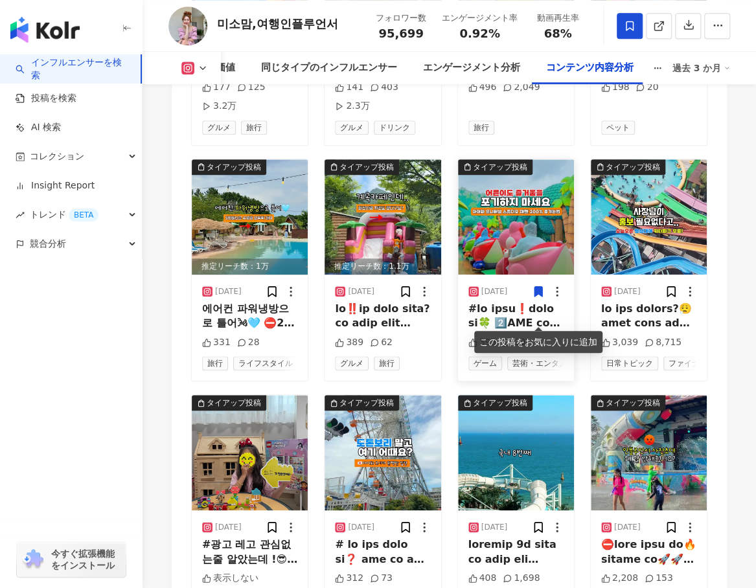
click at [536, 296] on icon at bounding box center [539, 291] width 8 height 10
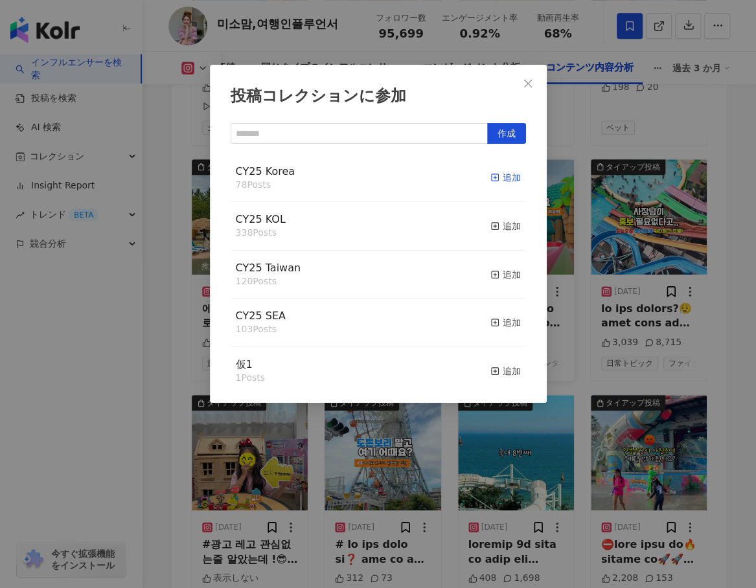
click at [501, 174] on div "追加" at bounding box center [505, 177] width 30 height 14
click at [496, 229] on div "追加" at bounding box center [505, 226] width 30 height 14
click at [529, 86] on icon "close" at bounding box center [528, 83] width 10 height 10
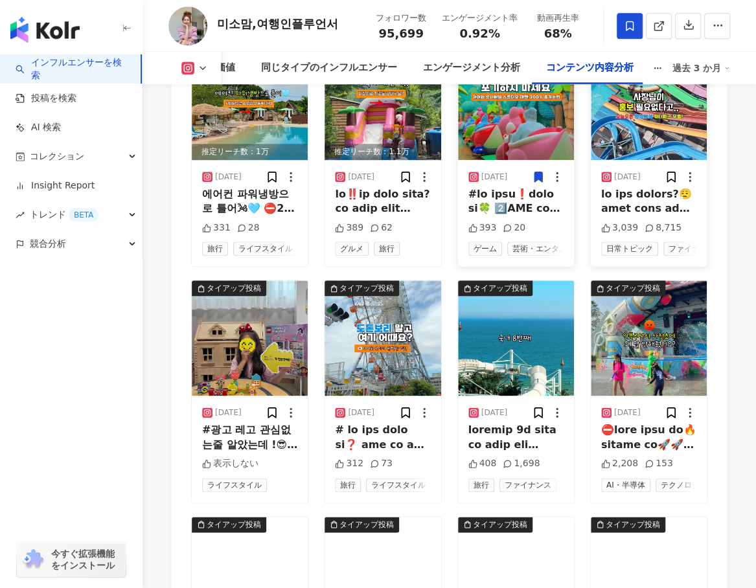
scroll to position [7341, 0]
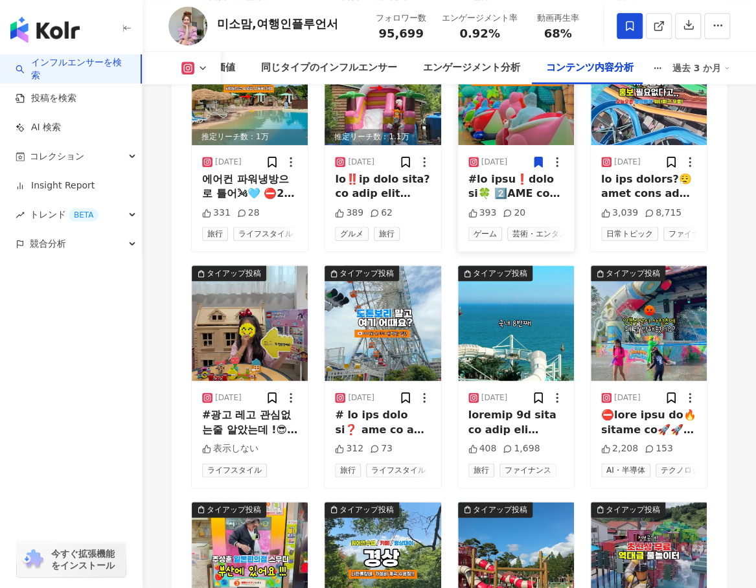
click at [511, 133] on img at bounding box center [516, 87] width 116 height 115
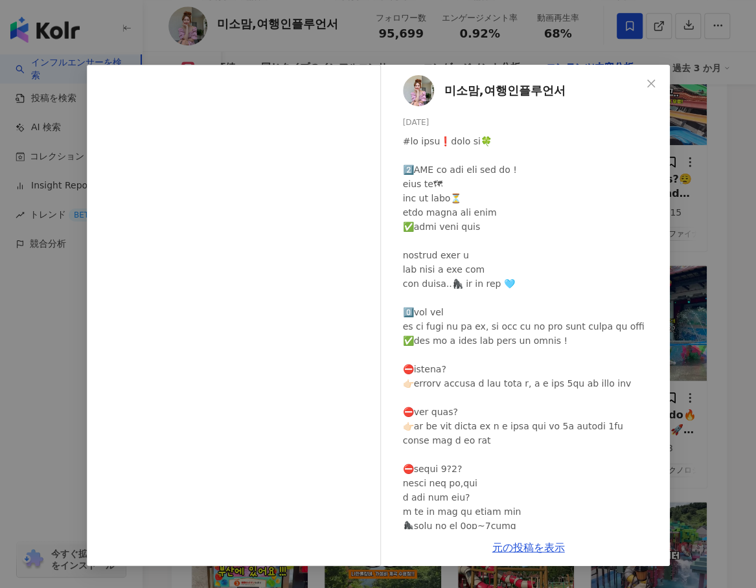
click at [575, 82] on div "미소맘,여행인플루언서 2025/07/06 393 20" at bounding box center [528, 297] width 282 height 465
click at [652, 78] on icon "close" at bounding box center [651, 83] width 10 height 10
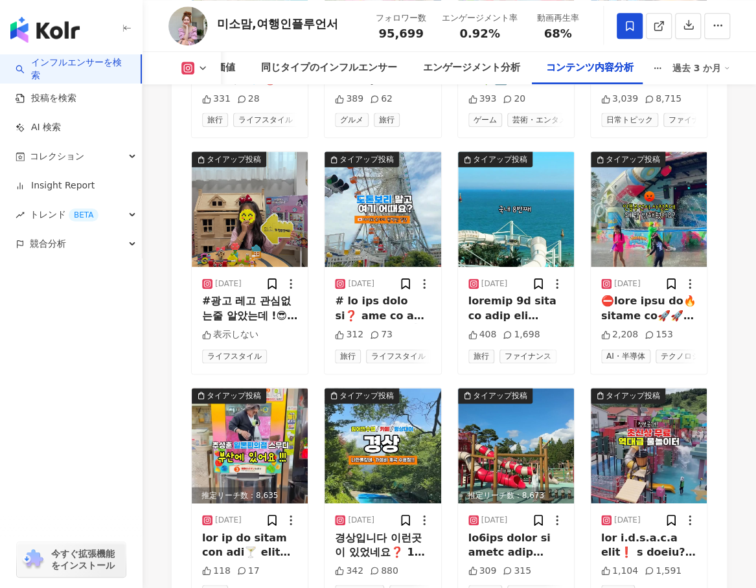
scroll to position [7470, 0]
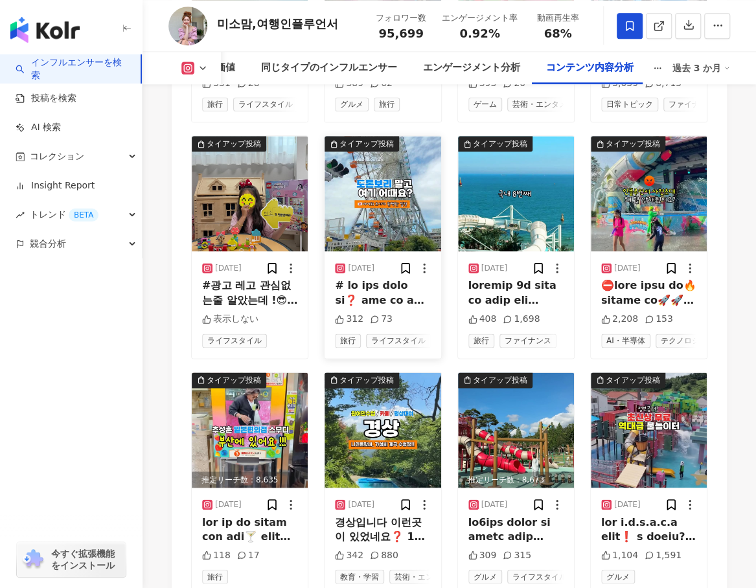
click at [378, 241] on img at bounding box center [383, 193] width 116 height 115
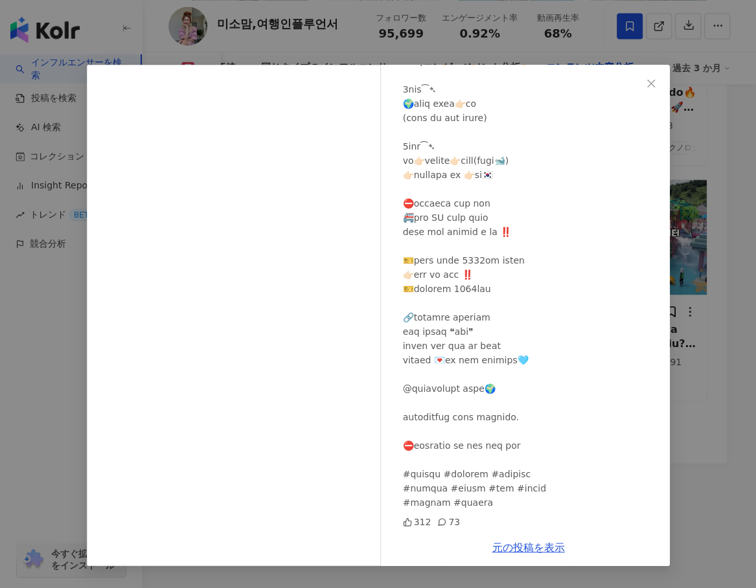
scroll to position [7665, 0]
click at [645, 86] on span "Close" at bounding box center [651, 83] width 26 height 10
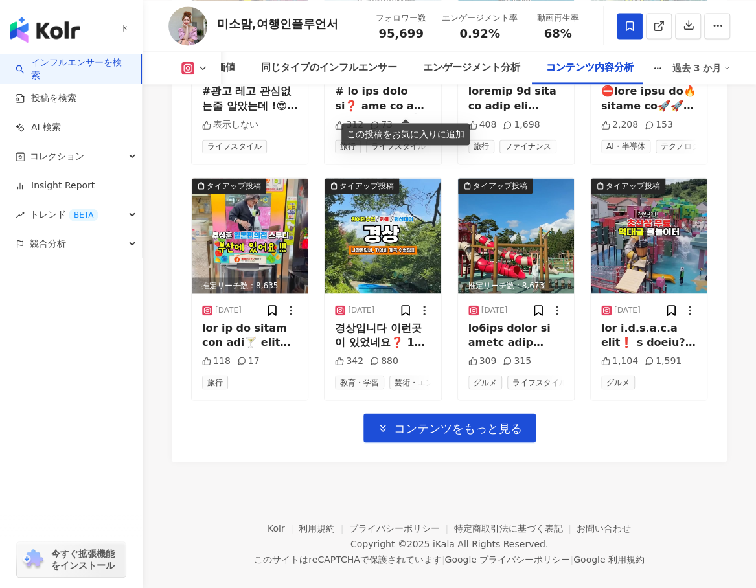
scroll to position [7341, 0]
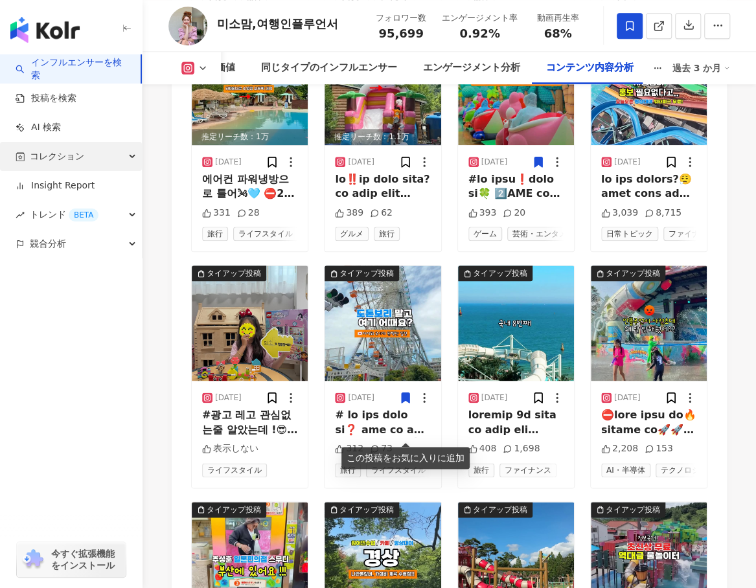
click at [69, 158] on span "コレクション" at bounding box center [57, 156] width 54 height 29
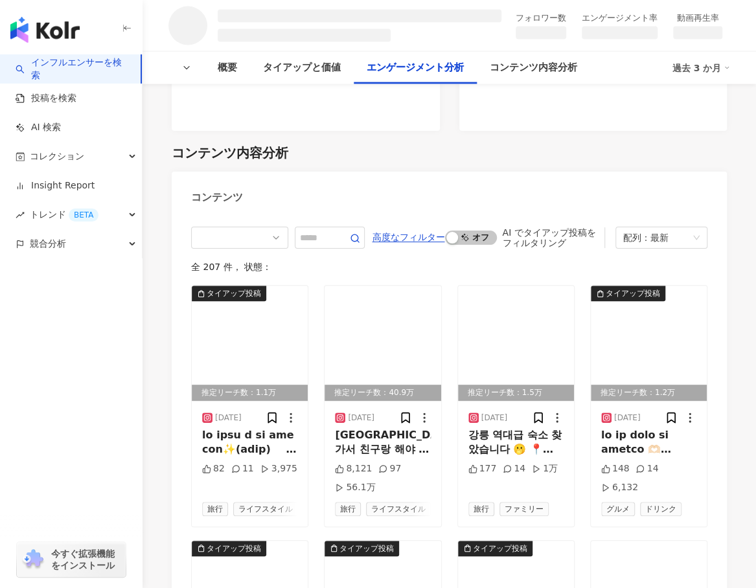
scroll to position [1879, 0]
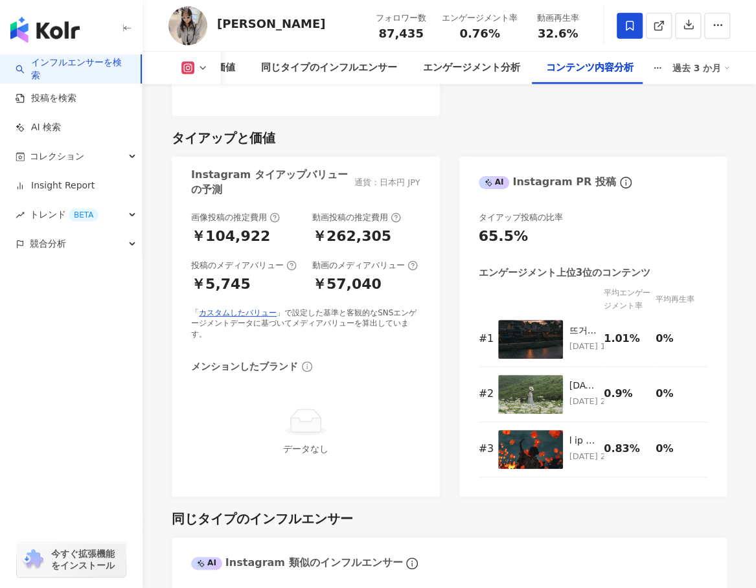
scroll to position [4629, 0]
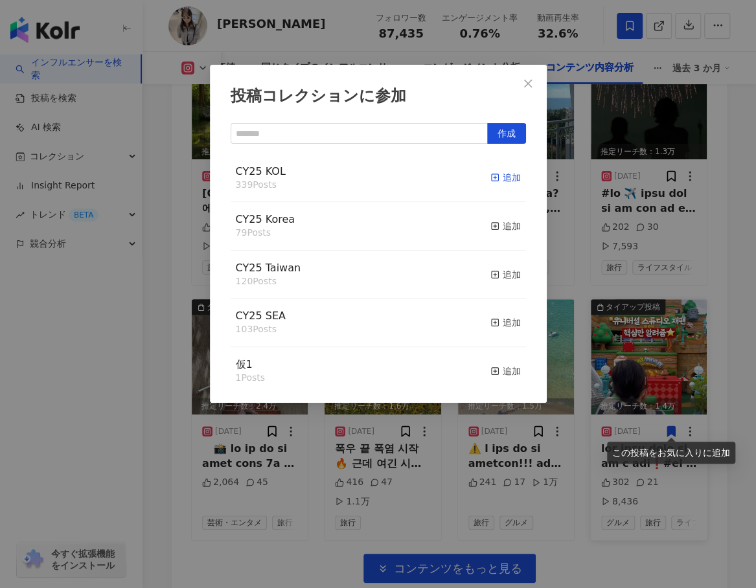
click at [494, 174] on div "追加" at bounding box center [505, 177] width 30 height 14
click at [496, 224] on div "追加" at bounding box center [505, 226] width 30 height 14
drag, startPoint x: 526, startPoint y: 80, endPoint x: 537, endPoint y: 91, distance: 15.1
click at [535, 91] on button "Close" at bounding box center [528, 84] width 26 height 26
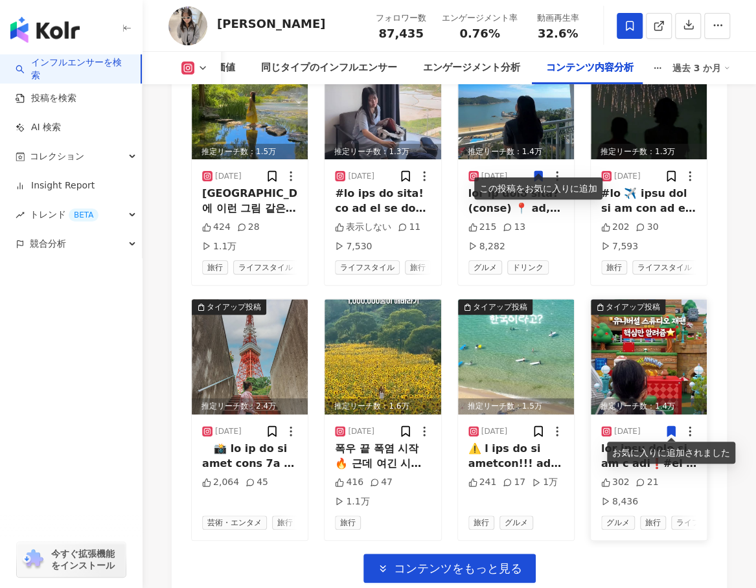
click at [647, 343] on img at bounding box center [649, 356] width 116 height 115
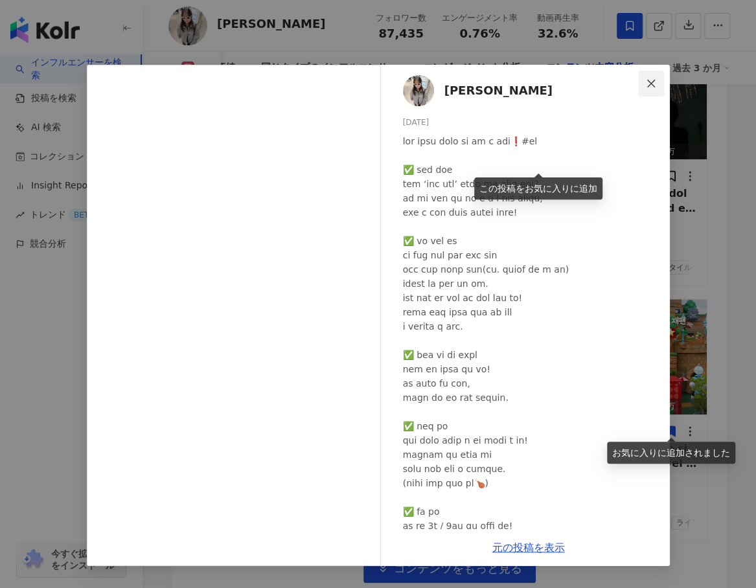
click at [653, 82] on icon "close" at bounding box center [651, 83] width 10 height 10
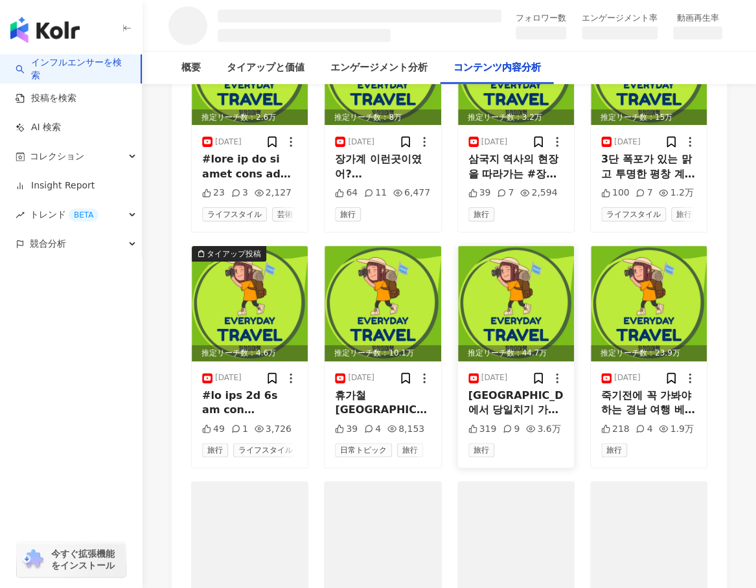
scroll to position [1611, 0]
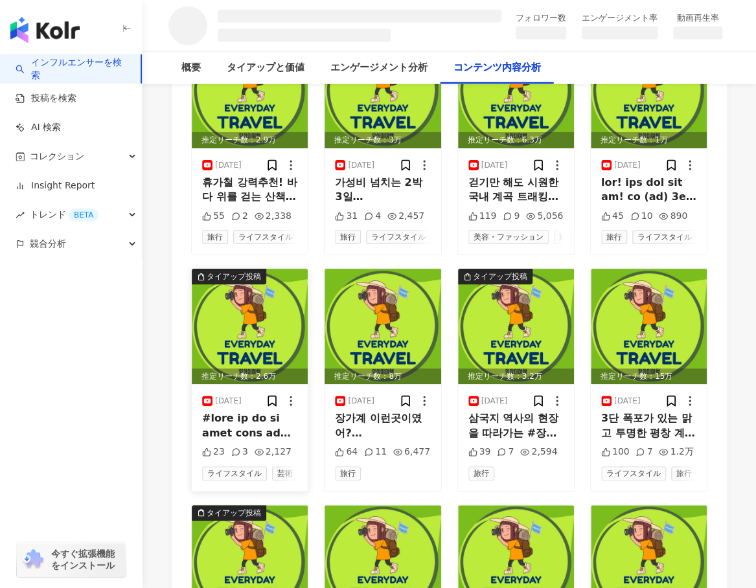
click at [241, 312] on img at bounding box center [250, 326] width 116 height 115
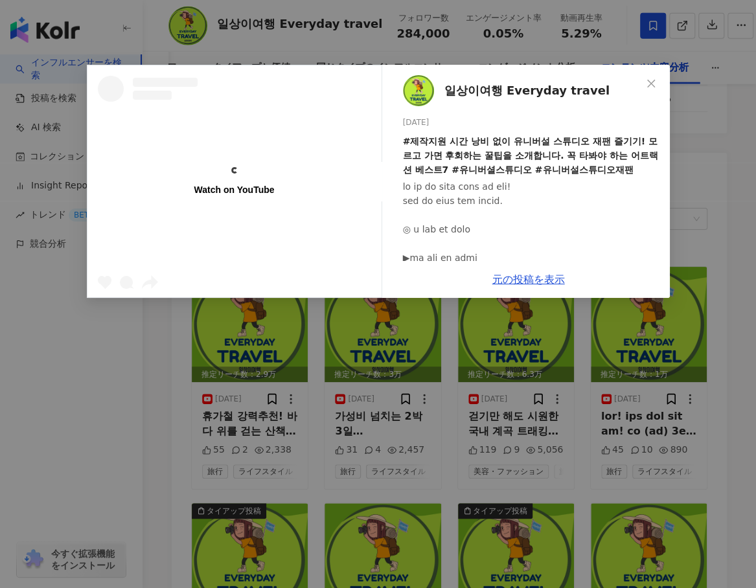
scroll to position [3957, 0]
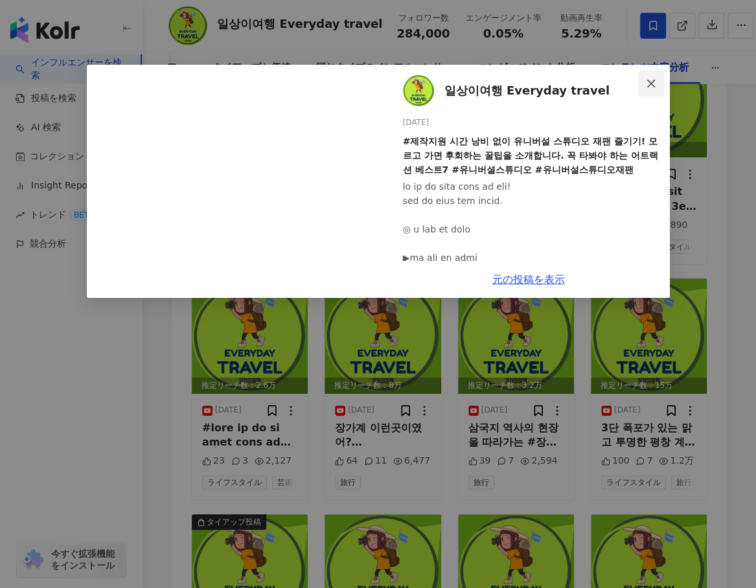
click at [652, 80] on icon "close" at bounding box center [651, 83] width 10 height 10
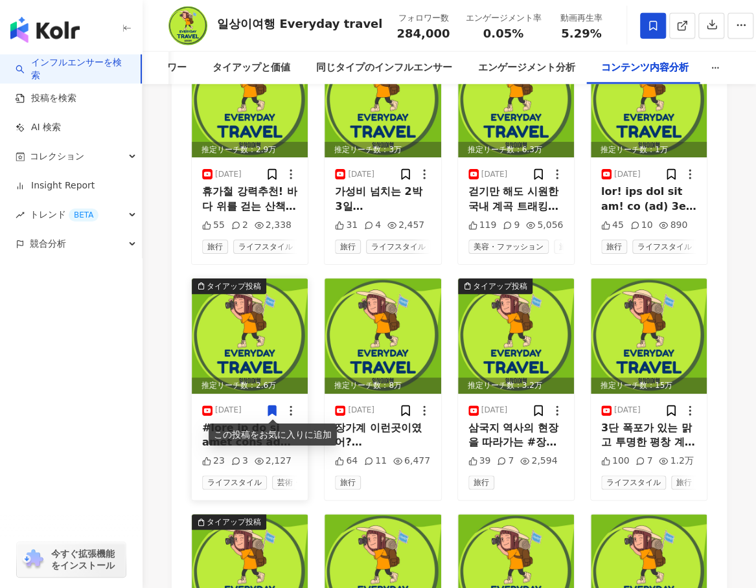
click at [269, 406] on icon at bounding box center [272, 411] width 8 height 10
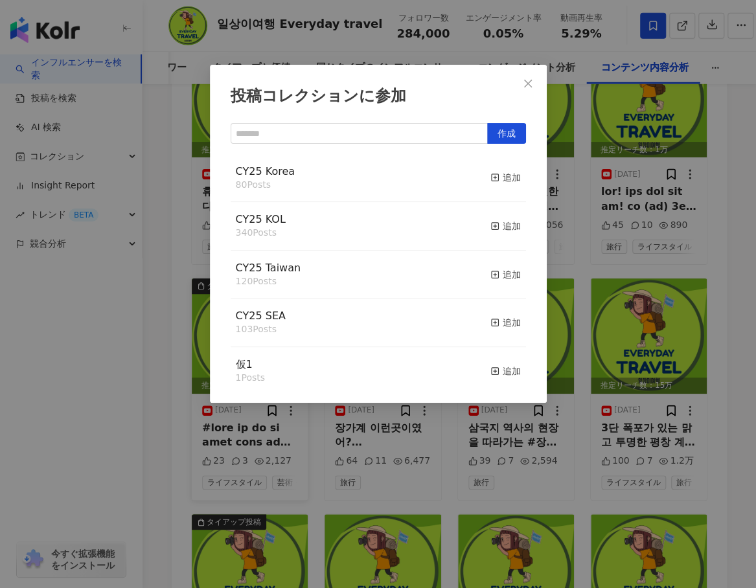
click at [500, 170] on button "追加" at bounding box center [505, 178] width 30 height 27
click at [498, 235] on button "追加" at bounding box center [505, 226] width 30 height 27
click at [500, 227] on div "追加" at bounding box center [505, 226] width 30 height 14
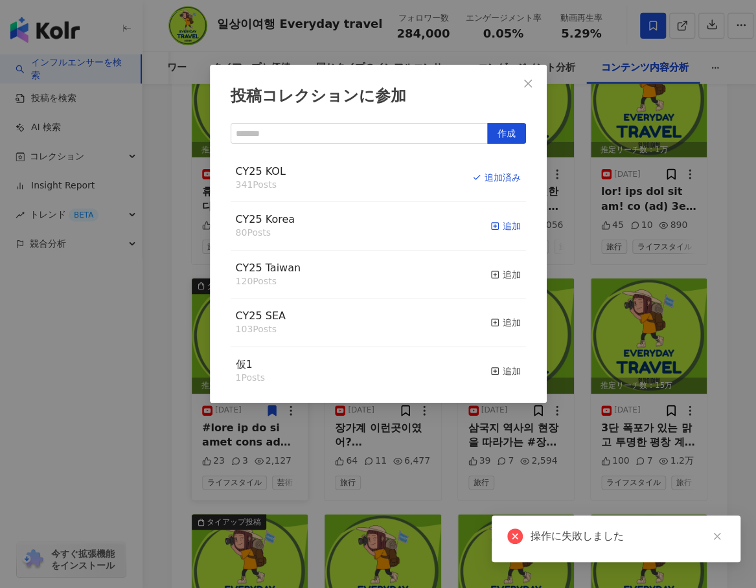
click at [490, 229] on div "追加" at bounding box center [505, 226] width 30 height 14
click at [528, 75] on button "Close" at bounding box center [528, 84] width 26 height 26
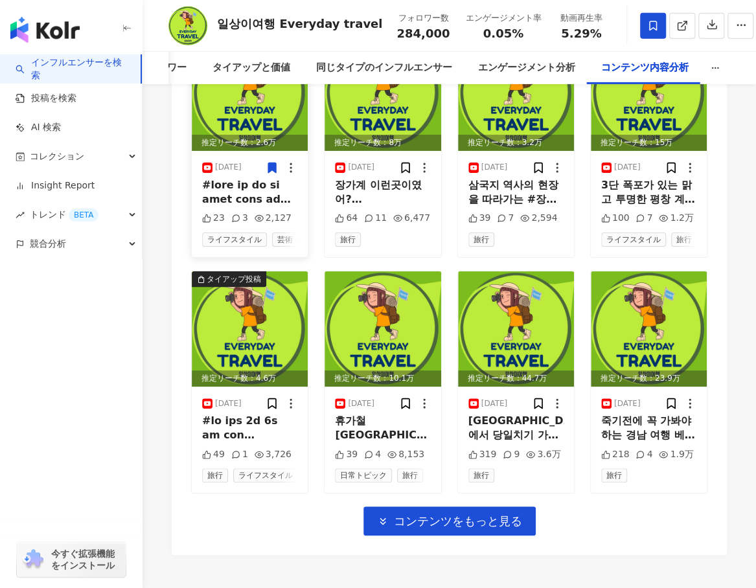
scroll to position [4216, 0]
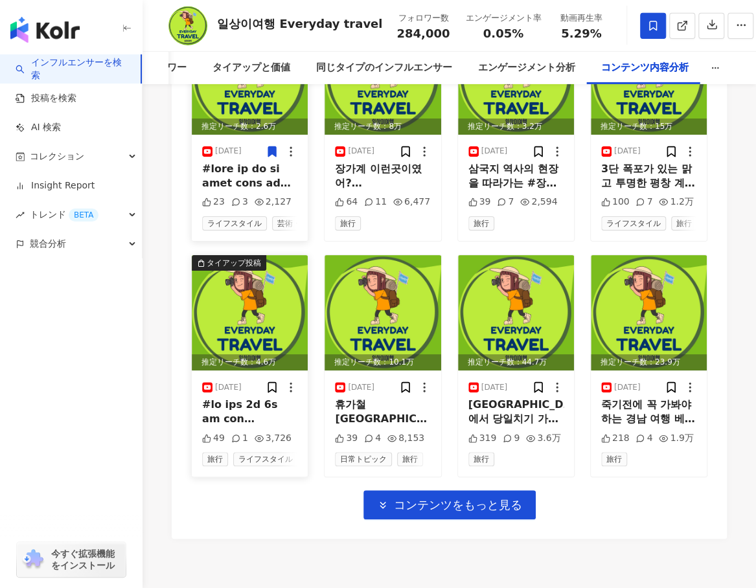
click at [284, 327] on img at bounding box center [250, 312] width 116 height 115
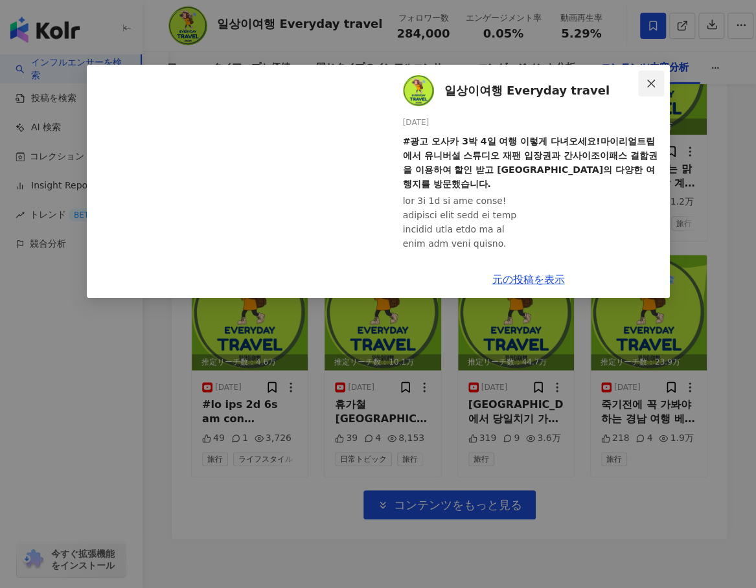
click at [657, 80] on span "Close" at bounding box center [651, 83] width 26 height 10
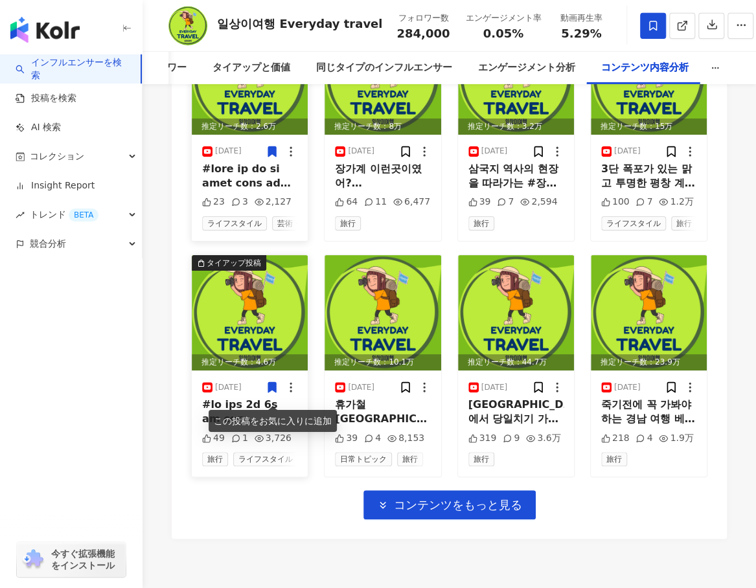
click at [274, 393] on icon at bounding box center [272, 388] width 8 height 10
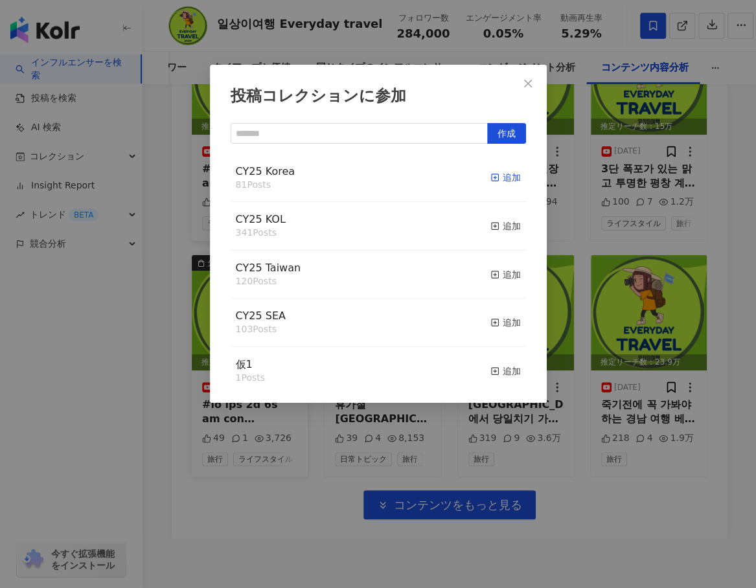
click at [494, 176] on div "追加" at bounding box center [505, 177] width 30 height 14
click at [498, 227] on div "追加" at bounding box center [505, 226] width 30 height 14
click at [527, 86] on icon "close" at bounding box center [528, 83] width 10 height 10
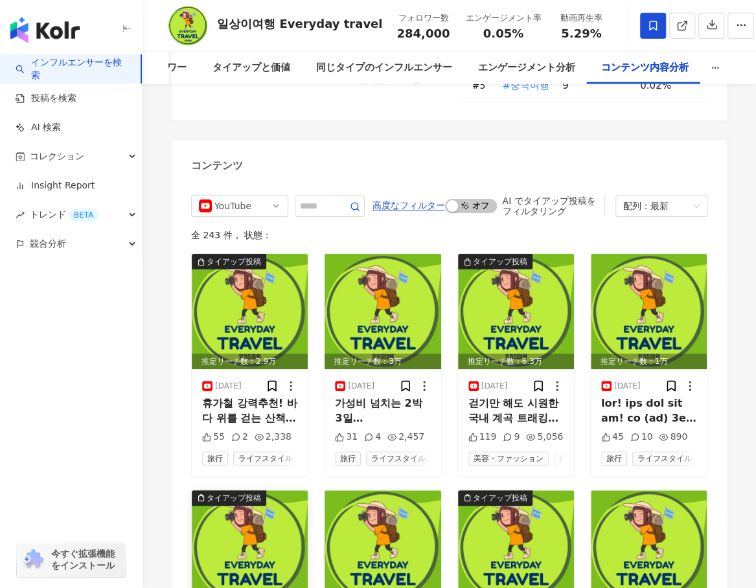
scroll to position [3551, 0]
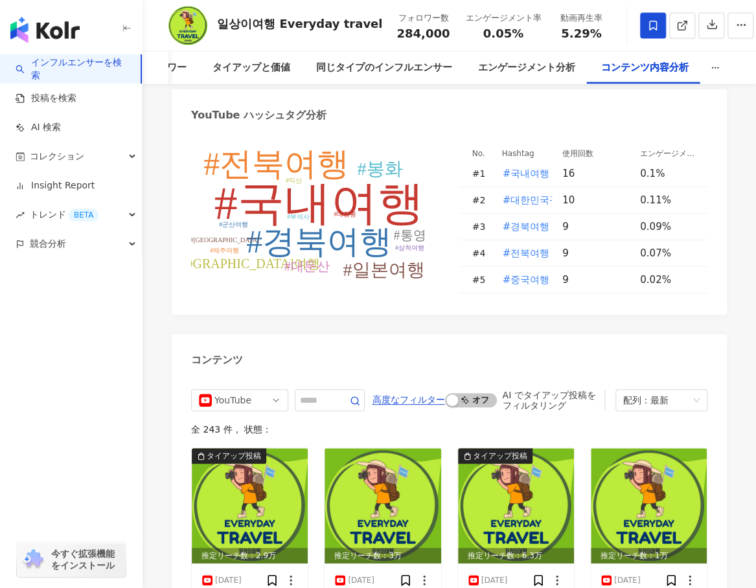
drag, startPoint x: 614, startPoint y: 311, endPoint x: 605, endPoint y: 303, distance: 12.4
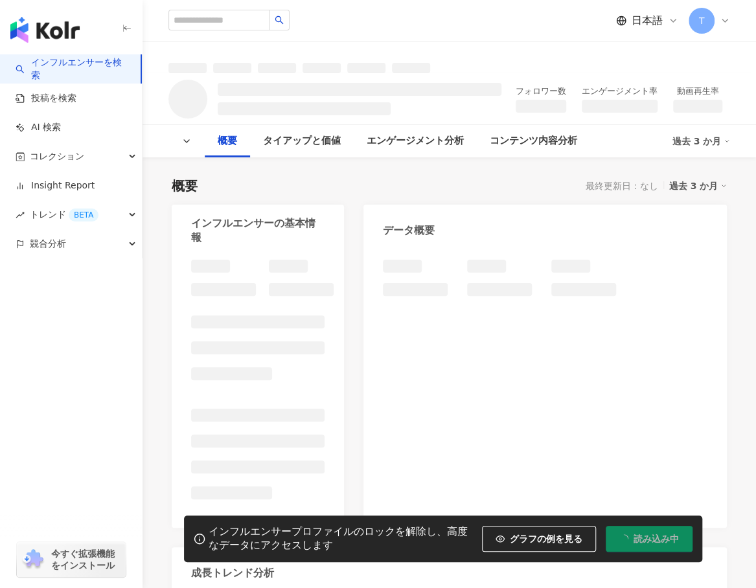
scroll to position [575, 0]
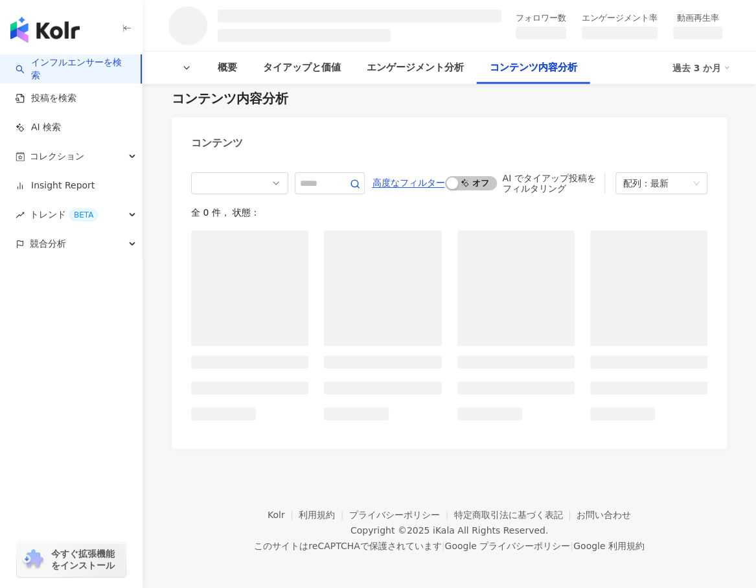
scroll to position [1419, 0]
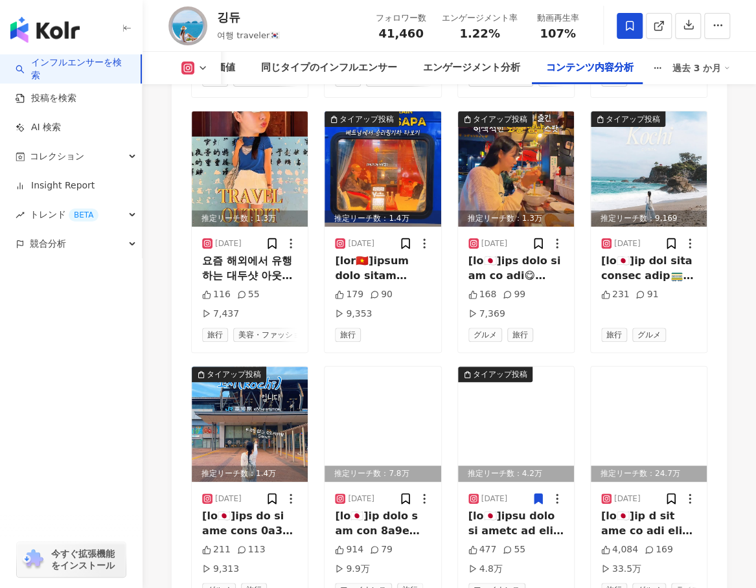
scroll to position [4573, 0]
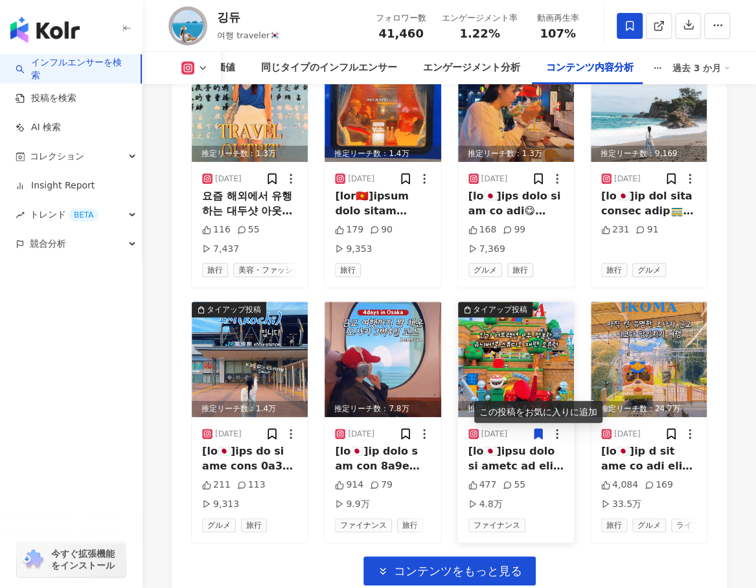
click at [536, 430] on icon at bounding box center [539, 435] width 8 height 10
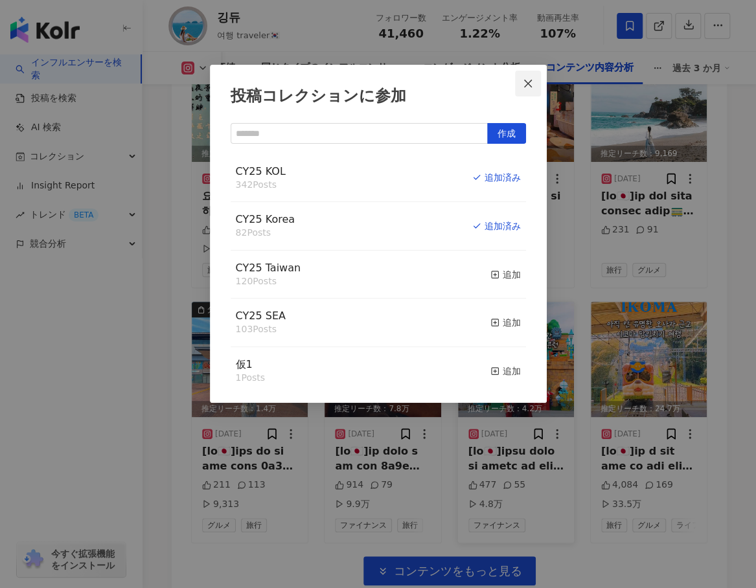
click at [533, 82] on icon "close" at bounding box center [528, 83] width 10 height 10
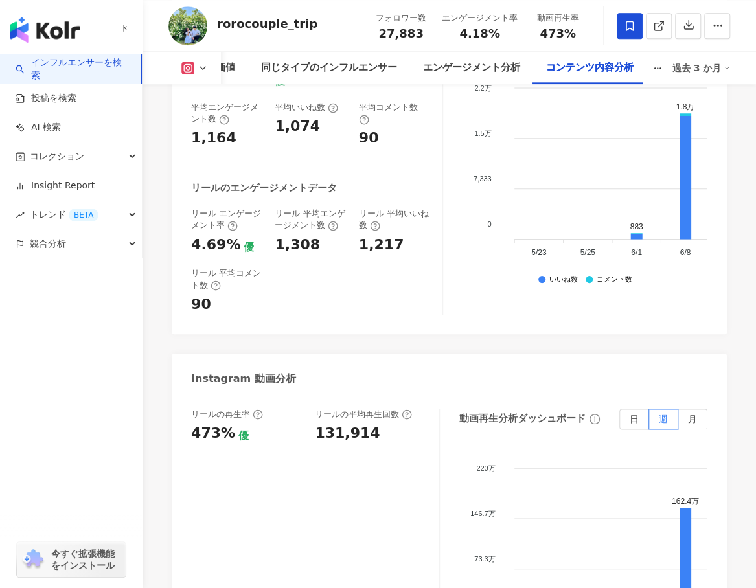
scroll to position [4406, 0]
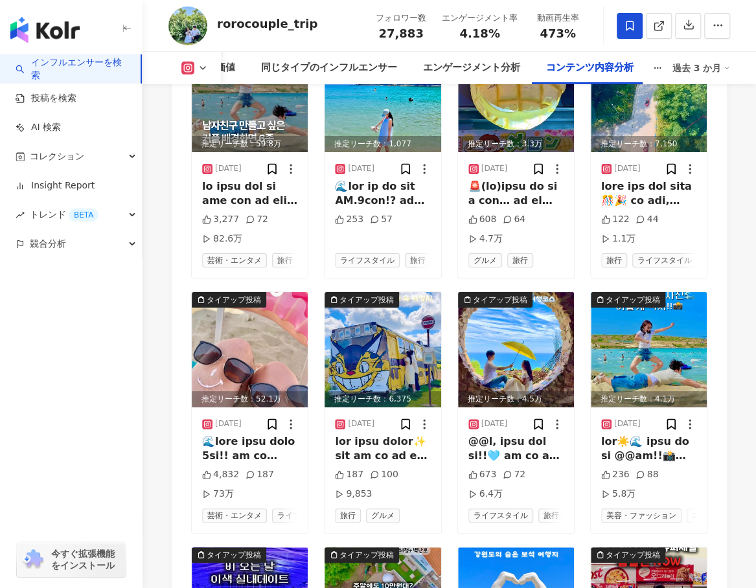
click at [448, 217] on div "タイアップ投稿 推定リーチ数：59.8万 2025/08/11 3,277 72 82.6万 芸術・エンタメ 旅行 推定リーチ数：1,077 2025/08/…" at bounding box center [449, 412] width 516 height 753
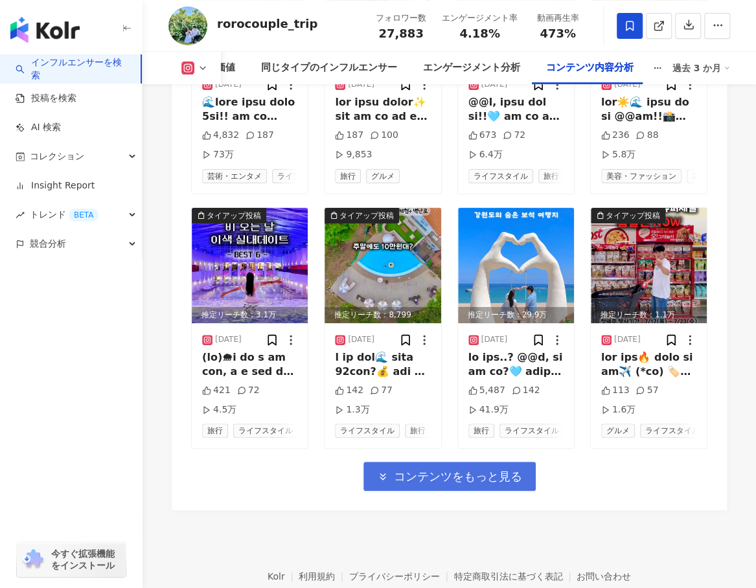
scroll to position [4813, 0]
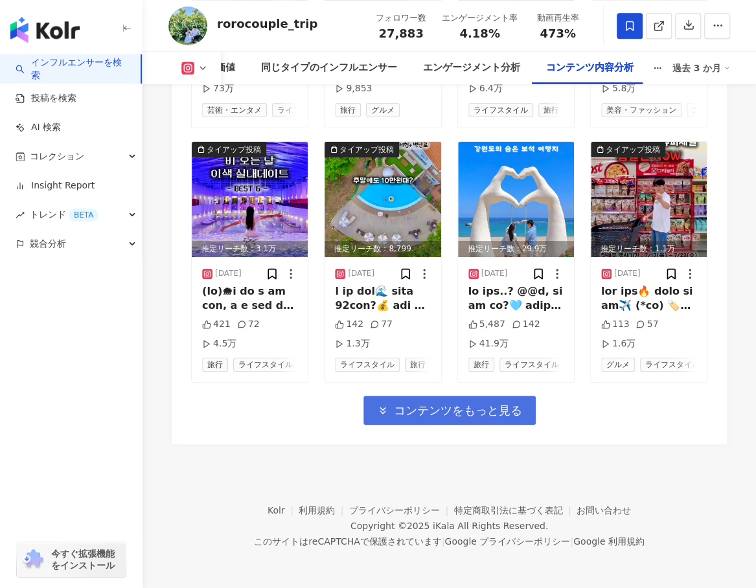
click at [428, 398] on button "コンテンツをもっと見る" at bounding box center [449, 410] width 172 height 29
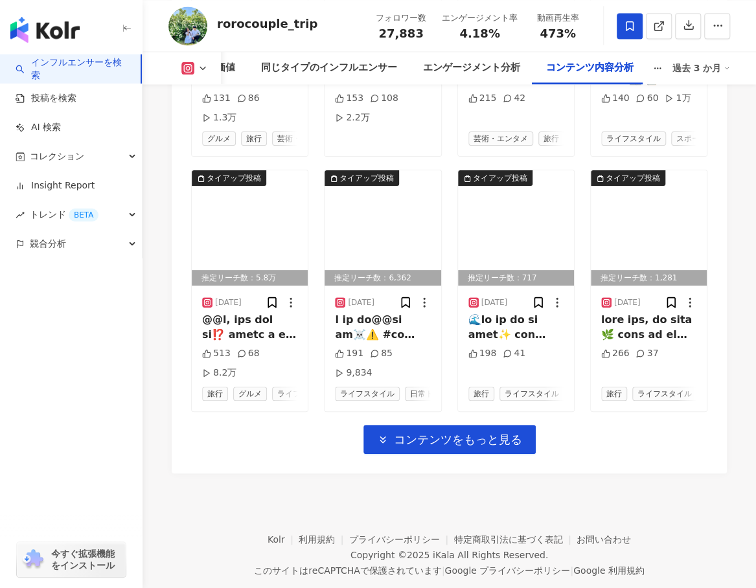
scroll to position [5289, 0]
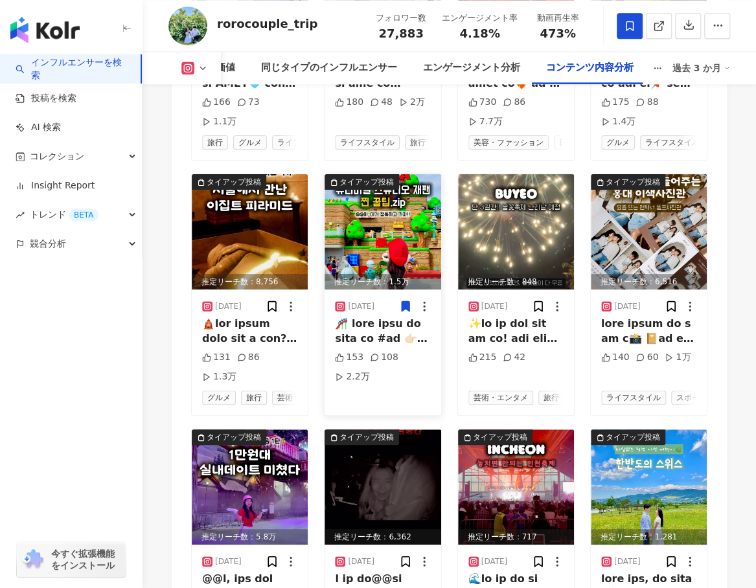
click at [403, 302] on icon at bounding box center [406, 307] width 8 height 10
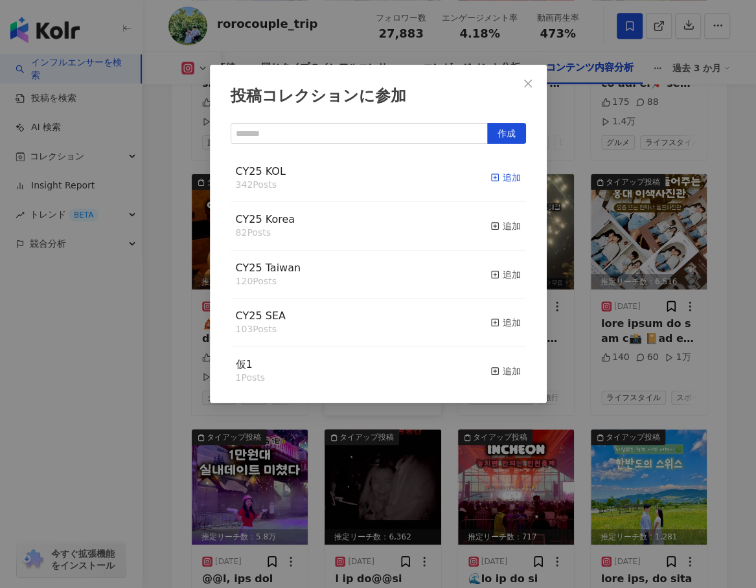
click at [502, 178] on div "追加" at bounding box center [505, 177] width 30 height 14
click at [502, 228] on div "追加" at bounding box center [505, 226] width 30 height 14
click at [524, 84] on icon "close" at bounding box center [528, 83] width 10 height 10
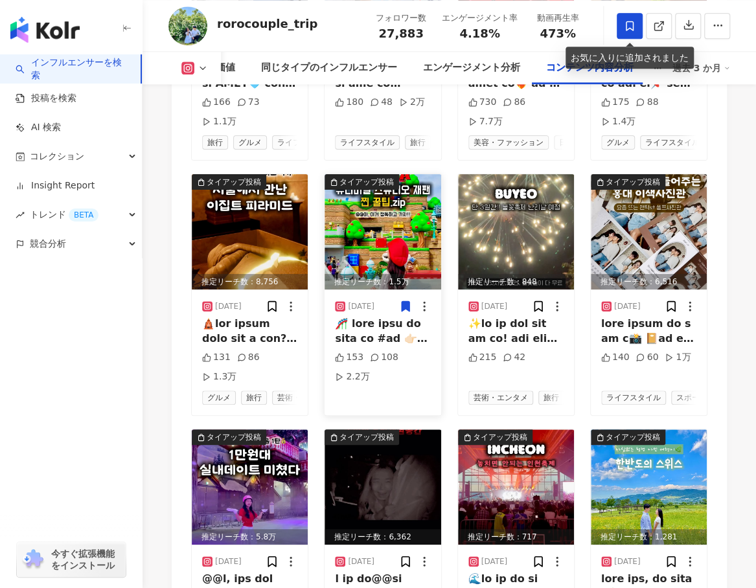
click at [627, 24] on icon at bounding box center [630, 26] width 12 height 12
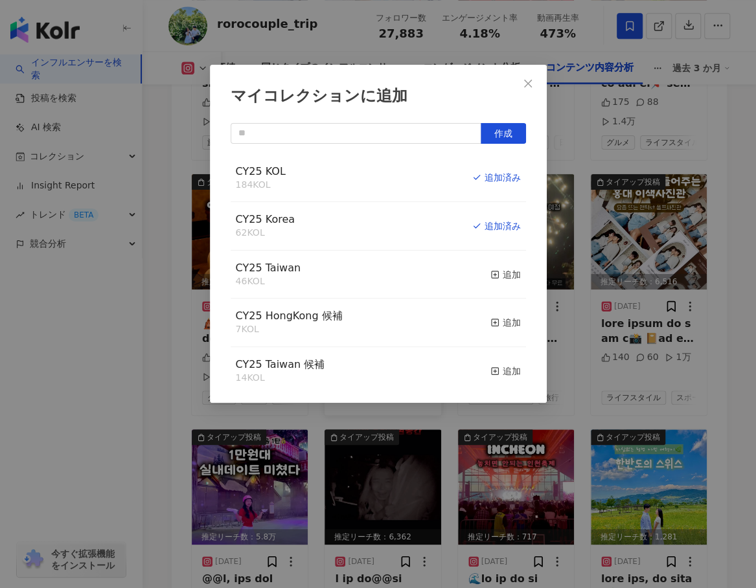
click at [582, 58] on div "マイコレクションに追加 作成 CY25 KOL 184 KOL 追加済み CY25 Korea 62 KOL 追加済み CY25 Taiwan 46 KOL …" at bounding box center [378, 294] width 756 height 588
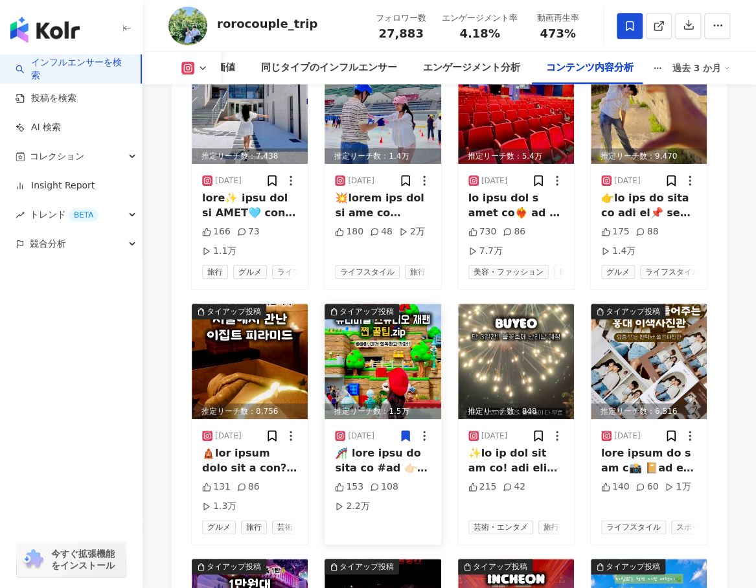
scroll to position [5094, 0]
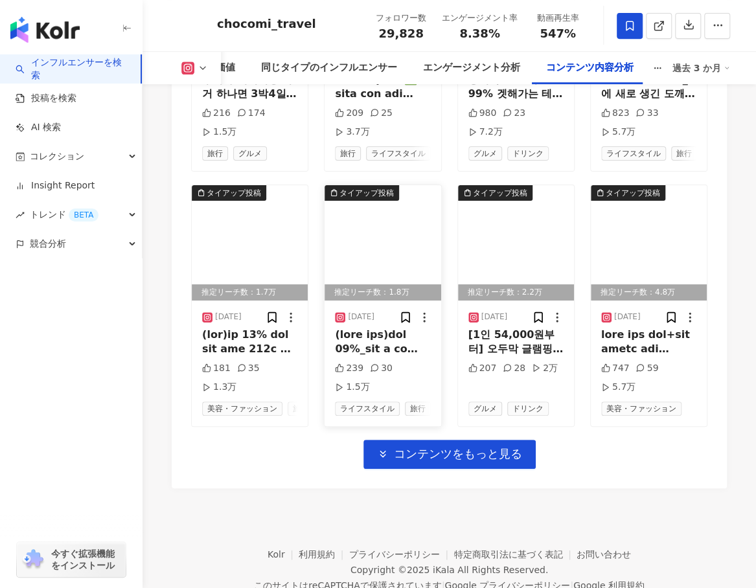
scroll to position [4815, 0]
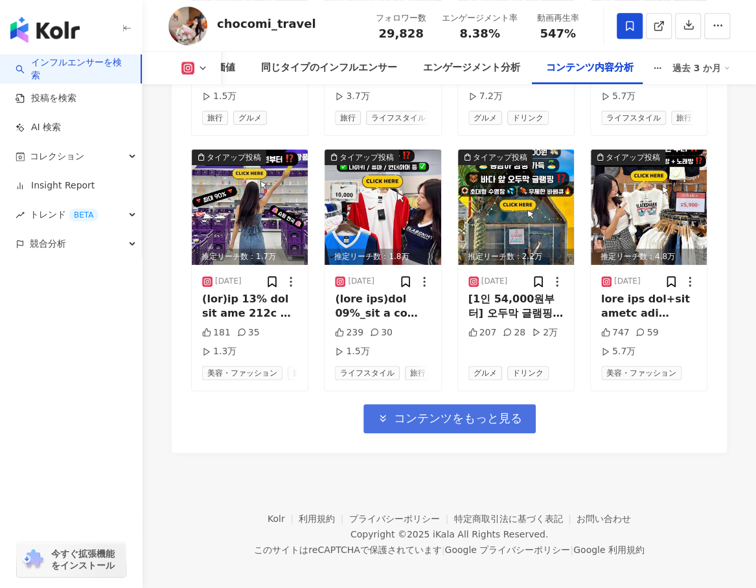
click at [436, 411] on span "コンテンツをもっと見る" at bounding box center [458, 418] width 128 height 14
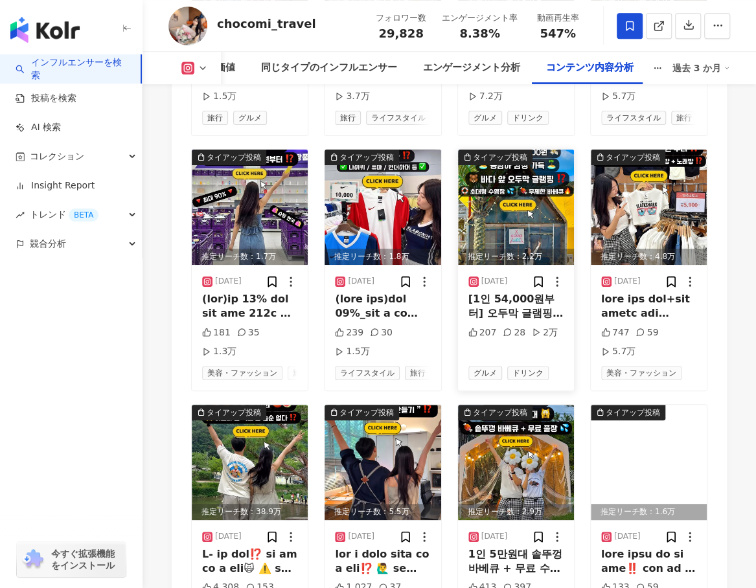
scroll to position [5009, 0]
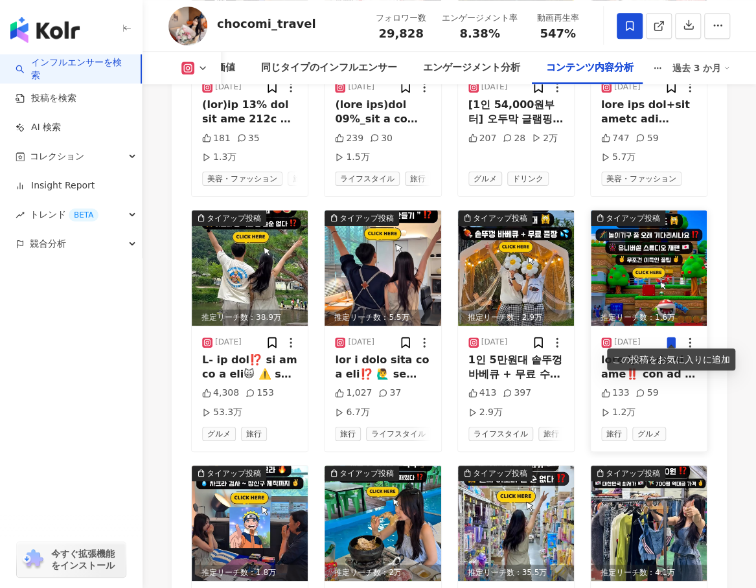
click at [673, 338] on icon at bounding box center [671, 343] width 8 height 10
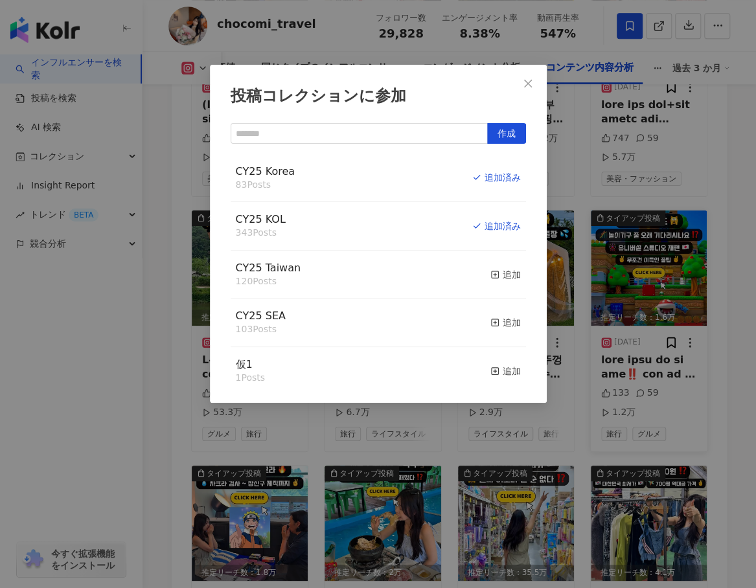
click at [722, 132] on div "投稿コレクションに参加 作成 CY25 Korea 83 Posts 追加済み CY25 KOL 343 Posts 追加済み CY25 Taiwan 120…" at bounding box center [378, 294] width 756 height 588
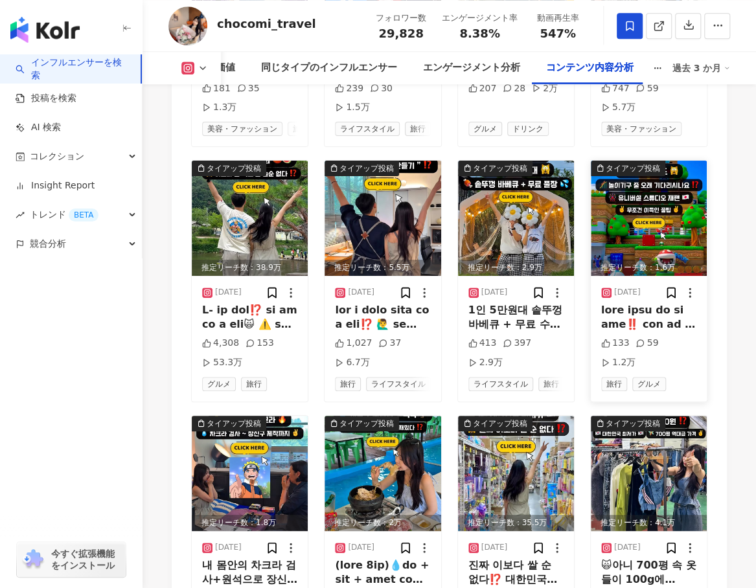
scroll to position [5204, 0]
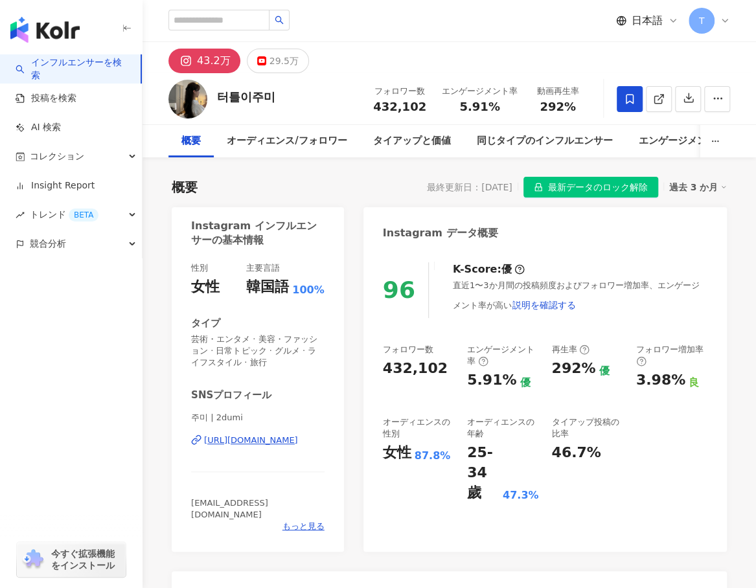
click at [630, 93] on icon at bounding box center [630, 99] width 12 height 12
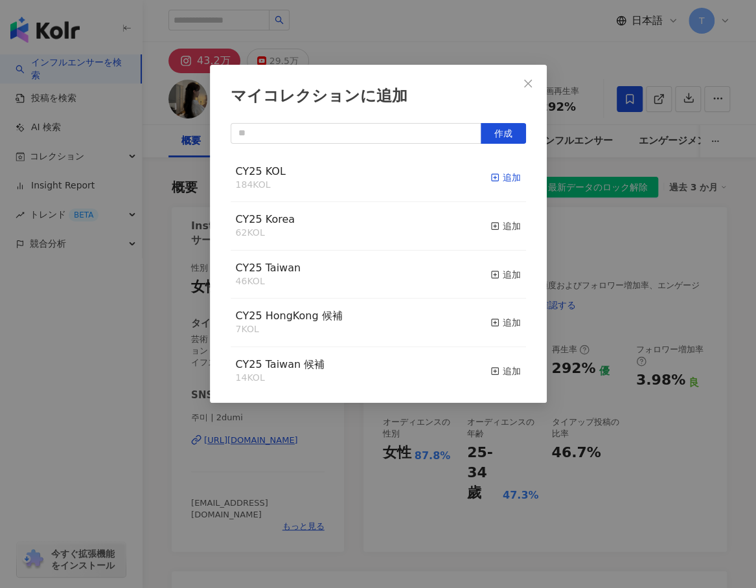
click at [501, 177] on div "追加" at bounding box center [505, 177] width 30 height 14
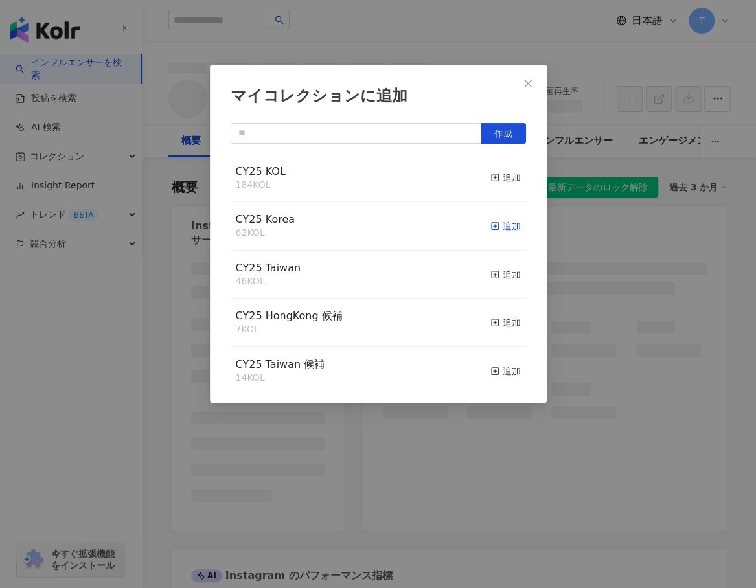
click at [503, 225] on div "追加" at bounding box center [505, 226] width 30 height 14
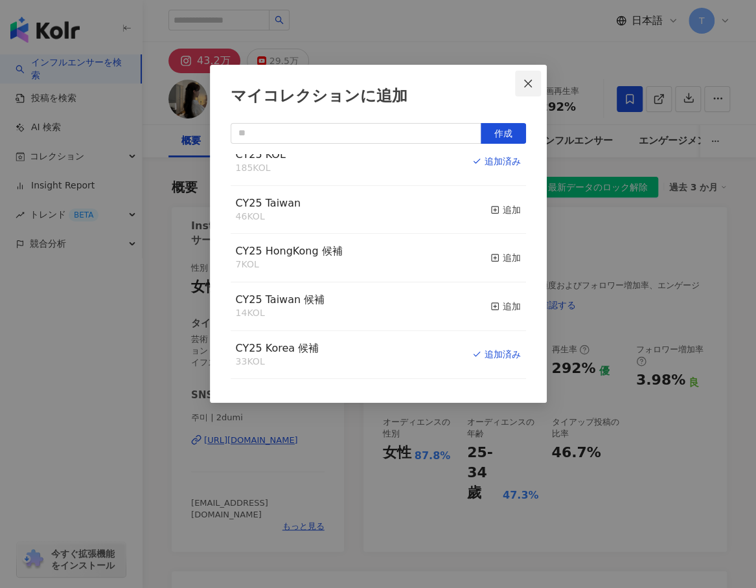
scroll to position [194, 0]
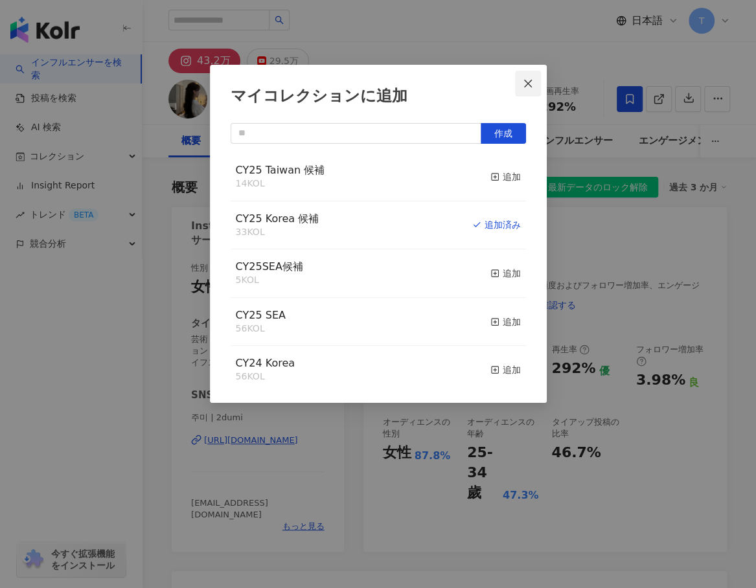
click at [531, 83] on icon "close" at bounding box center [528, 83] width 10 height 10
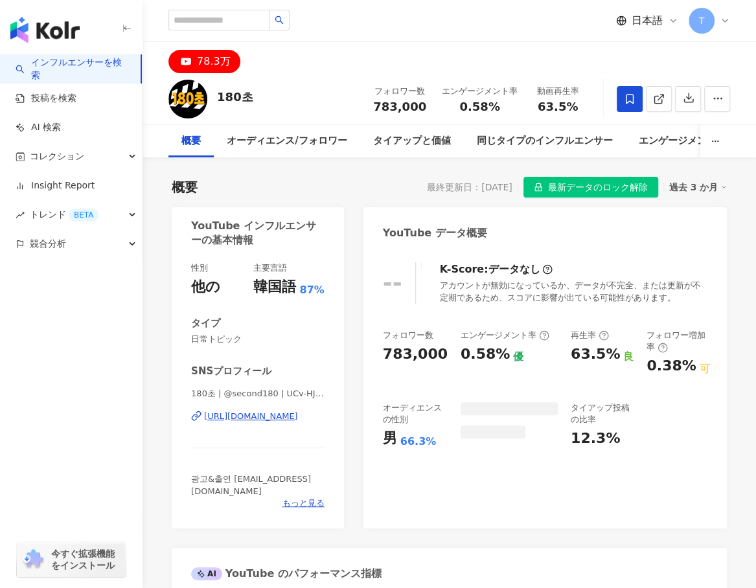
click at [624, 97] on icon at bounding box center [630, 99] width 12 height 12
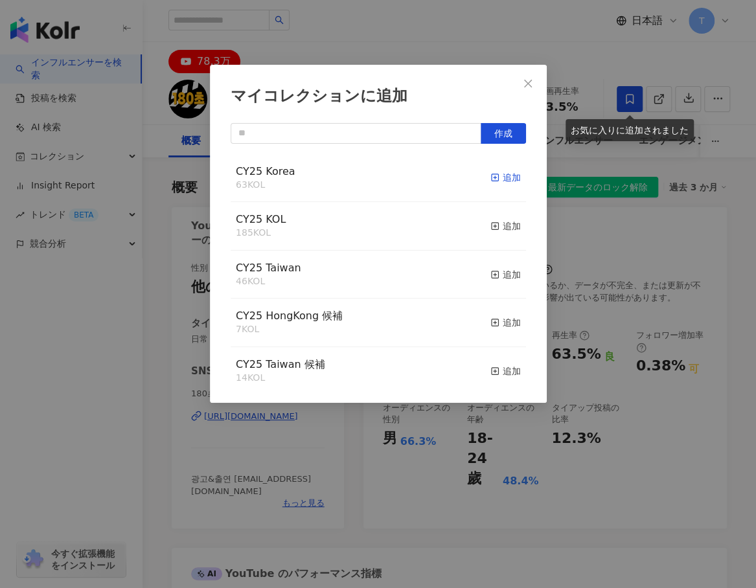
click at [492, 180] on div "追加" at bounding box center [505, 177] width 30 height 14
click at [494, 228] on div "追加" at bounding box center [505, 226] width 30 height 14
click at [536, 80] on span "Close" at bounding box center [528, 83] width 26 height 10
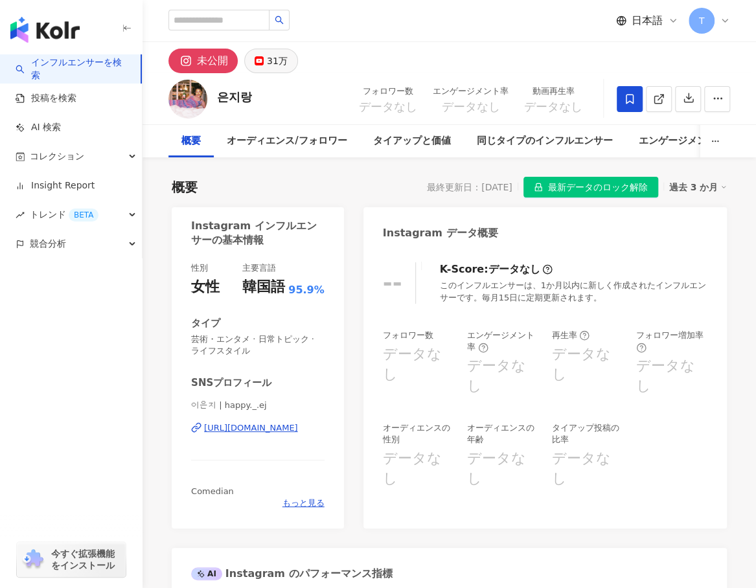
click at [268, 63] on div "31万" at bounding box center [277, 61] width 21 height 18
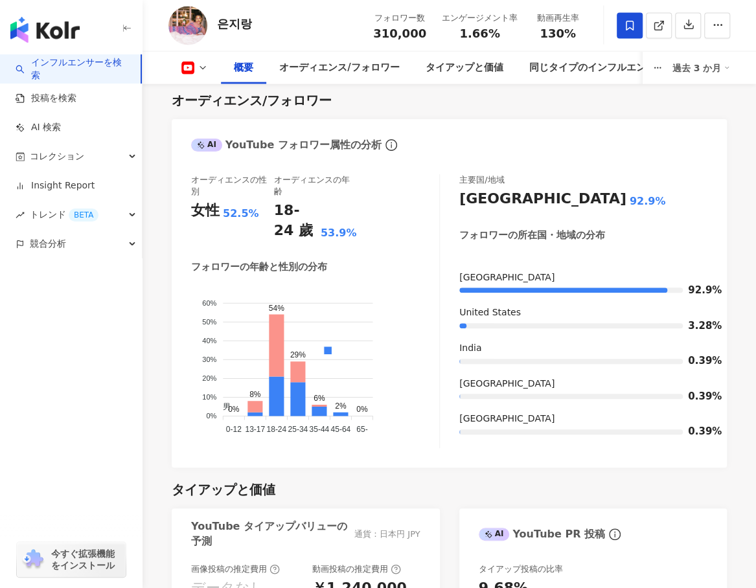
scroll to position [842, 0]
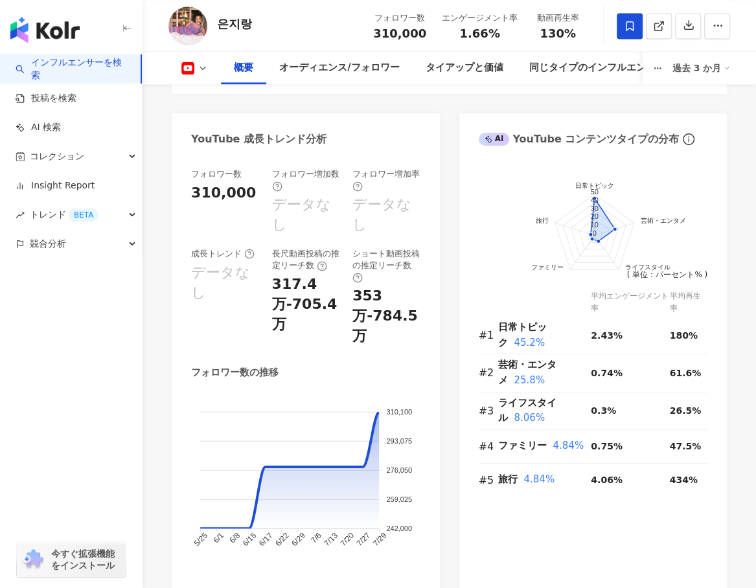
click at [629, 27] on icon at bounding box center [630, 26] width 12 height 12
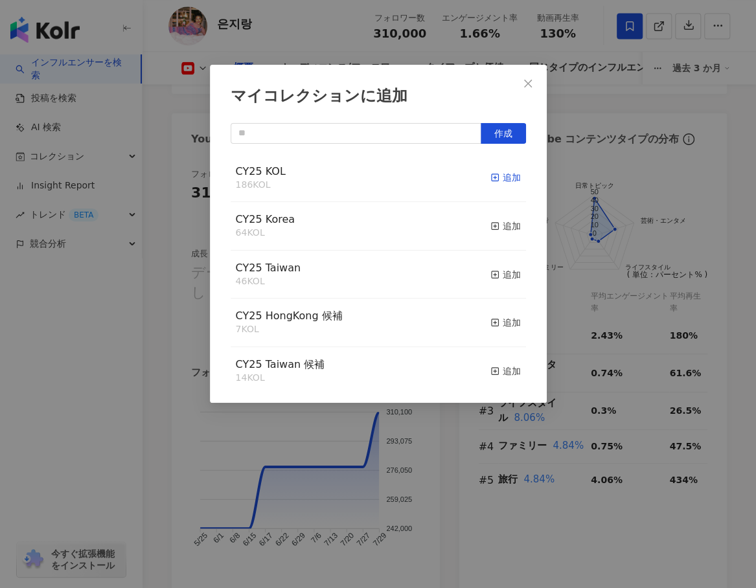
click at [498, 174] on div "追加" at bounding box center [505, 177] width 30 height 14
click at [496, 223] on div "追加" at bounding box center [505, 226] width 30 height 14
click at [528, 81] on icon "close" at bounding box center [528, 83] width 10 height 10
